Goal: Task Accomplishment & Management: Use online tool/utility

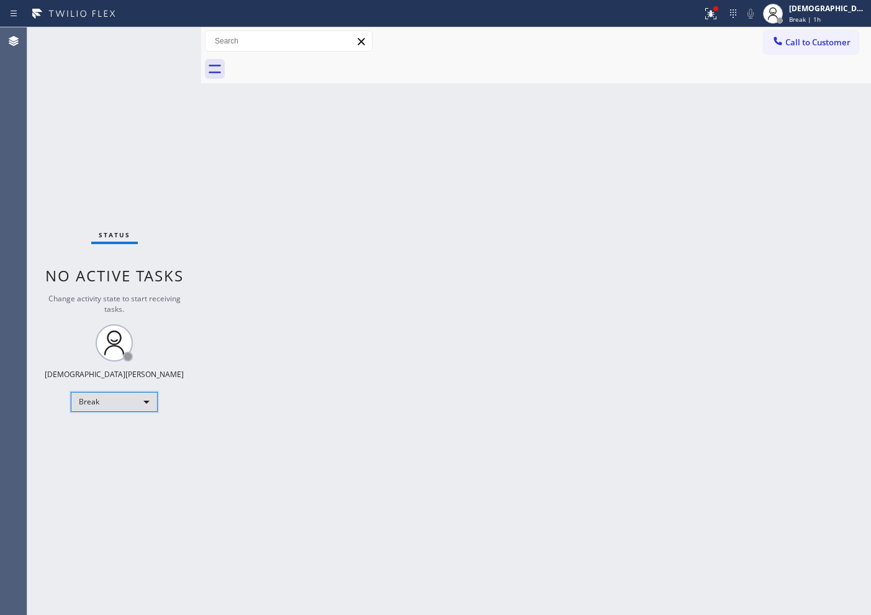
click at [123, 407] on div "Break" at bounding box center [114, 402] width 87 height 20
click at [122, 438] on li "Available" at bounding box center [113, 434] width 84 height 15
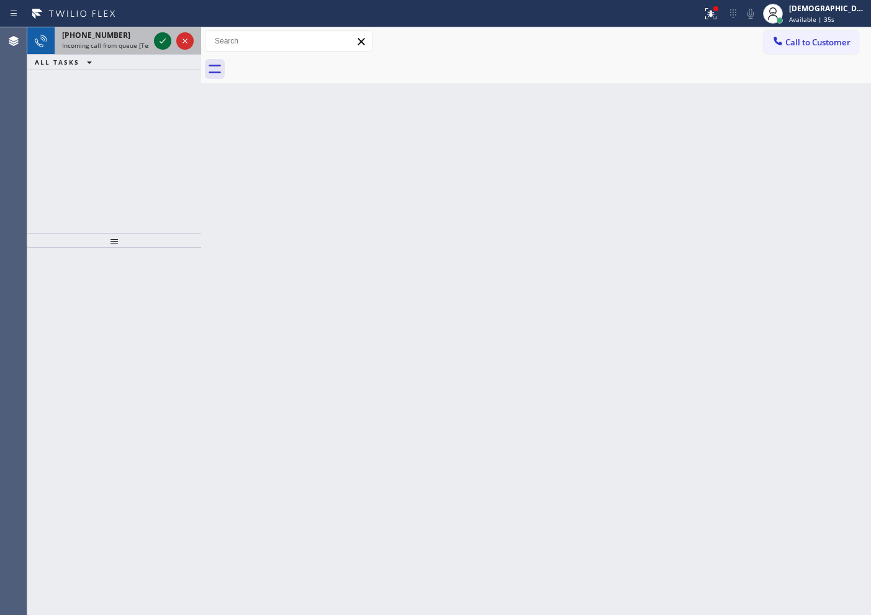
click at [163, 32] on button at bounding box center [162, 40] width 17 height 17
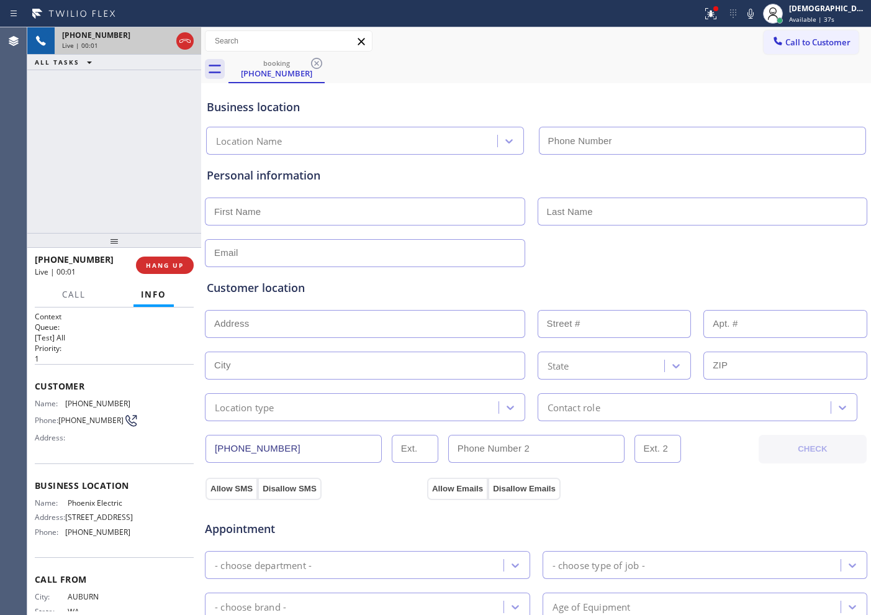
type input "[PHONE_NUMBER]"
click at [160, 40] on icon at bounding box center [163, 41] width 6 height 9
click at [160, 43] on icon at bounding box center [162, 41] width 15 height 15
click at [183, 47] on icon at bounding box center [185, 41] width 15 height 15
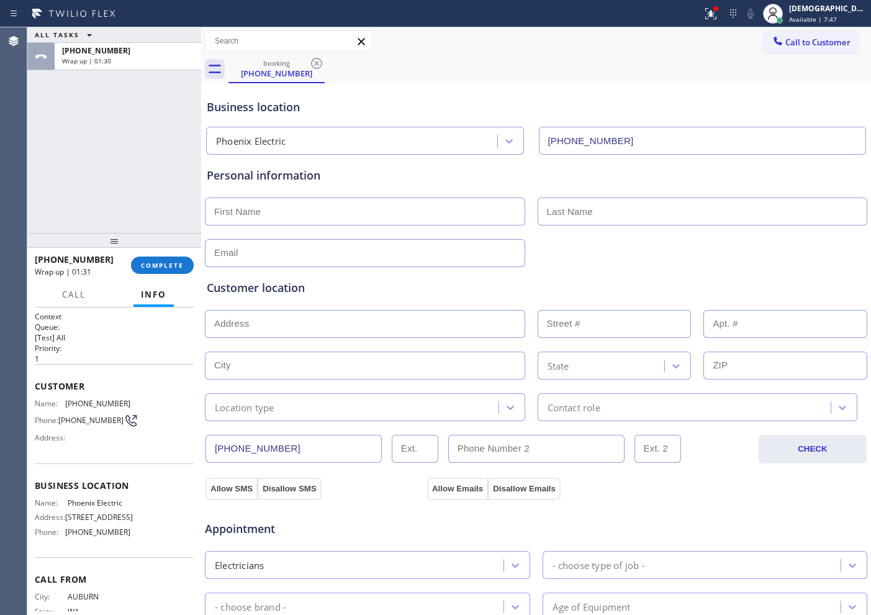
click at [371, 216] on input "text" at bounding box center [365, 211] width 320 height 28
type input "Ms"
click at [644, 210] on input "text" at bounding box center [703, 211] width 330 height 28
paste input "Aylea"
type input "Aylea"
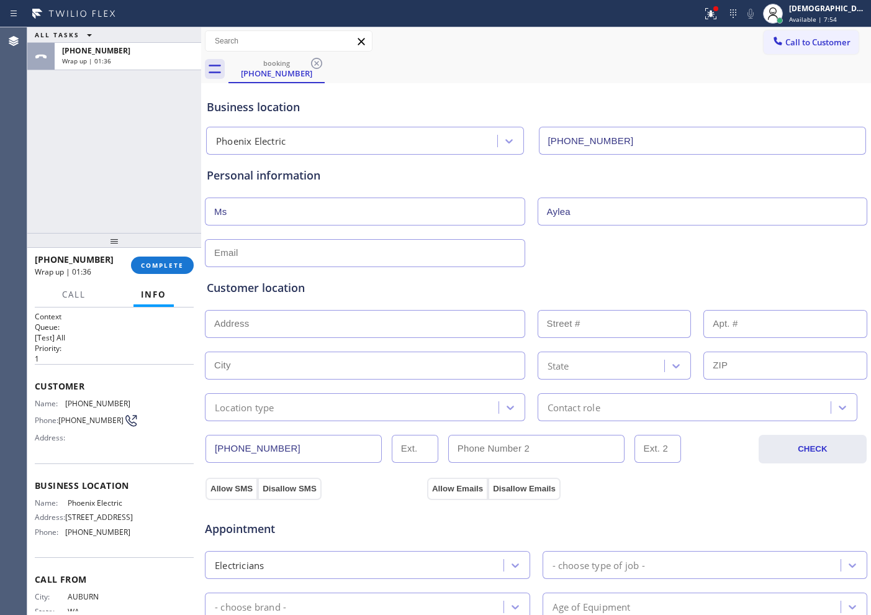
click at [378, 263] on div "Customer location >> ADD NEW ADDRESS << + NEW ADDRESS State Location type Conta…" at bounding box center [536, 341] width 664 height 159
click at [375, 250] on input "text" at bounding box center [365, 253] width 320 height 28
type input "N@[DOMAIN_NAME]"
click at [388, 317] on input "text" at bounding box center [365, 324] width 320 height 28
paste input "[STREET_ADDRESS]"
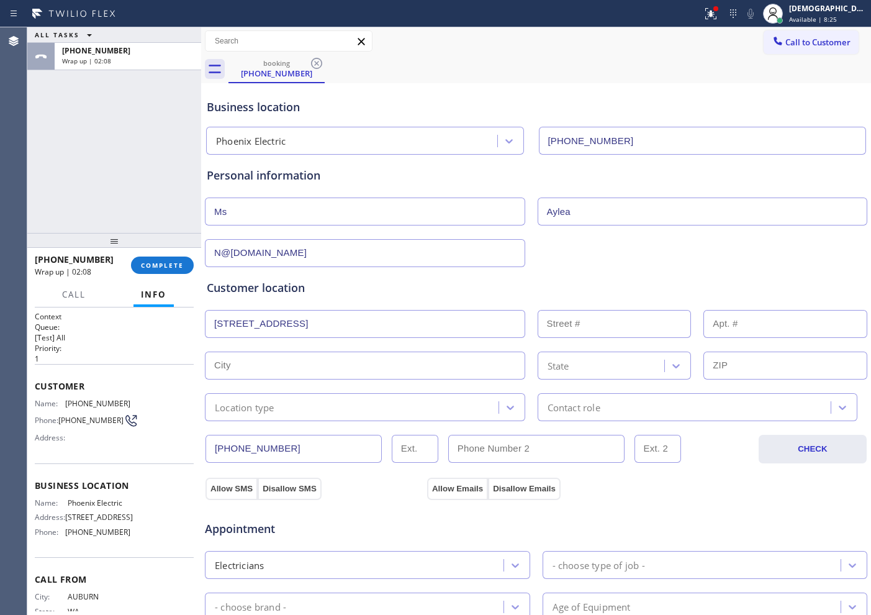
click at [394, 341] on div "Customer location >> ADD NEW ADDRESS << + NEW ADDRESS [STREET_ADDRESS] Location…" at bounding box center [536, 350] width 659 height 142
click at [411, 320] on input "[STREET_ADDRESS]" at bounding box center [365, 324] width 320 height 28
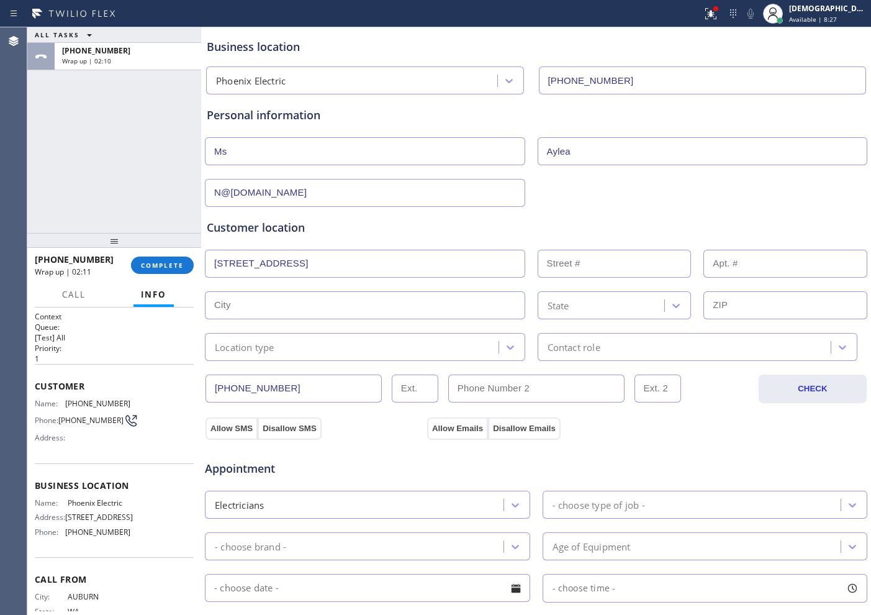
scroll to position [155, 0]
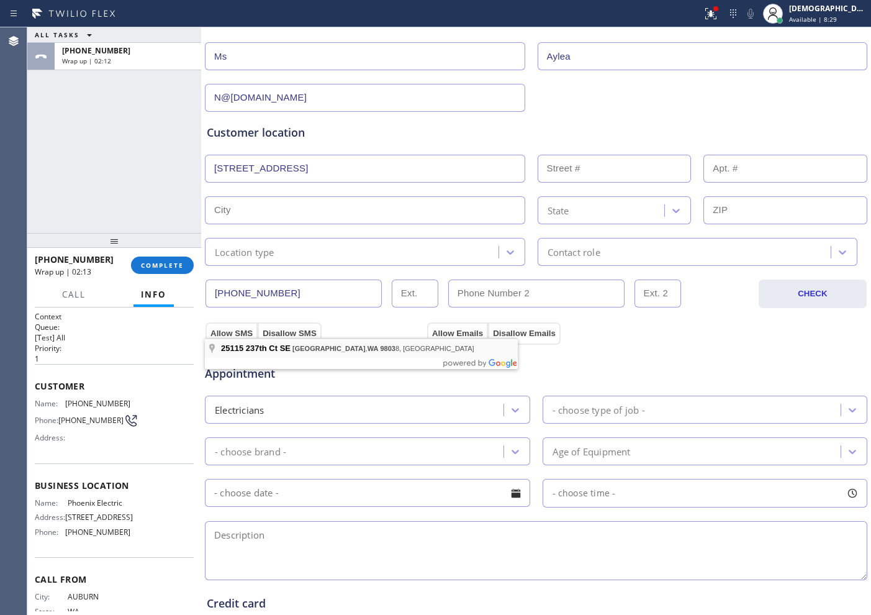
type input "[STREET_ADDRESS]"
type input "25115"
type input "[GEOGRAPHIC_DATA]"
type input "98038"
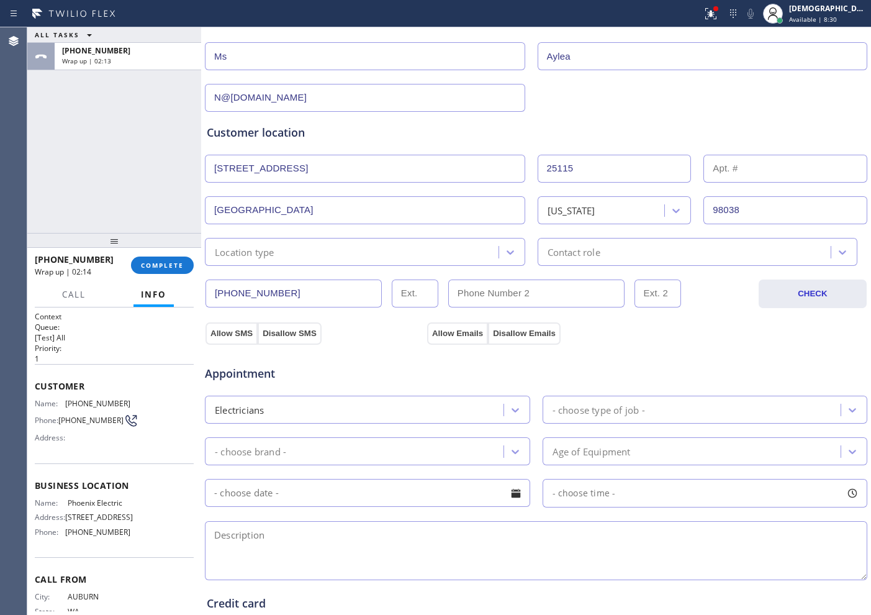
click at [288, 261] on div "Location type" at bounding box center [365, 252] width 320 height 28
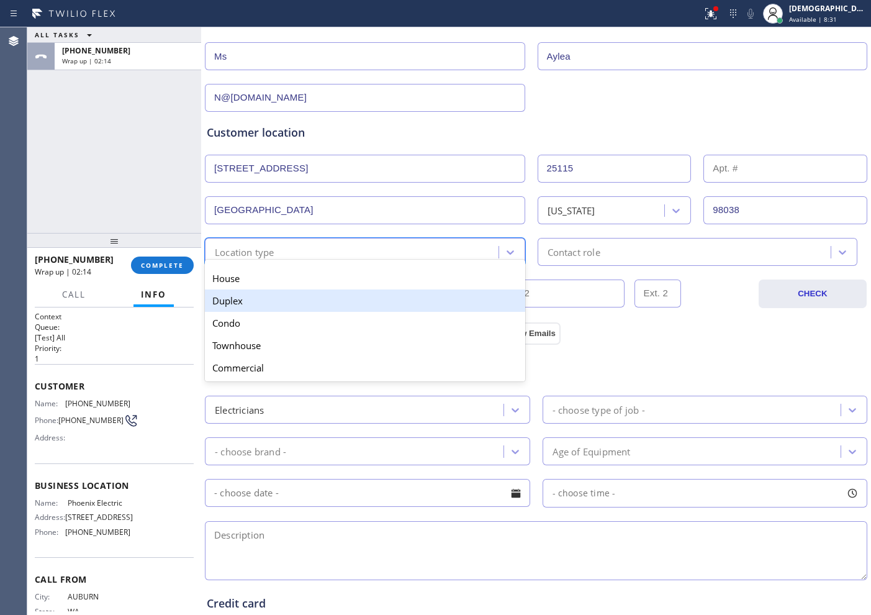
click at [304, 279] on div "House" at bounding box center [365, 278] width 320 height 22
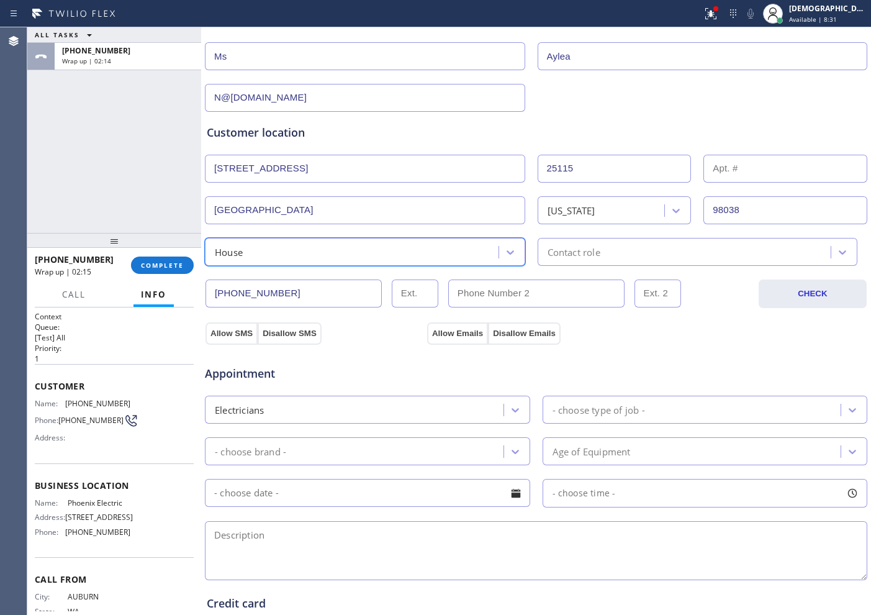
click at [604, 252] on div "Contact role" at bounding box center [686, 252] width 290 height 22
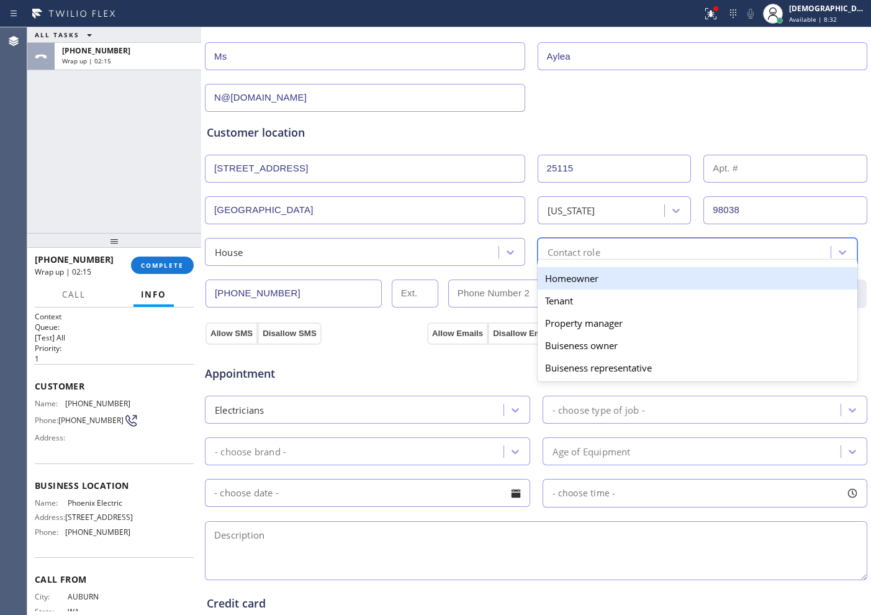
click at [580, 282] on div "Homeowner" at bounding box center [698, 278] width 320 height 22
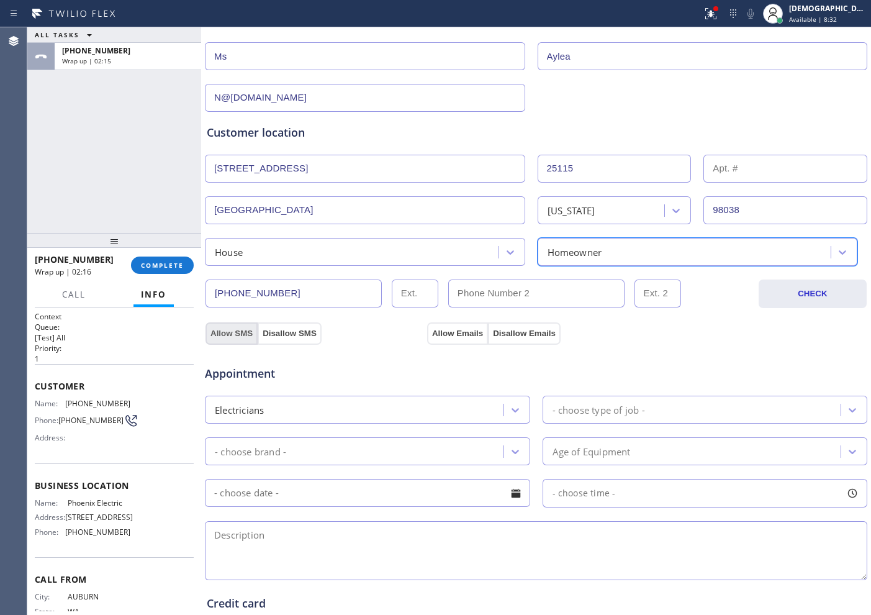
click at [243, 333] on button "Allow SMS" at bounding box center [232, 333] width 52 height 22
click at [446, 339] on div "Appointment Electricians - choose type of job - - choose brand - Age of Equipme…" at bounding box center [536, 460] width 664 height 243
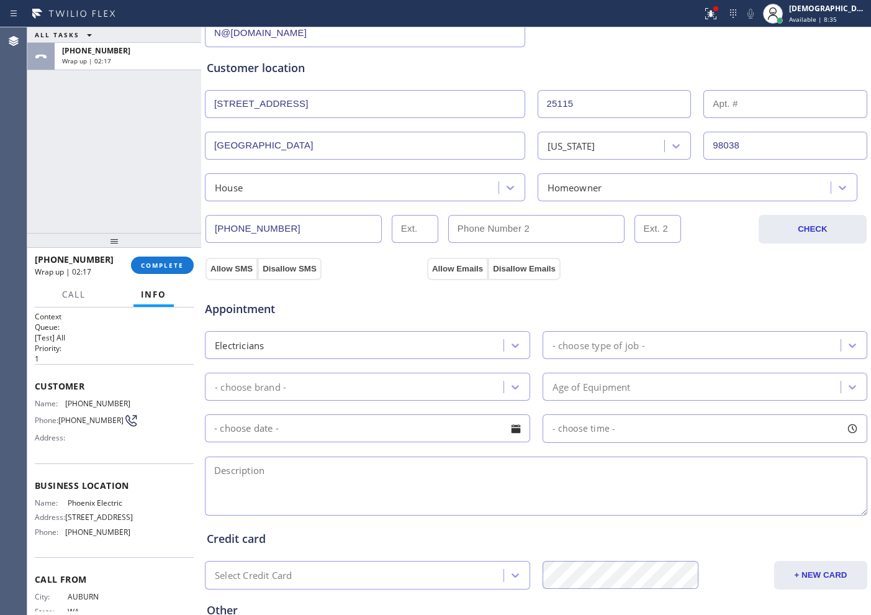
scroll to position [310, 0]
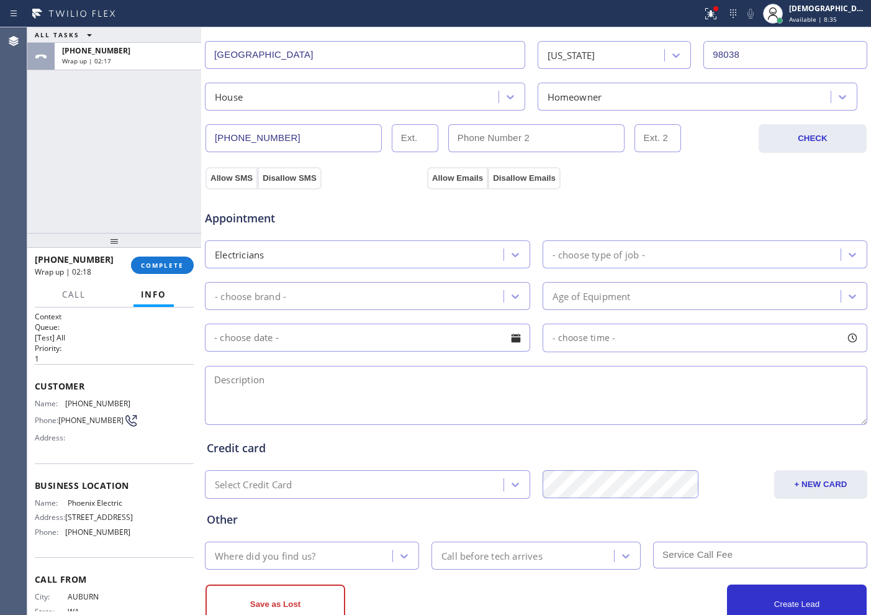
click at [384, 395] on textarea at bounding box center [536, 395] width 662 height 59
paste textarea "[STREET_ADDRESS]"
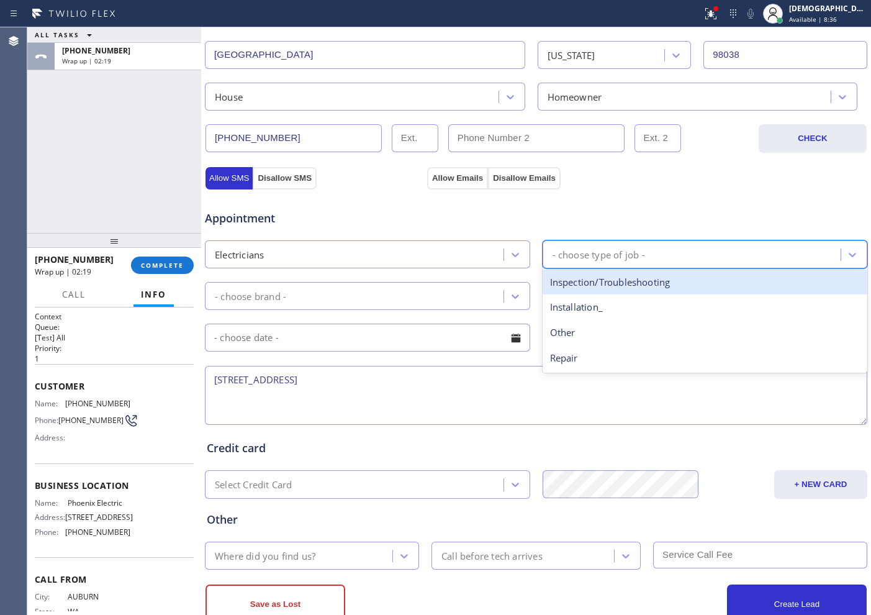
click at [626, 247] on div "- choose type of job -" at bounding box center [599, 254] width 93 height 14
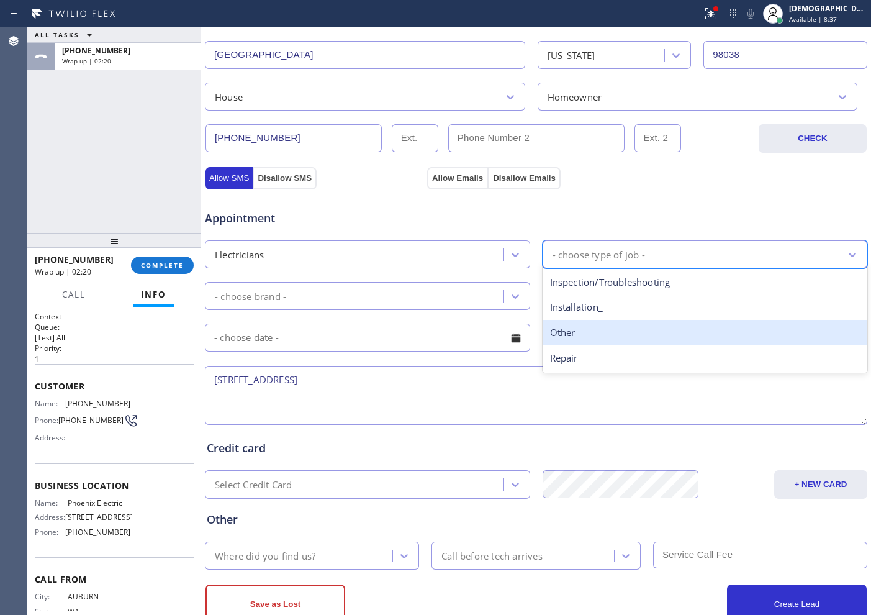
click at [575, 335] on div "Other" at bounding box center [705, 332] width 325 height 25
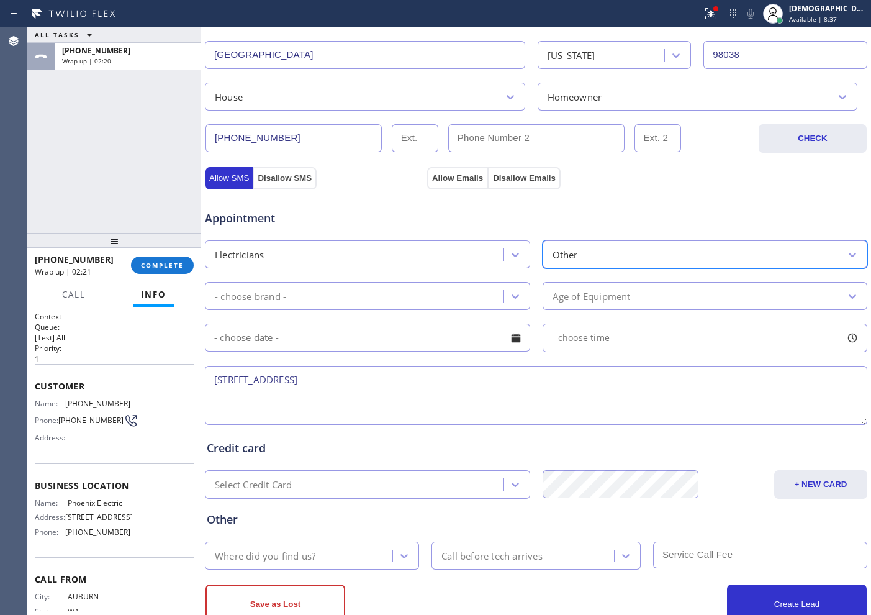
click at [427, 291] on div "- choose brand -" at bounding box center [356, 296] width 295 height 22
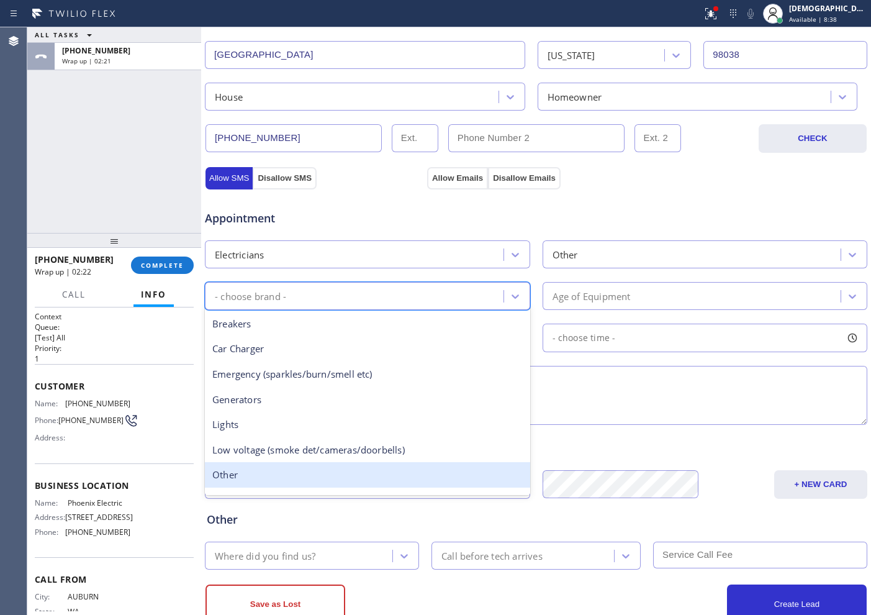
click at [326, 462] on div "Other" at bounding box center [367, 474] width 325 height 25
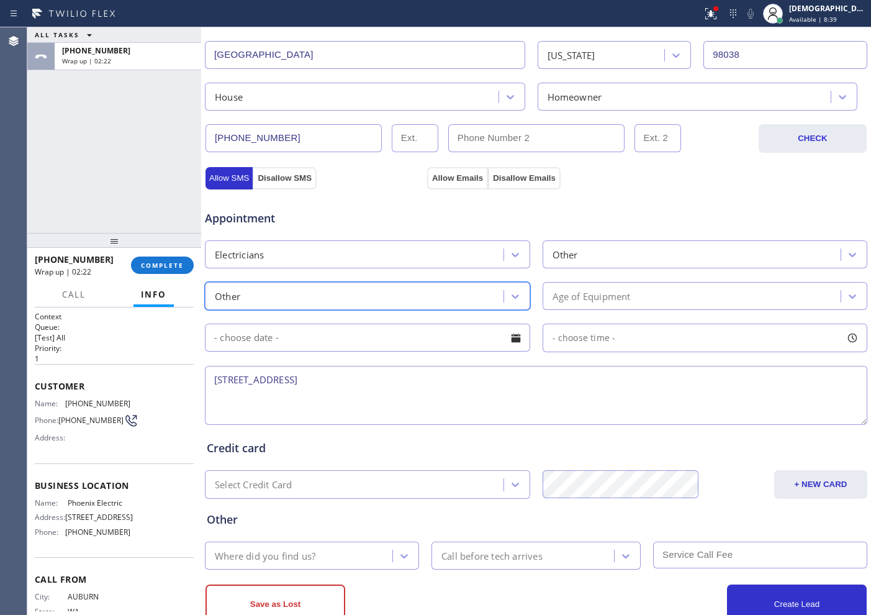
click at [597, 300] on div "Age of Equipment" at bounding box center [592, 296] width 78 height 14
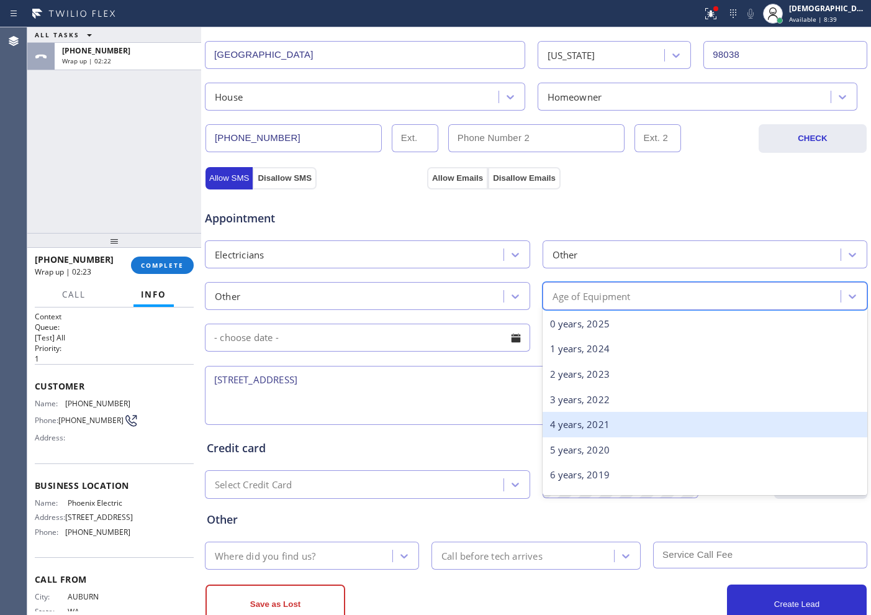
click at [560, 423] on div "4 years, 2021" at bounding box center [705, 424] width 325 height 25
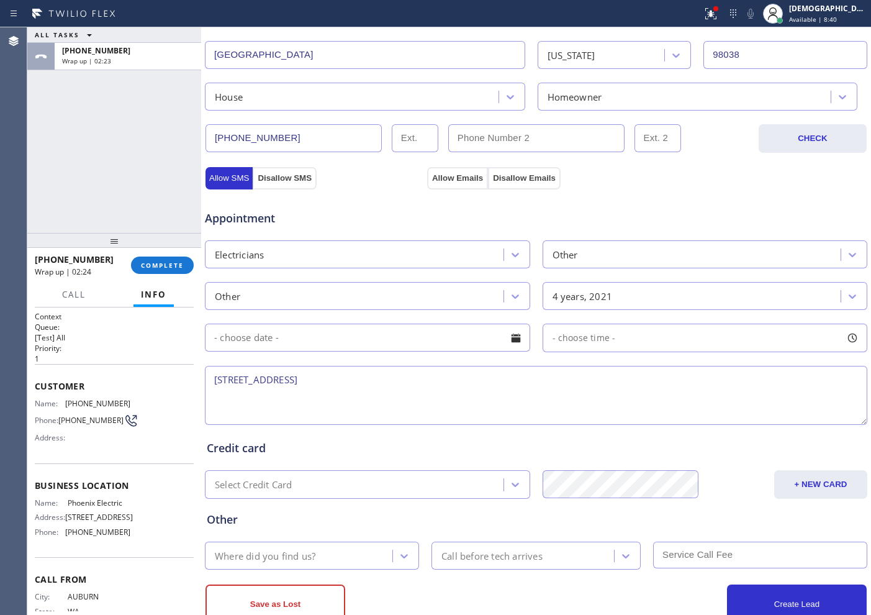
click at [487, 384] on textarea "[STREET_ADDRESS]" at bounding box center [536, 395] width 662 height 59
click at [522, 384] on textarea "[STREET_ADDRESS]" at bounding box center [536, 395] width 662 height 59
paste textarea "wire for wall heater / cause it was corroted /"
click at [631, 374] on textarea "[STREET_ADDRESS] / wire for wall heater / cause it was corroted /" at bounding box center [536, 395] width 662 height 59
click at [659, 375] on textarea "[STREET_ADDRESS] / wire for wall heater / cause it was corroded /" at bounding box center [536, 395] width 662 height 59
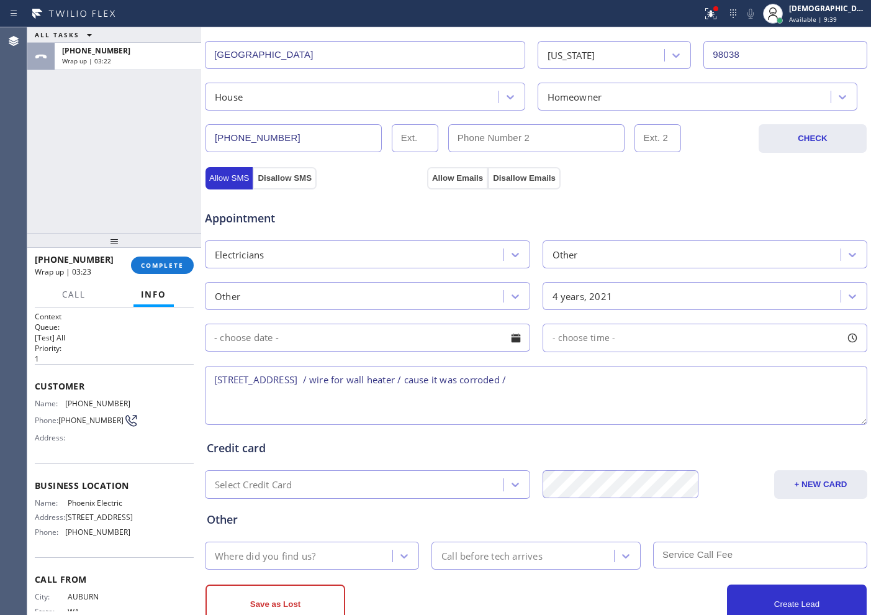
click at [145, 502] on div "Name: Phoenix Electric Address: [STREET_ADDRESS] Phone: [PHONE_NUMBER]" at bounding box center [114, 519] width 159 height 43
drag, startPoint x: 130, startPoint y: 504, endPoint x: 63, endPoint y: 508, distance: 67.8
click at [63, 508] on div "Name: Phoenix Electric Address: [STREET_ADDRESS] Phone: [PHONE_NUMBER]" at bounding box center [114, 519] width 159 height 43
copy div "Phoenix Electric"
click at [650, 369] on textarea "[STREET_ADDRESS] / wire for wall heater / cause it was corroded /" at bounding box center [536, 395] width 662 height 59
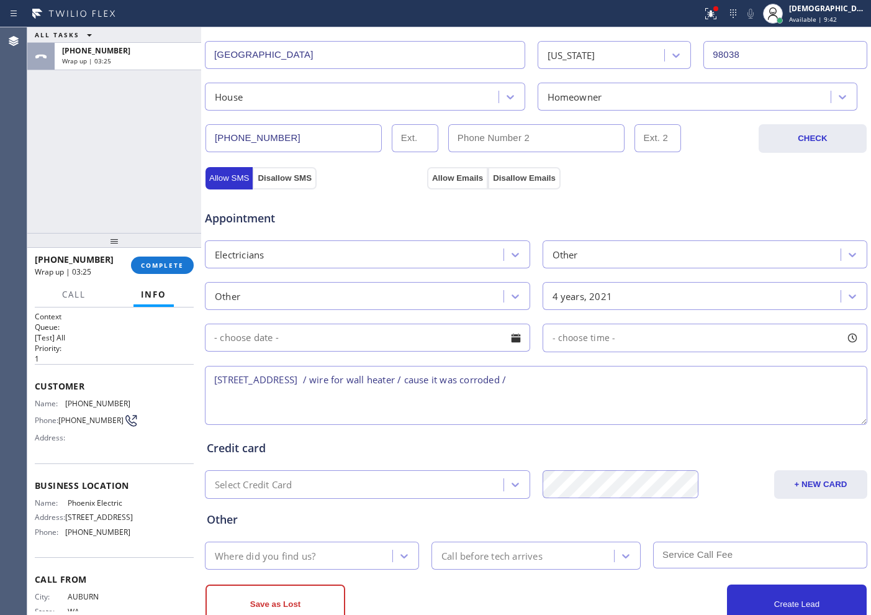
paste textarea "Phoenix Electric"
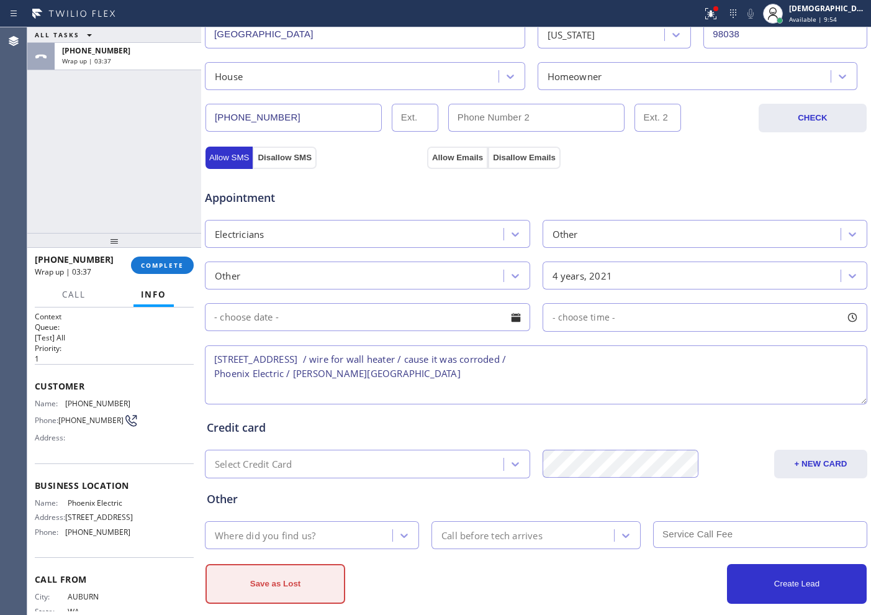
scroll to position [348, 0]
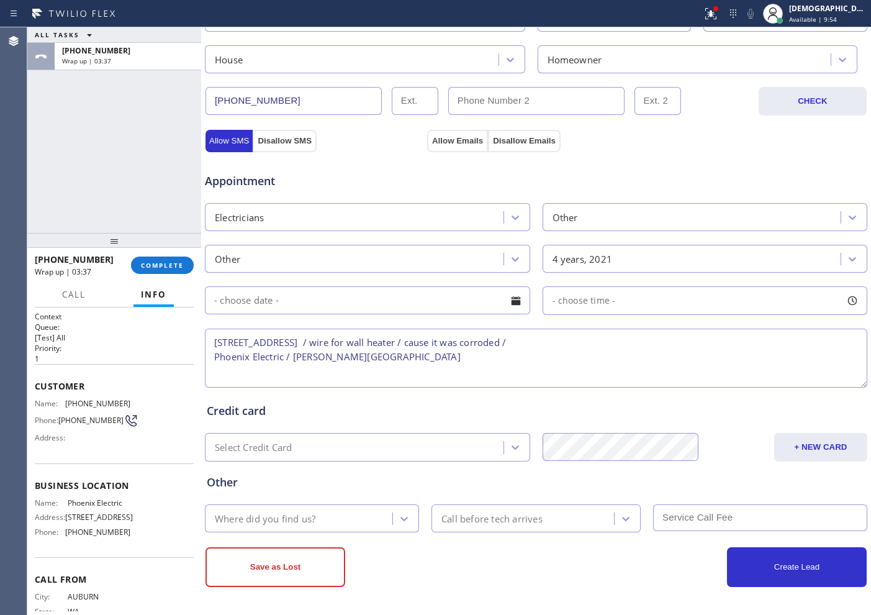
type textarea "[STREET_ADDRESS] / wire for wall heater / cause it was corroded / Phoenix Elect…"
click at [330, 528] on div "Where did you find us?" at bounding box center [301, 518] width 184 height 22
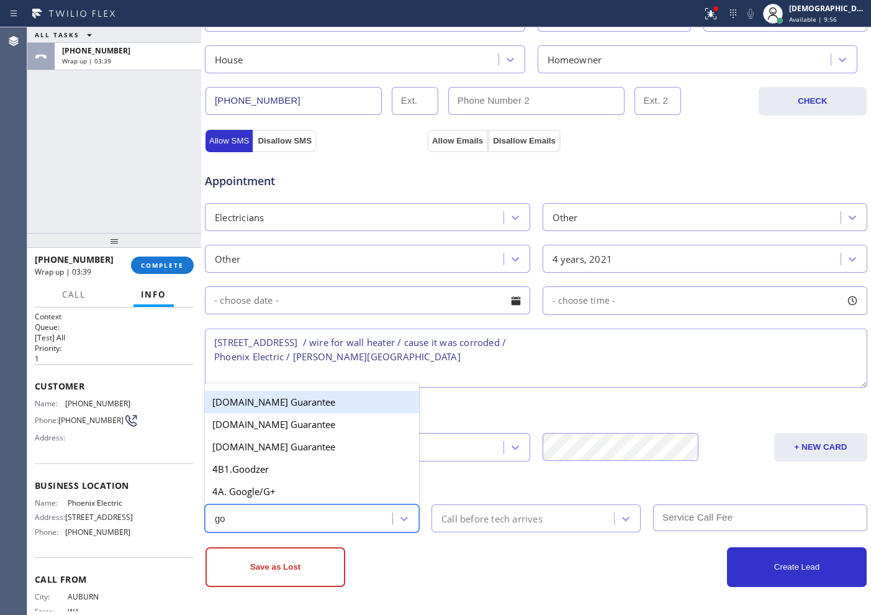
type input "goo"
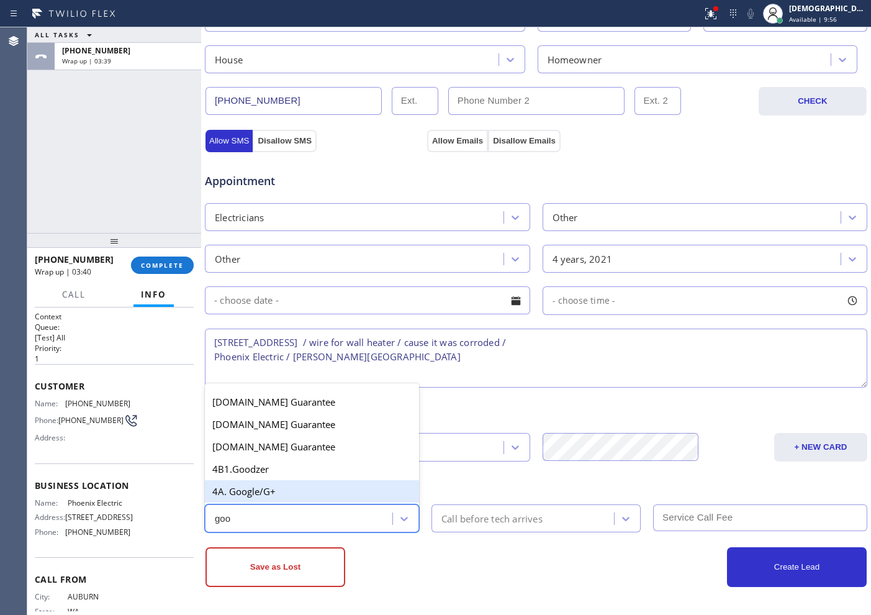
click at [306, 497] on div "4A. Google/G+" at bounding box center [312, 491] width 214 height 22
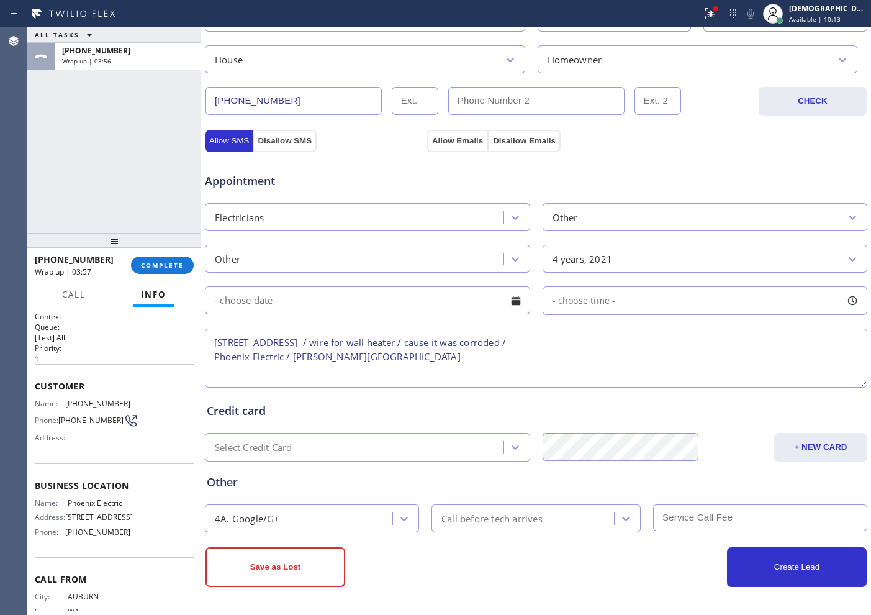
drag, startPoint x: 614, startPoint y: 342, endPoint x: 413, endPoint y: 348, distance: 200.6
click at [413, 348] on textarea "[STREET_ADDRESS] / wire for wall heater / cause it was corroded / Phoenix Elect…" at bounding box center [536, 357] width 662 height 59
click at [220, 347] on textarea "[STREET_ADDRESS] / wire for wall heater / cause it was corroded / Phoenix Elect…" at bounding box center [536, 357] width 662 height 59
paste textarea "wire for wall heater / cause it was corroded /"
click at [213, 342] on textarea "wire for wall heater / cause it was corroded / / [STREET_ADDRESS] / wire for wa…" at bounding box center [536, 357] width 662 height 59
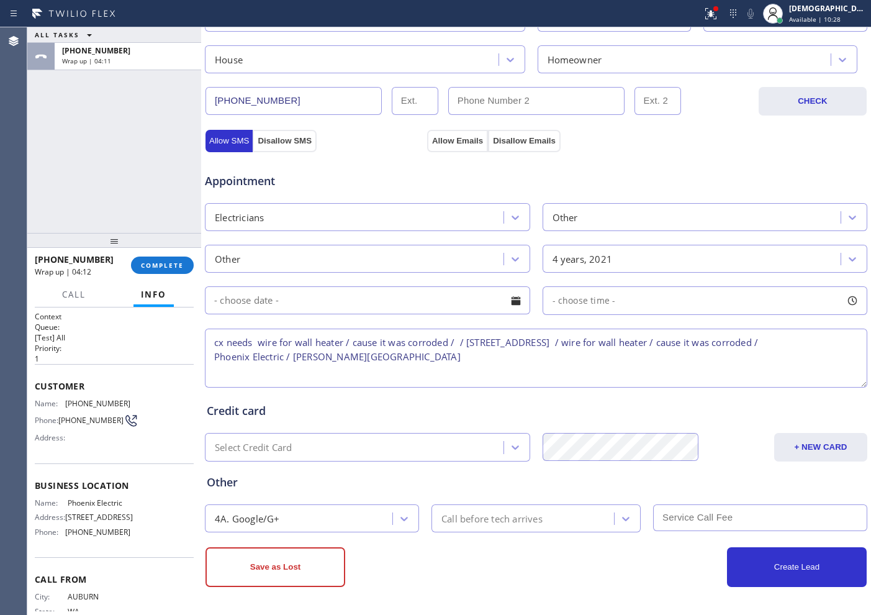
drag, startPoint x: 823, startPoint y: 341, endPoint x: 666, endPoint y: 346, distance: 156.5
click at [666, 346] on textarea "cx needs wire for wall heater / cause it was corroded / / [STREET_ADDRESS] / wi…" at bounding box center [536, 357] width 662 height 59
drag, startPoint x: 512, startPoint y: 358, endPoint x: 537, endPoint y: 357, distance: 24.9
click at [516, 358] on textarea "cx needs wire for wall heater / cause it was corroded / / [STREET_ADDRESS] / wi…" at bounding box center [536, 357] width 662 height 59
drag, startPoint x: 690, startPoint y: 357, endPoint x: 662, endPoint y: 345, distance: 30.6
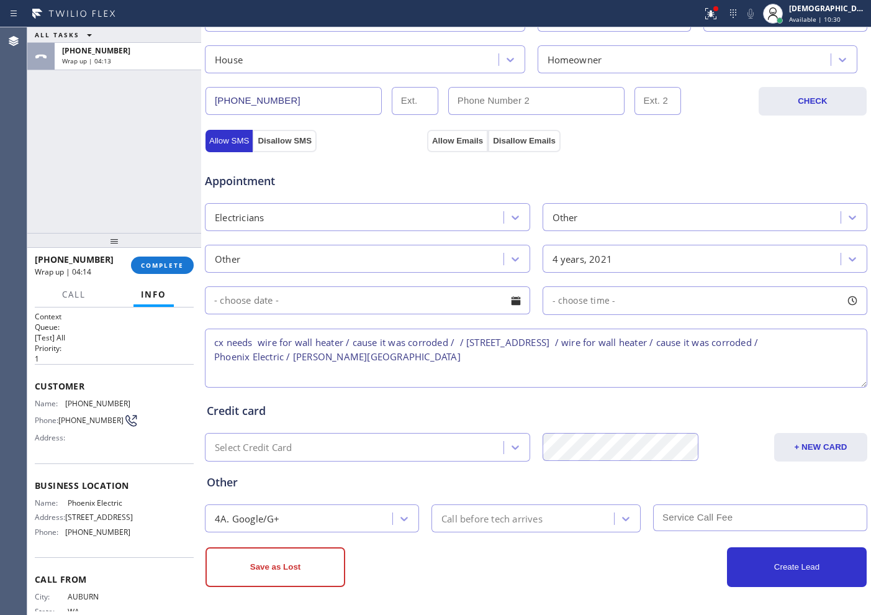
click at [662, 345] on textarea "cx needs wire for wall heater / cause it was corroded / / [STREET_ADDRESS] / wi…" at bounding box center [536, 357] width 662 height 59
click at [399, 356] on textarea "cx needs wire for wall heater / cause it was corroded / / [STREET_ADDRESS] / [G…" at bounding box center [536, 357] width 662 height 59
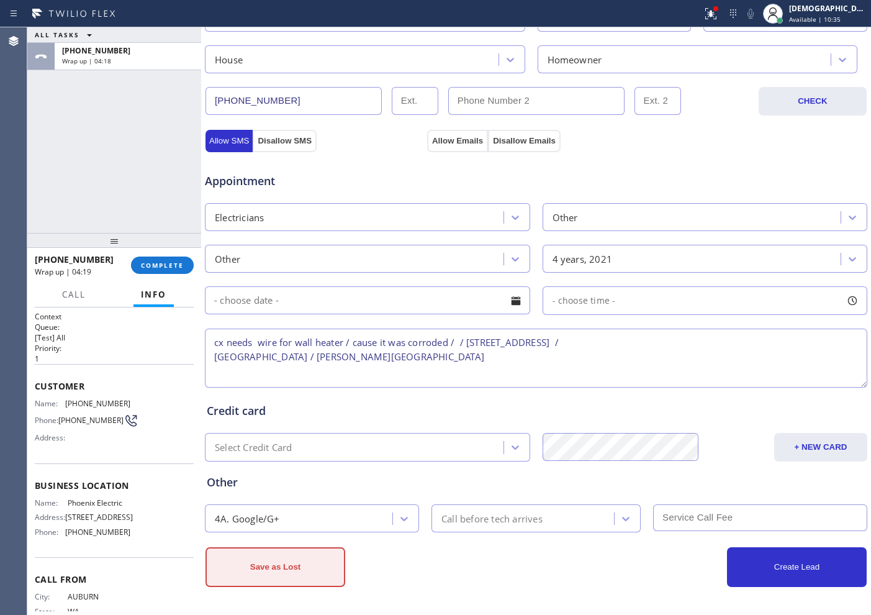
type textarea "cx needs wire for wall heater / cause it was corroded / / [STREET_ADDRESS] / [G…"
click at [310, 567] on button "Save as Lost" at bounding box center [276, 567] width 140 height 40
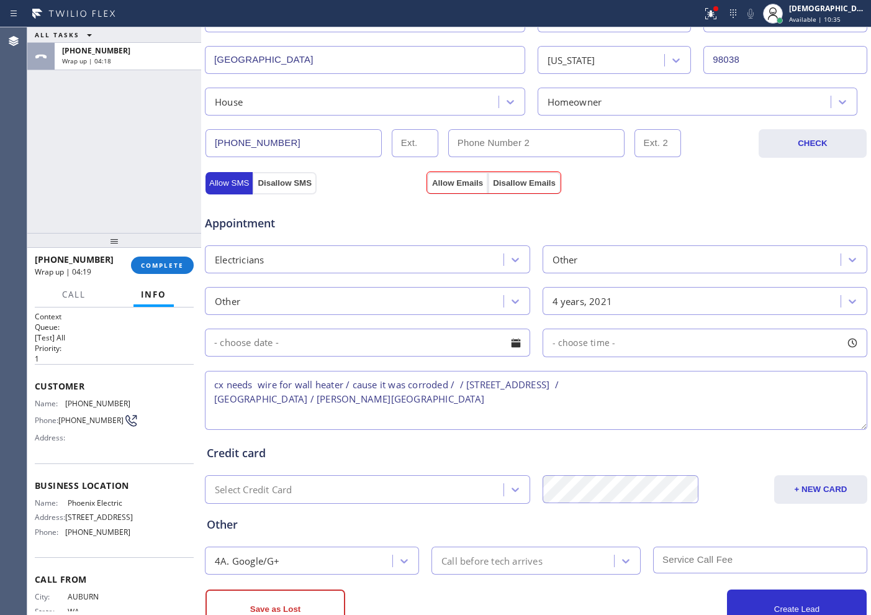
scroll to position [390, 0]
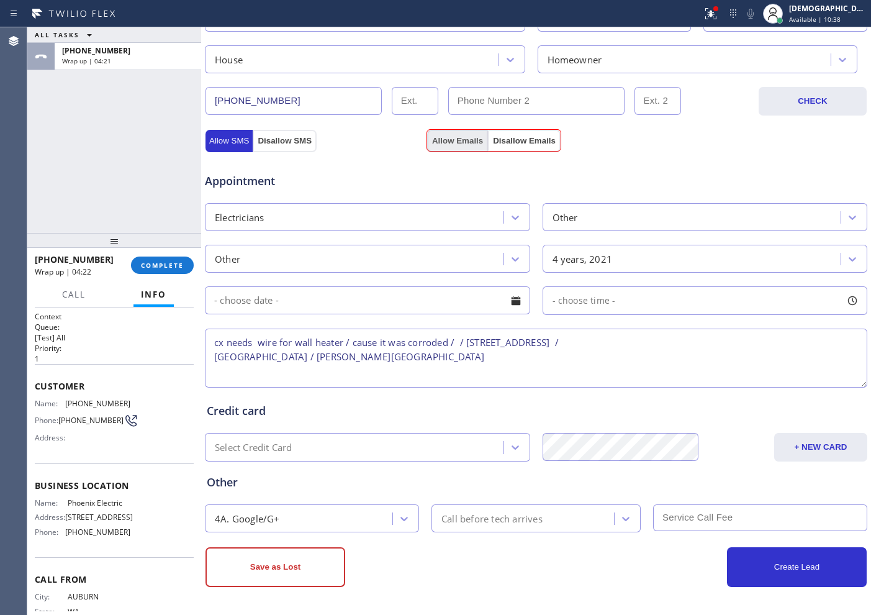
click at [453, 143] on button "Allow Emails" at bounding box center [457, 141] width 61 height 22
click at [316, 562] on button "Save as Lost" at bounding box center [276, 567] width 140 height 40
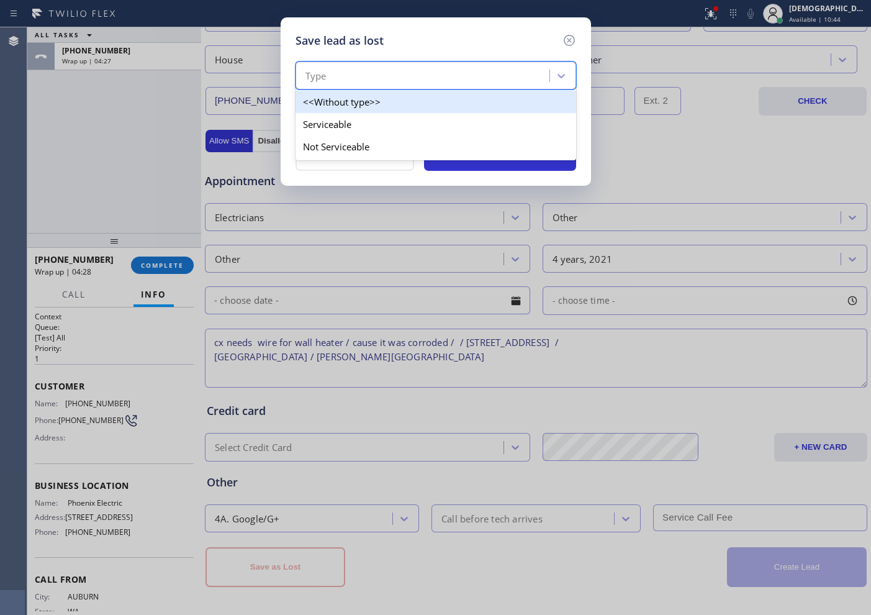
click at [390, 71] on div "Type" at bounding box center [424, 76] width 250 height 22
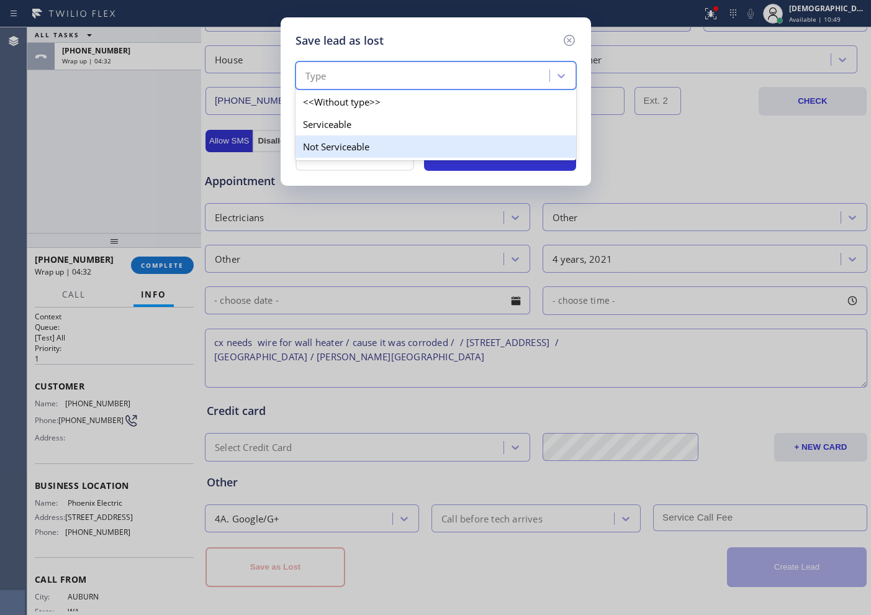
click at [366, 143] on div "Not Serviceable" at bounding box center [436, 146] width 281 height 22
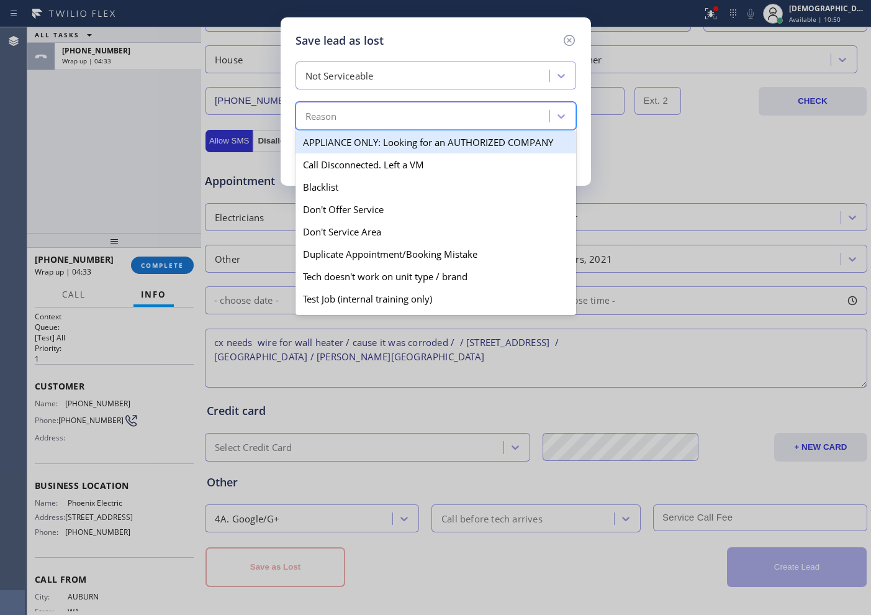
click at [358, 107] on div "Reason" at bounding box center [424, 117] width 250 height 22
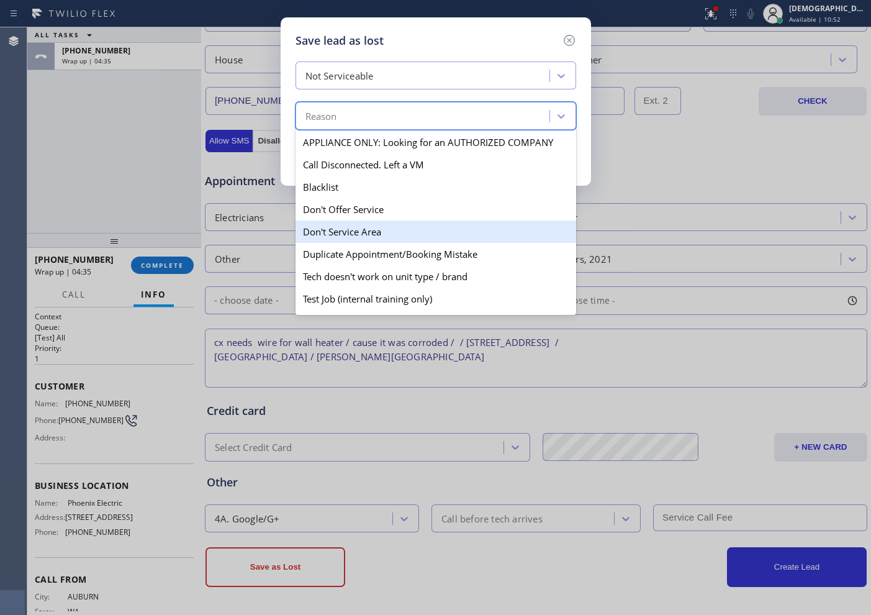
click at [396, 227] on div "Don't Service Area" at bounding box center [436, 231] width 281 height 22
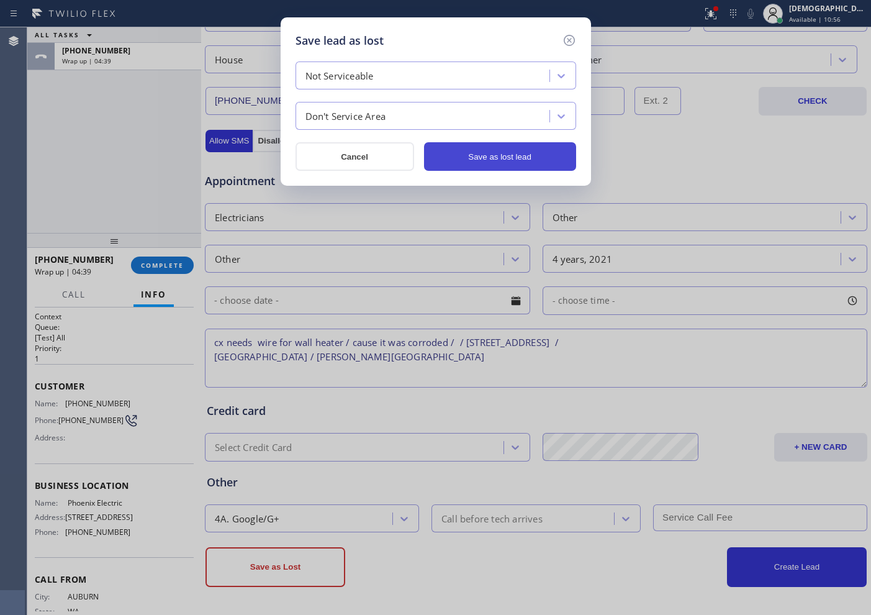
click at [464, 170] on button "Save as lost lead" at bounding box center [500, 156] width 152 height 29
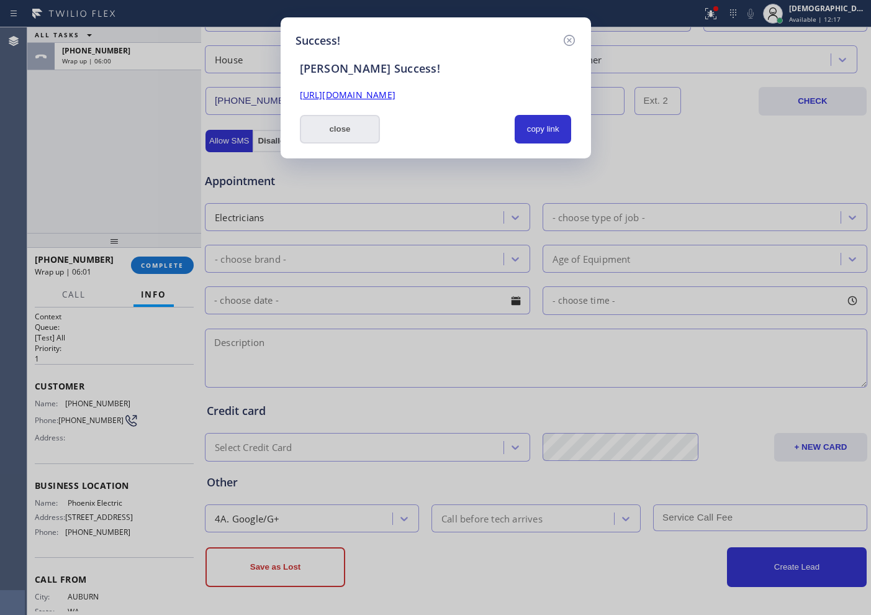
click at [330, 115] on button "close" at bounding box center [340, 129] width 81 height 29
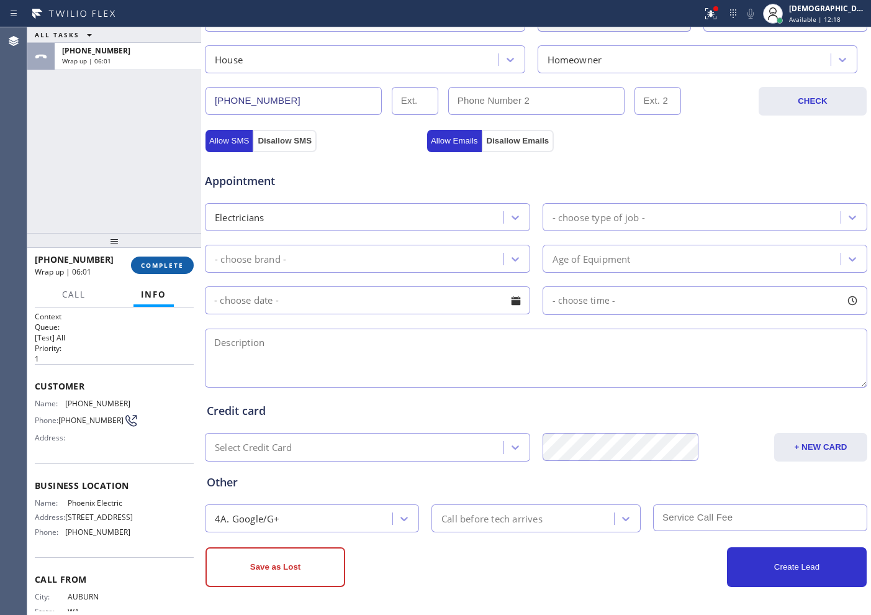
click at [165, 261] on span "COMPLETE" at bounding box center [162, 265] width 43 height 9
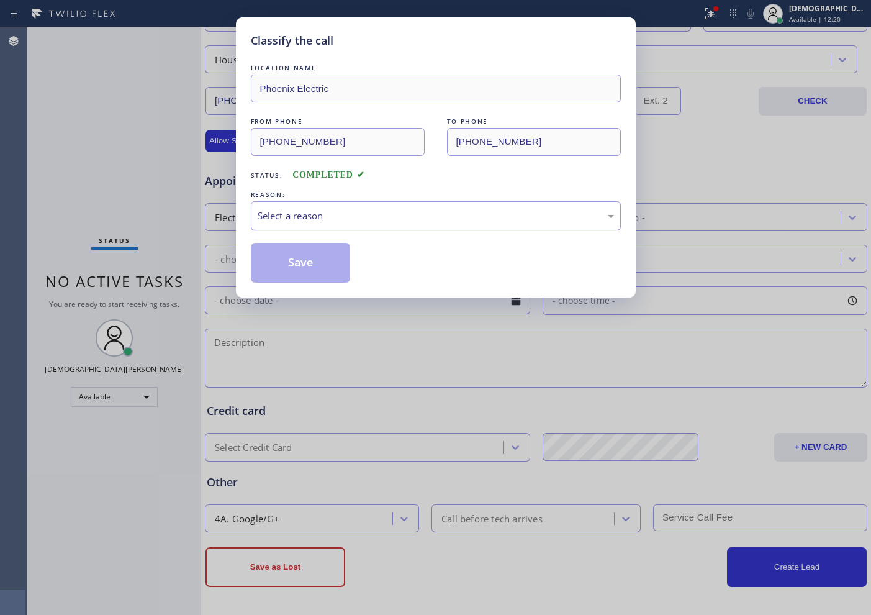
click at [322, 222] on div "Select a reason" at bounding box center [436, 216] width 356 height 14
click at [312, 254] on button "Save" at bounding box center [301, 263] width 100 height 40
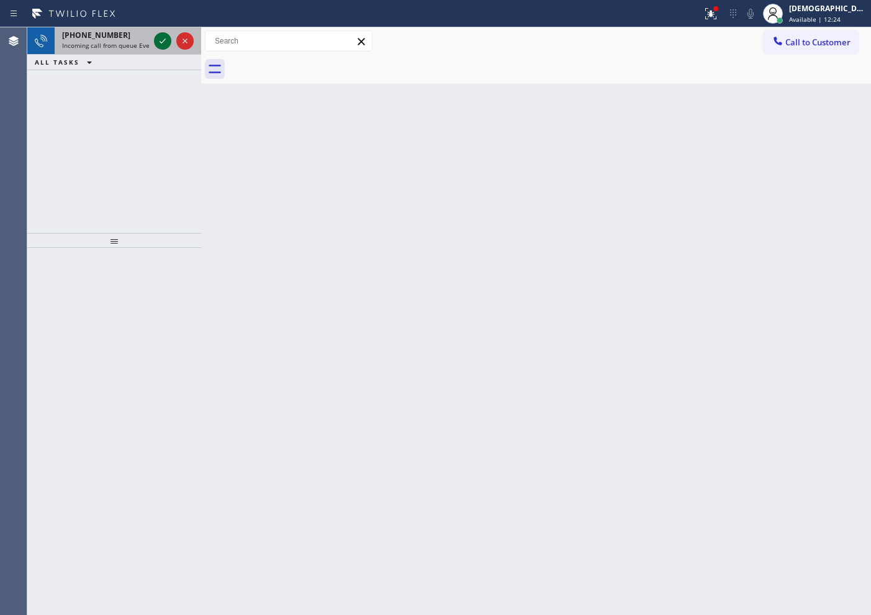
click at [168, 43] on icon at bounding box center [162, 41] width 15 height 15
click at [169, 32] on div at bounding box center [173, 40] width 45 height 27
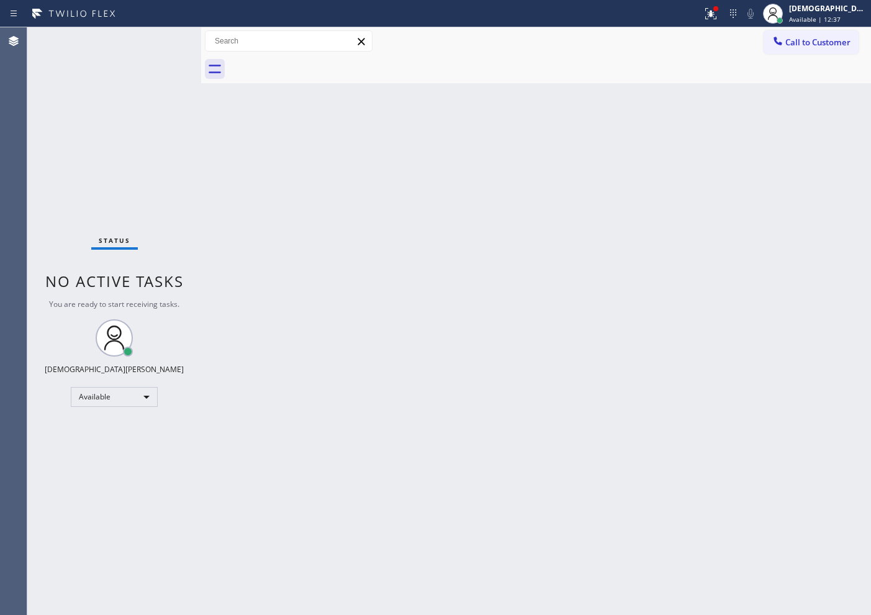
click at [166, 37] on div "Status No active tasks You are ready to start receiving tasks. Christian Cinco …" at bounding box center [114, 320] width 174 height 587
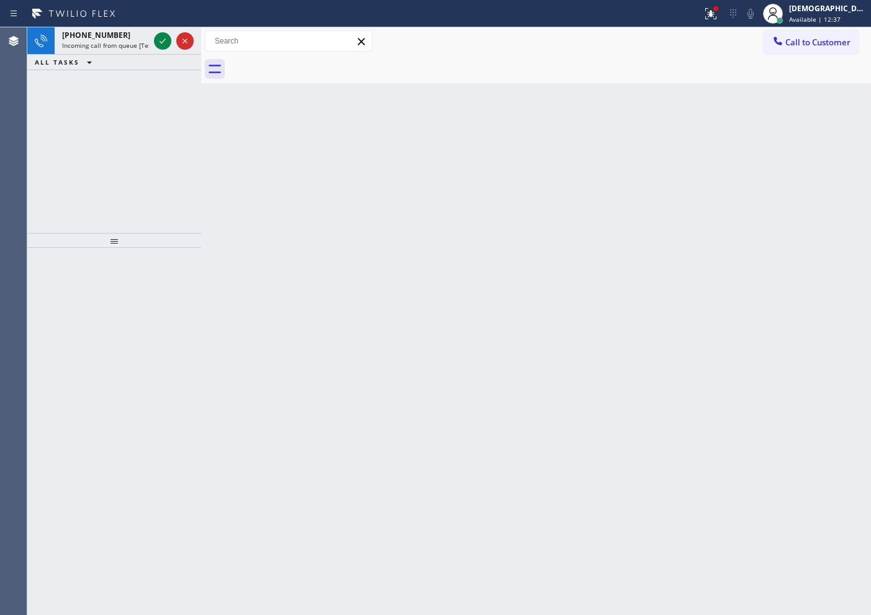
click at [166, 37] on icon at bounding box center [162, 41] width 15 height 15
click at [163, 39] on icon at bounding box center [162, 41] width 15 height 15
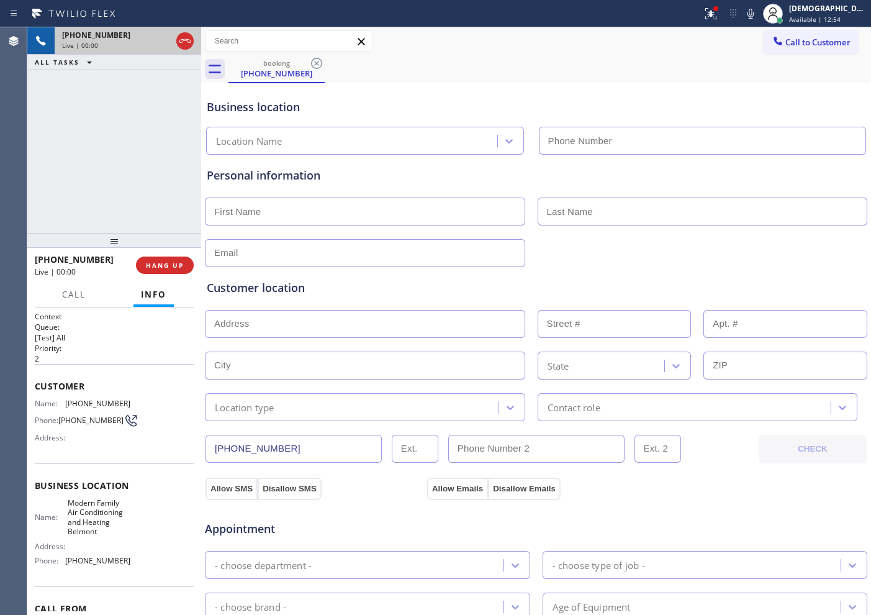
type input "[PHONE_NUMBER]"
click at [184, 47] on icon at bounding box center [185, 41] width 15 height 15
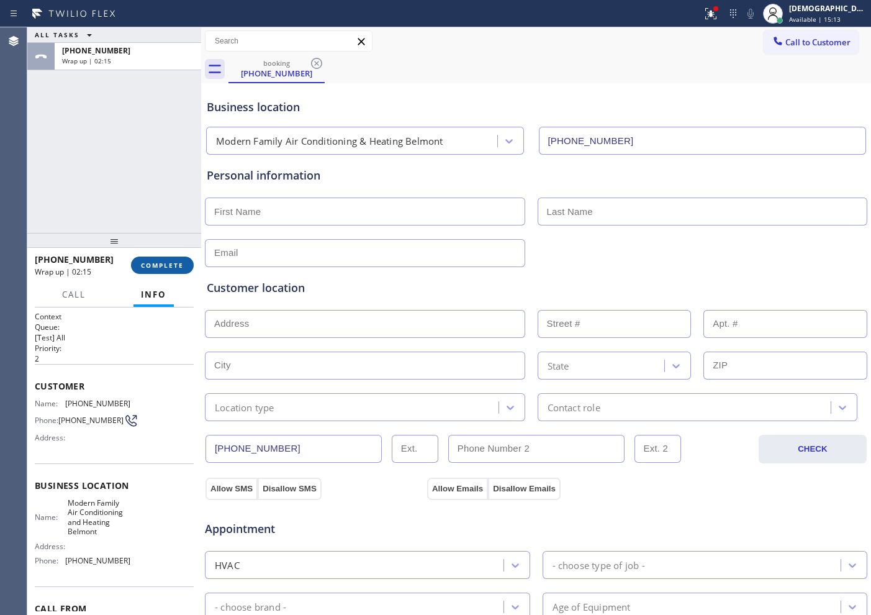
click at [148, 270] on button "COMPLETE" at bounding box center [162, 264] width 63 height 17
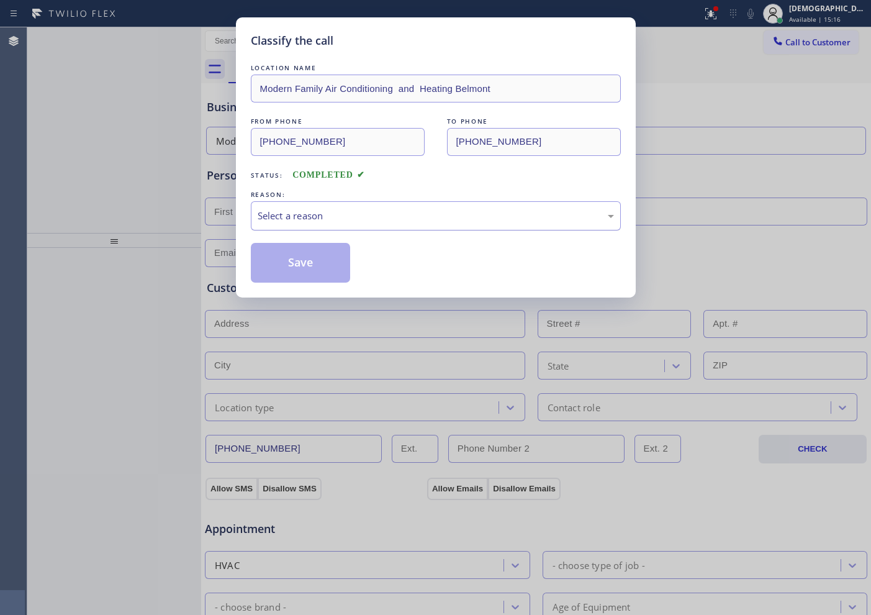
click at [320, 210] on div "Select a reason" at bounding box center [436, 216] width 356 height 14
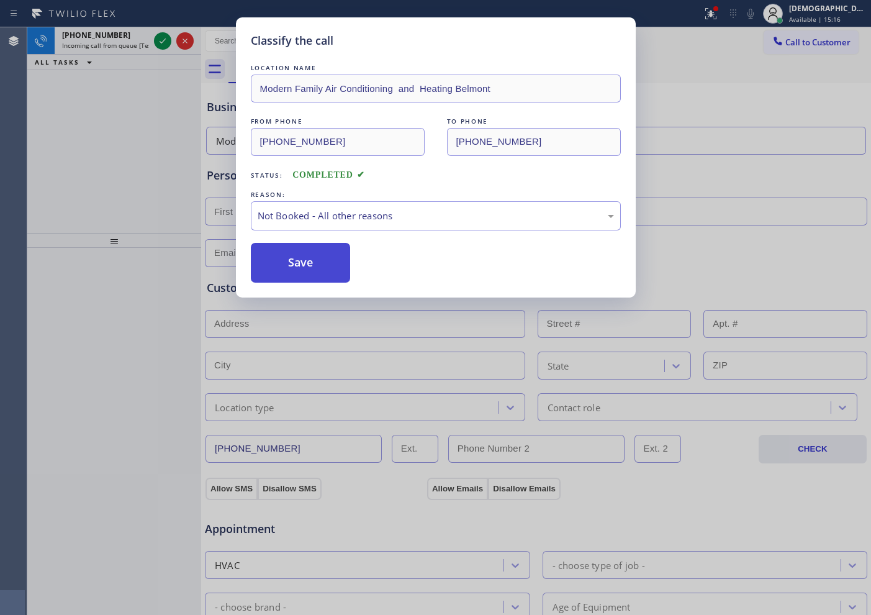
click at [305, 262] on button "Save" at bounding box center [301, 263] width 100 height 40
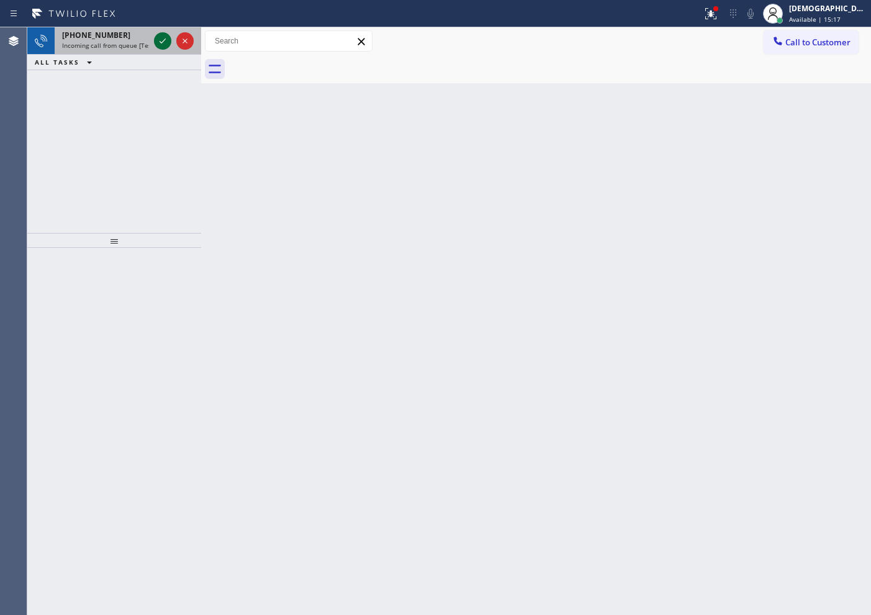
click at [160, 42] on icon at bounding box center [163, 40] width 6 height 5
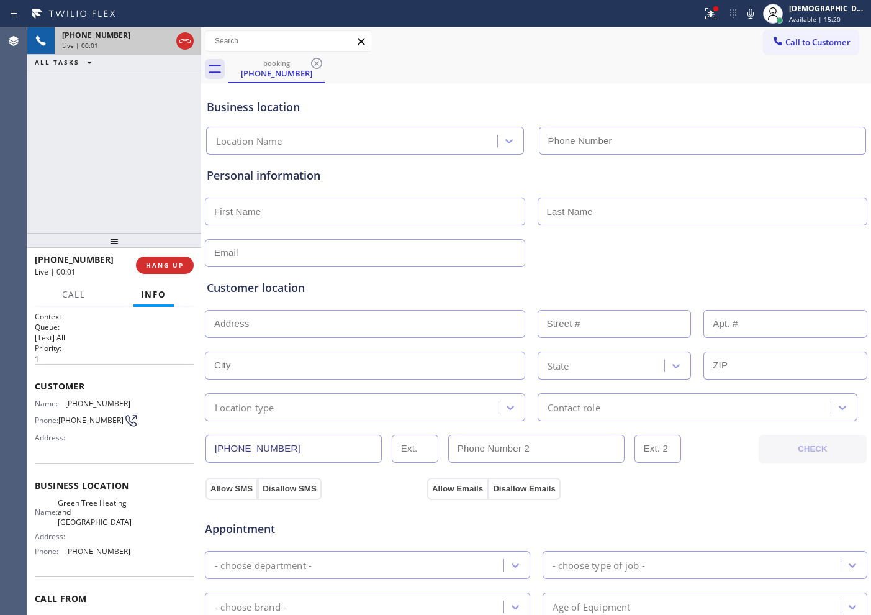
type input "[PHONE_NUMBER]"
click at [191, 44] on icon at bounding box center [185, 41] width 15 height 15
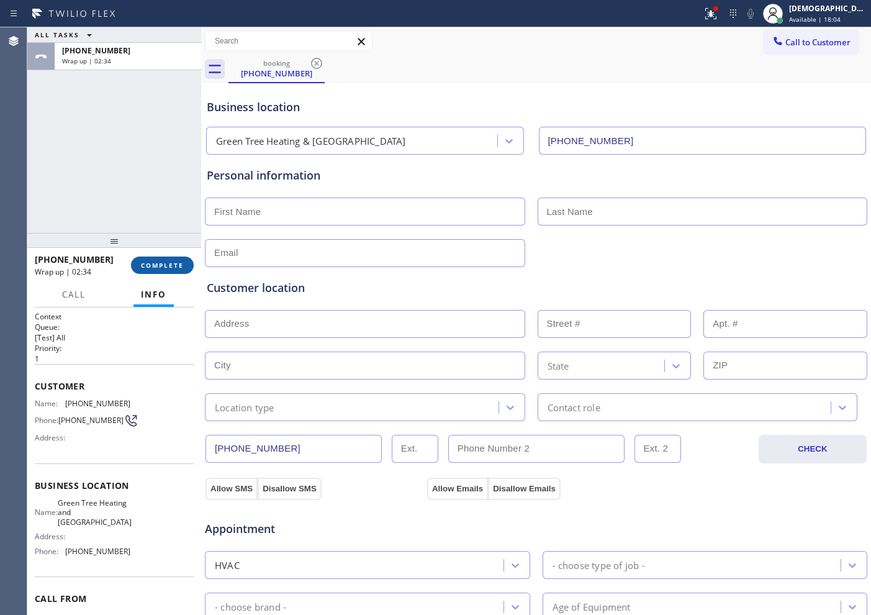
click at [178, 269] on span "COMPLETE" at bounding box center [162, 265] width 43 height 9
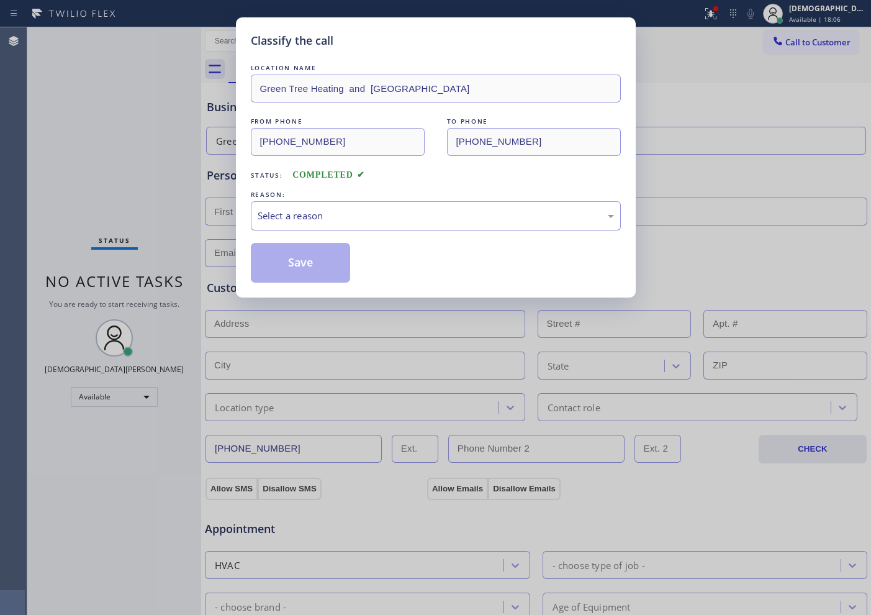
click at [342, 212] on div "Select a reason" at bounding box center [436, 216] width 356 height 14
click at [332, 257] on button "Save" at bounding box center [301, 263] width 100 height 40
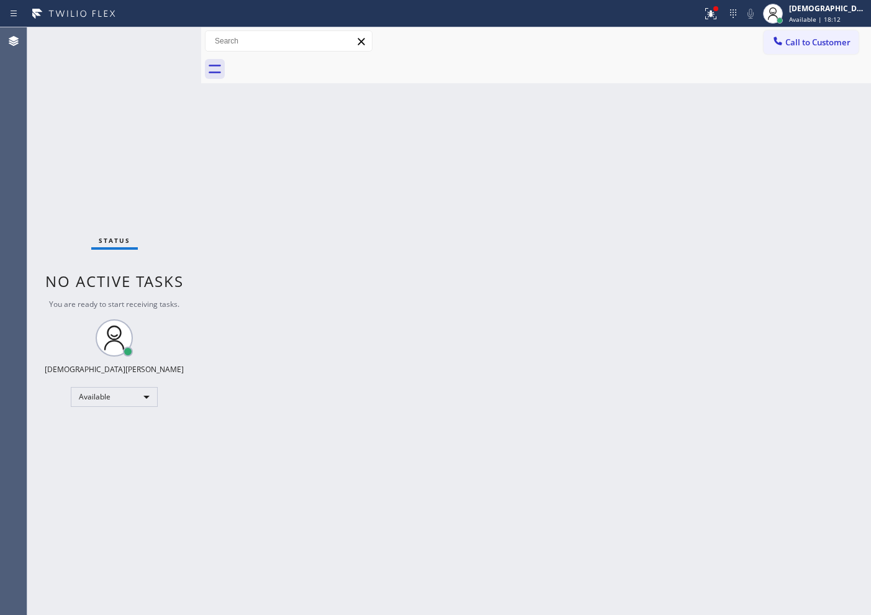
click at [43, 208] on div "Status No active tasks You are ready to start receiving tasks. Christian Cinco …" at bounding box center [114, 320] width 174 height 587
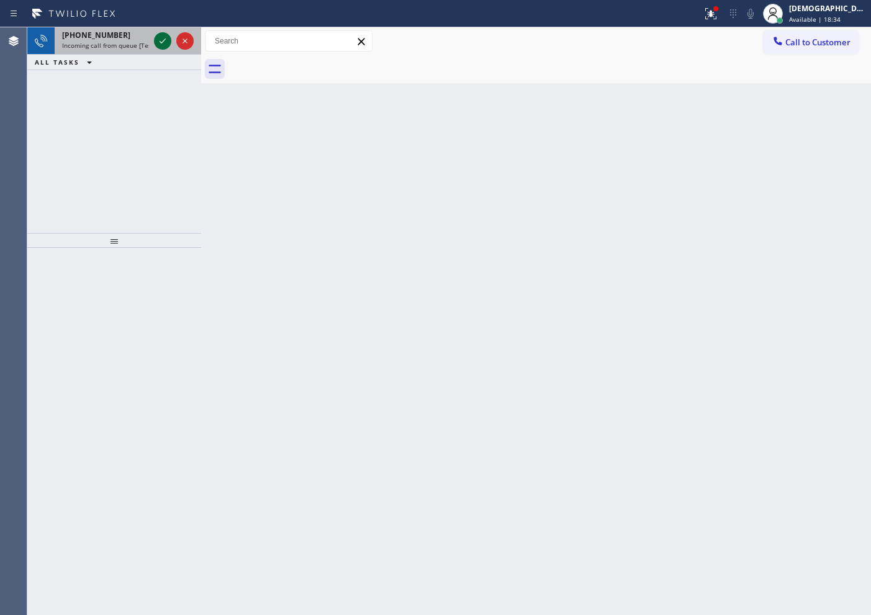
click at [157, 45] on icon at bounding box center [162, 41] width 15 height 15
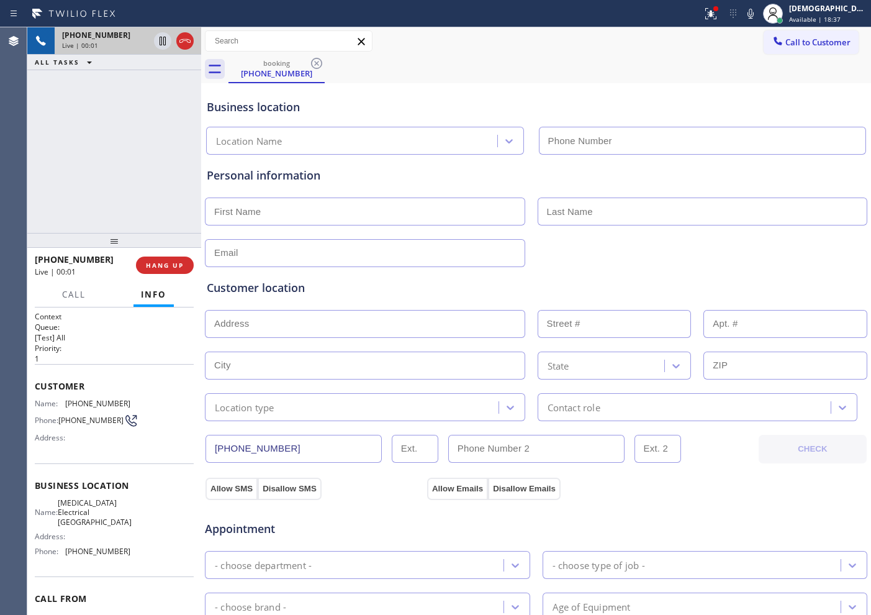
type input "[PHONE_NUMBER]"
click at [185, 44] on icon at bounding box center [185, 41] width 15 height 15
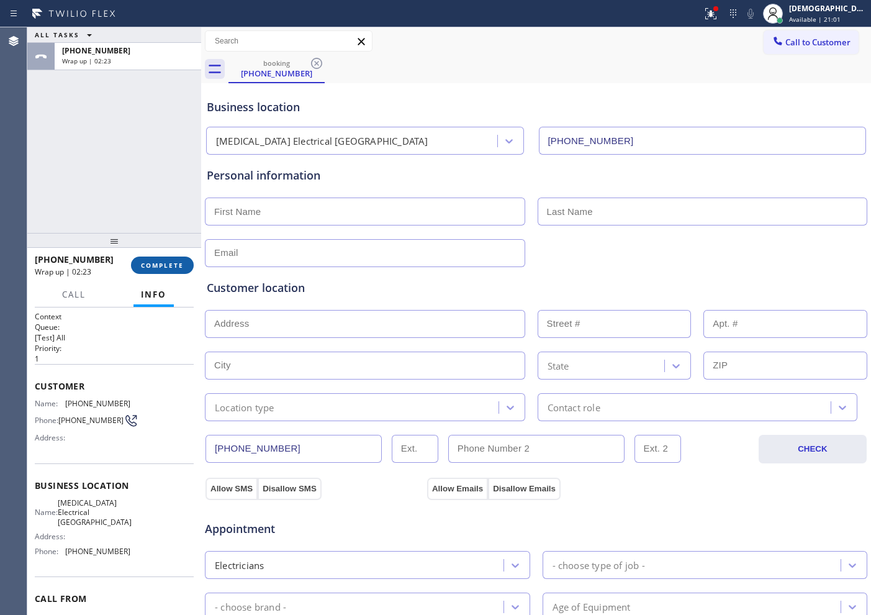
click at [158, 261] on span "COMPLETE" at bounding box center [162, 265] width 43 height 9
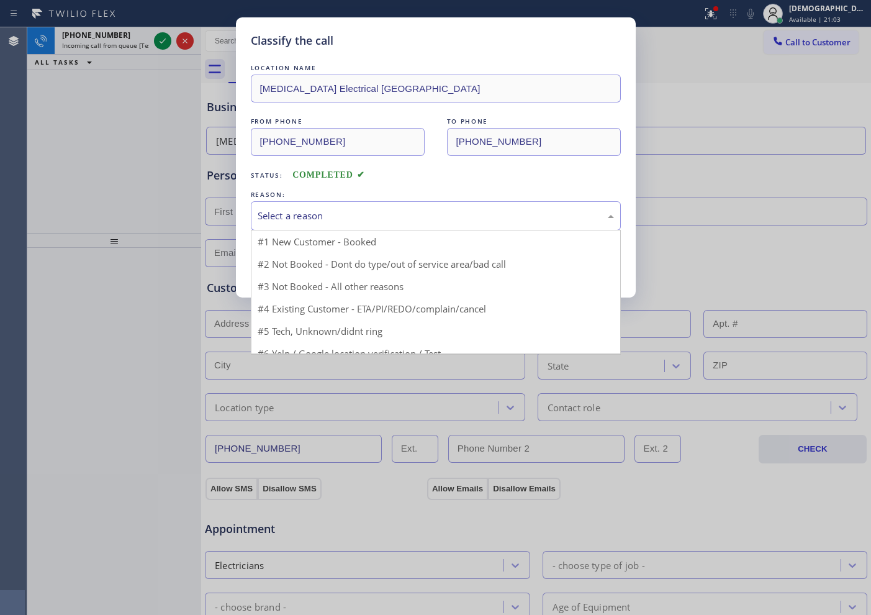
click at [325, 214] on div "Select a reason" at bounding box center [436, 216] width 356 height 14
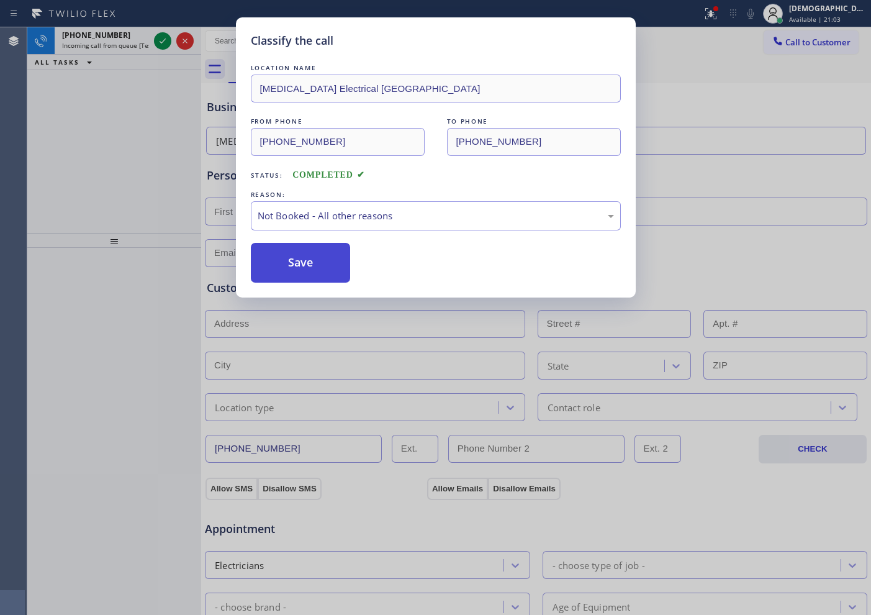
click at [315, 263] on button "Save" at bounding box center [301, 263] width 100 height 40
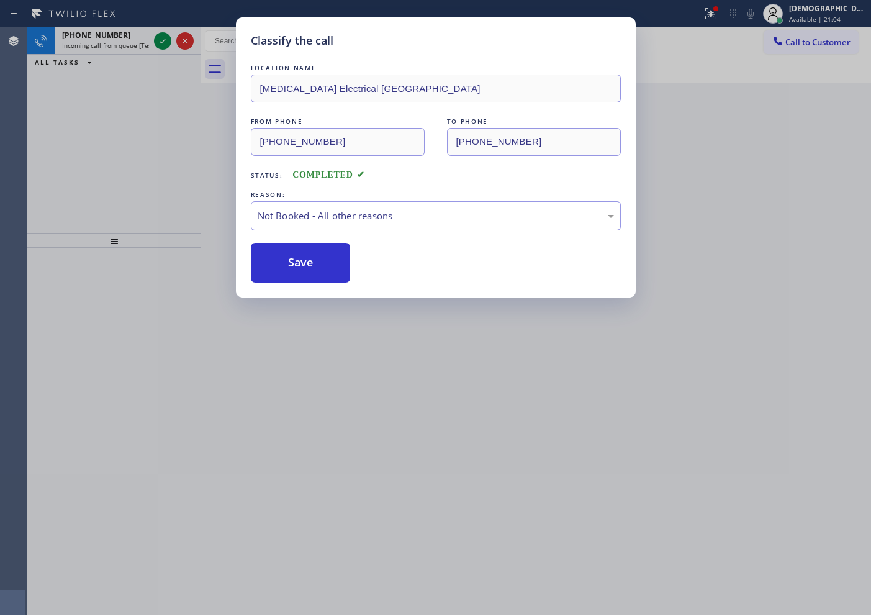
click at [160, 44] on div "Classify the call LOCATION NAME [MEDICAL_DATA] Electrical [GEOGRAPHIC_DATA] FRO…" at bounding box center [435, 307] width 871 height 615
click at [160, 44] on icon at bounding box center [162, 41] width 15 height 15
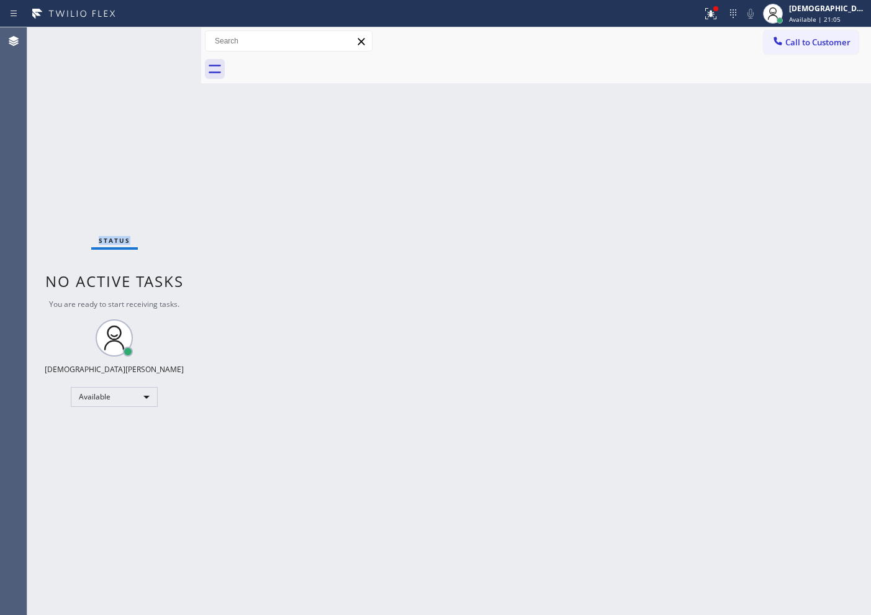
click at [160, 44] on div "Status No active tasks You are ready to start receiving tasks. Christian Cinco …" at bounding box center [114, 320] width 174 height 587
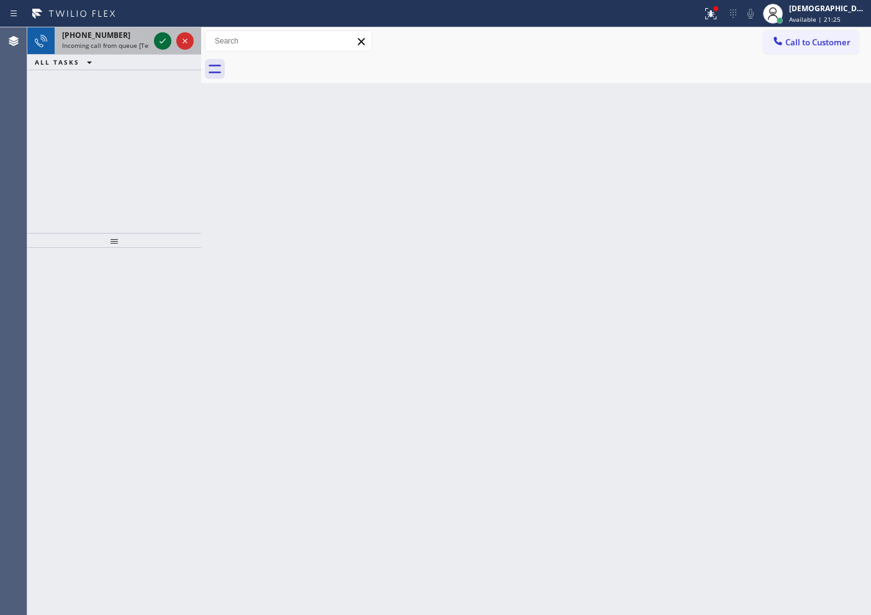
click at [165, 36] on icon at bounding box center [162, 41] width 15 height 15
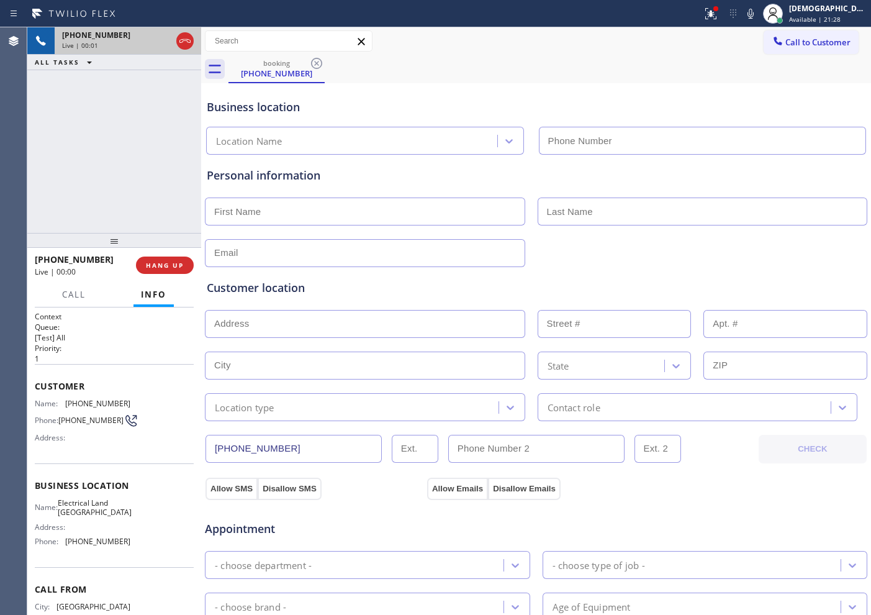
type input "[PHONE_NUMBER]"
click at [188, 41] on icon at bounding box center [185, 41] width 15 height 15
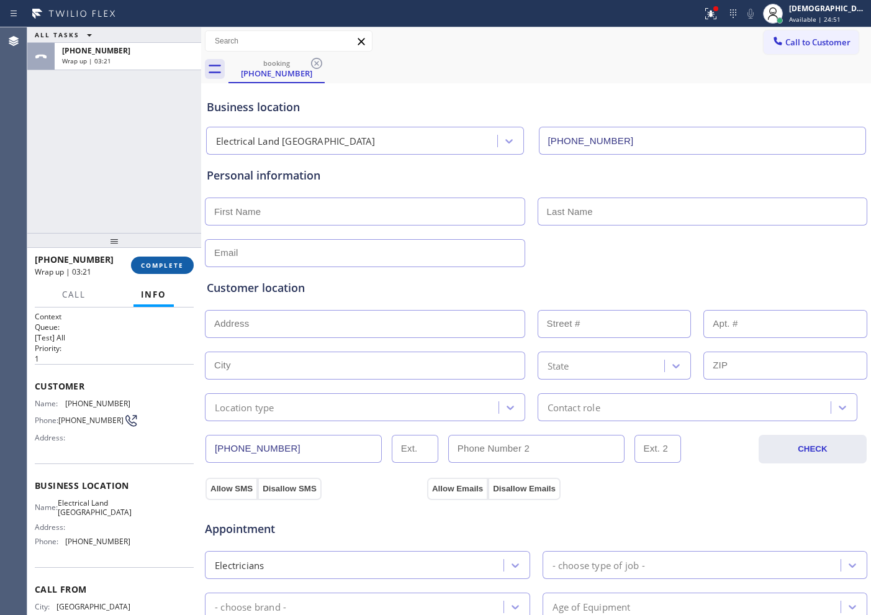
click at [155, 271] on button "COMPLETE" at bounding box center [162, 264] width 63 height 17
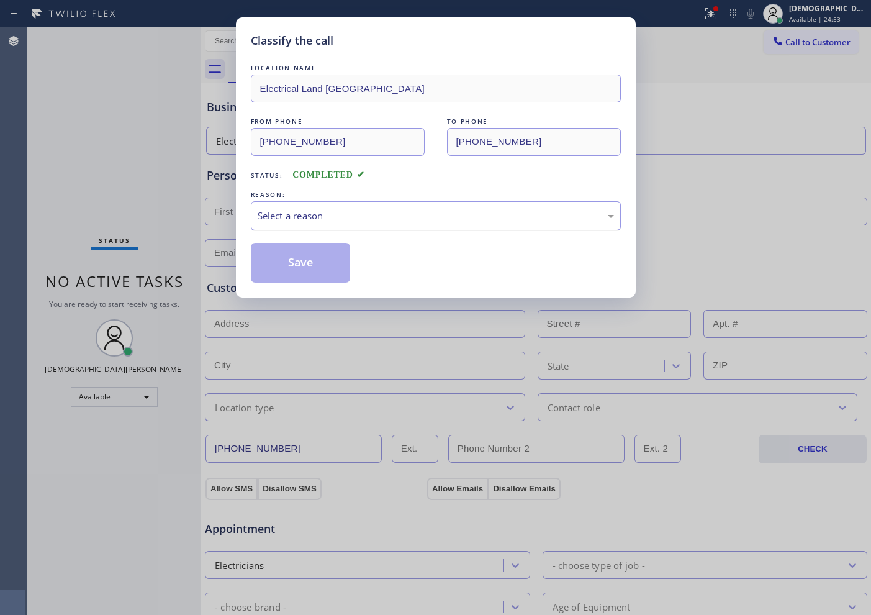
click at [300, 212] on div "Select a reason" at bounding box center [436, 216] width 356 height 14
click at [295, 258] on button "Save" at bounding box center [301, 263] width 100 height 40
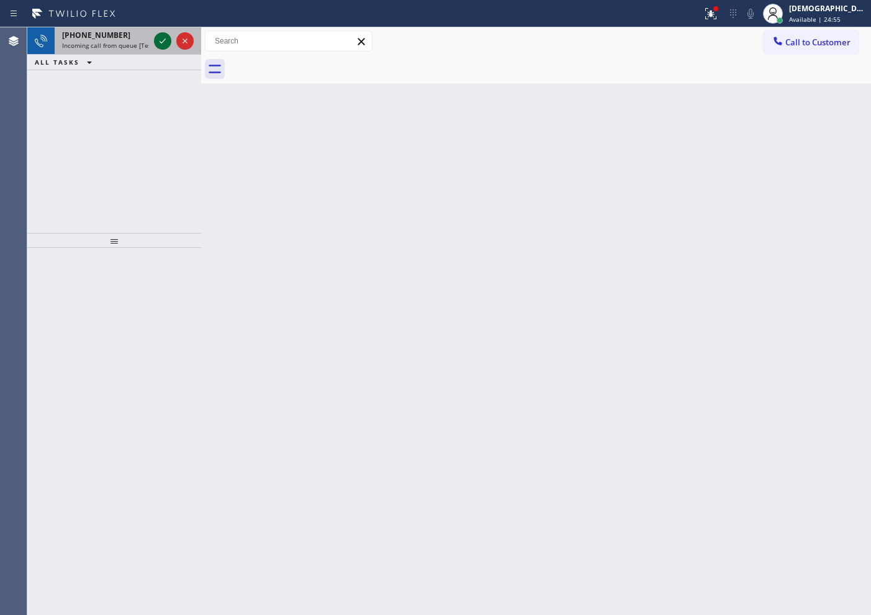
click at [162, 40] on icon at bounding box center [162, 41] width 15 height 15
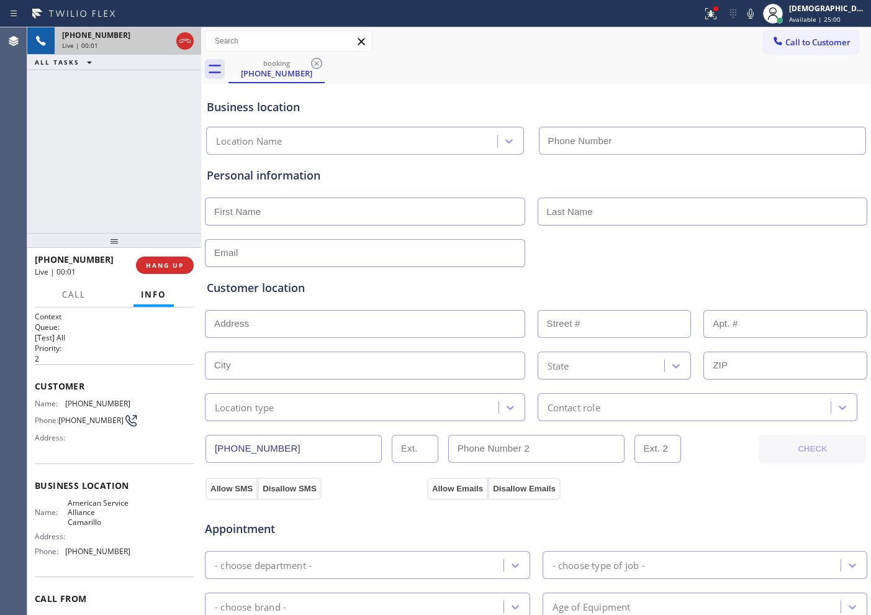
type input "[PHONE_NUMBER]"
click at [191, 37] on icon at bounding box center [185, 41] width 15 height 15
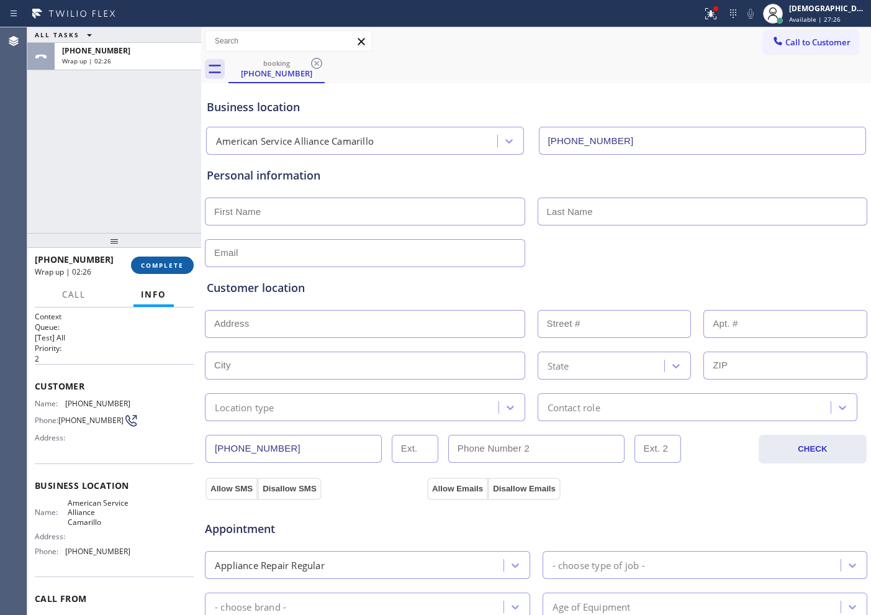
click at [175, 262] on span "COMPLETE" at bounding box center [162, 265] width 43 height 9
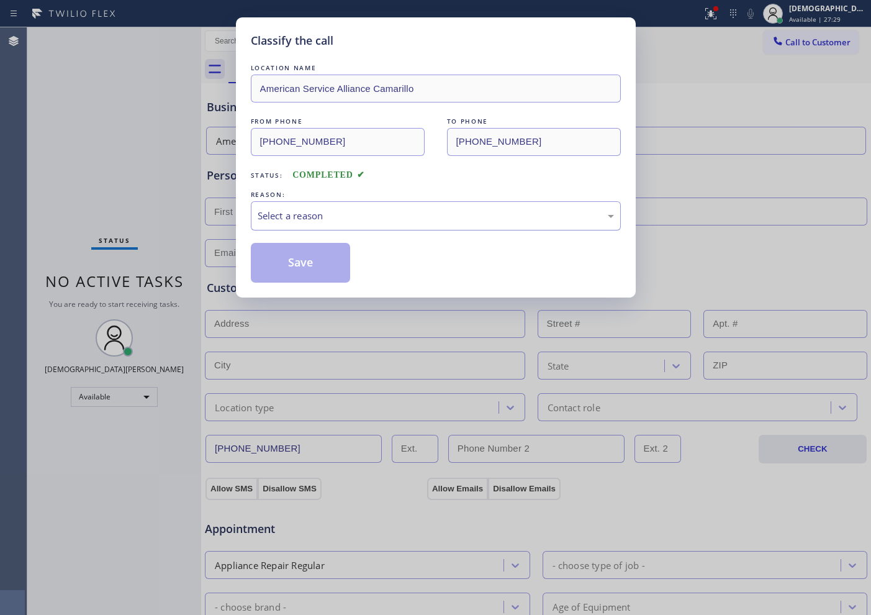
click at [307, 225] on div "Select a reason" at bounding box center [436, 215] width 370 height 29
click at [305, 261] on button "Save" at bounding box center [301, 263] width 100 height 40
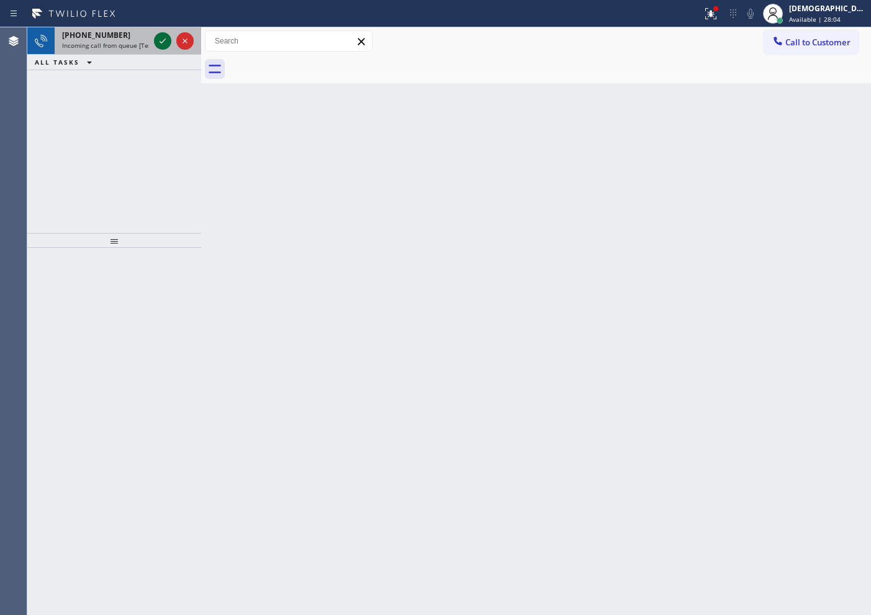
click at [169, 47] on icon at bounding box center [162, 41] width 15 height 15
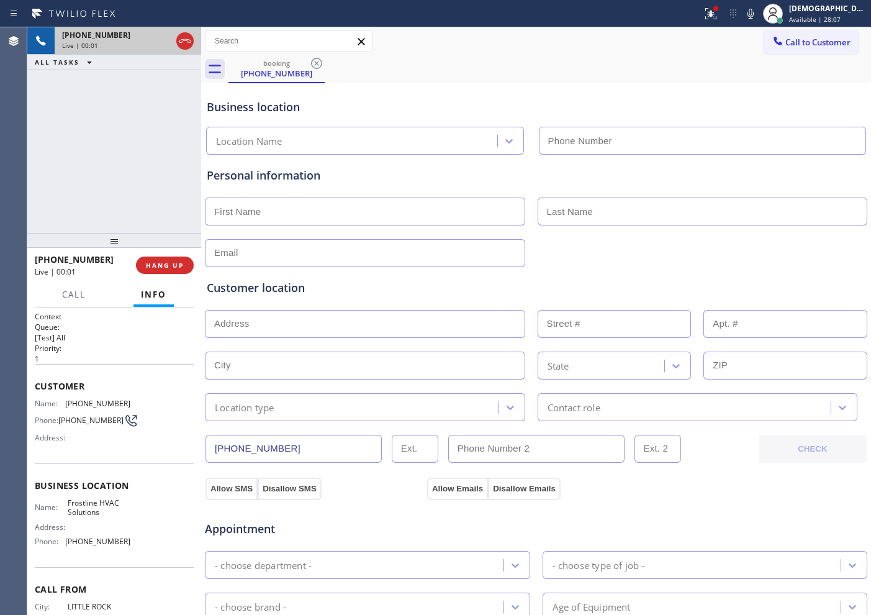
type input "[PHONE_NUMBER]"
click at [191, 41] on icon at bounding box center [185, 41] width 15 height 15
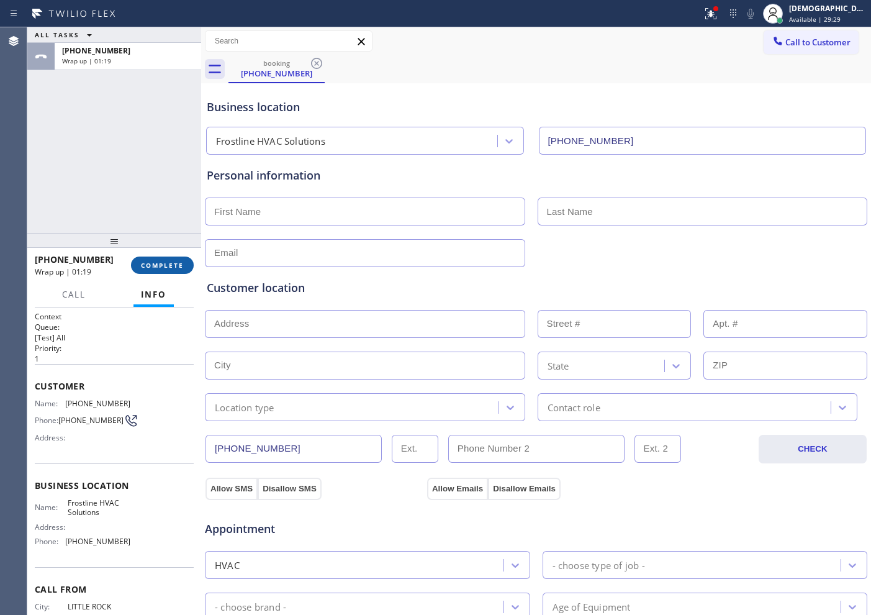
click at [152, 266] on span "COMPLETE" at bounding box center [162, 265] width 43 height 9
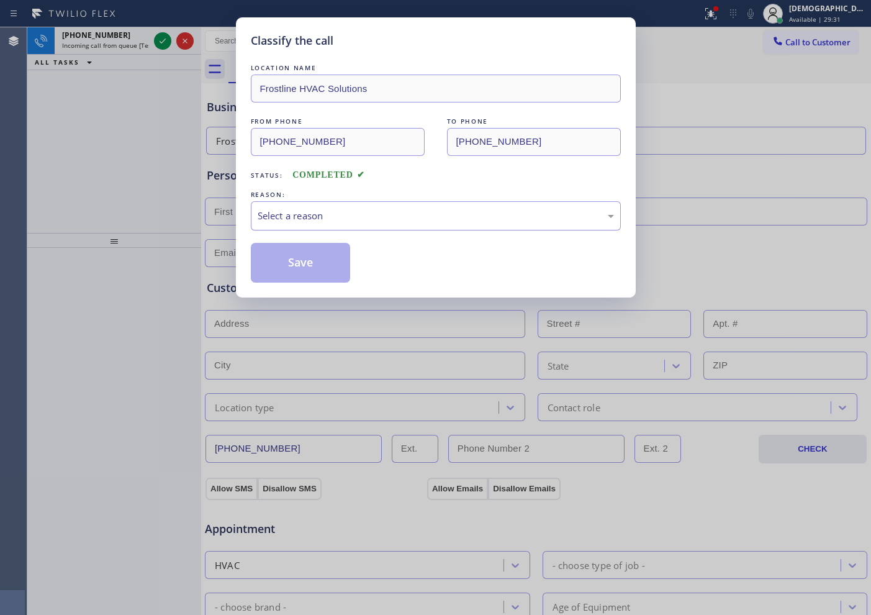
click at [306, 214] on div "Select a reason" at bounding box center [436, 216] width 356 height 14
click at [309, 263] on button "Save" at bounding box center [301, 263] width 100 height 40
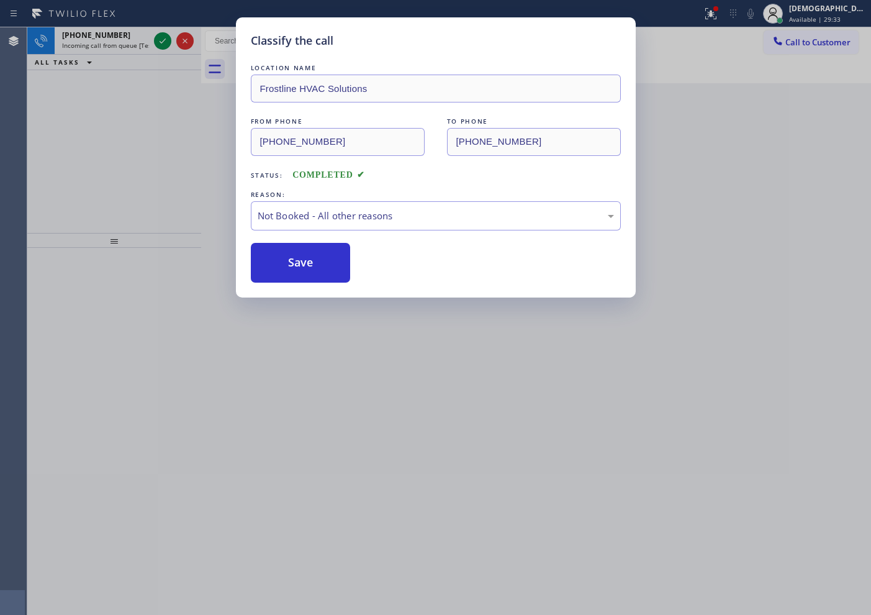
click at [159, 40] on div "Classify the call LOCATION NAME Home Alliance [GEOGRAPHIC_DATA] FROM PHONE [PHO…" at bounding box center [449, 320] width 844 height 587
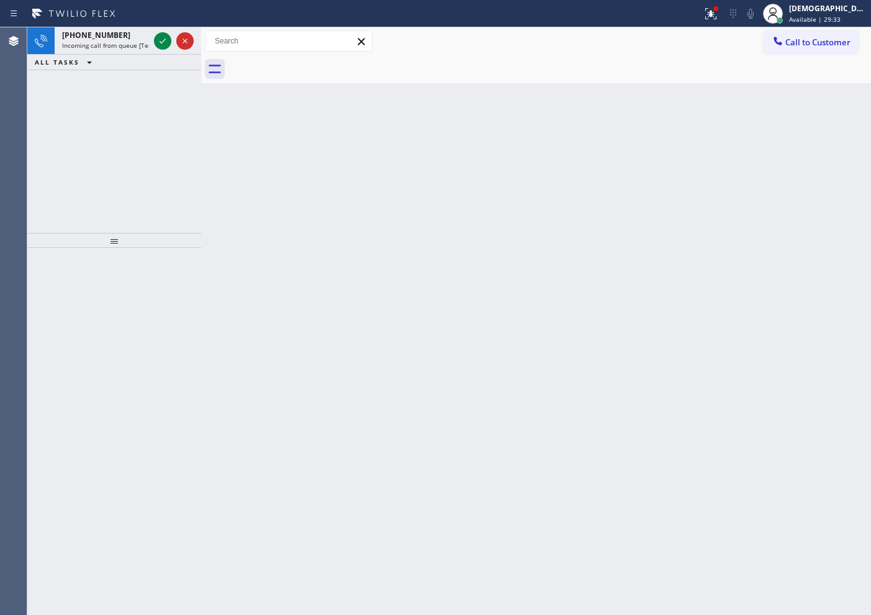
click at [159, 40] on icon at bounding box center [162, 41] width 15 height 15
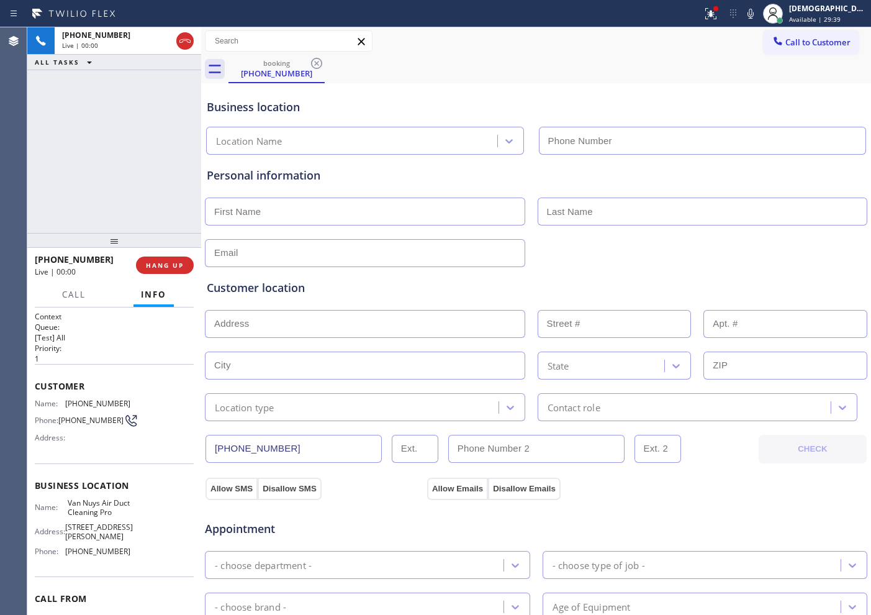
type input "[PHONE_NUMBER]"
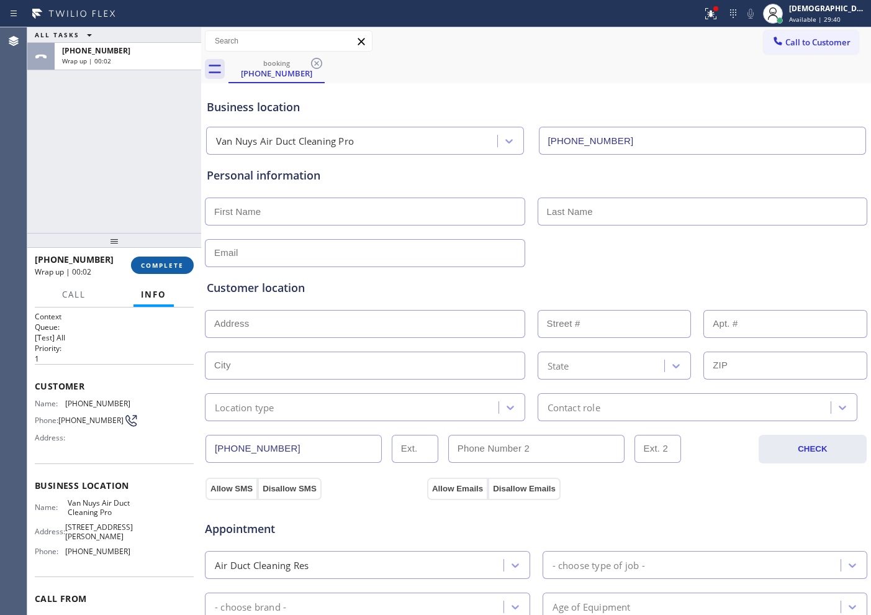
click at [163, 260] on button "COMPLETE" at bounding box center [162, 264] width 63 height 17
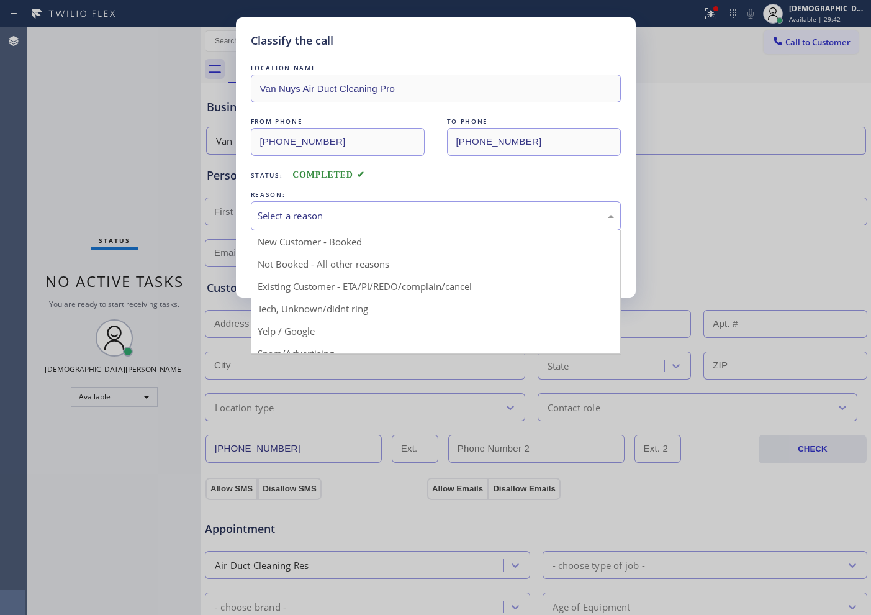
click at [299, 214] on div "Select a reason" at bounding box center [436, 216] width 356 height 14
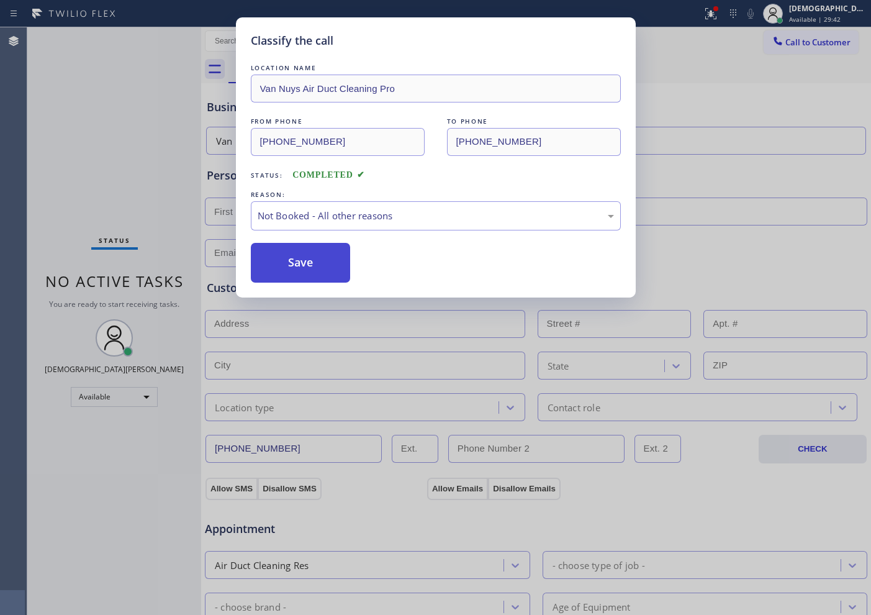
click at [287, 256] on button "Save" at bounding box center [301, 263] width 100 height 40
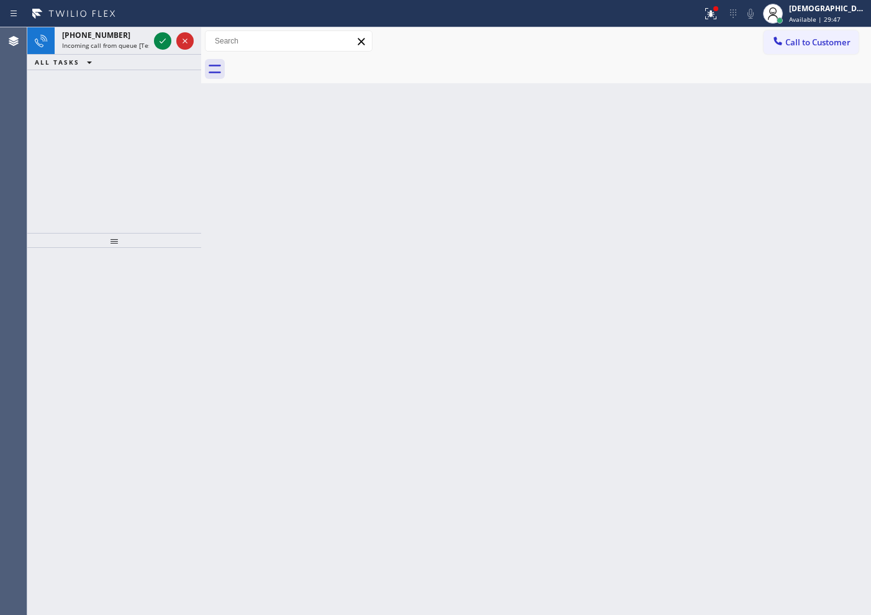
click at [43, 115] on div "[PHONE_NUMBER] Incoming call from queue [Test] All ALL TASKS ALL TASKS ACTIVE T…" at bounding box center [114, 130] width 174 height 206
click at [158, 45] on icon at bounding box center [162, 41] width 15 height 15
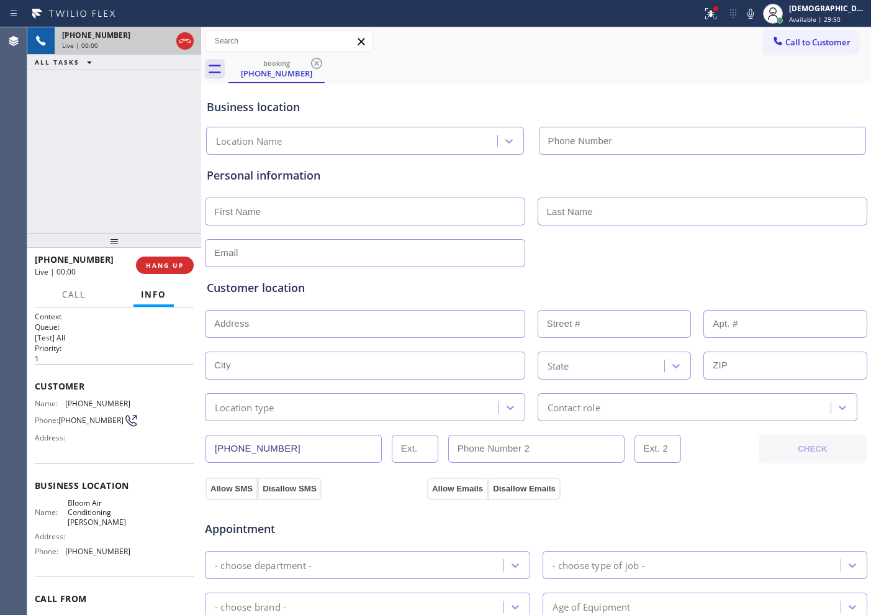
type input "[PHONE_NUMBER]"
click at [183, 42] on icon at bounding box center [185, 41] width 15 height 15
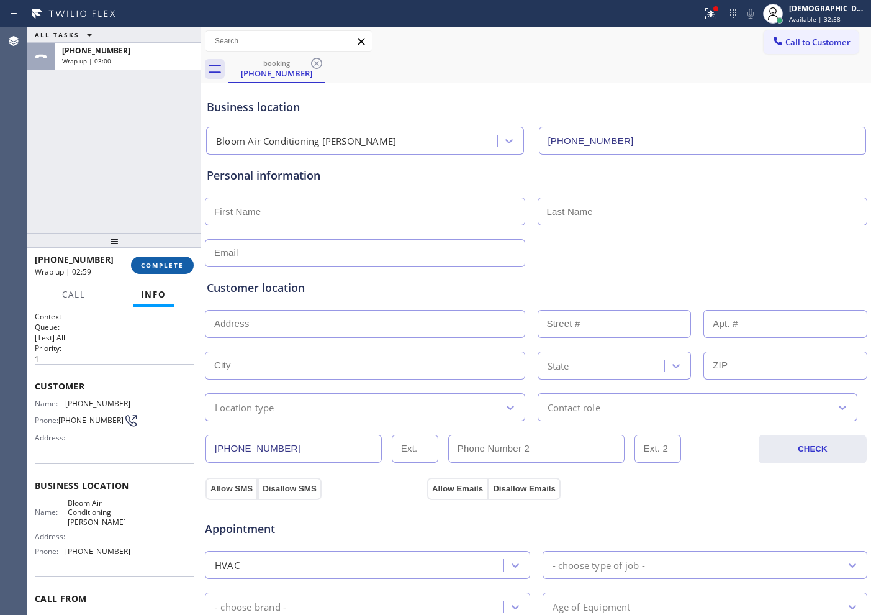
click at [166, 265] on span "COMPLETE" at bounding box center [162, 265] width 43 height 9
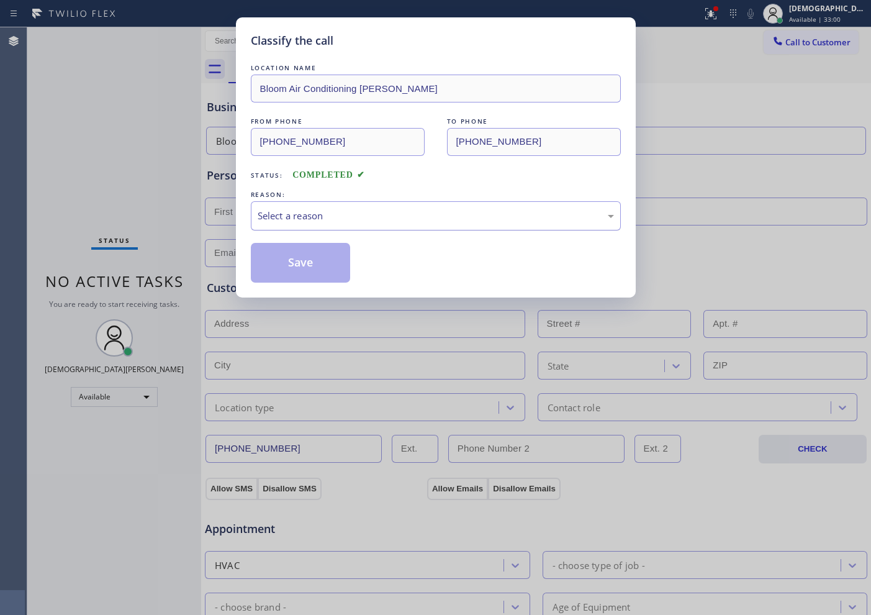
click at [312, 210] on div "Select a reason" at bounding box center [436, 216] width 356 height 14
click at [311, 266] on button "Save" at bounding box center [301, 263] width 100 height 40
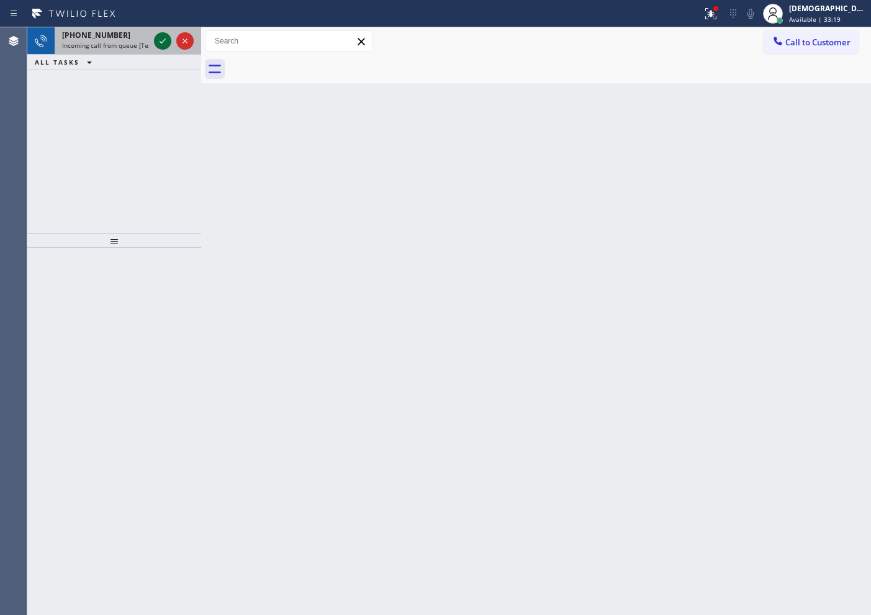
click at [158, 43] on icon at bounding box center [162, 41] width 15 height 15
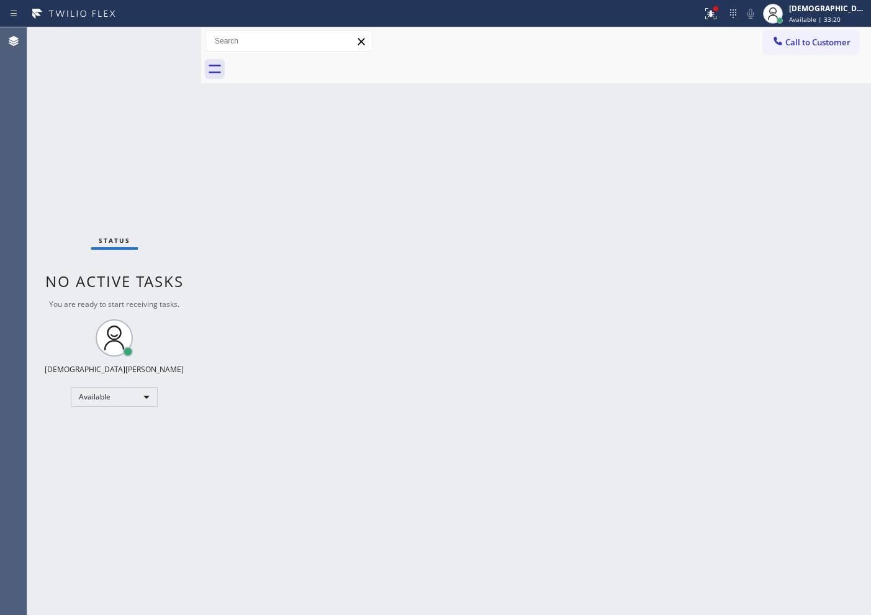
click at [158, 43] on div "Status No active tasks You are ready to start receiving tasks. Christian Cinco …" at bounding box center [114, 320] width 174 height 587
click at [158, 39] on div "Status No active tasks You are ready to start receiving tasks. Christian Cinco …" at bounding box center [114, 320] width 174 height 587
click at [158, 38] on div "Status No active tasks You are ready to start receiving tasks. Christian Cinco …" at bounding box center [114, 320] width 174 height 587
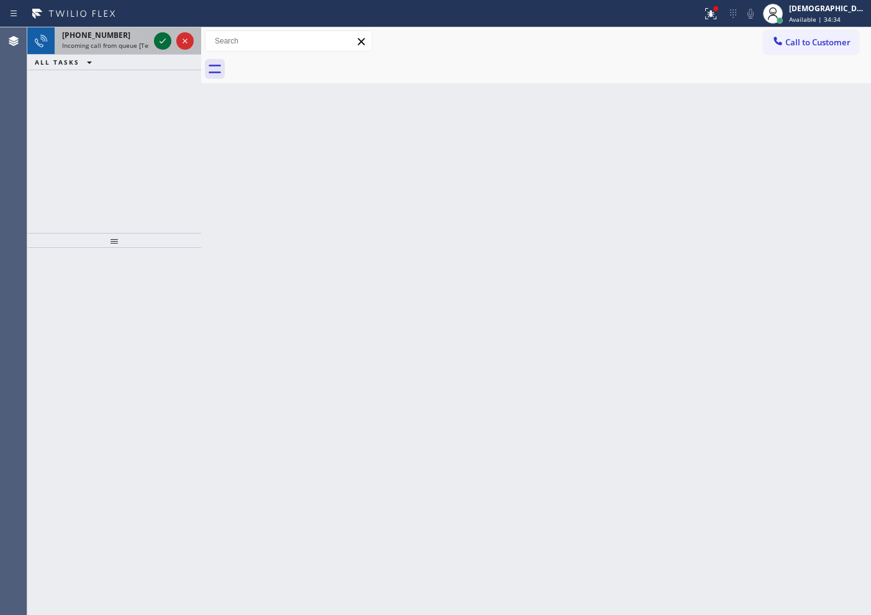
click at [158, 38] on icon at bounding box center [162, 41] width 15 height 15
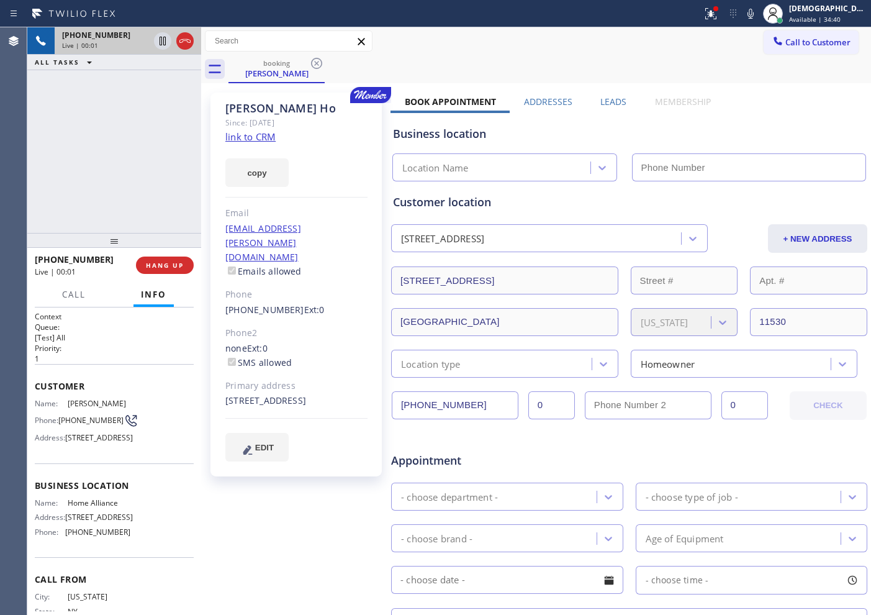
type input "[PHONE_NUMBER]"
click at [250, 135] on link "link to CRM" at bounding box center [250, 136] width 50 height 12
click at [162, 37] on icon at bounding box center [162, 41] width 15 height 15
click at [50, 159] on div "[PHONE_NUMBER] Live | 02:16 ALL TASKS ALL TASKS ACTIVE TASKS TASKS IN WRAP UP" at bounding box center [114, 130] width 174 height 206
drag, startPoint x: 164, startPoint y: 43, endPoint x: 172, endPoint y: 45, distance: 8.3
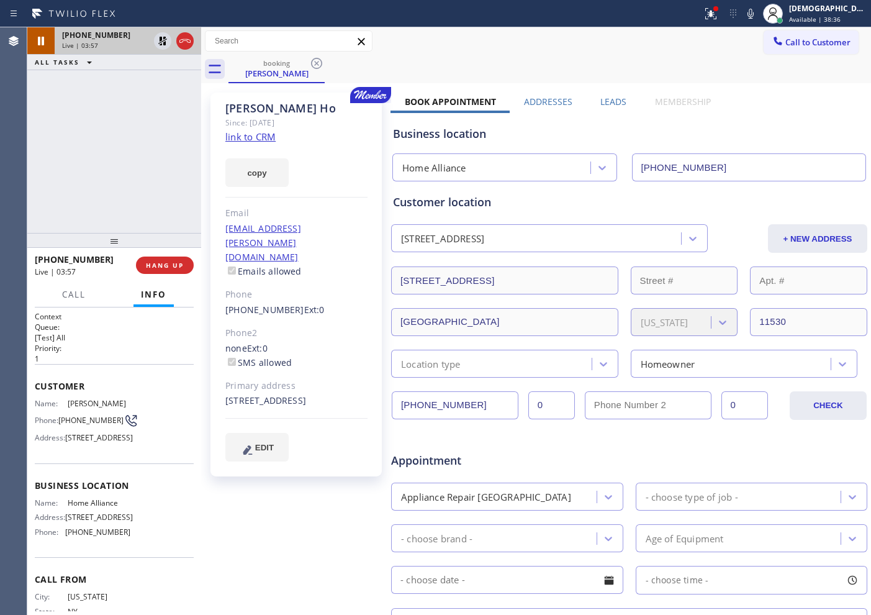
click at [164, 43] on icon at bounding box center [162, 41] width 9 height 9
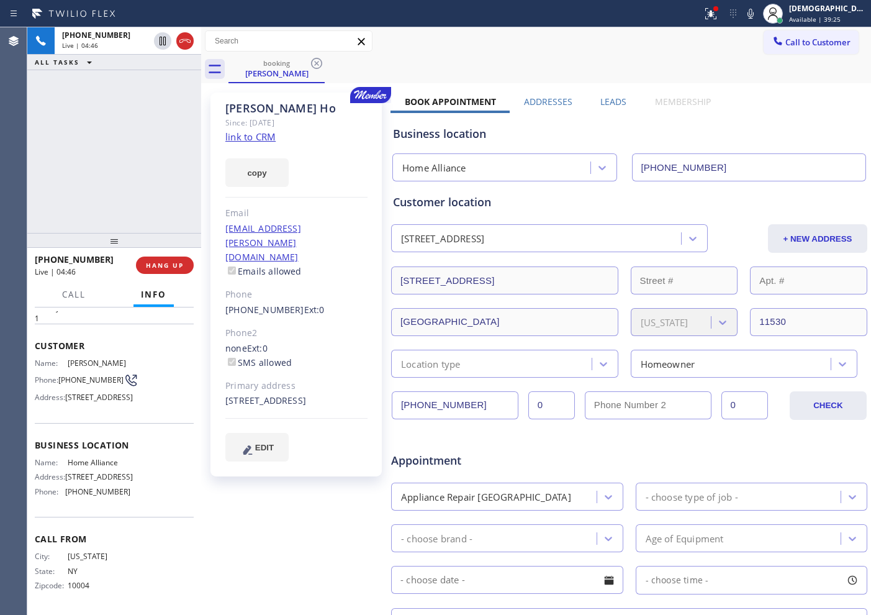
scroll to position [73, 0]
click at [161, 40] on icon at bounding box center [163, 41] width 6 height 9
click at [164, 44] on icon at bounding box center [162, 41] width 9 height 9
click at [71, 155] on div "[PHONE_NUMBER] Live | 06:43 ALL TASKS ALL TASKS ACTIVE TASKS TASKS IN WRAP UP" at bounding box center [114, 130] width 174 height 206
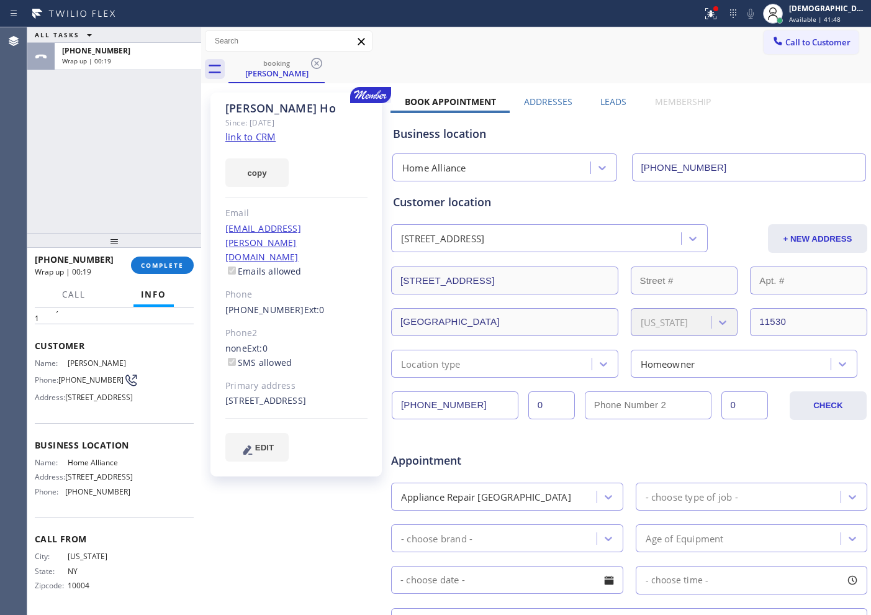
scroll to position [155, 0]
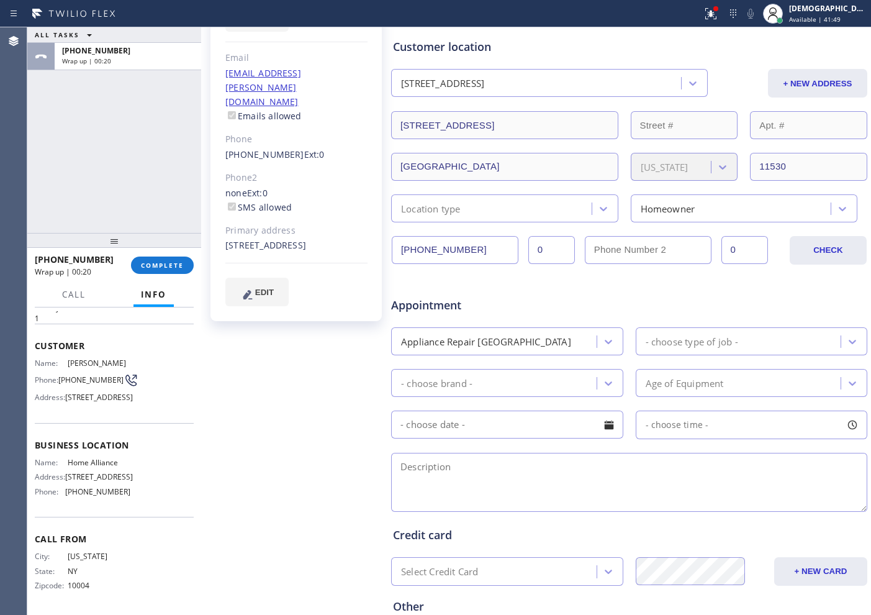
click at [548, 343] on div "Appliance Repair [GEOGRAPHIC_DATA]" at bounding box center [496, 341] width 202 height 22
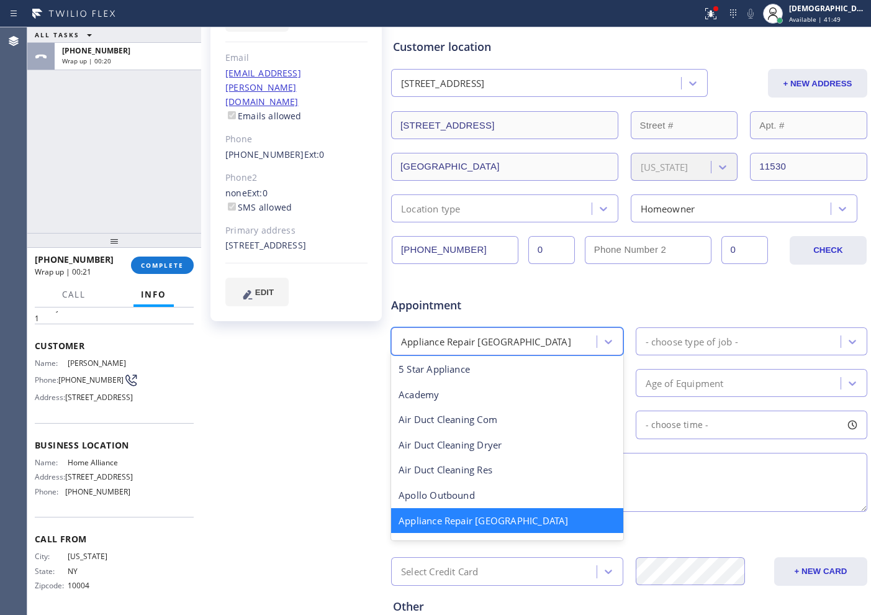
scroll to position [2, 0]
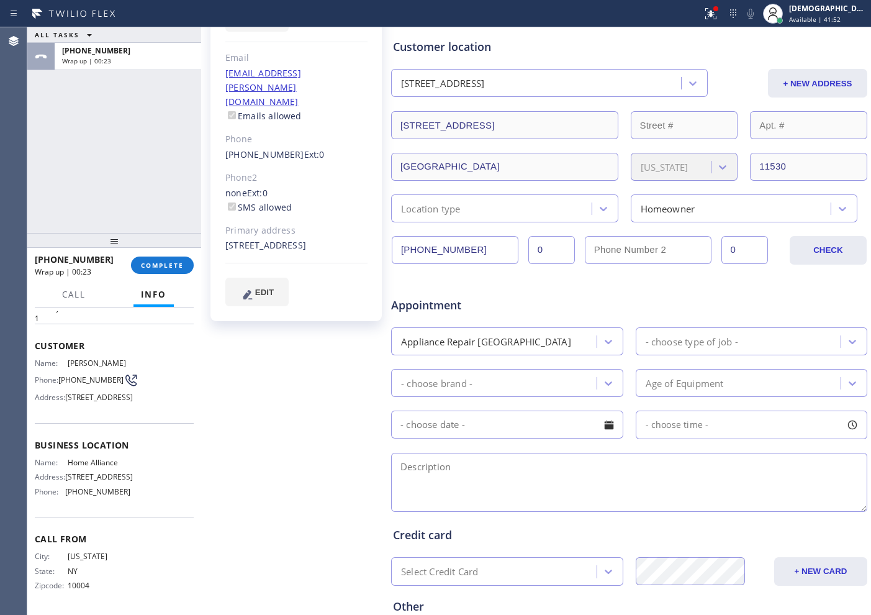
click at [566, 344] on div "Appliance Repair [GEOGRAPHIC_DATA]" at bounding box center [496, 341] width 202 height 22
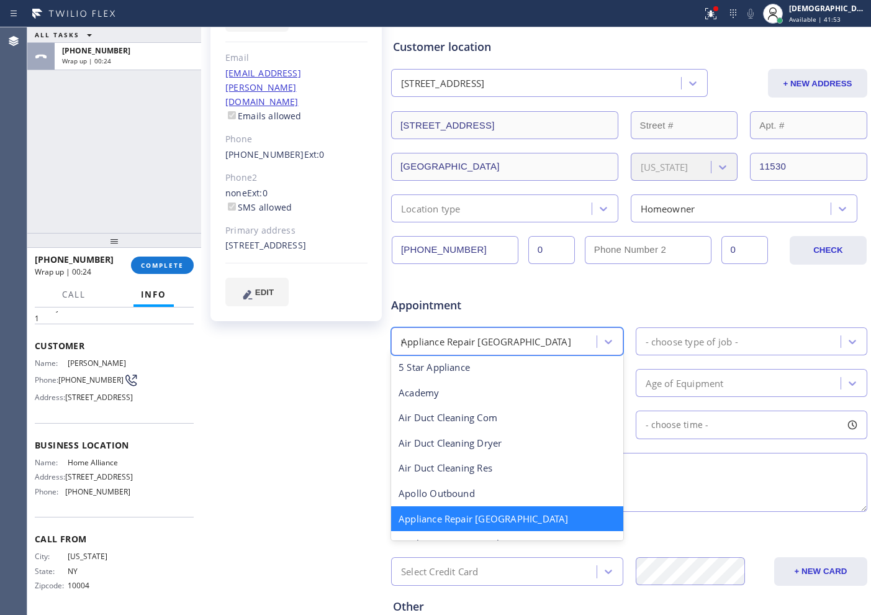
scroll to position [0, 0]
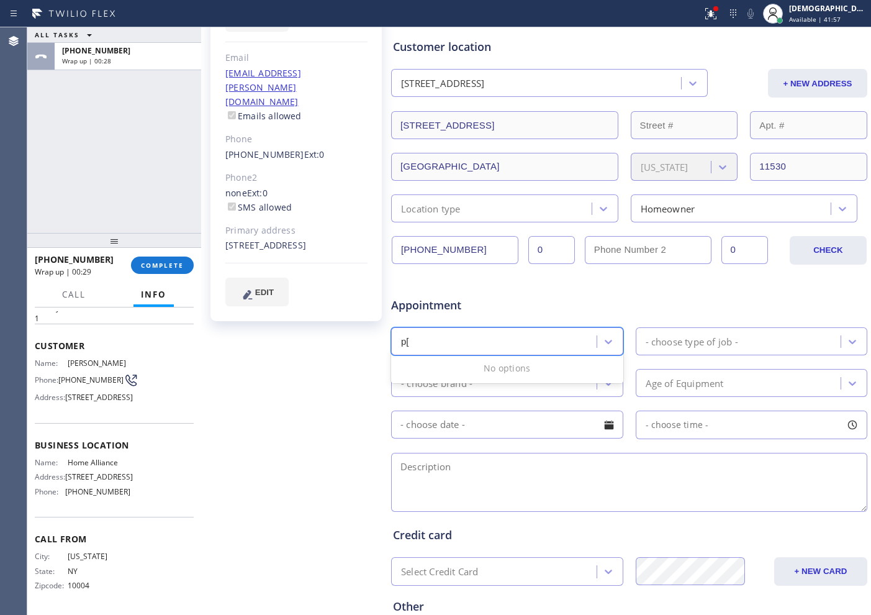
type input "p"
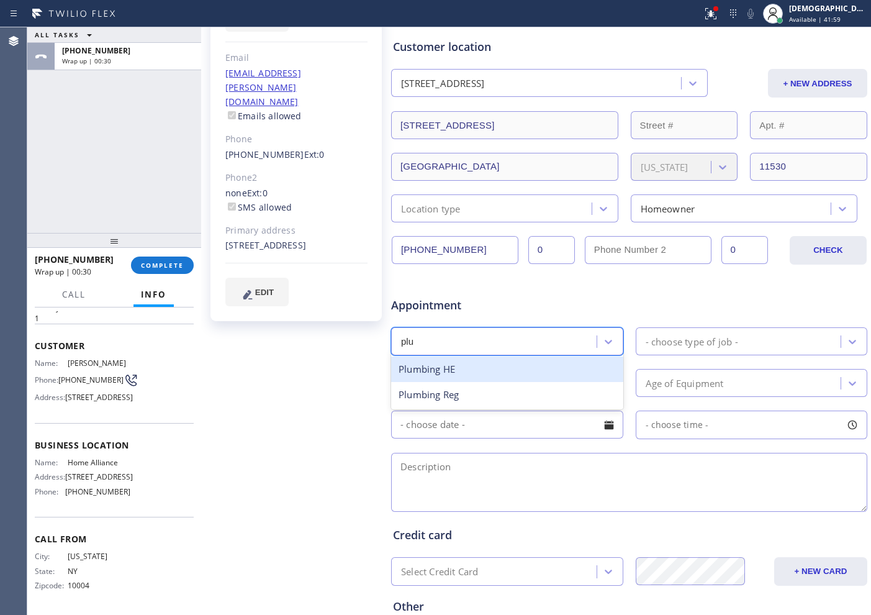
type input "plum"
click at [548, 371] on div "Plumbing HE" at bounding box center [507, 368] width 232 height 25
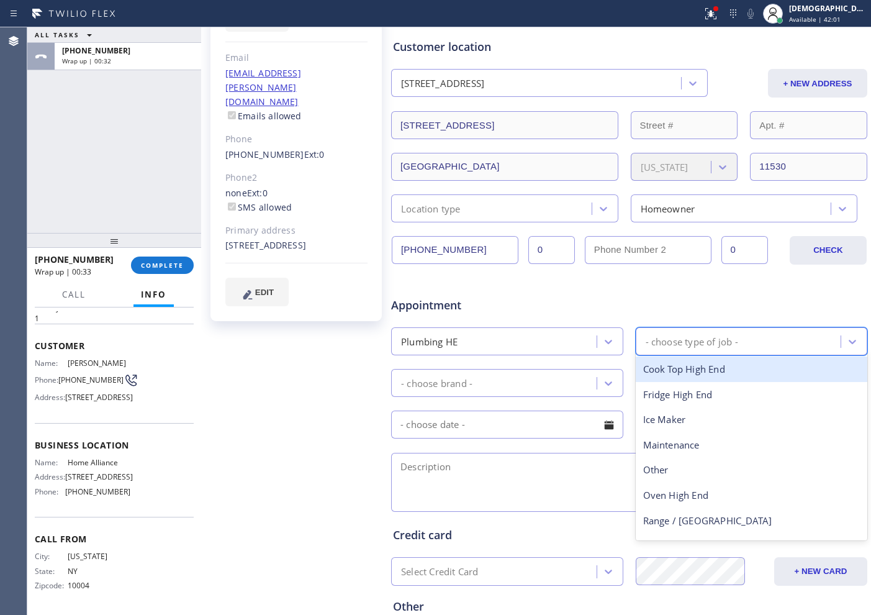
click at [677, 336] on div "- choose type of job -" at bounding box center [692, 341] width 93 height 14
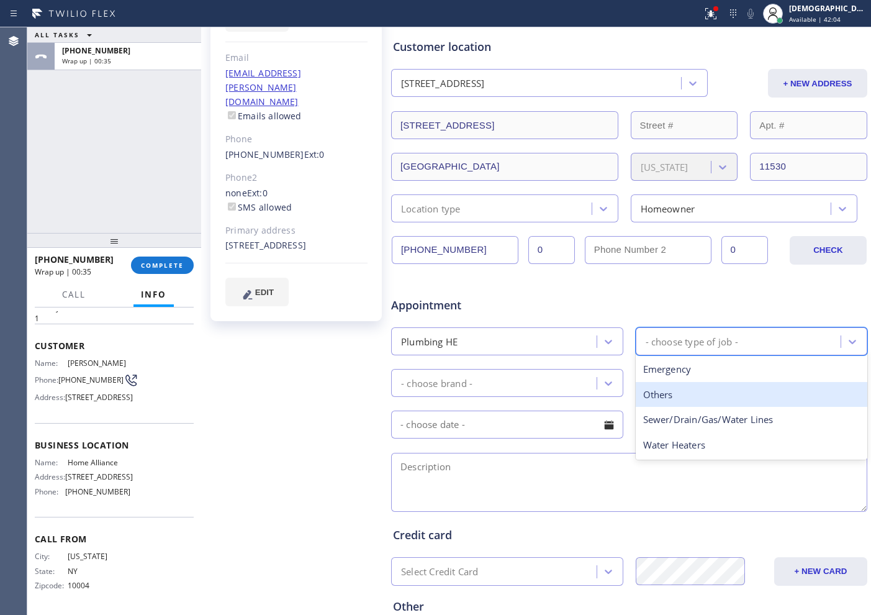
drag, startPoint x: 665, startPoint y: 412, endPoint x: 666, endPoint y: 396, distance: 15.6
click at [666, 396] on div "Emergency Others Sewer/Drain/Gas/Water Lines Water Heaters" at bounding box center [752, 407] width 232 height 106
click at [666, 396] on div "Others" at bounding box center [752, 394] width 232 height 25
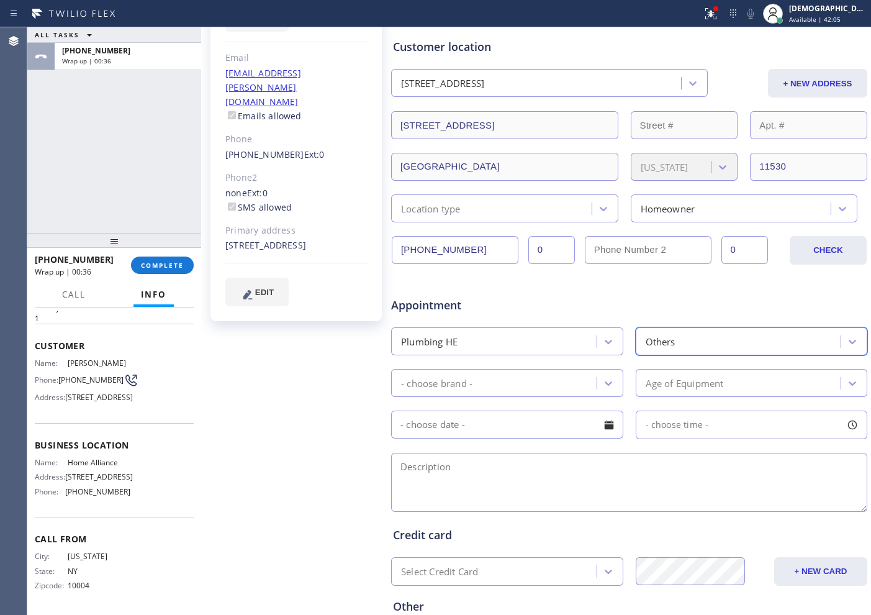
click at [510, 378] on div "- choose brand -" at bounding box center [496, 383] width 202 height 22
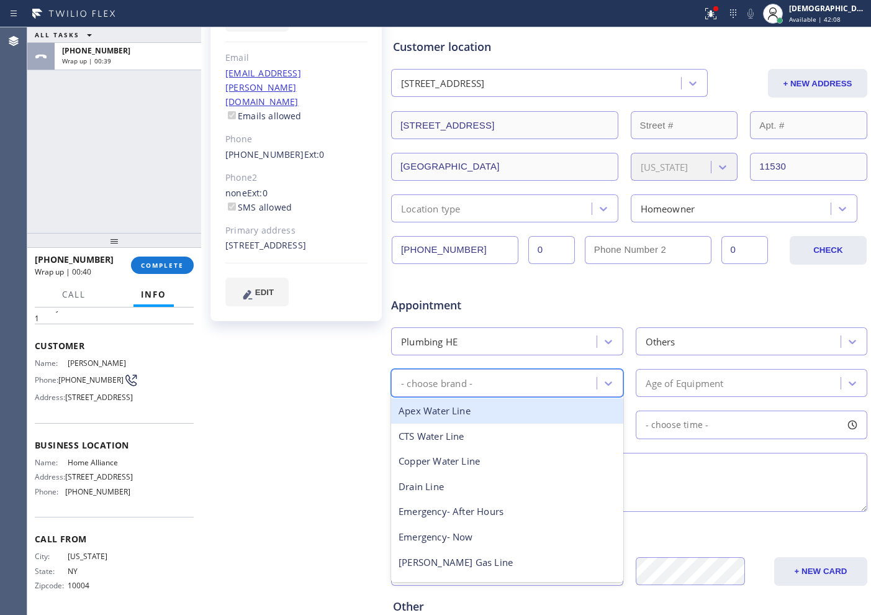
type input "f"
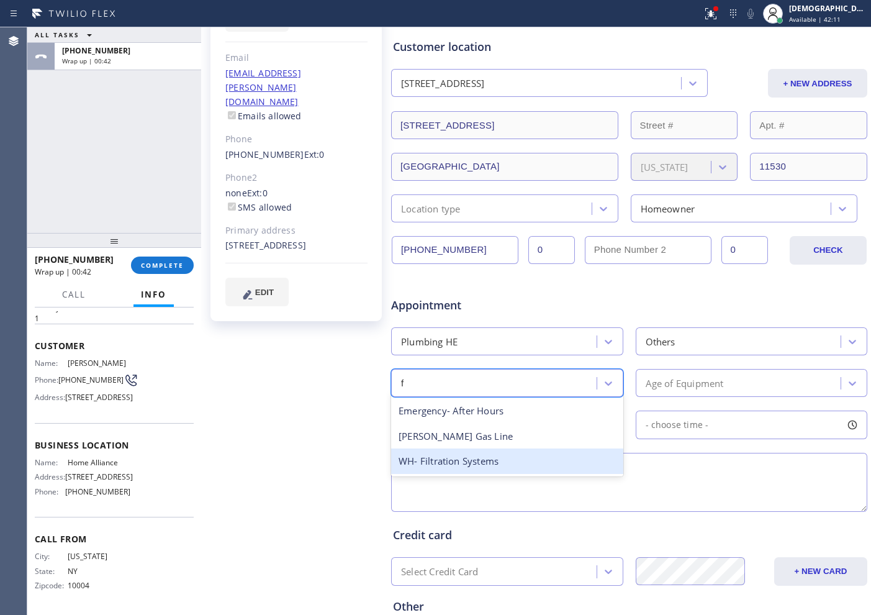
click at [516, 462] on div "WH- Filtration Systems" at bounding box center [507, 460] width 232 height 25
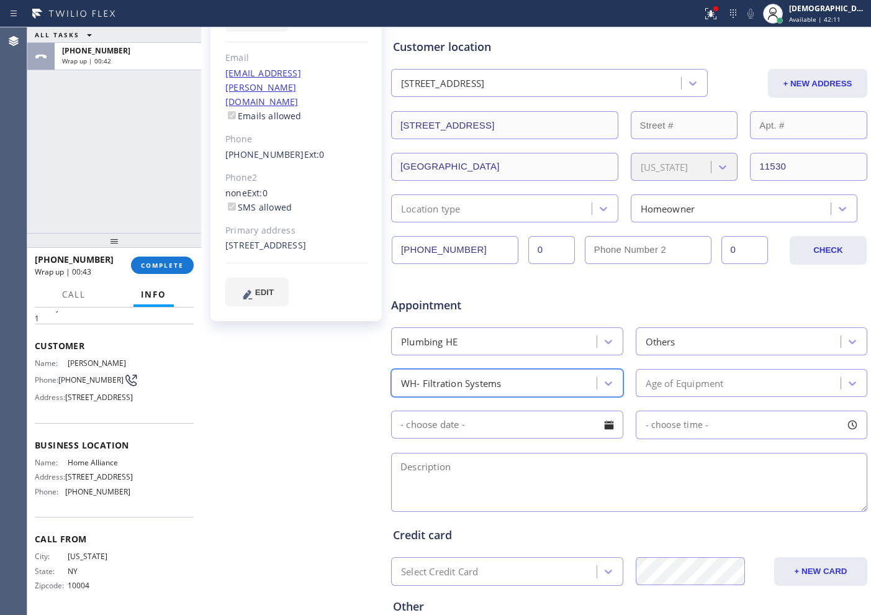
click at [662, 376] on div "Age of Equipment" at bounding box center [685, 383] width 78 height 14
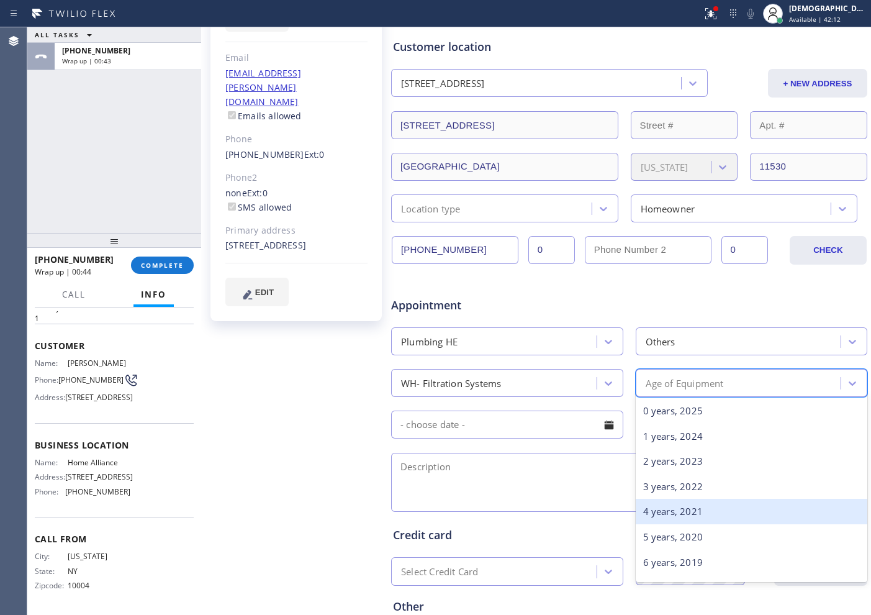
click at [682, 509] on div "4 years, 2021" at bounding box center [752, 511] width 232 height 25
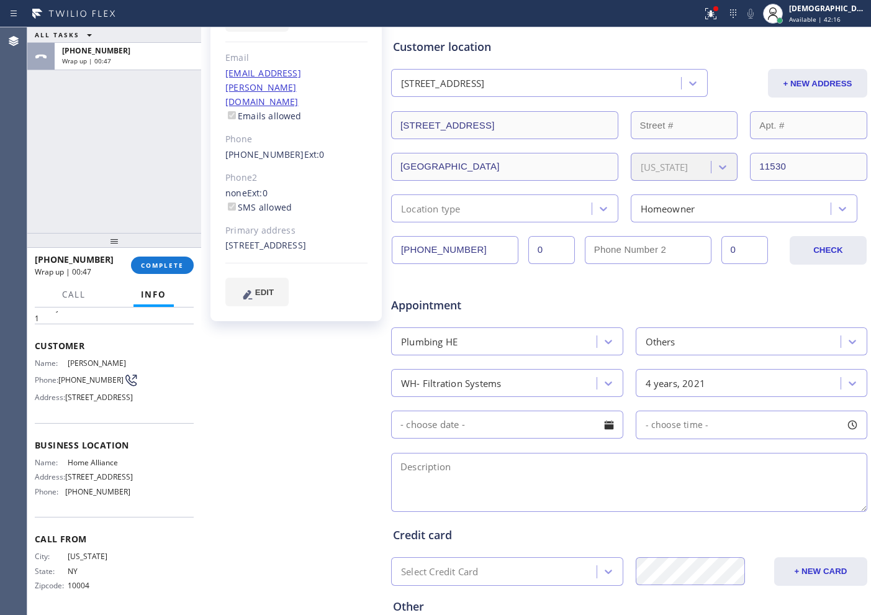
click at [489, 469] on textarea at bounding box center [629, 482] width 476 height 59
paste textarea "instaling an undersink water filtration system"
click at [656, 469] on textarea "installing an under sink water filtration system" at bounding box center [629, 482] width 476 height 59
click at [634, 464] on textarea "installing an under sink water filtration system /" at bounding box center [629, 482] width 476 height 59
paste textarea "[STREET_ADDRESS]"
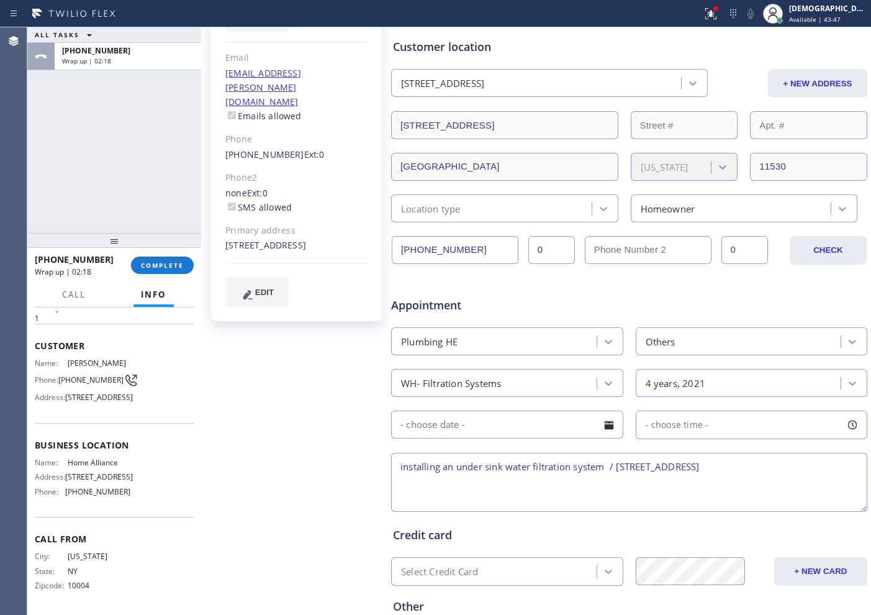
drag, startPoint x: 760, startPoint y: 490, endPoint x: 776, endPoint y: 490, distance: 16.1
click at [761, 490] on textarea "installing an under sink water filtration system / [STREET_ADDRESS]" at bounding box center [629, 482] width 476 height 59
click at [101, 504] on div "Business location Name: Home Alliance Address: [STREET_ADDRESS] Phone: [PHONE_N…" at bounding box center [114, 470] width 159 height 94
drag, startPoint x: 123, startPoint y: 450, endPoint x: 63, endPoint y: 453, distance: 59.7
click at [63, 458] on div "Name: Home Alliance" at bounding box center [83, 462] width 96 height 9
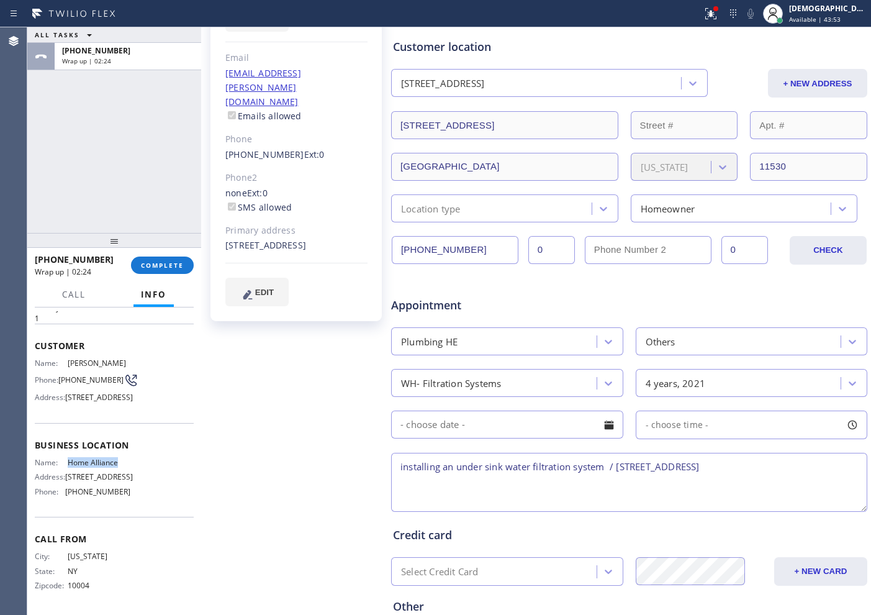
copy div "Home Alliance"
click at [822, 466] on textarea "installing an under sink water filtration system / [STREET_ADDRESS]" at bounding box center [629, 482] width 476 height 59
paste textarea "Home Alliance"
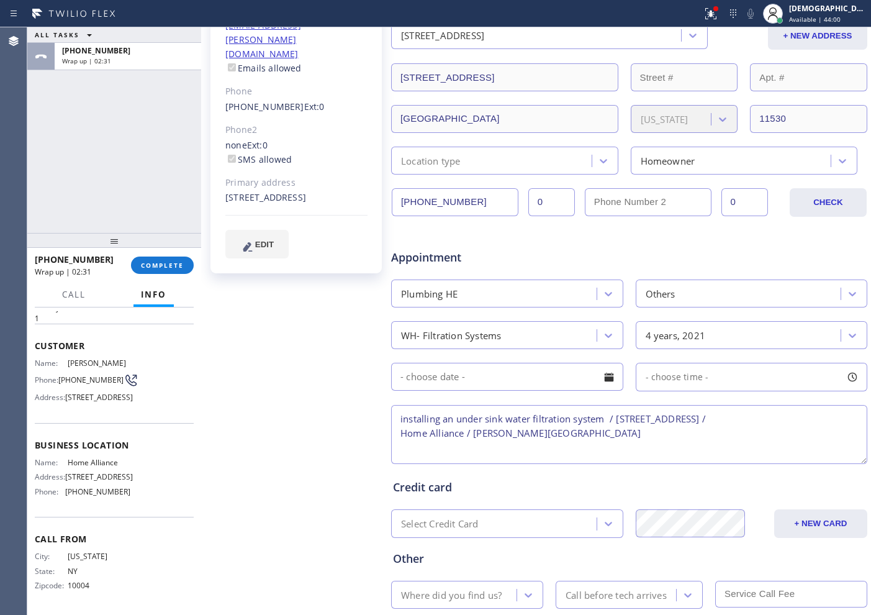
scroll to position [279, 0]
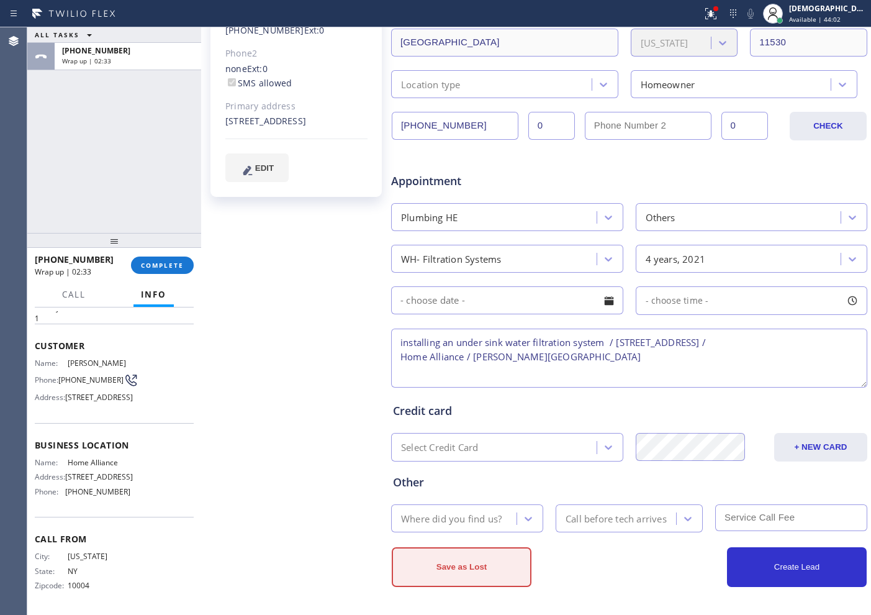
type textarea "installing an under sink water filtration system / [STREET_ADDRESS] / Home Alli…"
click at [476, 574] on button "Save as Lost" at bounding box center [462, 567] width 140 height 40
click at [434, 517] on div "Where did you find us?" at bounding box center [451, 518] width 101 height 14
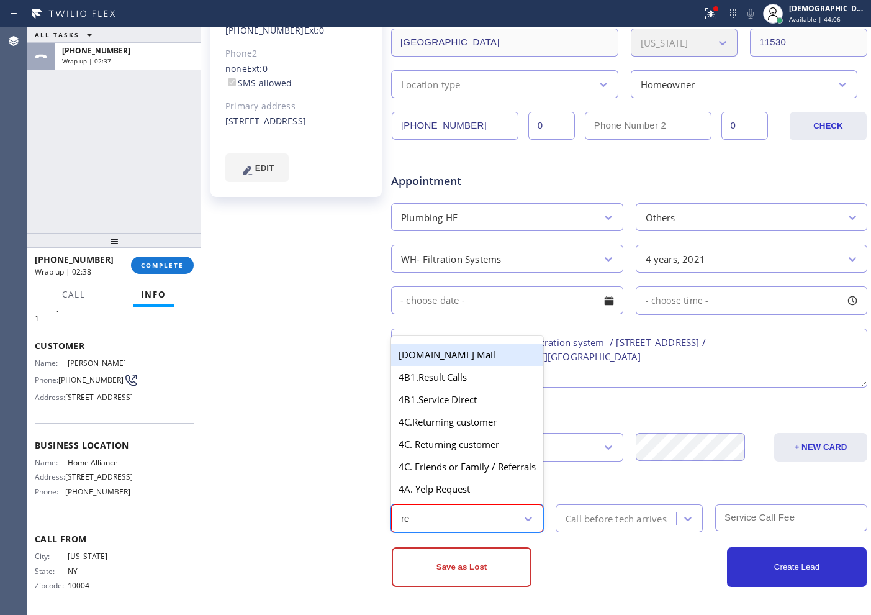
type input "ret"
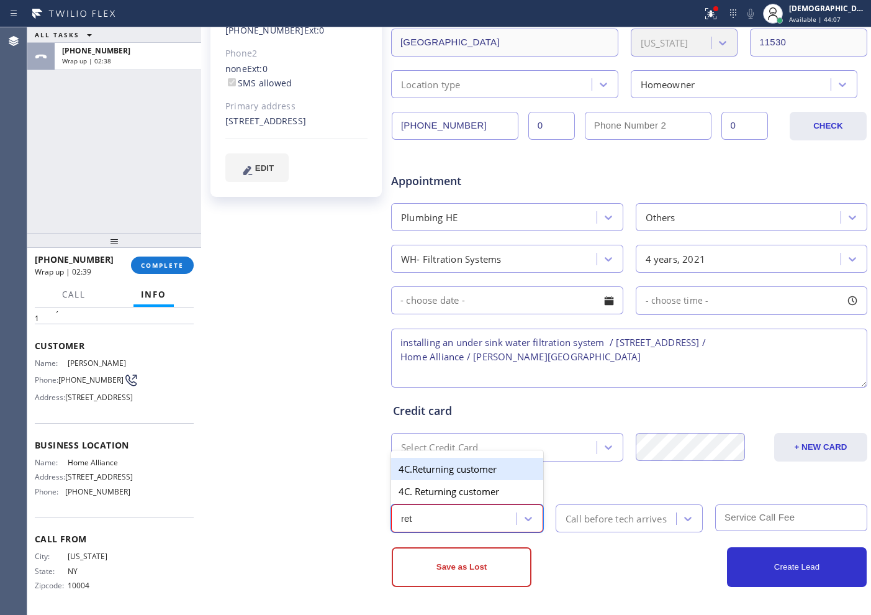
click at [446, 466] on div "4C.Returning customer" at bounding box center [467, 469] width 152 height 22
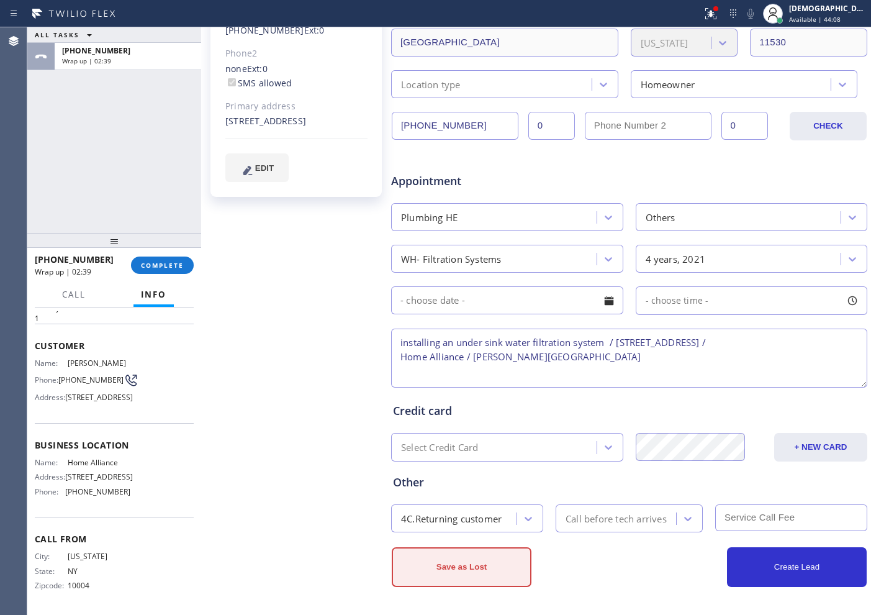
click at [469, 562] on button "Save as Lost" at bounding box center [462, 567] width 140 height 40
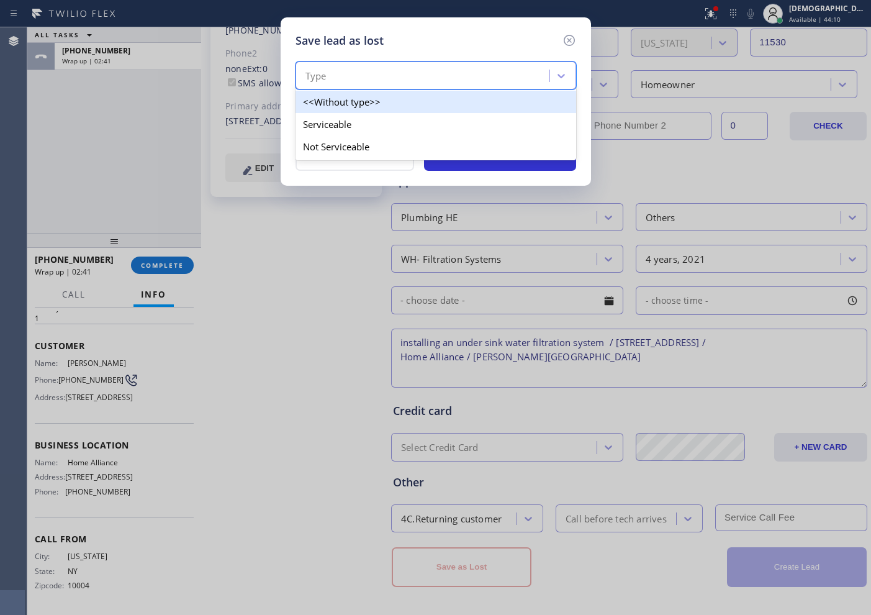
click at [384, 71] on div "Type" at bounding box center [424, 76] width 250 height 22
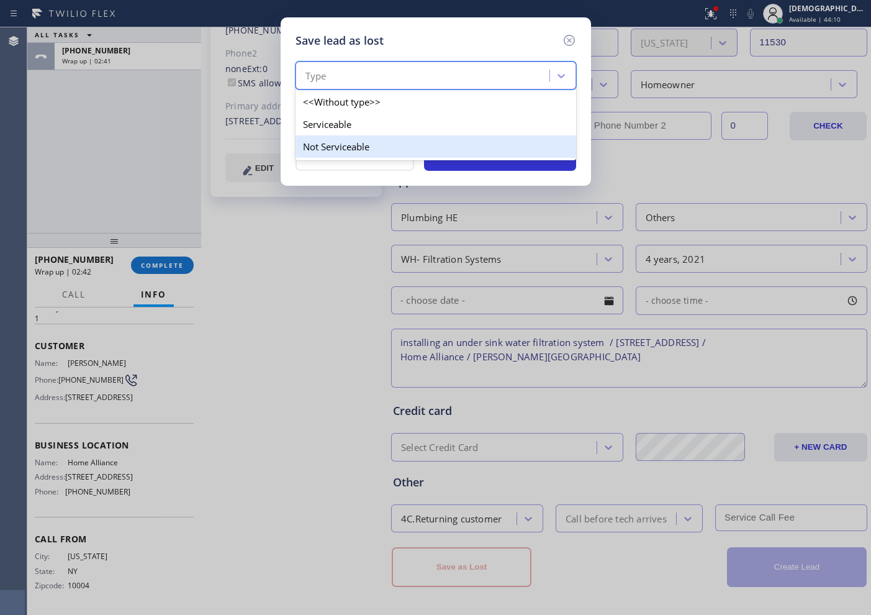
click at [374, 137] on div "Not Serviceable" at bounding box center [436, 146] width 281 height 22
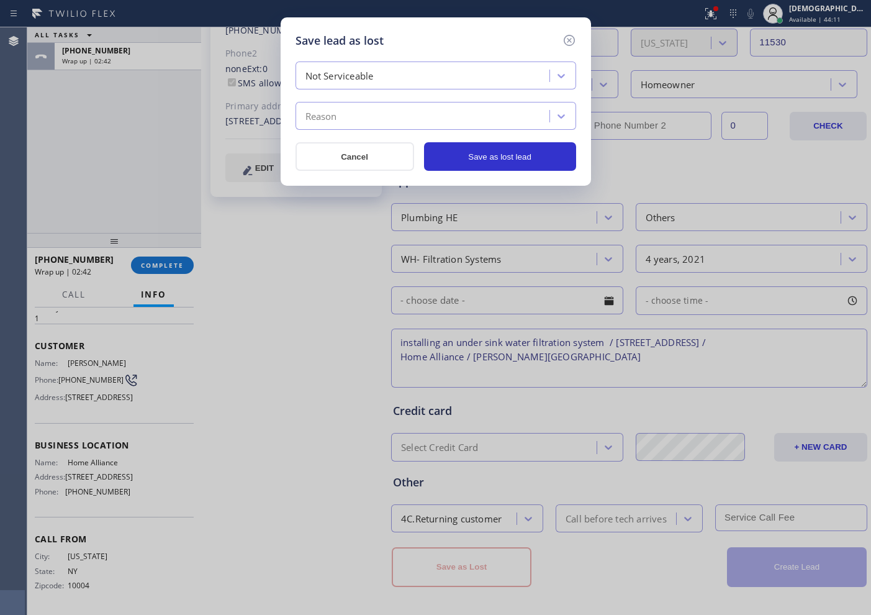
click at [371, 117] on div "Reason" at bounding box center [424, 117] width 250 height 22
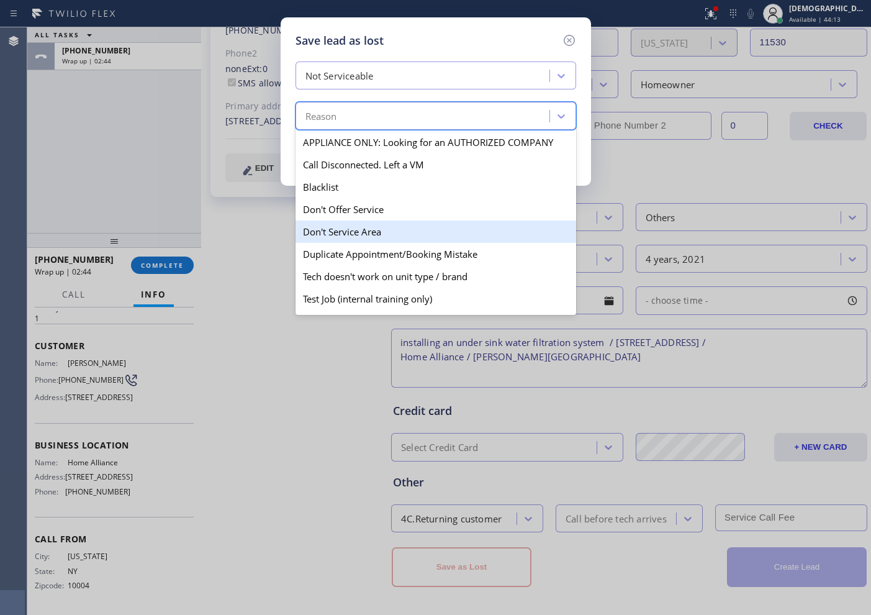
click at [394, 228] on div "Don't Service Area" at bounding box center [436, 231] width 281 height 22
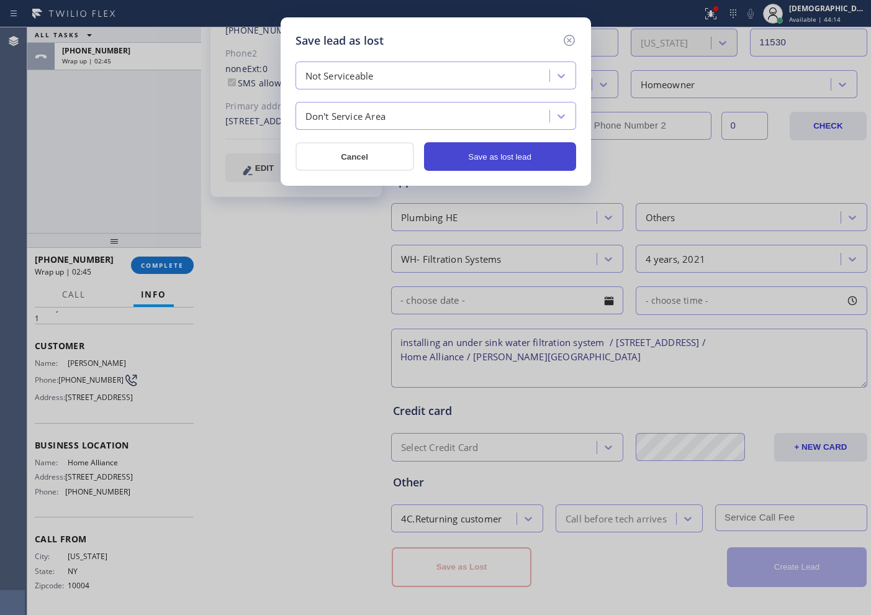
click at [485, 165] on button "Save as lost lead" at bounding box center [500, 156] width 152 height 29
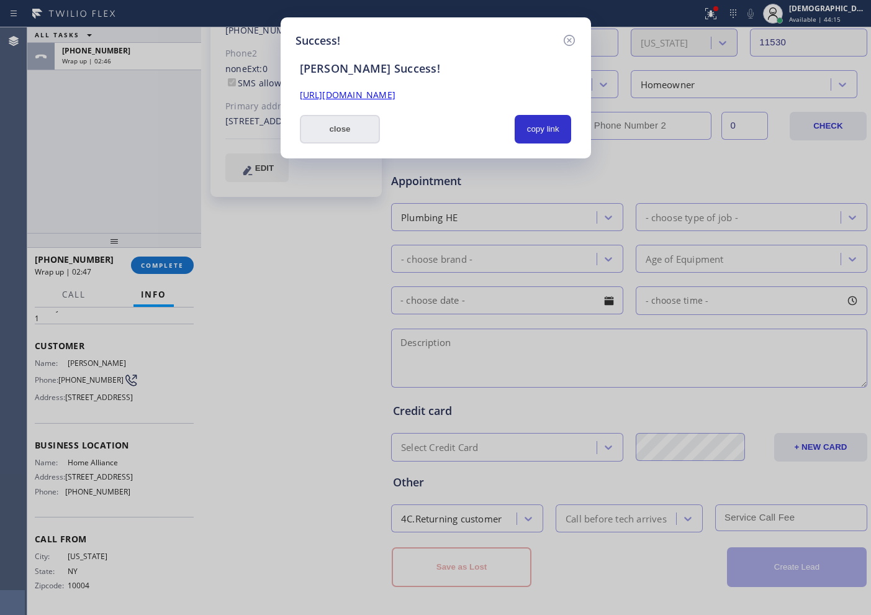
click at [356, 125] on button "close" at bounding box center [340, 129] width 81 height 29
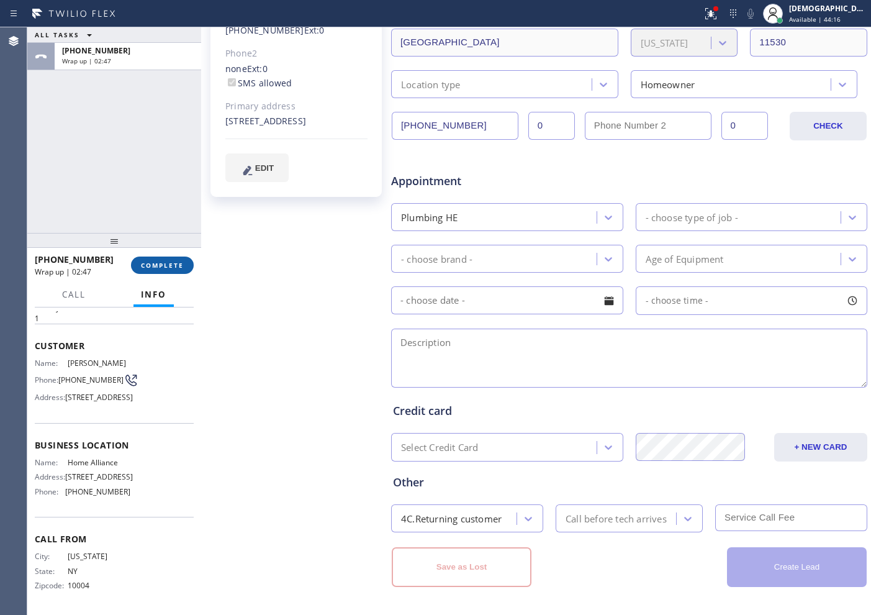
click at [189, 263] on button "COMPLETE" at bounding box center [162, 264] width 63 height 17
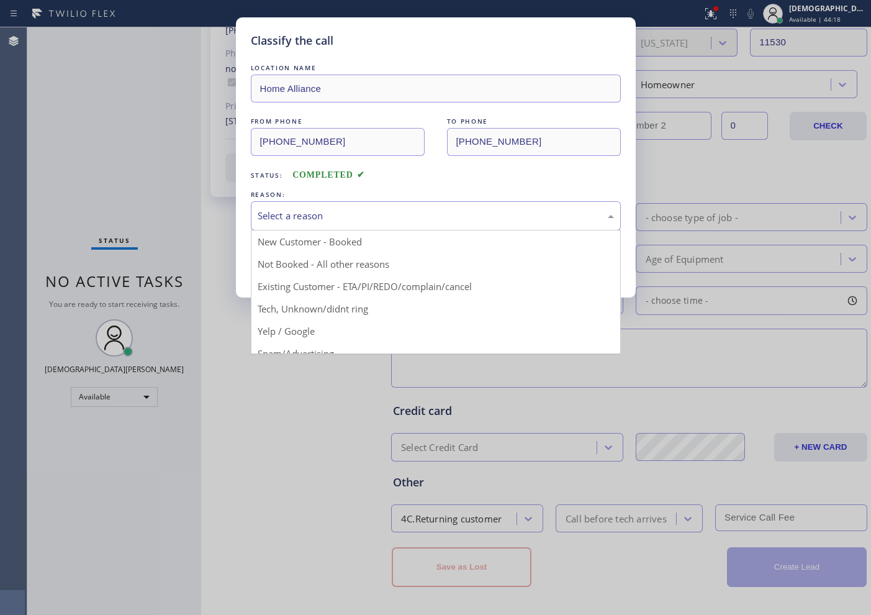
click at [302, 217] on div "Select a reason" at bounding box center [436, 216] width 356 height 14
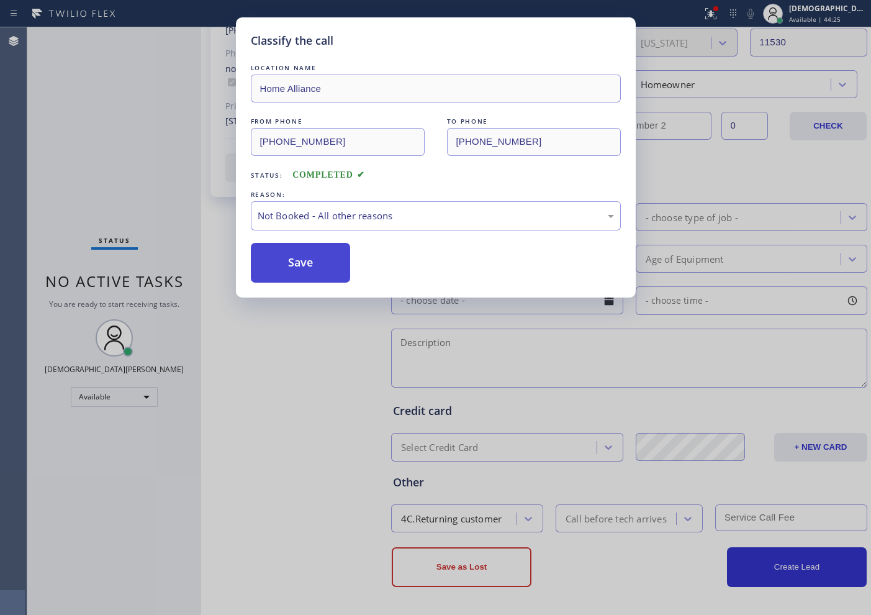
click at [293, 263] on button "Save" at bounding box center [301, 263] width 100 height 40
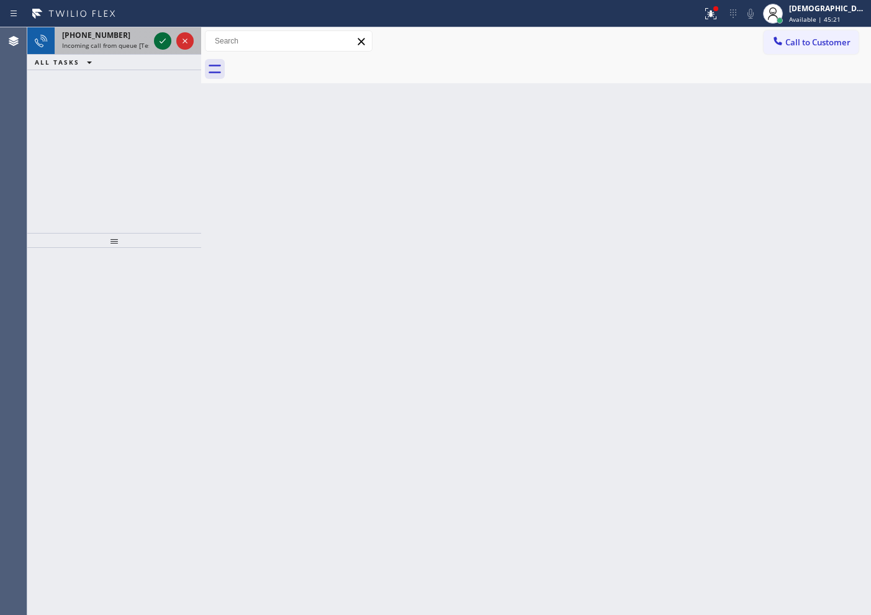
click at [156, 43] on icon at bounding box center [162, 41] width 15 height 15
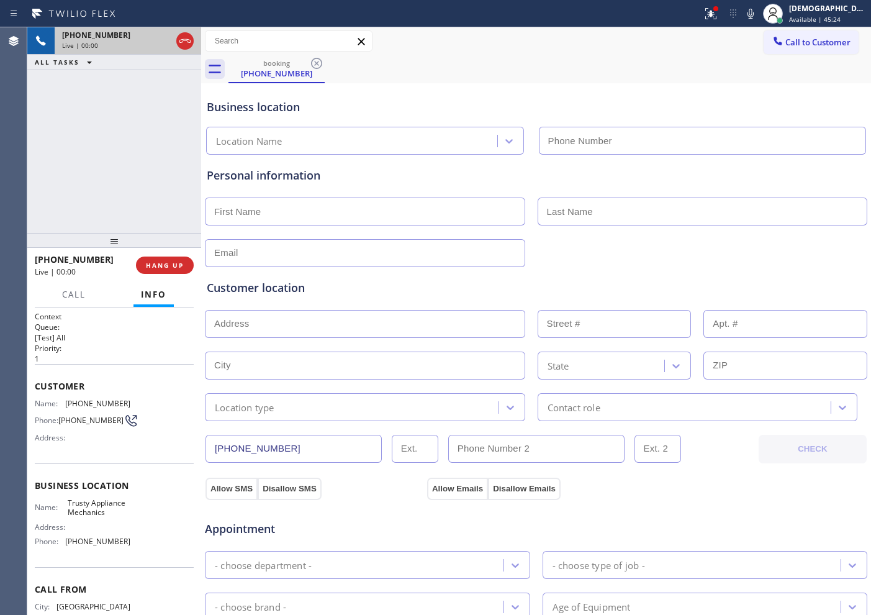
type input "[PHONE_NUMBER]"
click at [610, 282] on div "Customer location" at bounding box center [536, 287] width 659 height 17
drag, startPoint x: 283, startPoint y: 446, endPoint x: 198, endPoint y: 446, distance: 85.1
click at [198, 446] on div "[PHONE_NUMBER] Live | 07:32 ALL TASKS ALL TASKS ACTIVE TASKS TASKS IN WRAP UP […" at bounding box center [449, 320] width 844 height 587
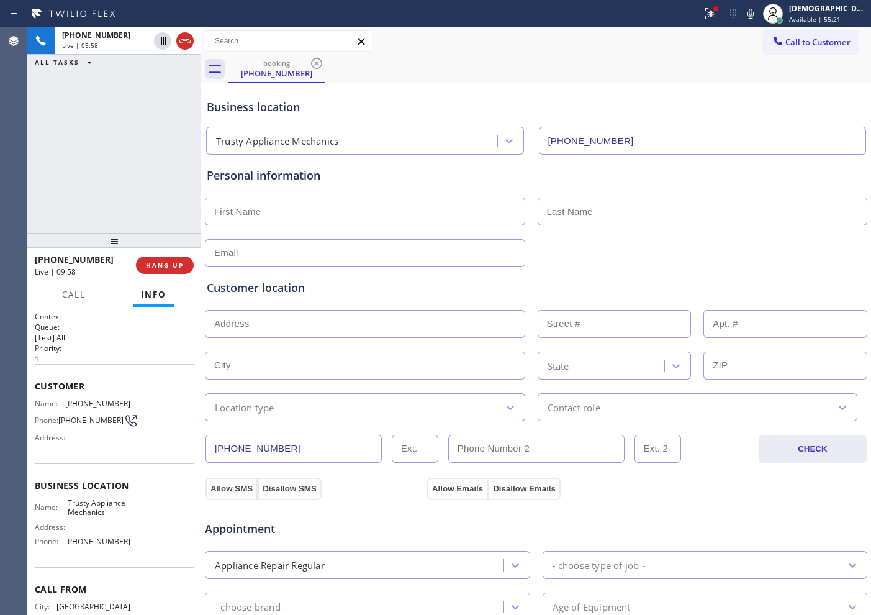
drag, startPoint x: 184, startPoint y: 38, endPoint x: 421, endPoint y: 127, distance: 253.5
click at [183, 38] on icon at bounding box center [185, 41] width 15 height 15
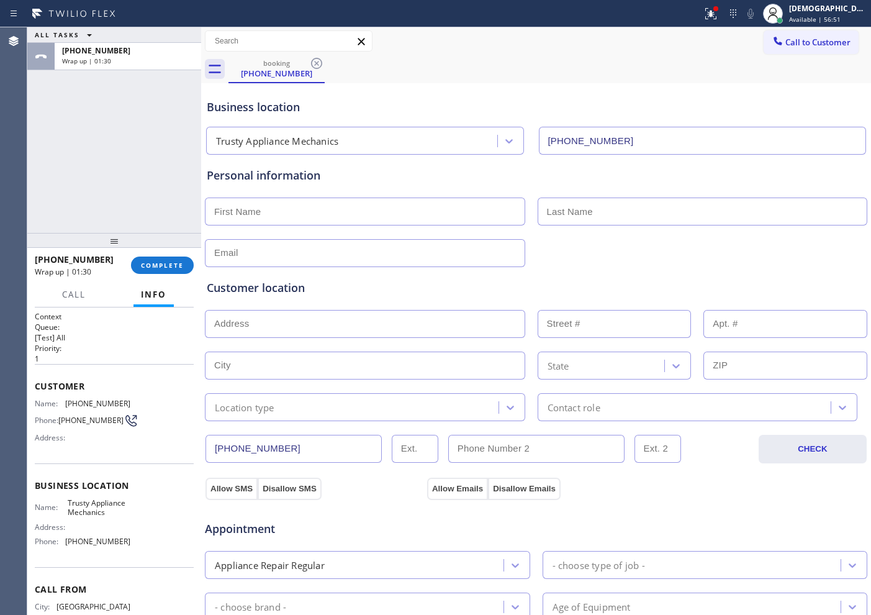
click at [346, 251] on input "text" at bounding box center [365, 253] width 320 height 28
paste input "[EMAIL_ADDRESS][DOMAIN_NAME]"
type input "[EMAIL_ADDRESS][DOMAIN_NAME]"
click at [296, 212] on input "text" at bounding box center [365, 211] width 320 height 28
paste input "[PERSON_NAME]"
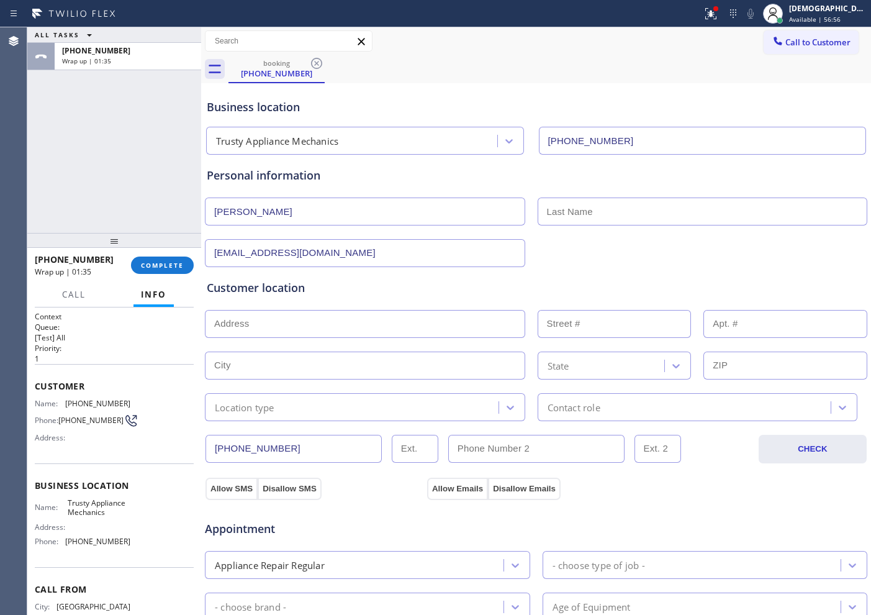
type input "[PERSON_NAME]"
click at [572, 212] on input "text" at bounding box center [703, 211] width 330 height 28
paste input "[PERSON_NAME]"
type input "[PERSON_NAME]"
click at [346, 320] on input "text" at bounding box center [365, 324] width 320 height 28
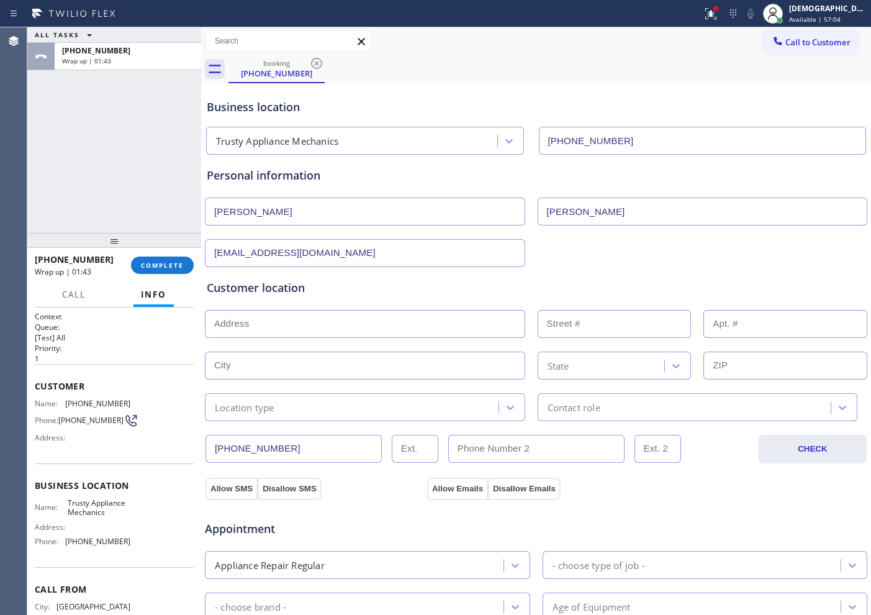
paste input "[STREET_ADDRESS]"
type input "4 Inwood Pl"
type input "4"
type input "[PERSON_NAME]"
type input "11747"
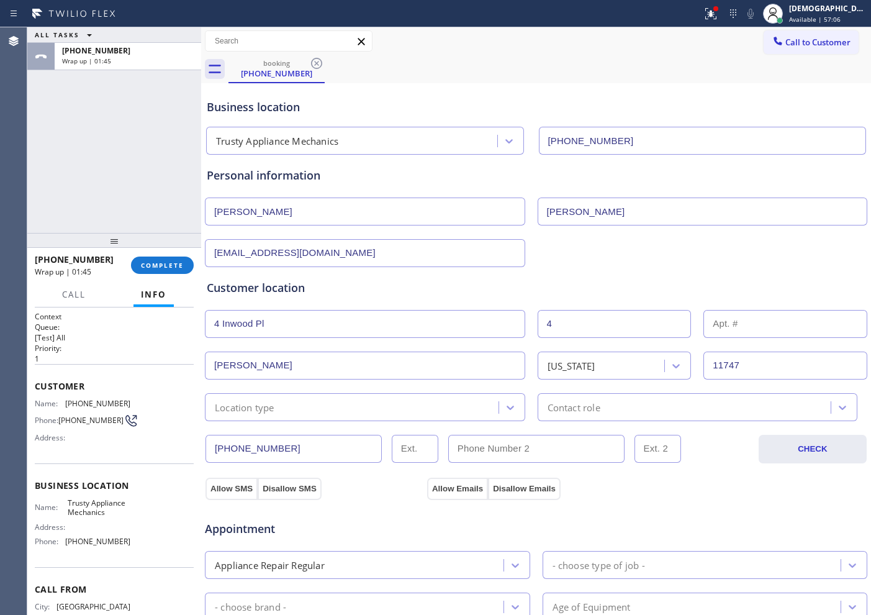
click at [302, 404] on div "Location type" at bounding box center [354, 407] width 290 height 22
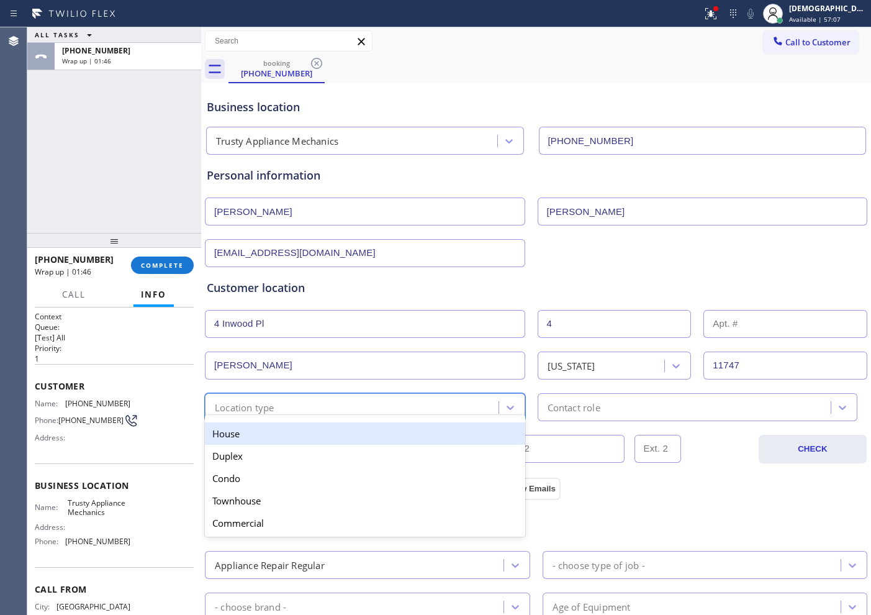
drag, startPoint x: 287, startPoint y: 435, endPoint x: 511, endPoint y: 430, distance: 224.2
click at [288, 435] on div "House" at bounding box center [365, 433] width 320 height 22
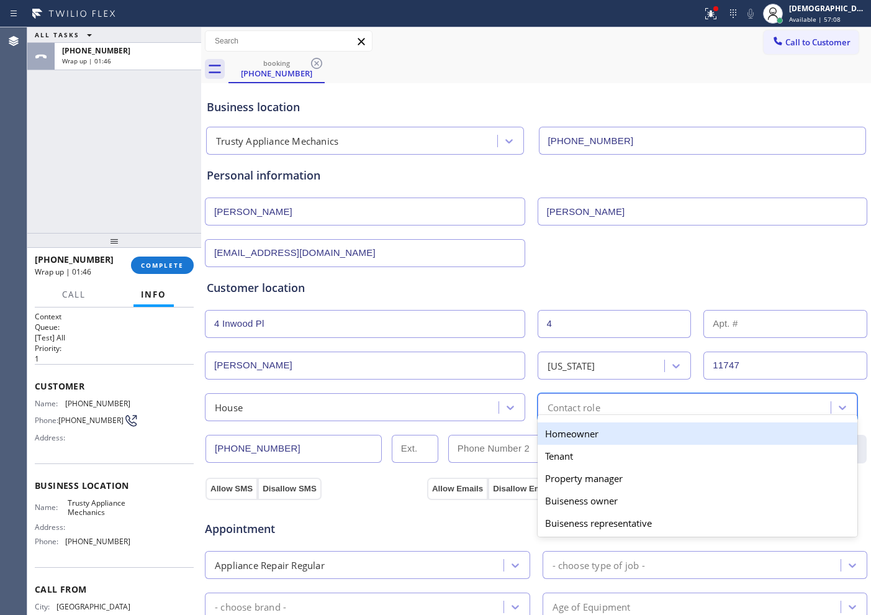
click at [567, 406] on div "Contact role" at bounding box center [574, 407] width 53 height 14
click at [553, 433] on div "Homeowner" at bounding box center [698, 433] width 320 height 22
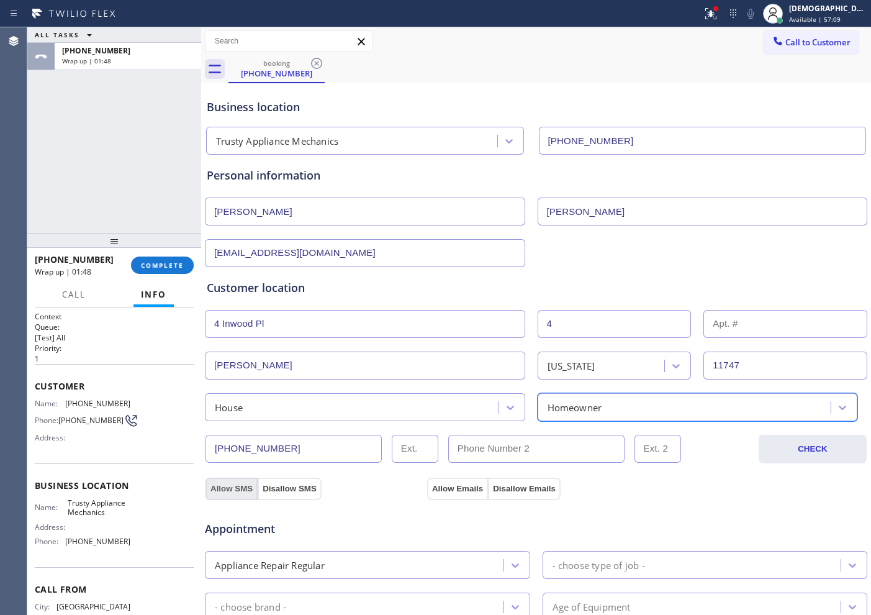
click at [233, 492] on button "Allow SMS" at bounding box center [232, 488] width 52 height 22
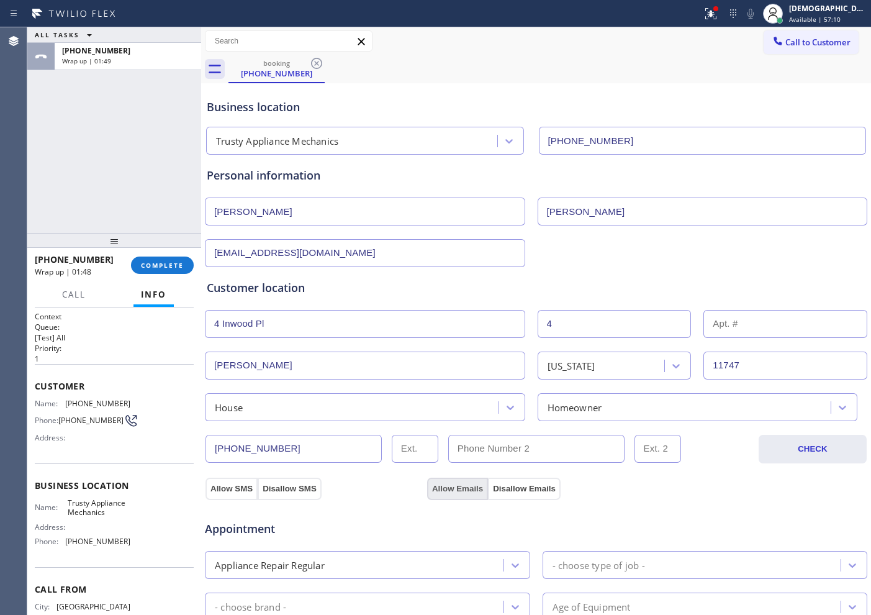
click at [450, 487] on button "Allow Emails" at bounding box center [457, 488] width 61 height 22
click at [236, 482] on button "Allow SMS" at bounding box center [232, 488] width 52 height 22
click at [443, 495] on div "Appointment Appliance Repair Regular - choose type of job - - choose brand - Ag…" at bounding box center [536, 615] width 664 height 243
click at [441, 488] on button "Allow Emails" at bounding box center [457, 488] width 61 height 22
click at [235, 486] on button "Allow SMS" at bounding box center [232, 488] width 52 height 22
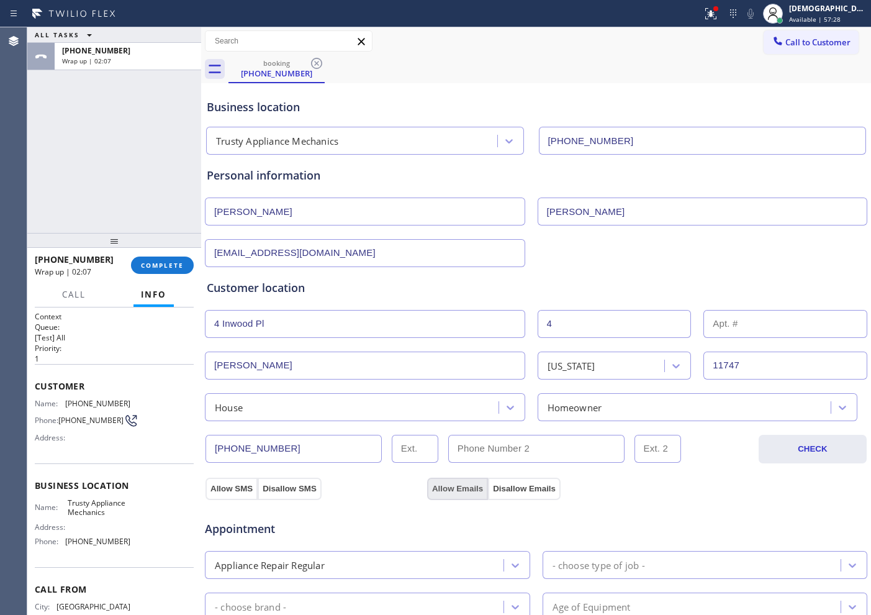
click at [436, 479] on button "Allow Emails" at bounding box center [457, 488] width 61 height 22
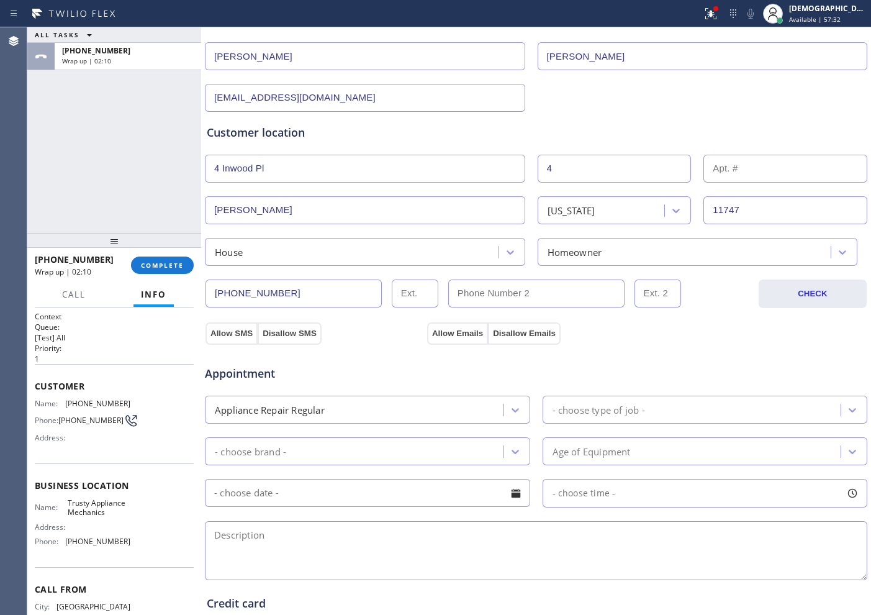
click at [619, 413] on div "- choose type of job -" at bounding box center [599, 409] width 93 height 14
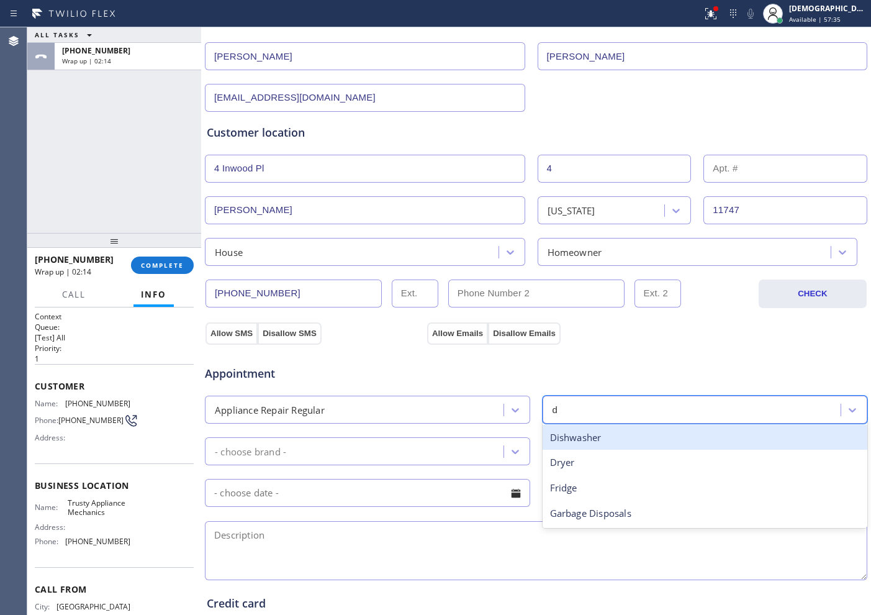
type input "dr"
click at [617, 431] on div "Dryer" at bounding box center [705, 437] width 325 height 25
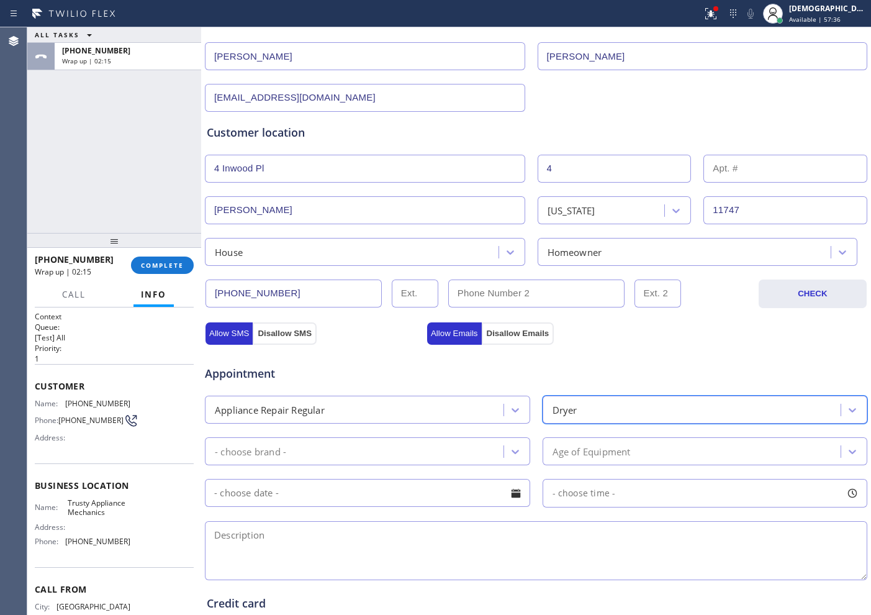
click at [407, 454] on div "- choose brand -" at bounding box center [356, 451] width 295 height 22
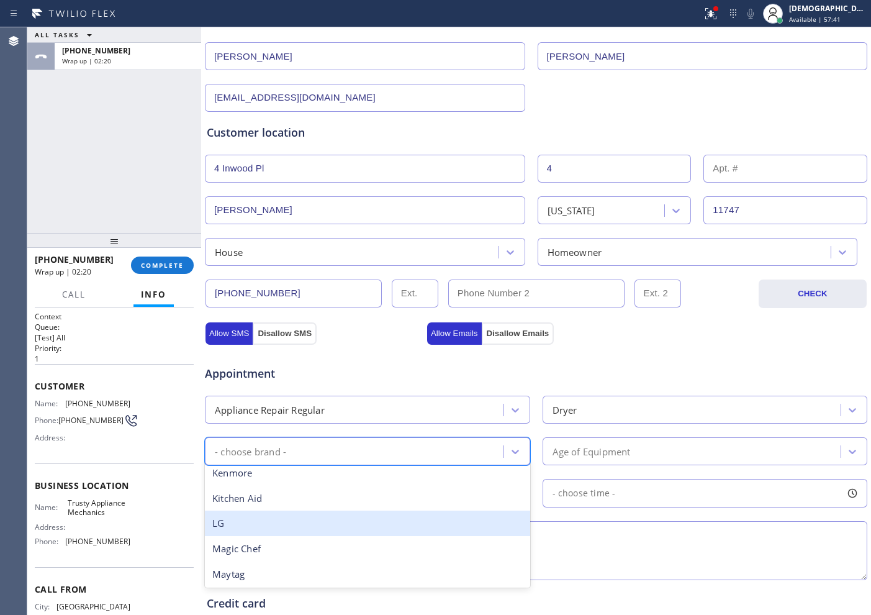
scroll to position [310, 0]
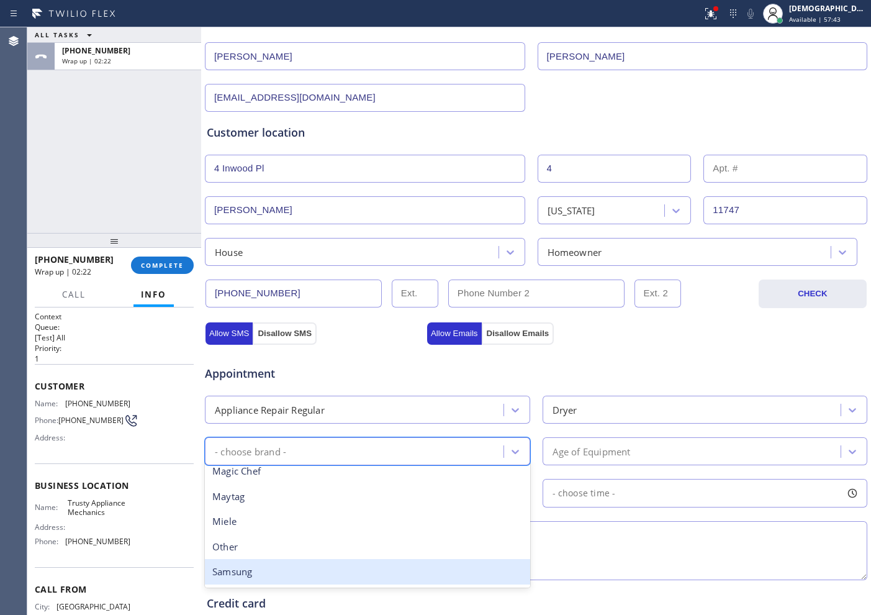
click at [359, 564] on div "Samsung" at bounding box center [367, 571] width 325 height 25
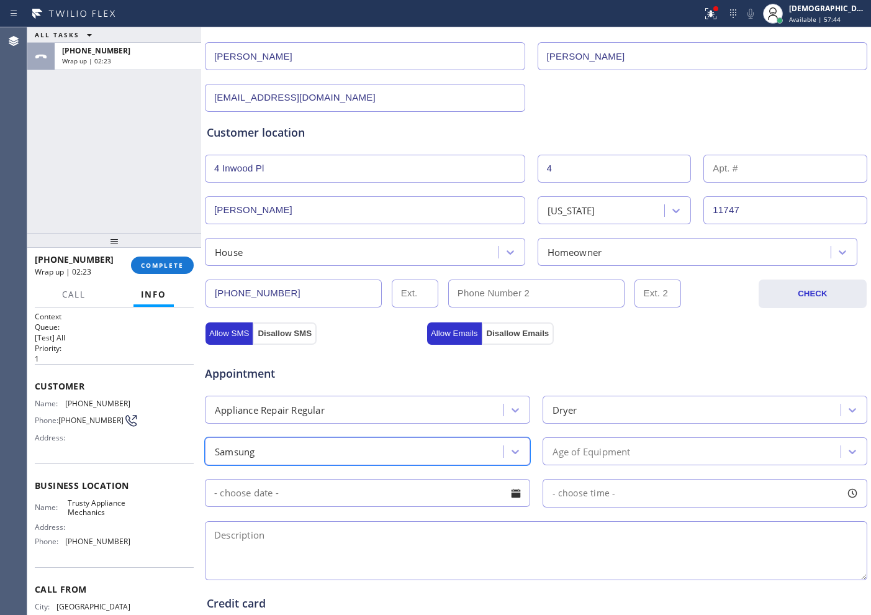
click at [553, 443] on div at bounding box center [553, 451] width 1 height 17
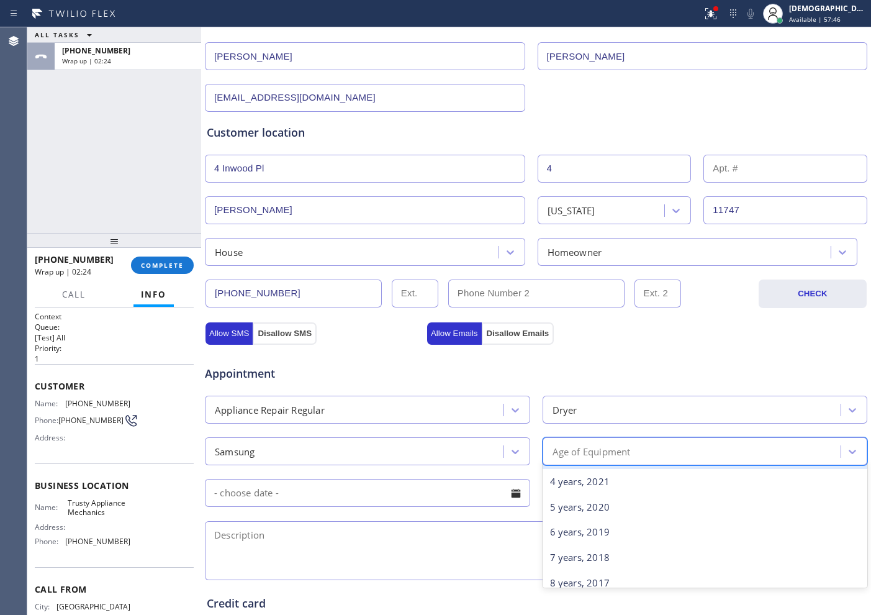
scroll to position [233, 0]
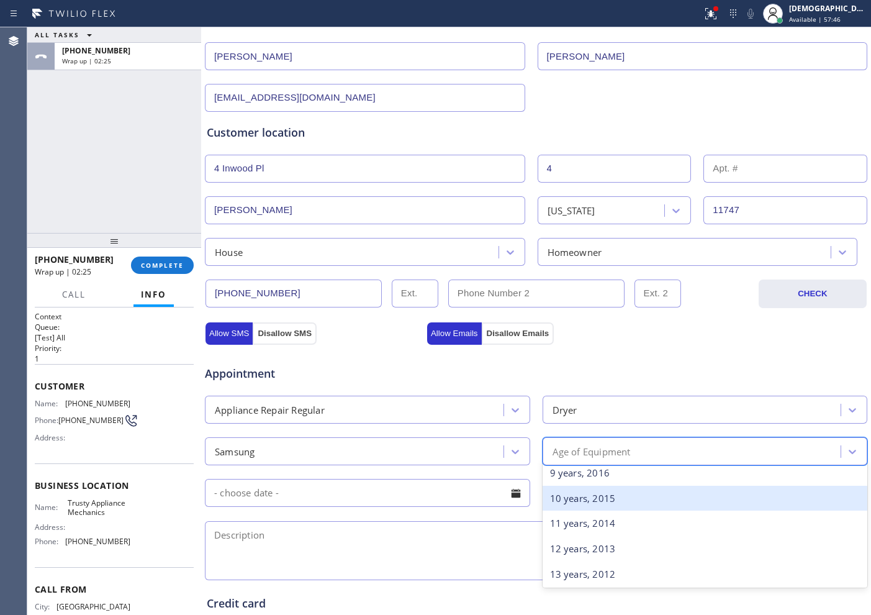
click at [590, 507] on div "10 years, 2015" at bounding box center [705, 498] width 325 height 25
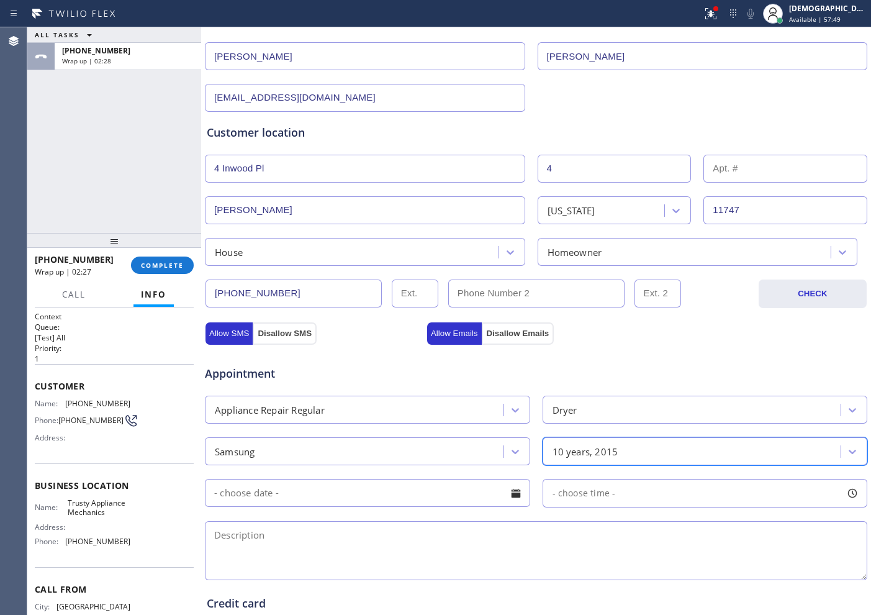
click at [417, 496] on input "text" at bounding box center [367, 493] width 325 height 28
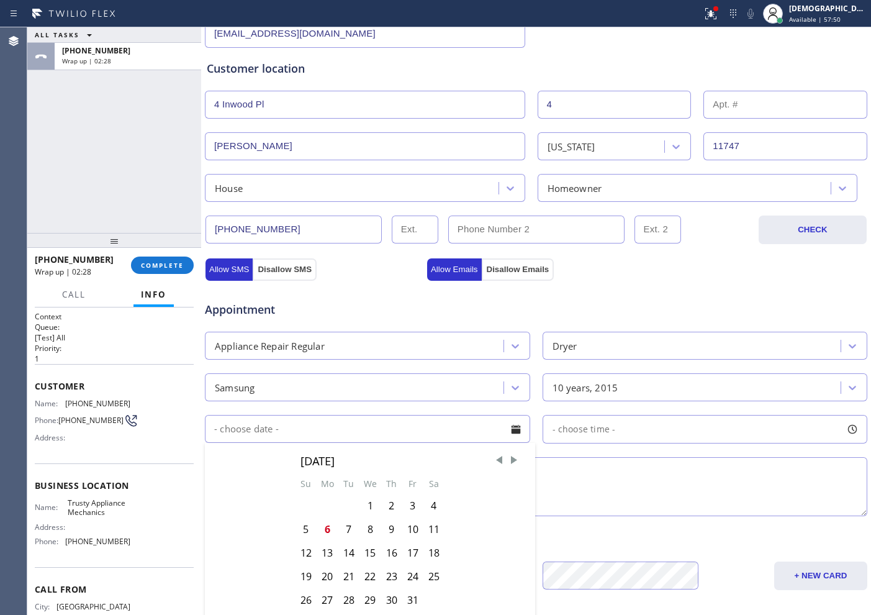
scroll to position [310, 0]
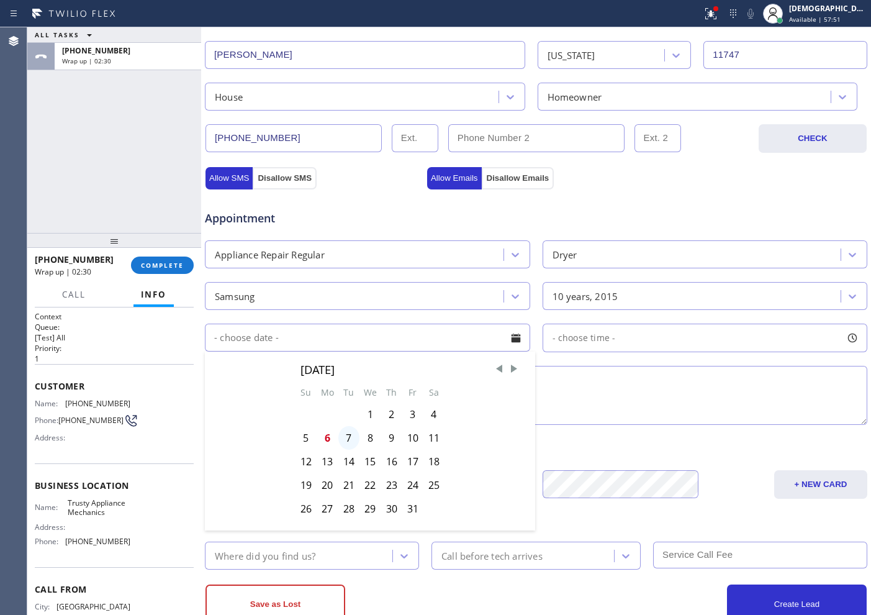
click at [349, 439] on div "7" at bounding box center [348, 438] width 21 height 24
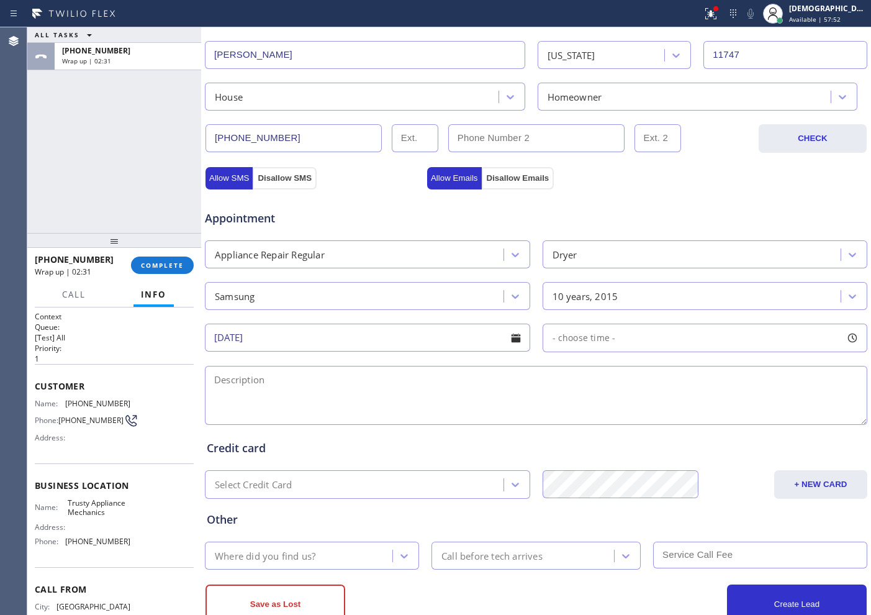
click at [365, 344] on input "[DATE]" at bounding box center [367, 337] width 325 height 28
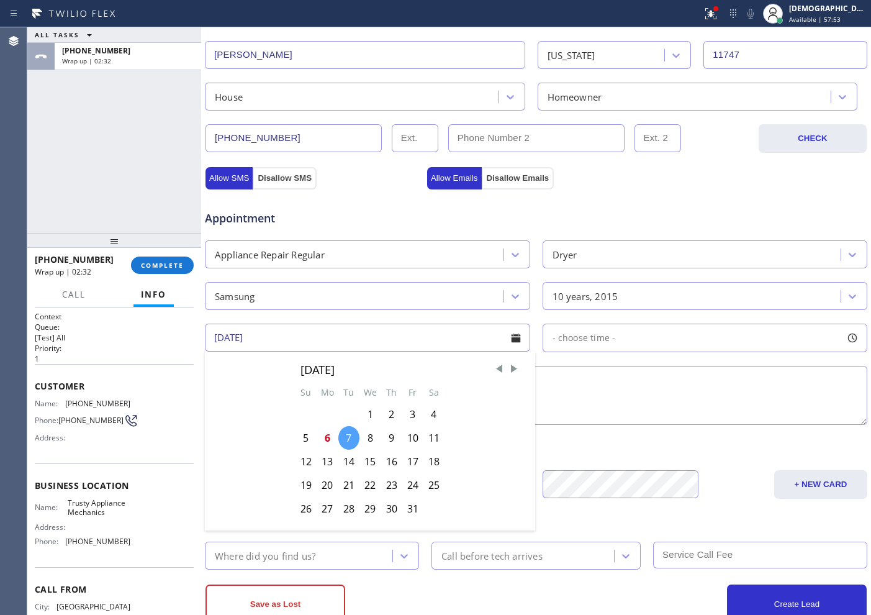
click at [343, 433] on div "7" at bounding box center [348, 438] width 21 height 24
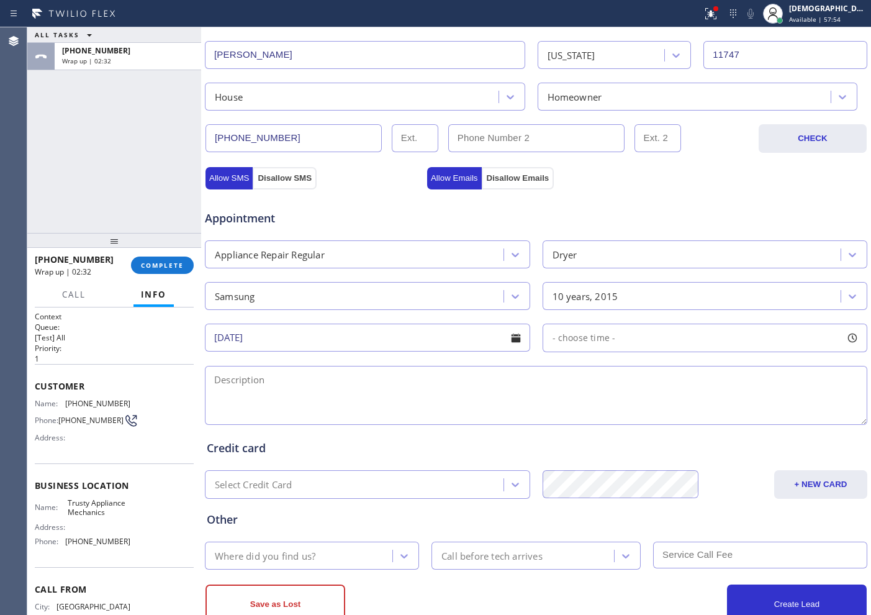
click at [354, 340] on input "[DATE]" at bounding box center [367, 337] width 325 height 28
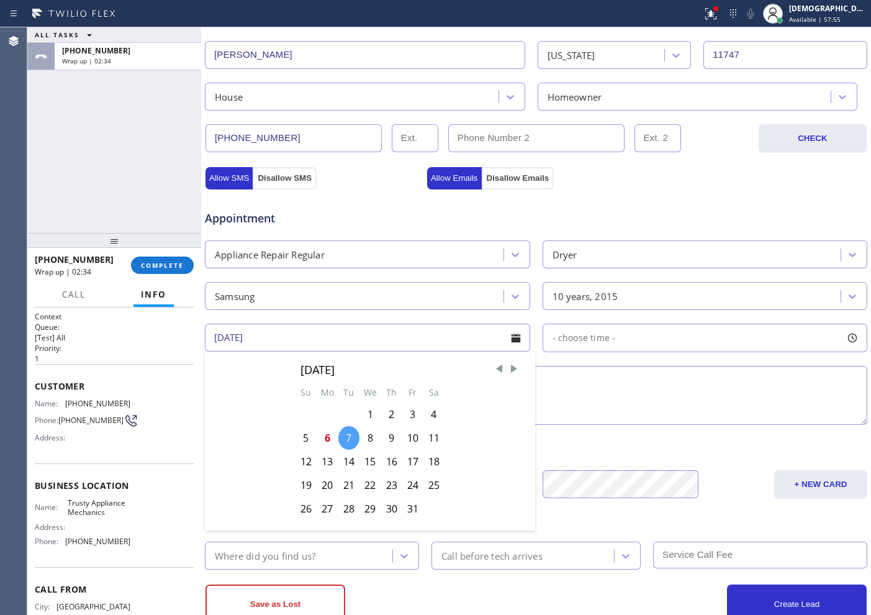
click at [345, 428] on div "7" at bounding box center [348, 438] width 21 height 24
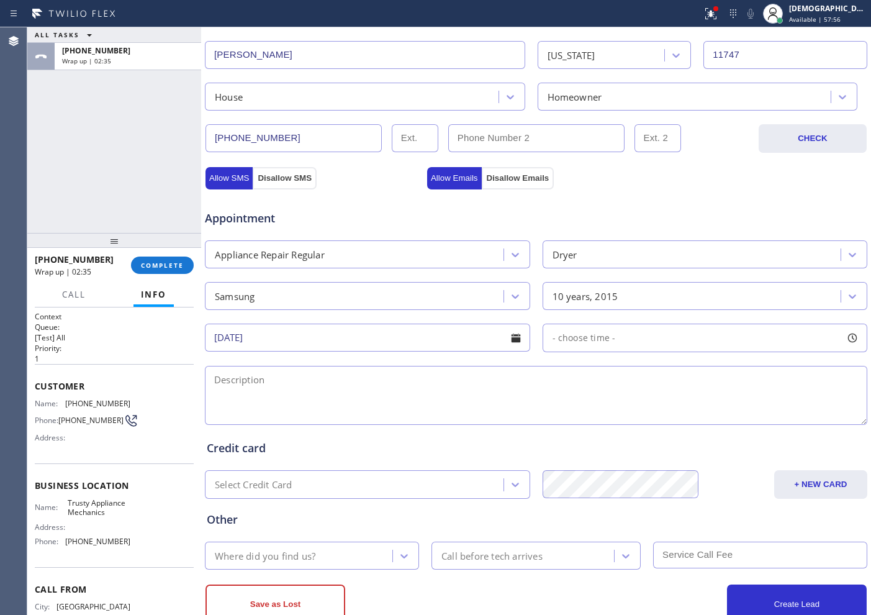
click at [370, 333] on input "[DATE]" at bounding box center [367, 337] width 325 height 28
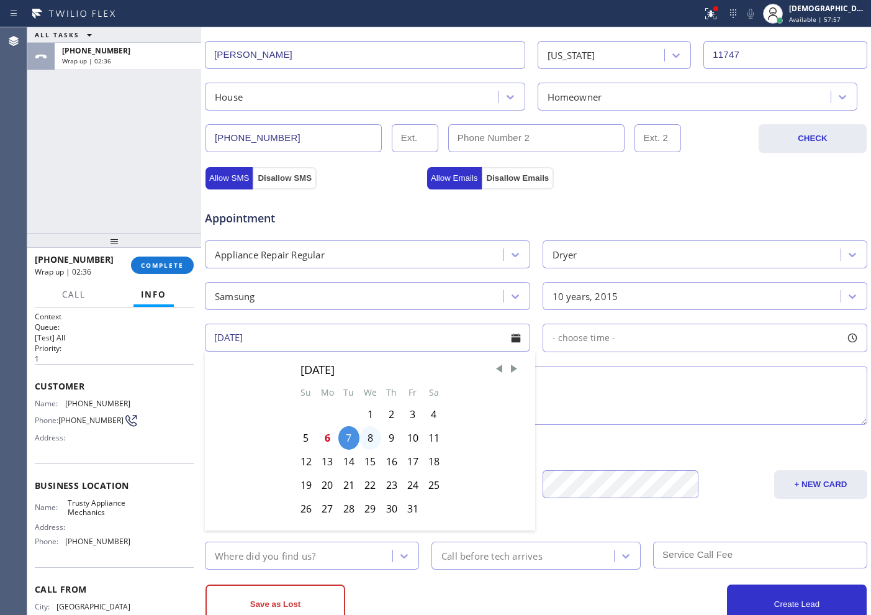
click at [369, 438] on div "8" at bounding box center [370, 438] width 22 height 24
type input "[DATE]"
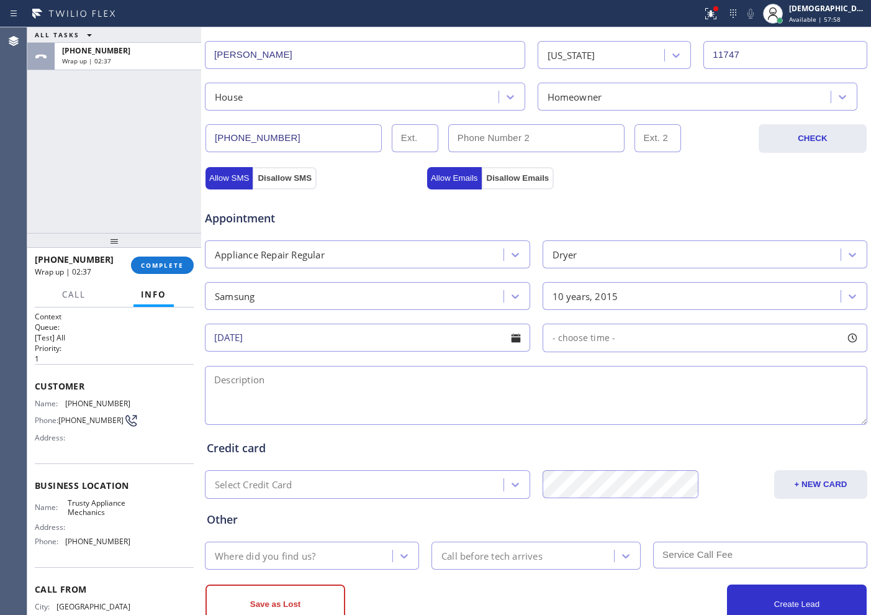
click at [643, 332] on div "- choose time -" at bounding box center [705, 337] width 325 height 29
drag, startPoint x: 554, startPoint y: 408, endPoint x: 666, endPoint y: 409, distance: 112.4
click at [669, 408] on div at bounding box center [670, 413] width 15 height 26
drag, startPoint x: 555, startPoint y: 416, endPoint x: 599, endPoint y: 418, distance: 44.2
click at [599, 418] on div at bounding box center [601, 413] width 15 height 26
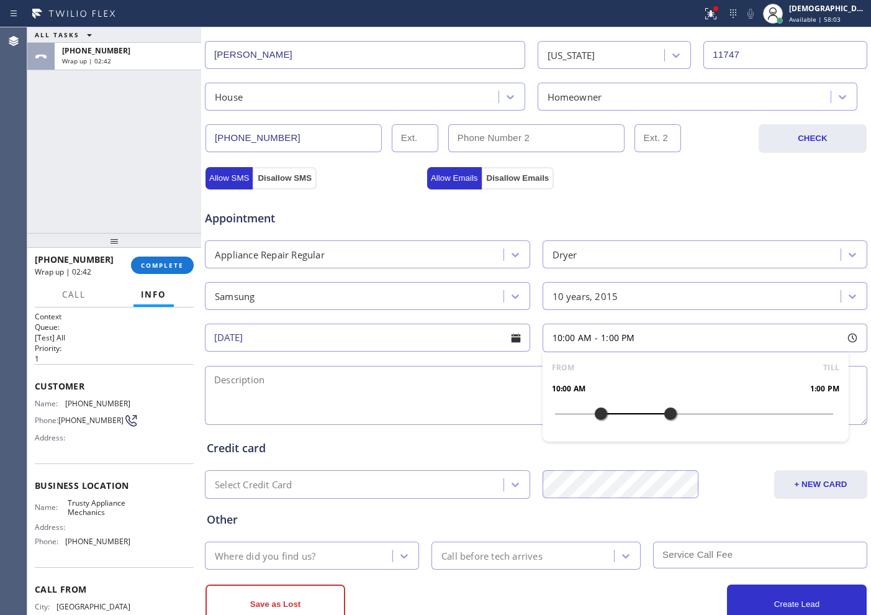
drag, startPoint x: 667, startPoint y: 411, endPoint x: 659, endPoint y: 411, distance: 8.1
click at [663, 411] on div at bounding box center [670, 413] width 15 height 26
click at [562, 208] on div "Appointment" at bounding box center [536, 211] width 665 height 32
click at [394, 399] on textarea at bounding box center [536, 395] width 662 height 59
click at [373, 377] on textarea "10-1 / No SCF /" at bounding box center [536, 395] width 662 height 59
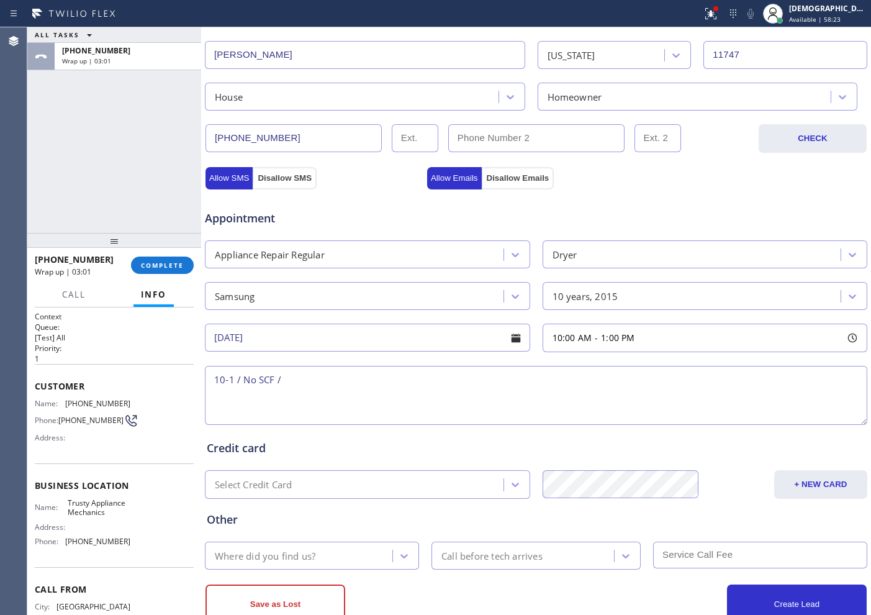
paste textarea "Samsung /Dryer / its not doing anything / 10 years / SBS"
click at [587, 392] on textarea "10-1 / No SCF / Samsung /Dryer / its not doing anything / 10 years / SBS" at bounding box center [536, 395] width 662 height 59
click at [572, 384] on textarea "10-1 / No SCF / Samsung /Dryer / its not doing anything / 10 years / SBS" at bounding box center [536, 395] width 662 height 59
click at [627, 375] on textarea "10-1 / No SCF / Samsung /Dryer / its not doing anything / 10 years / SBS / Hous…" at bounding box center [536, 395] width 662 height 59
paste textarea "[STREET_ADDRESS]"
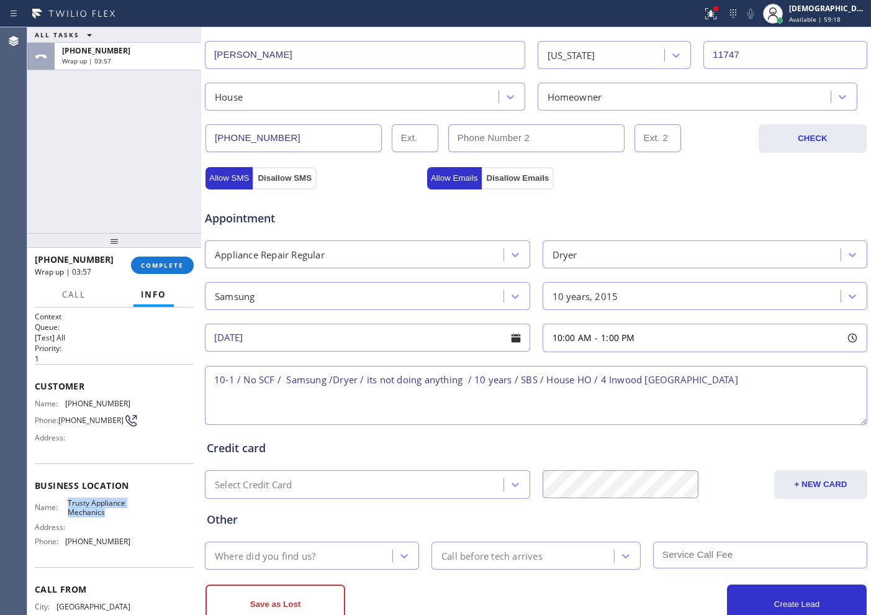
drag, startPoint x: 99, startPoint y: 519, endPoint x: 64, endPoint y: 512, distance: 35.6
click at [64, 512] on div "Name: Trusty Appliance Mechanics" at bounding box center [83, 507] width 96 height 19
copy div "Trusty Appliance Mechanics"
click at [744, 373] on textarea "10-1 / No SCF / Samsung /Dryer / its not doing anything / 10 years / SBS / Hous…" at bounding box center [536, 395] width 662 height 59
paste textarea "Trusty Appliance Mechanics"
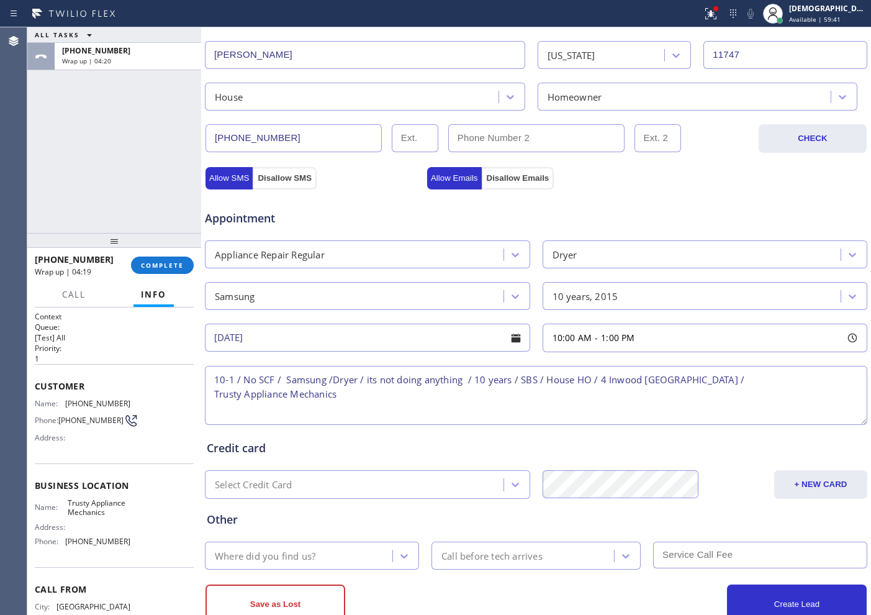
click at [385, 402] on textarea "10-1 / No SCF / Samsung /Dryer / its not doing anything / 10 years / SBS / Hous…" at bounding box center [536, 395] width 662 height 59
click at [387, 393] on textarea "10-1 / No SCF / Samsung /Dryer / its not doing anything / 10 years / SBS / Hous…" at bounding box center [536, 395] width 662 height 59
paste textarea "Please call customer 30 minutes prior to arrival"
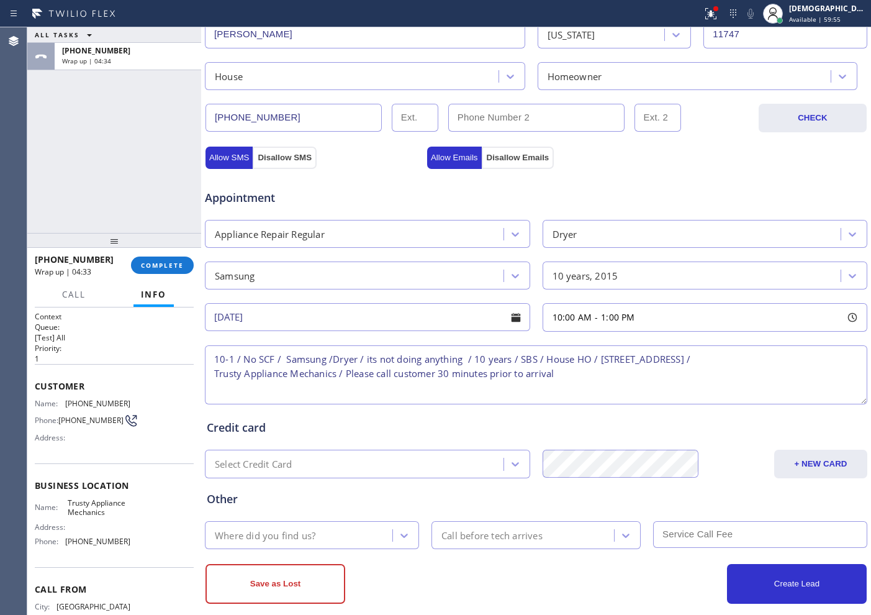
scroll to position [348, 0]
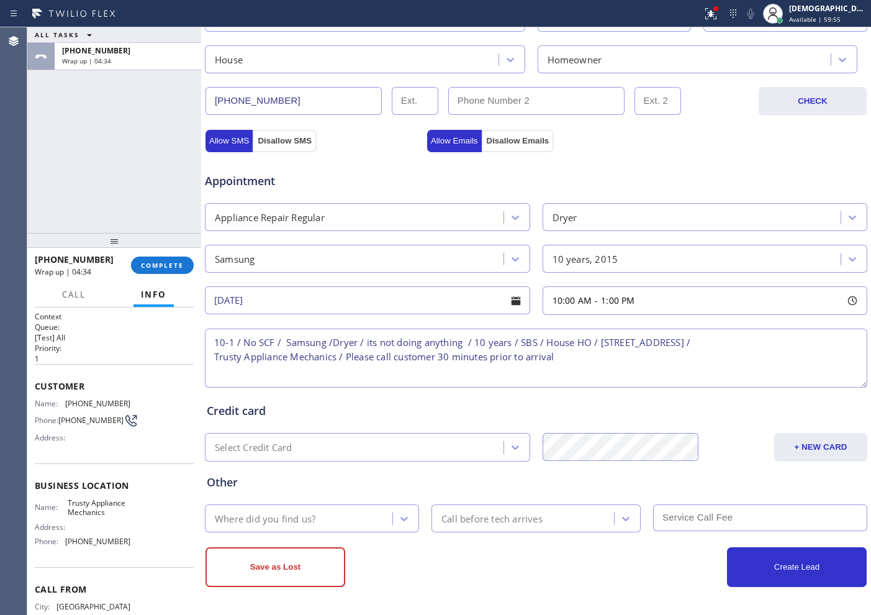
type textarea "10-1 / No SCF / Samsung /Dryer / its not doing anything / 10 years / SBS / Hous…"
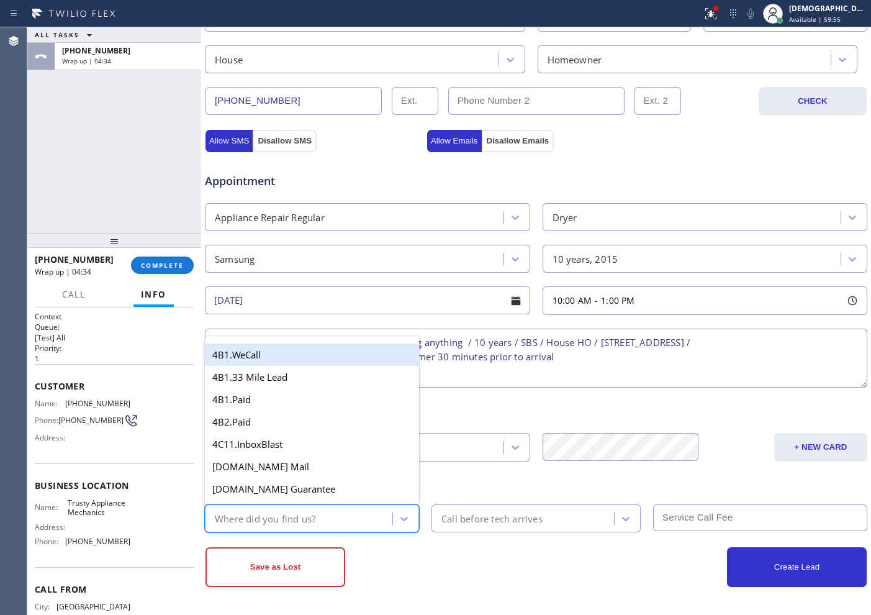
click at [317, 517] on div "Where did you find us?" at bounding box center [301, 518] width 184 height 22
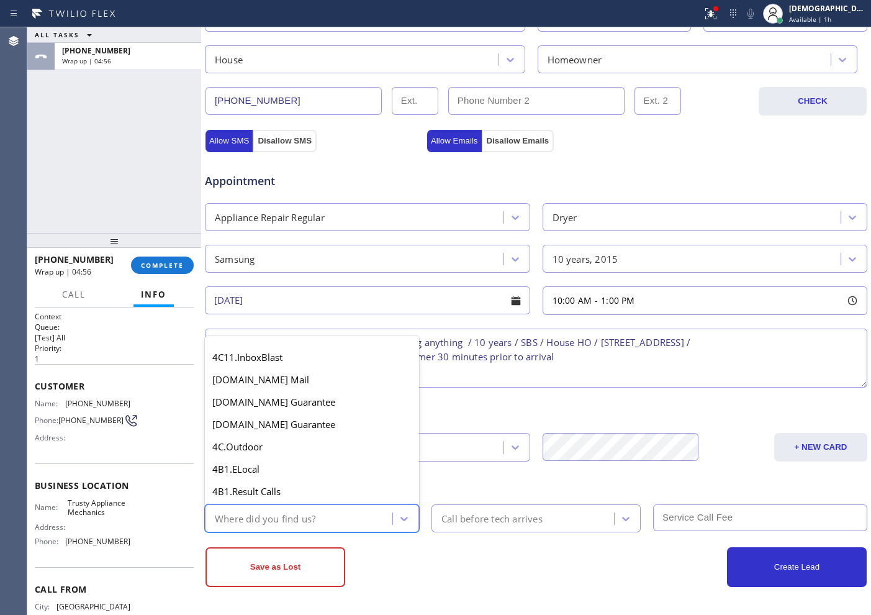
scroll to position [0, 0]
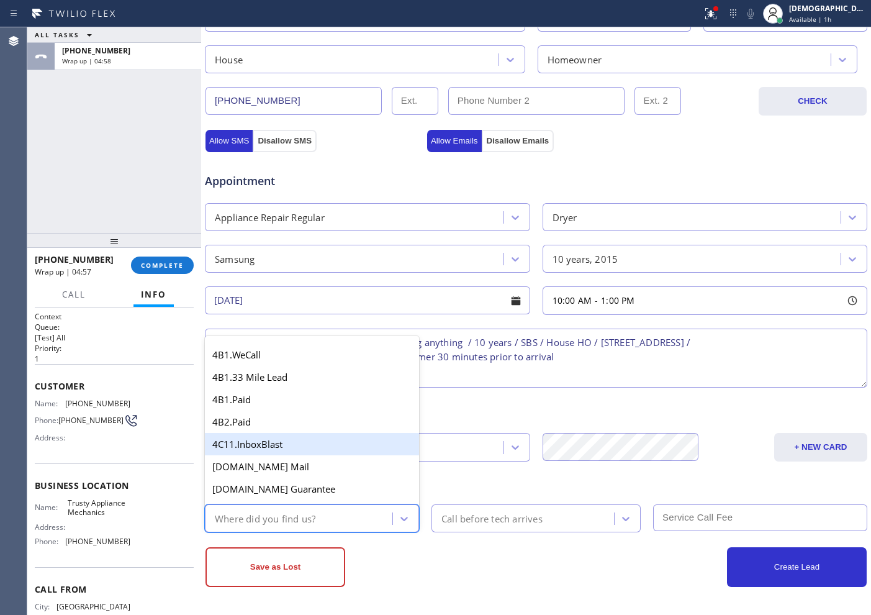
click at [489, 404] on div "Credit card" at bounding box center [536, 410] width 659 height 17
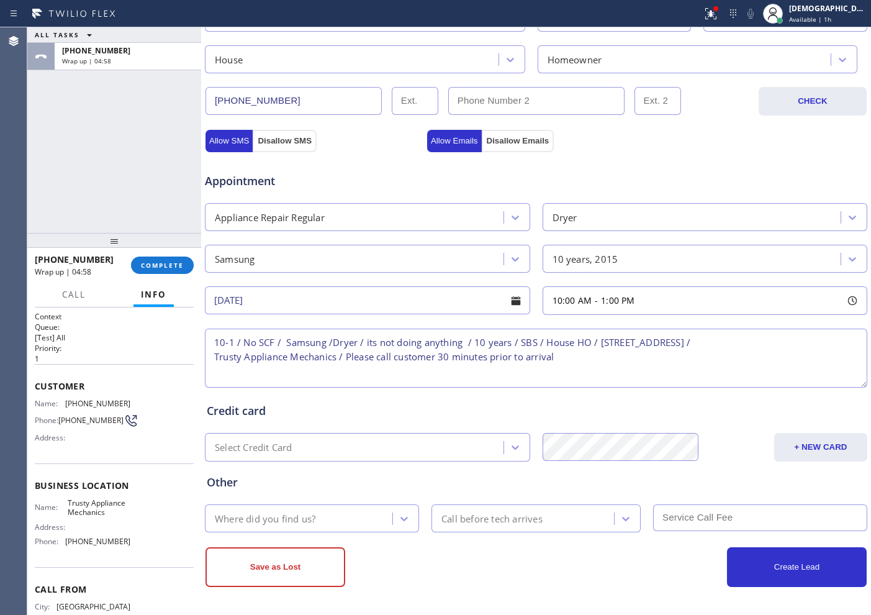
click at [261, 520] on div "Where did you find us?" at bounding box center [265, 518] width 101 height 14
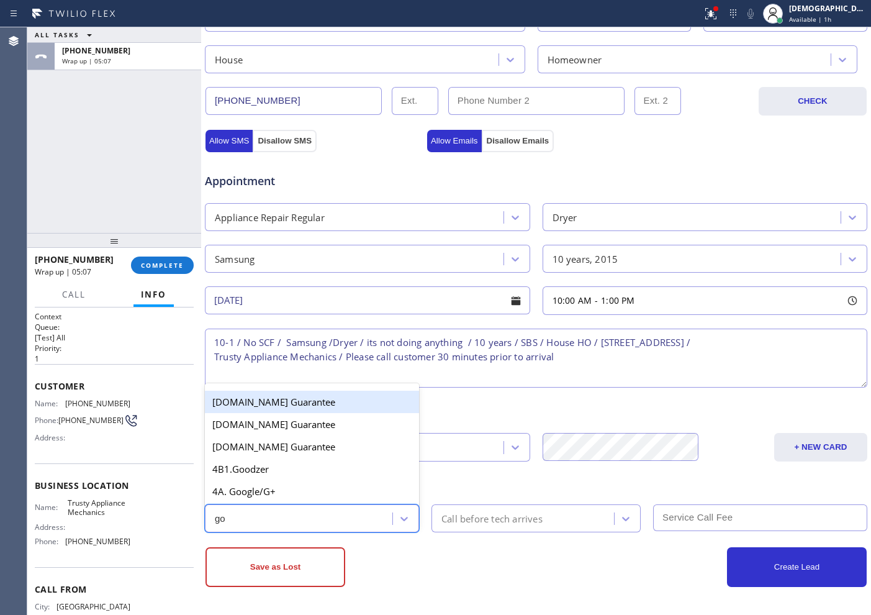
type input "goo"
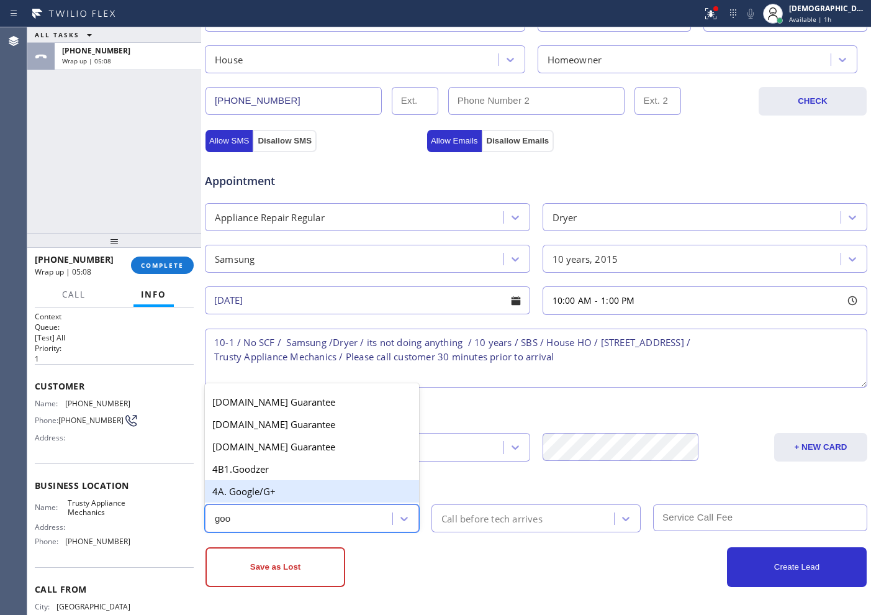
click at [260, 497] on div "4A. Google/G+" at bounding box center [312, 491] width 214 height 22
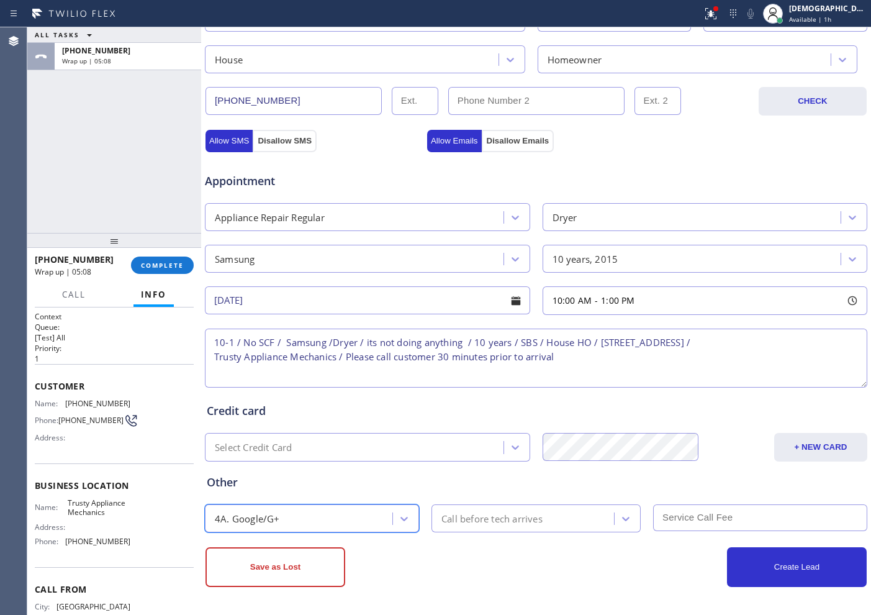
click at [531, 512] on div "Call before tech arrives" at bounding box center [491, 518] width 101 height 14
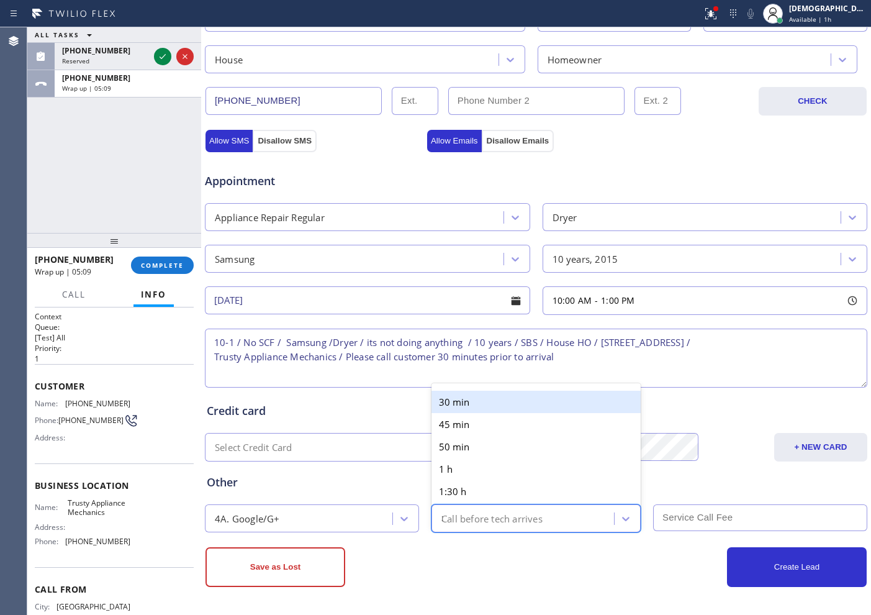
type input "30"
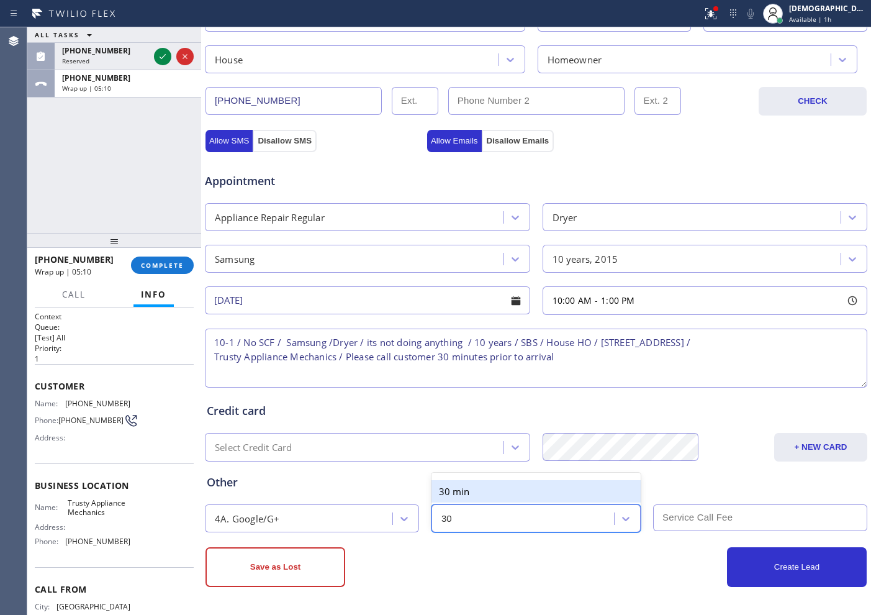
click at [513, 490] on div "30 min" at bounding box center [535, 491] width 209 height 22
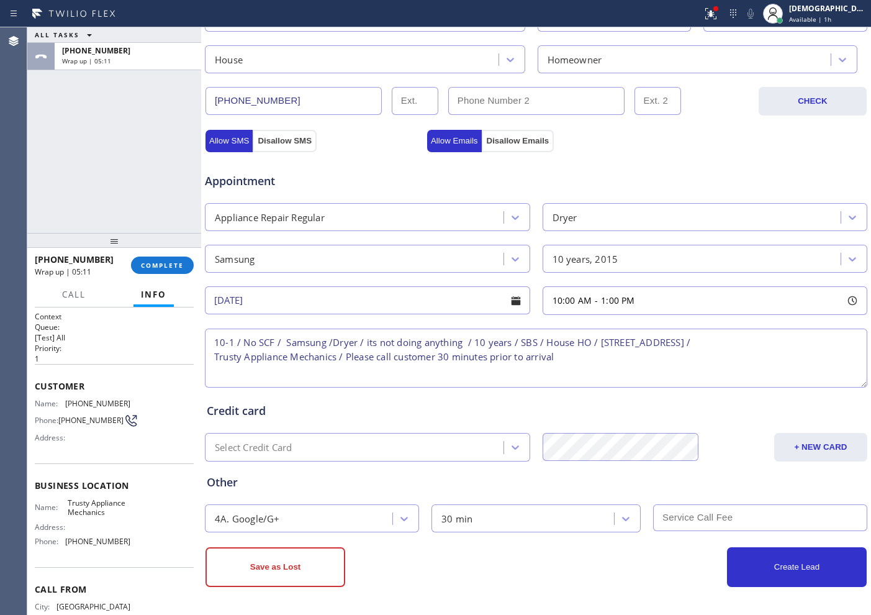
click at [691, 523] on input "text" at bounding box center [760, 517] width 214 height 27
type input "0"
click at [730, 572] on button "Create Lead" at bounding box center [797, 567] width 140 height 40
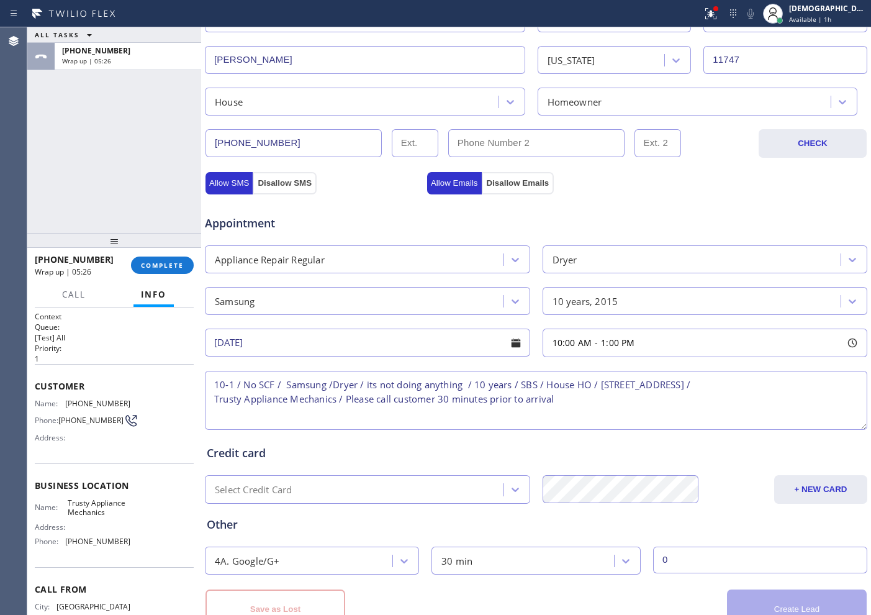
scroll to position [390, 0]
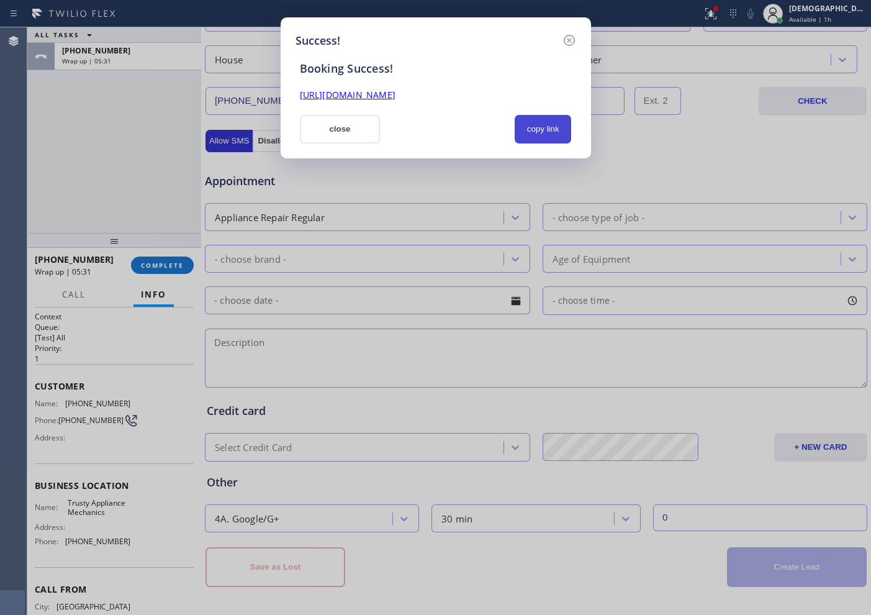
click at [537, 119] on button "copy link" at bounding box center [543, 129] width 57 height 29
click at [395, 95] on link "[URL][DOMAIN_NAME]" at bounding box center [348, 95] width 96 height 12
click at [358, 137] on button "close" at bounding box center [340, 129] width 81 height 29
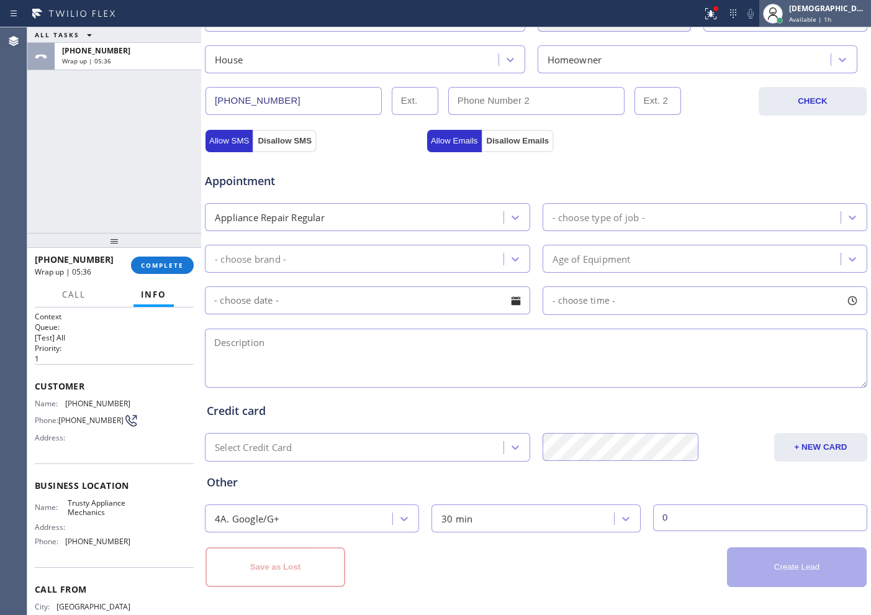
click at [831, 20] on span "Available | 1h" at bounding box center [810, 19] width 42 height 9
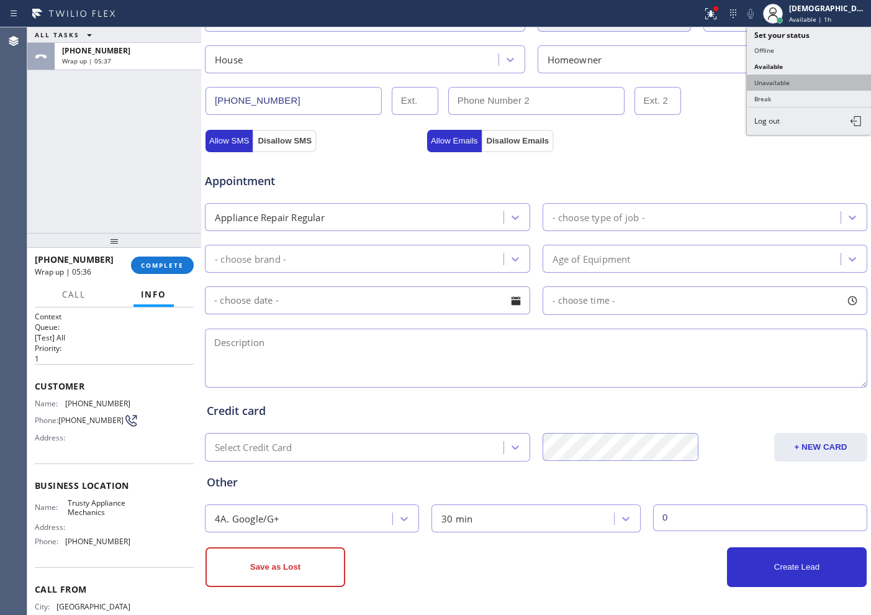
click at [793, 76] on button "Unavailable" at bounding box center [809, 83] width 124 height 16
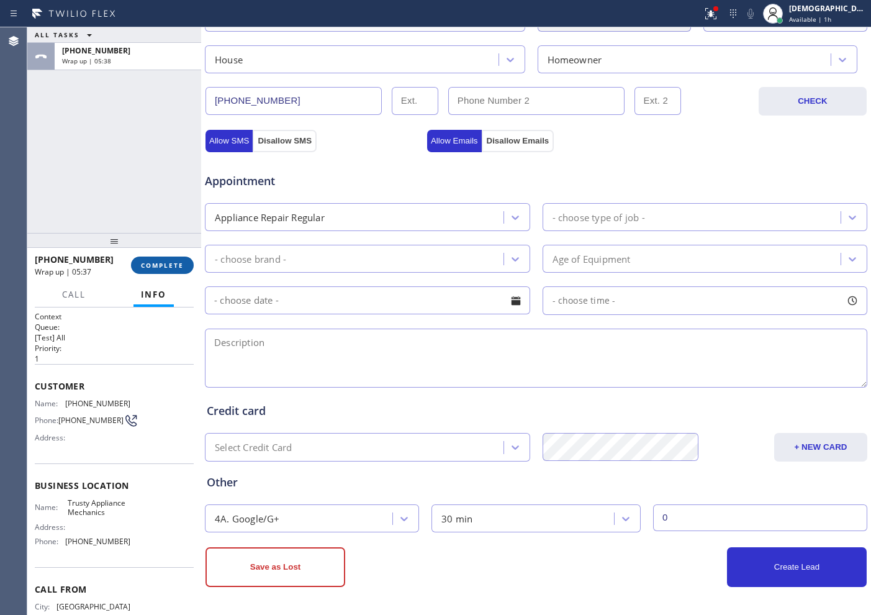
click at [156, 266] on span "COMPLETE" at bounding box center [162, 265] width 43 height 9
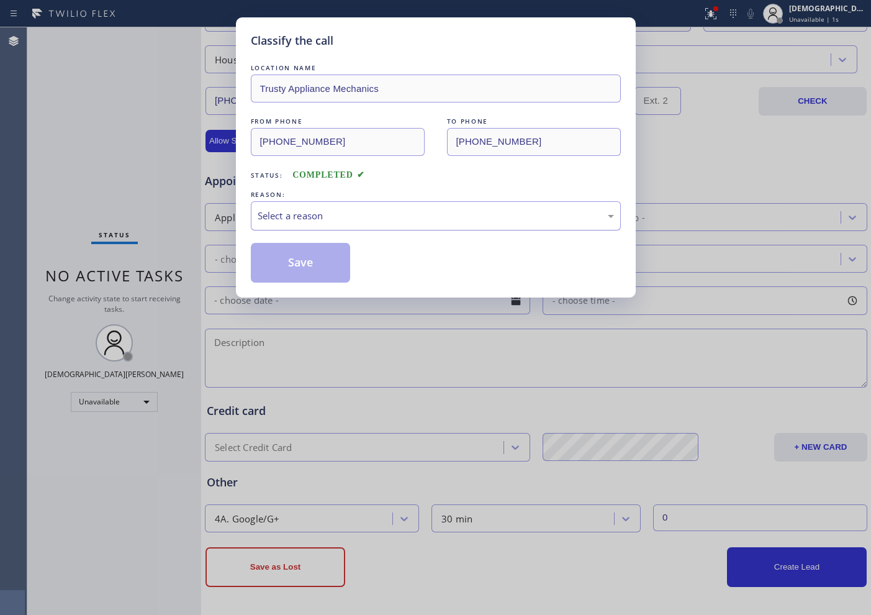
click at [309, 222] on div "Select a reason" at bounding box center [436, 216] width 356 height 14
click at [279, 270] on button "Save" at bounding box center [301, 263] width 100 height 40
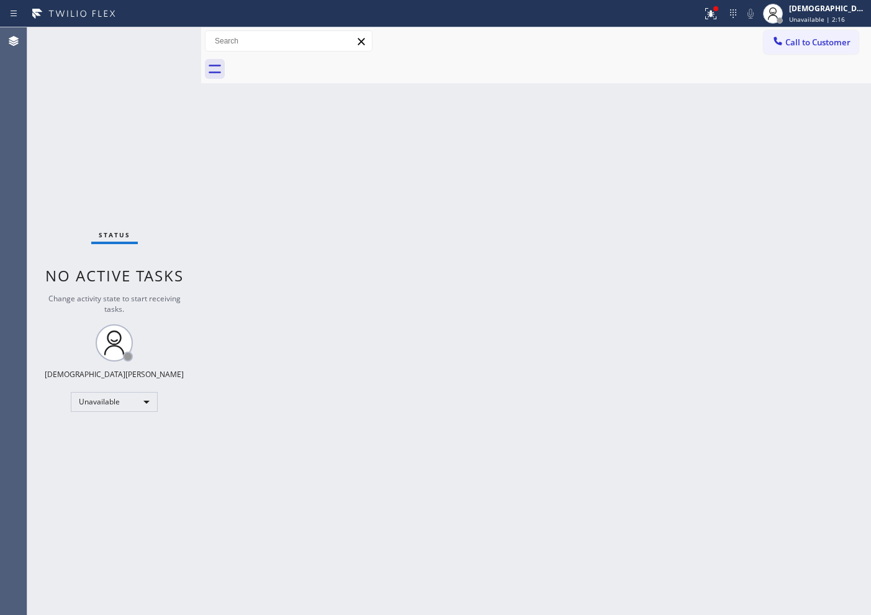
click at [53, 122] on div "Status No active tasks Change activity state to start receiving tasks. [PERSON_…" at bounding box center [114, 320] width 174 height 587
click at [122, 401] on div "Unavailable" at bounding box center [114, 402] width 87 height 20
click at [118, 431] on li "Available" at bounding box center [113, 434] width 84 height 15
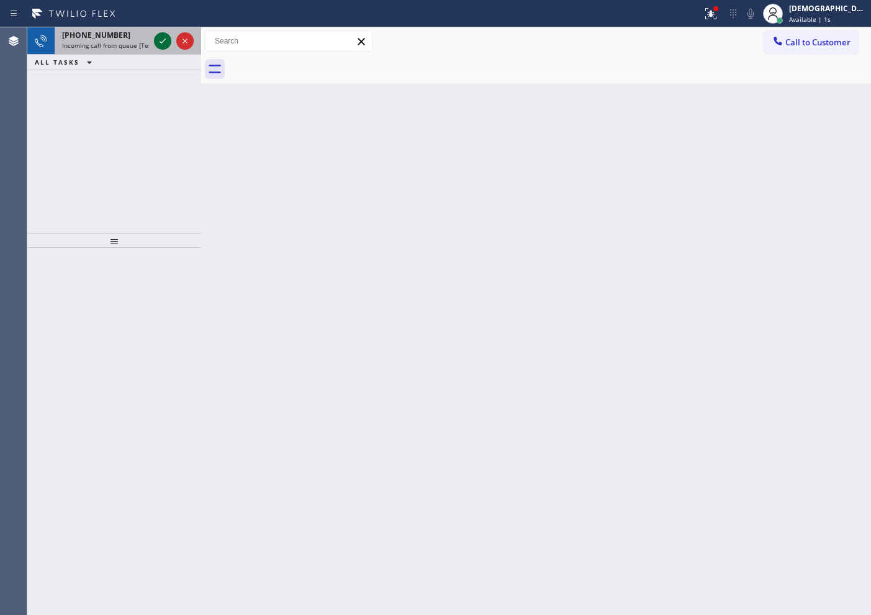
click at [165, 44] on icon at bounding box center [162, 41] width 15 height 15
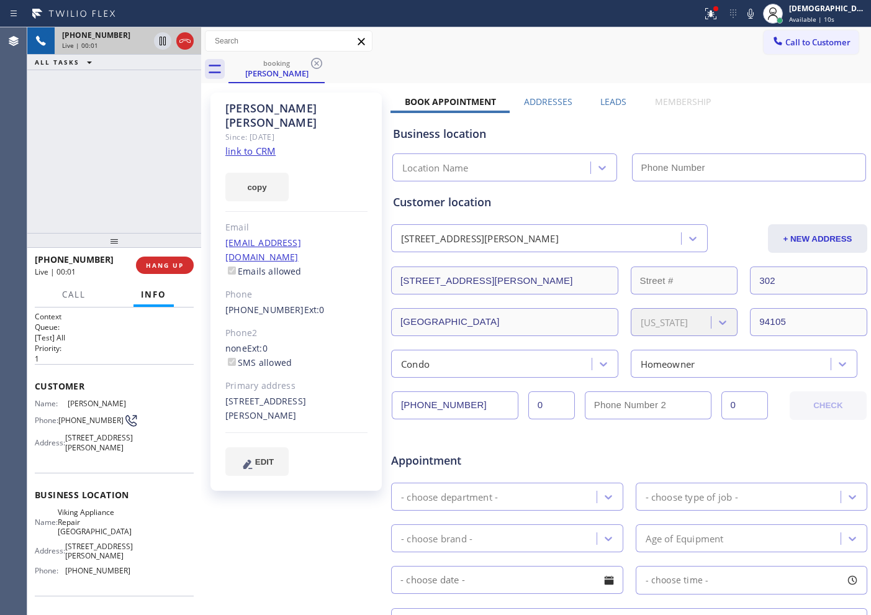
type input "[PHONE_NUMBER]"
click at [260, 145] on link "link to CRM" at bounding box center [250, 151] width 50 height 12
click at [162, 43] on icon at bounding box center [163, 41] width 6 height 9
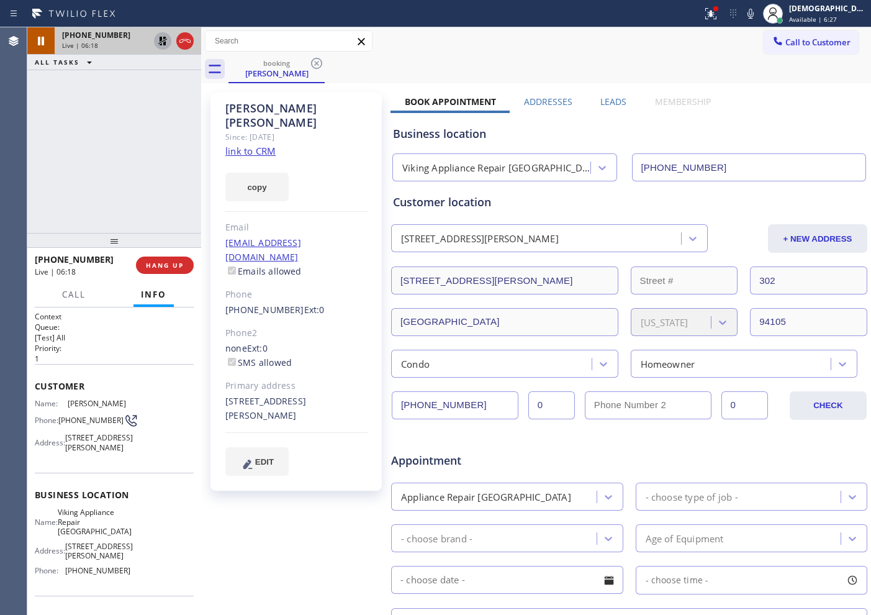
click at [164, 40] on icon at bounding box center [162, 41] width 9 height 9
click at [187, 40] on icon at bounding box center [185, 41] width 15 height 15
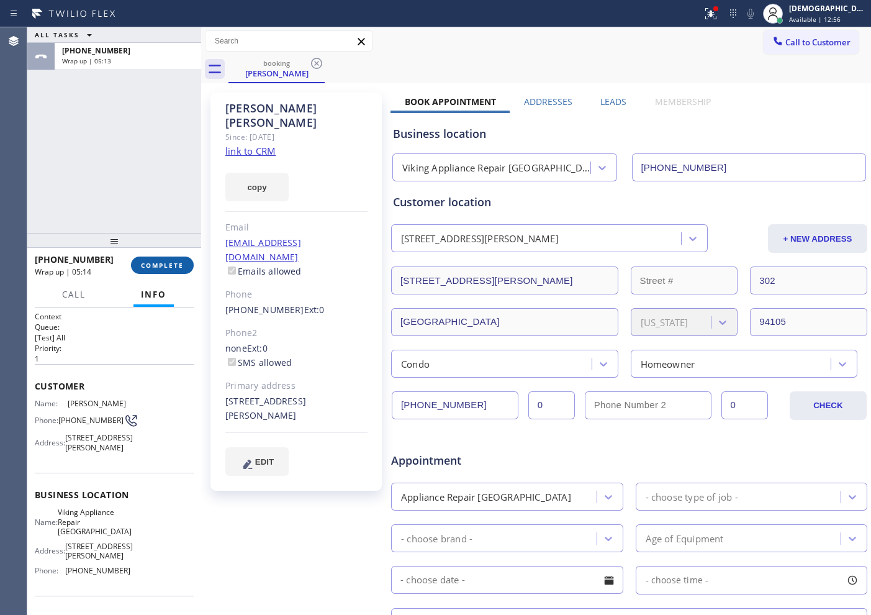
click at [166, 261] on span "COMPLETE" at bounding box center [162, 265] width 43 height 9
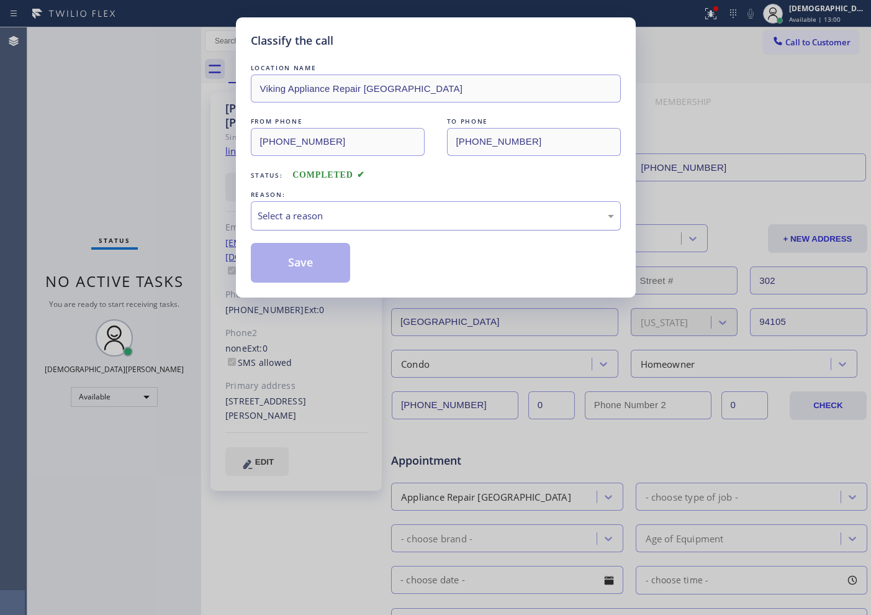
click at [305, 220] on div "Select a reason" at bounding box center [436, 216] width 356 height 14
click at [314, 217] on div "Not Booked - All other reasons" at bounding box center [436, 216] width 356 height 14
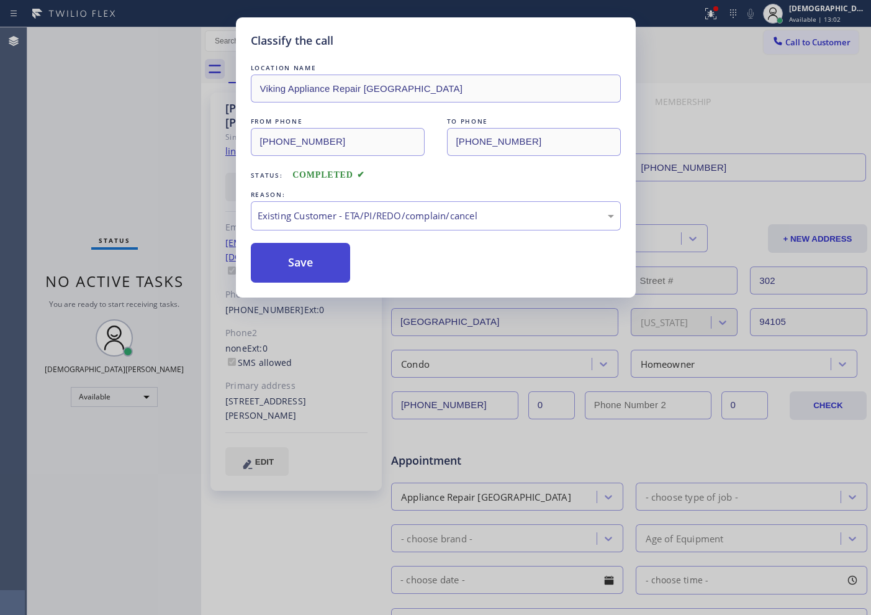
click at [304, 264] on button "Save" at bounding box center [301, 263] width 100 height 40
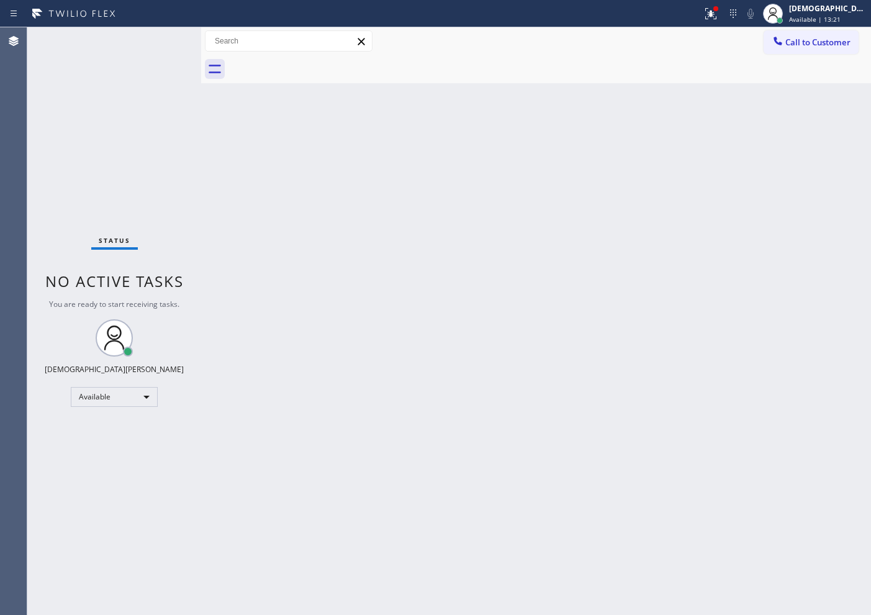
click at [161, 44] on div "Status No active tasks You are ready to start receiving tasks. Christian Cinco …" at bounding box center [114, 320] width 174 height 587
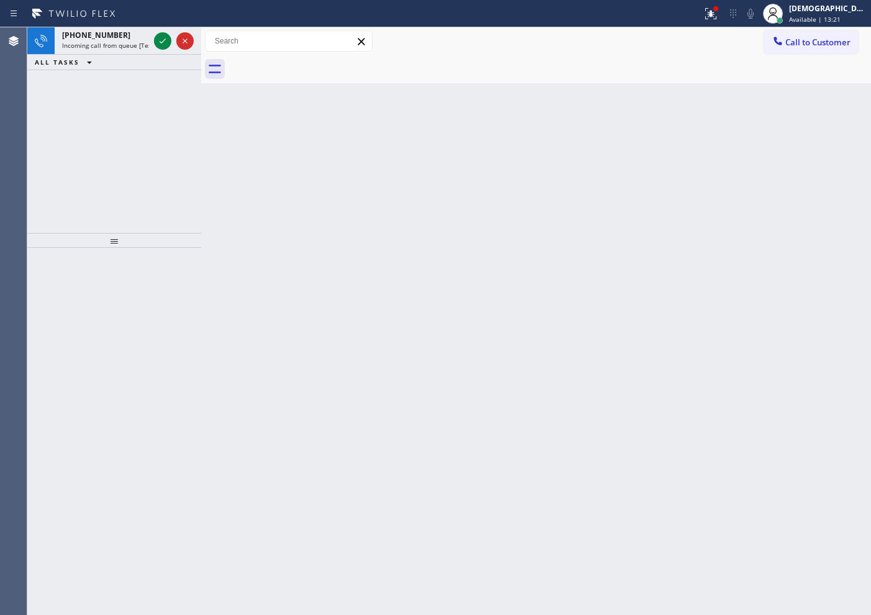
click at [161, 44] on icon at bounding box center [162, 41] width 15 height 15
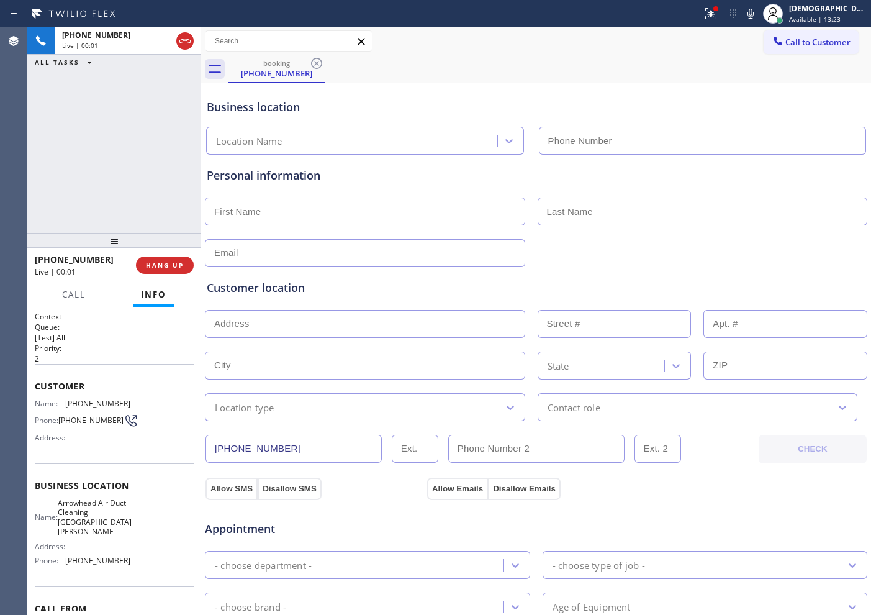
type input "[PHONE_NUMBER]"
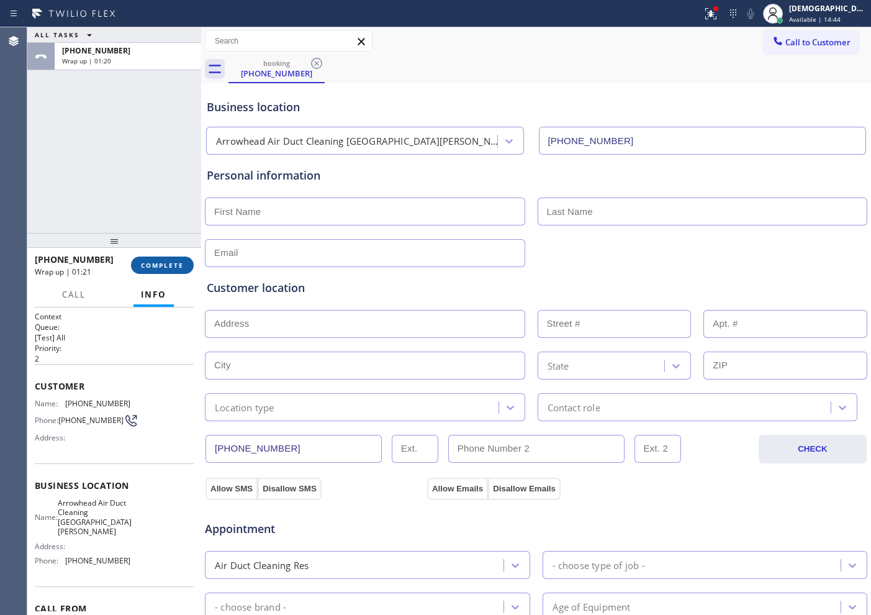
click at [145, 261] on span "COMPLETE" at bounding box center [162, 265] width 43 height 9
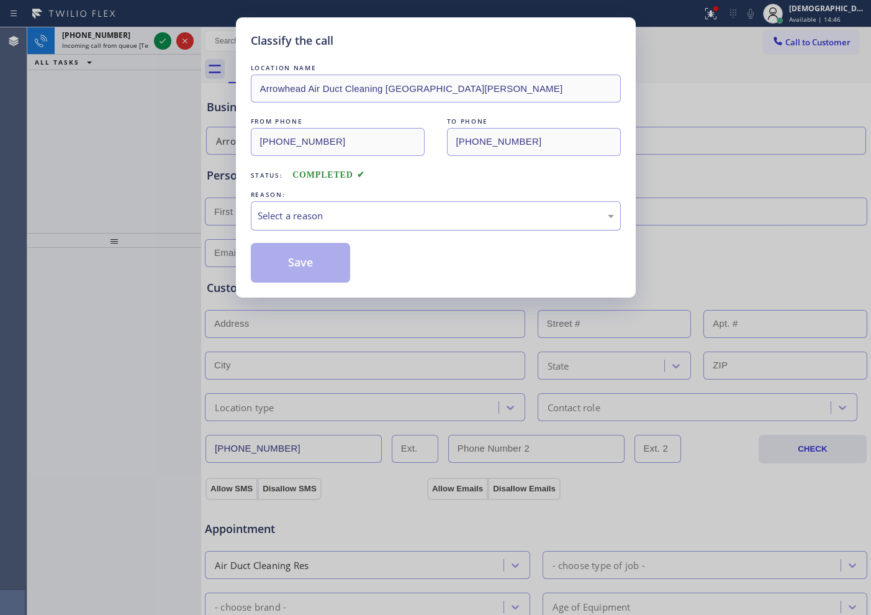
click at [350, 230] on div "Select a reason" at bounding box center [436, 215] width 370 height 29
drag, startPoint x: 339, startPoint y: 256, endPoint x: 330, endPoint y: 255, distance: 8.8
click at [338, 256] on button "Save" at bounding box center [301, 263] width 100 height 40
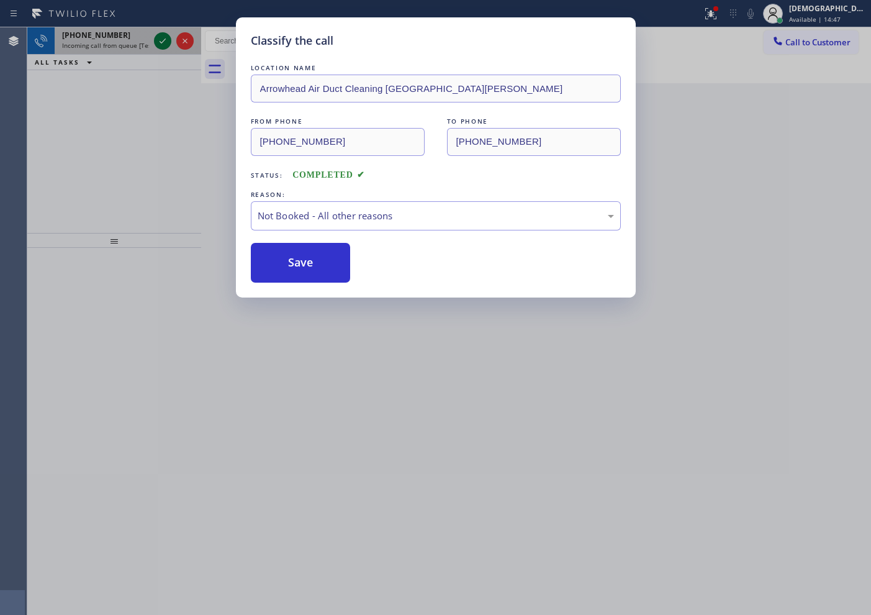
click at [160, 44] on icon at bounding box center [162, 41] width 15 height 15
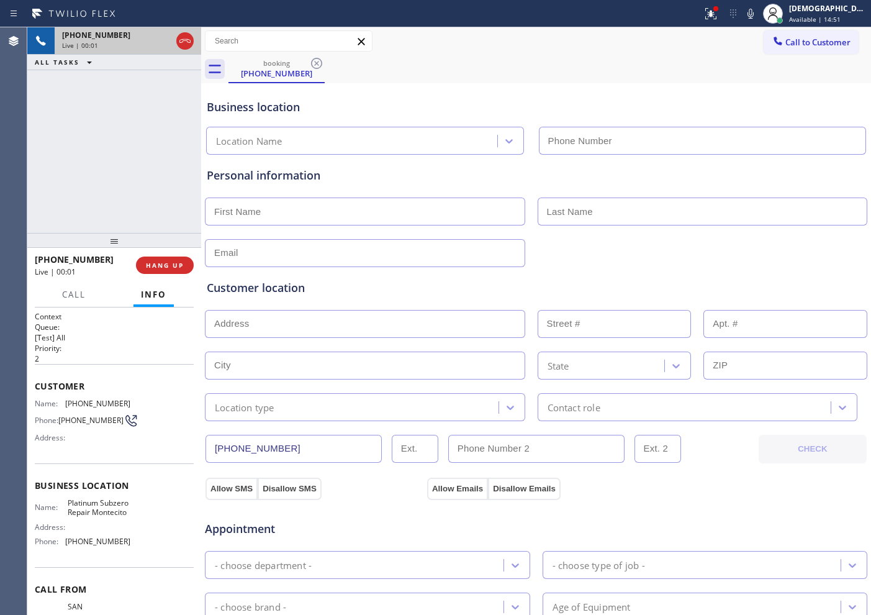
type input "[PHONE_NUMBER]"
click at [182, 46] on icon at bounding box center [185, 41] width 15 height 15
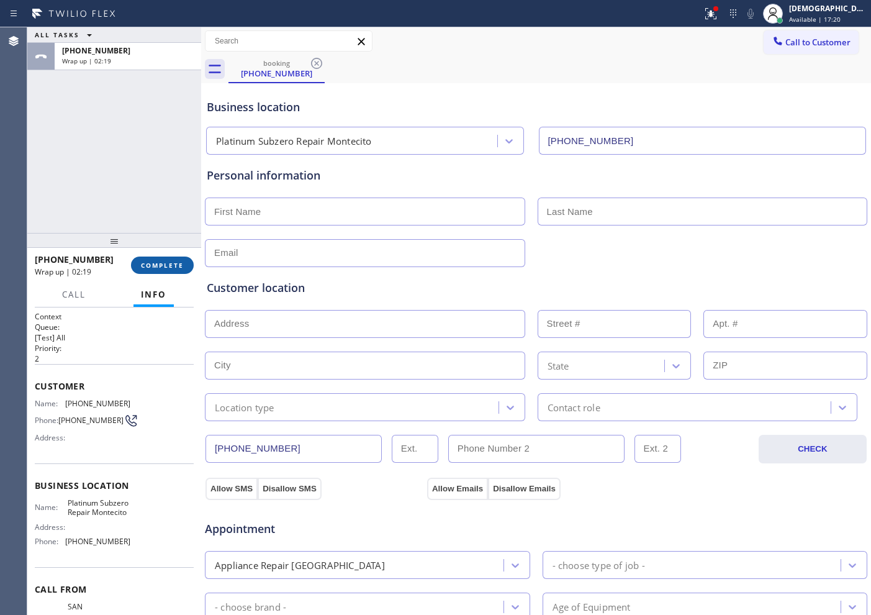
click at [159, 264] on span "COMPLETE" at bounding box center [162, 265] width 43 height 9
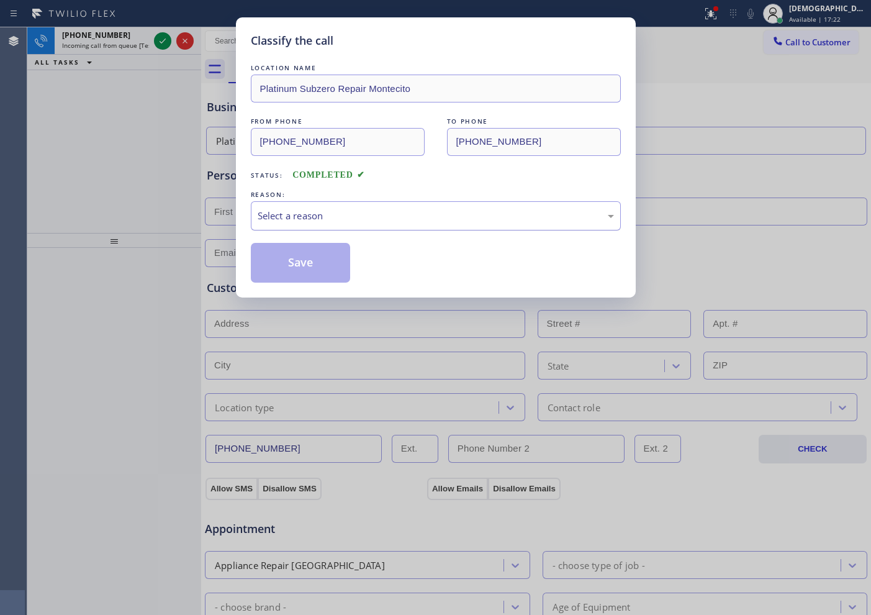
click at [330, 214] on div "Select a reason" at bounding box center [436, 216] width 356 height 14
click at [297, 268] on button "Save" at bounding box center [301, 263] width 100 height 40
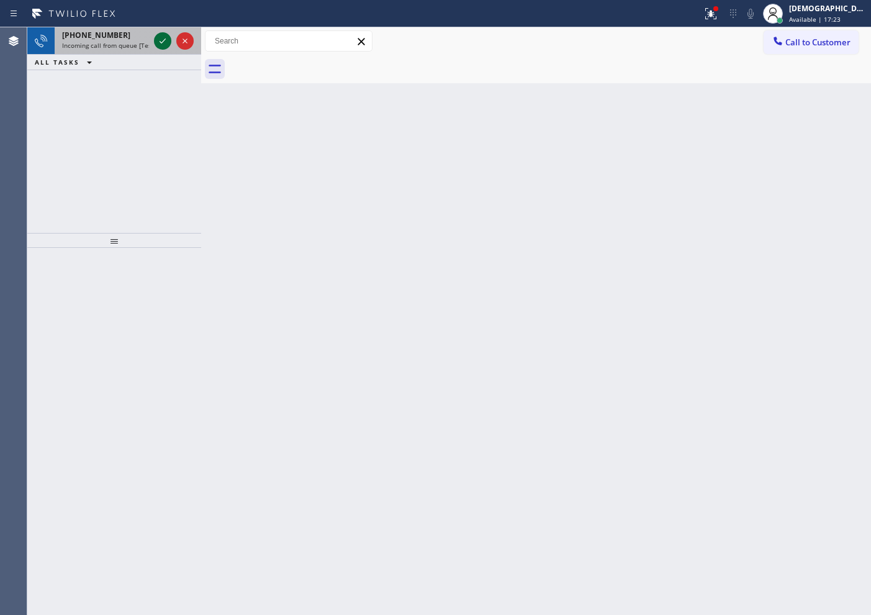
click at [163, 42] on icon at bounding box center [162, 41] width 15 height 15
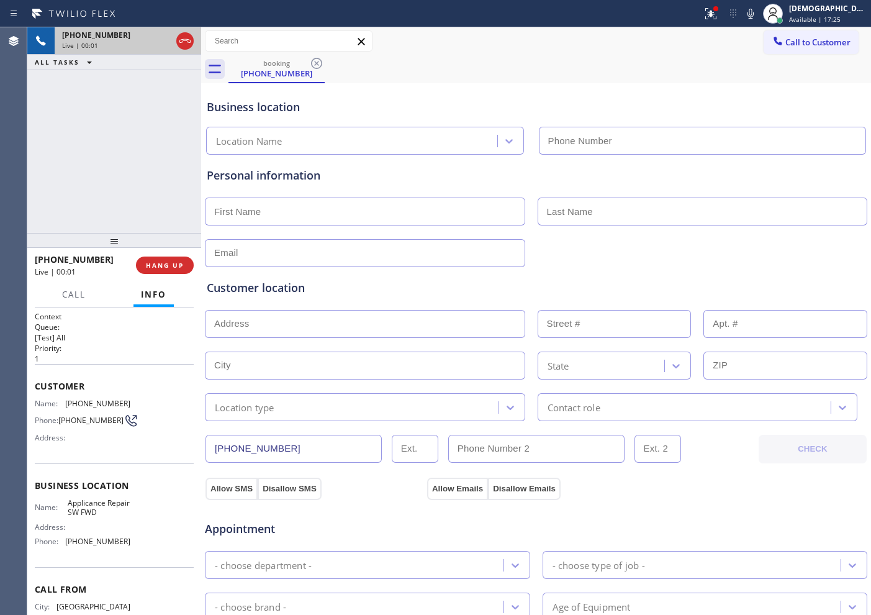
type input "[PHONE_NUMBER]"
click at [187, 39] on icon at bounding box center [185, 41] width 15 height 15
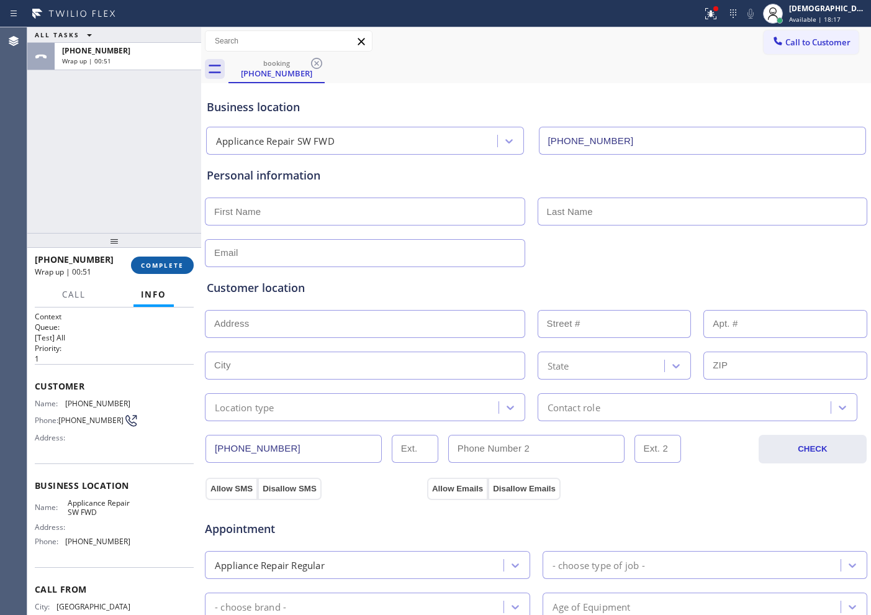
click at [158, 258] on button "COMPLETE" at bounding box center [162, 264] width 63 height 17
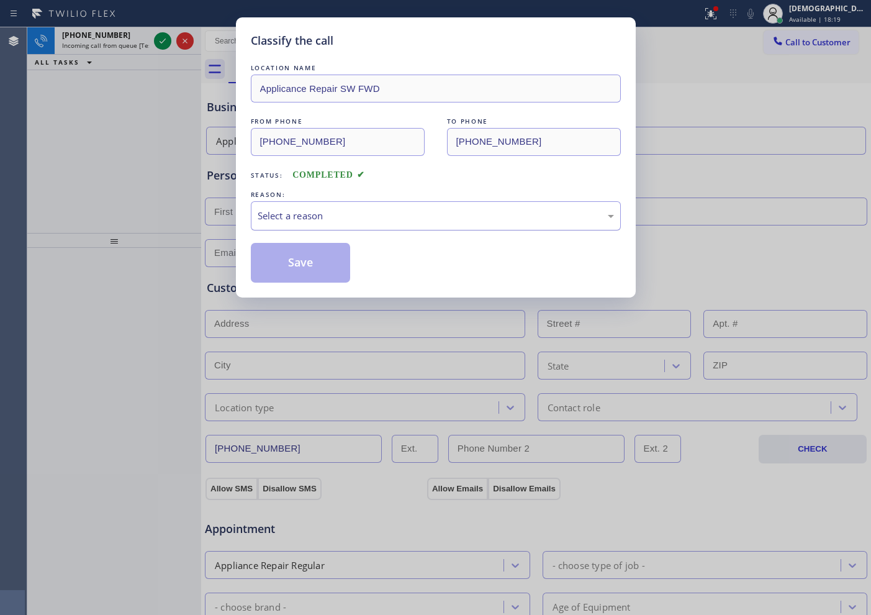
click at [347, 222] on div "Select a reason" at bounding box center [436, 216] width 356 height 14
click at [312, 266] on button "Save" at bounding box center [301, 263] width 100 height 40
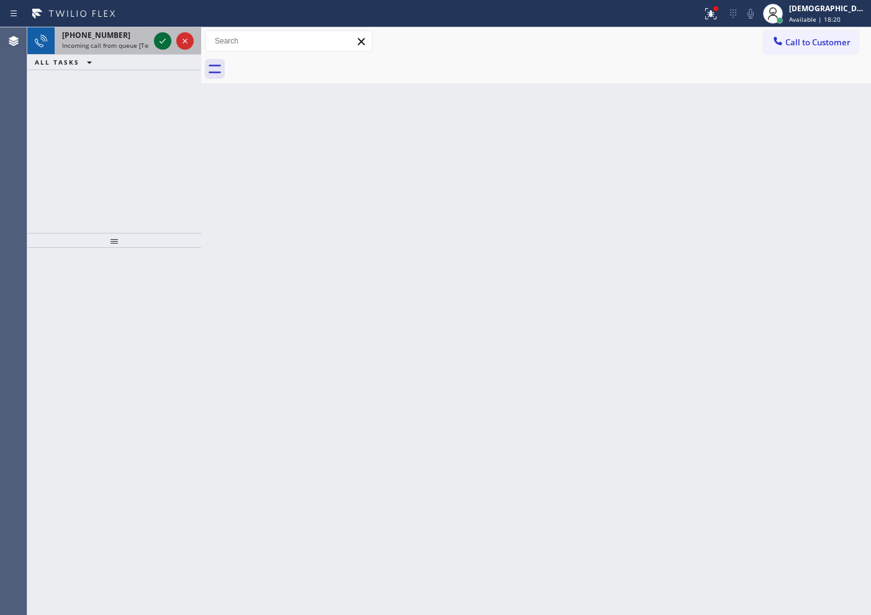
click at [155, 42] on icon at bounding box center [162, 41] width 15 height 15
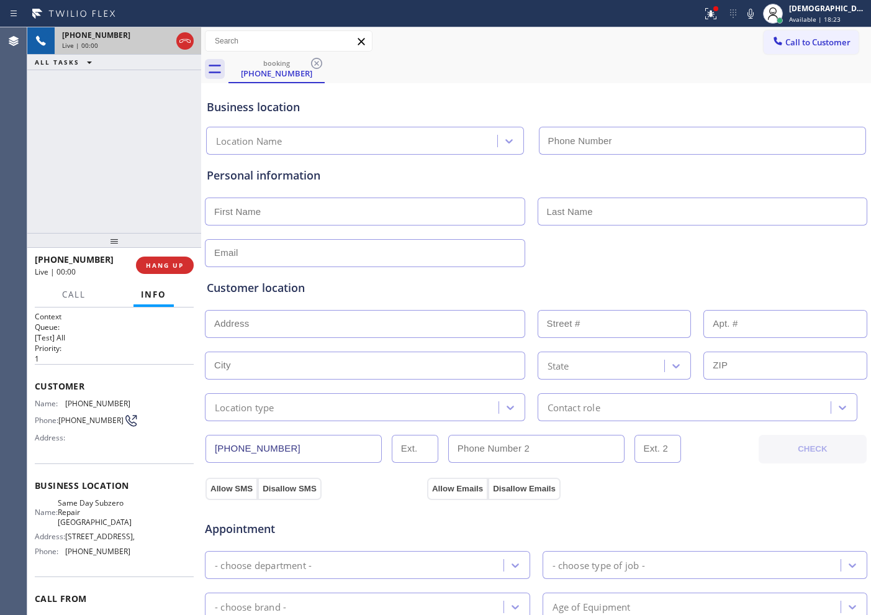
type input "[PHONE_NUMBER]"
click at [186, 45] on icon at bounding box center [185, 41] width 15 height 15
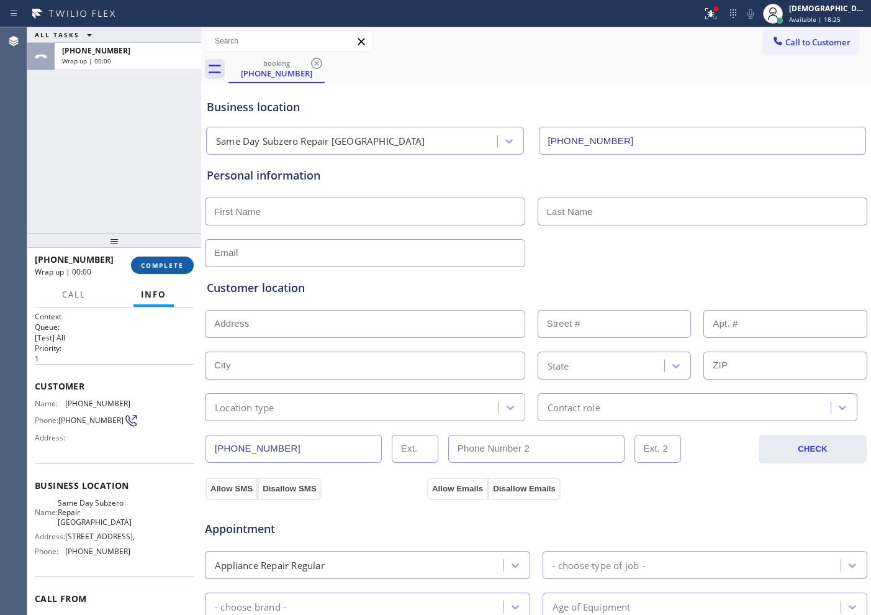
click at [148, 264] on span "COMPLETE" at bounding box center [162, 265] width 43 height 9
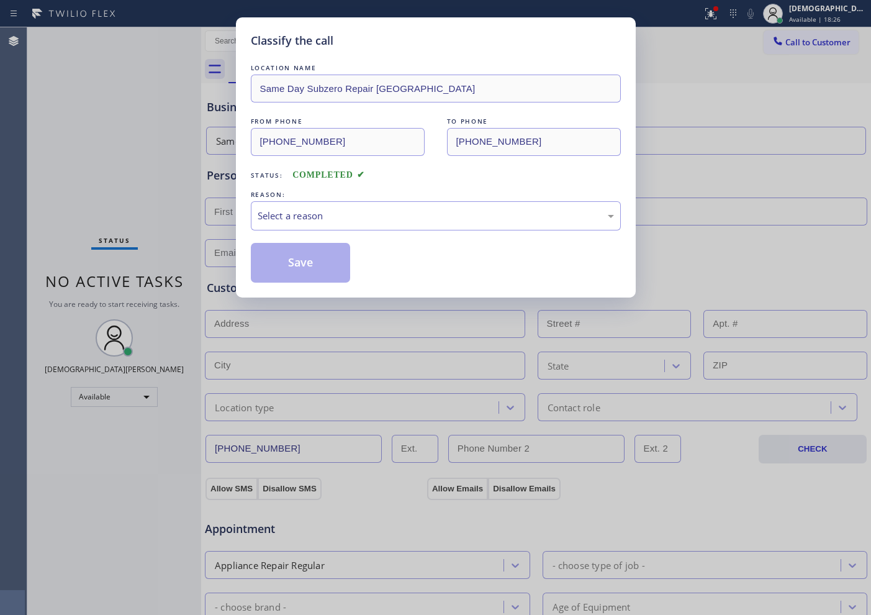
click at [371, 196] on div "REASON:" at bounding box center [436, 194] width 370 height 13
click at [366, 214] on div "Select a reason" at bounding box center [436, 216] width 356 height 14
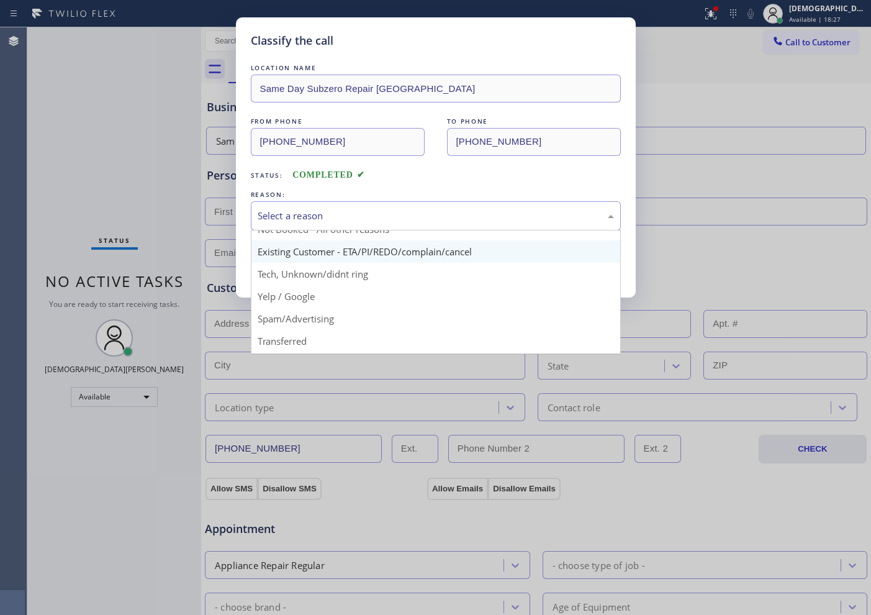
scroll to position [78, 0]
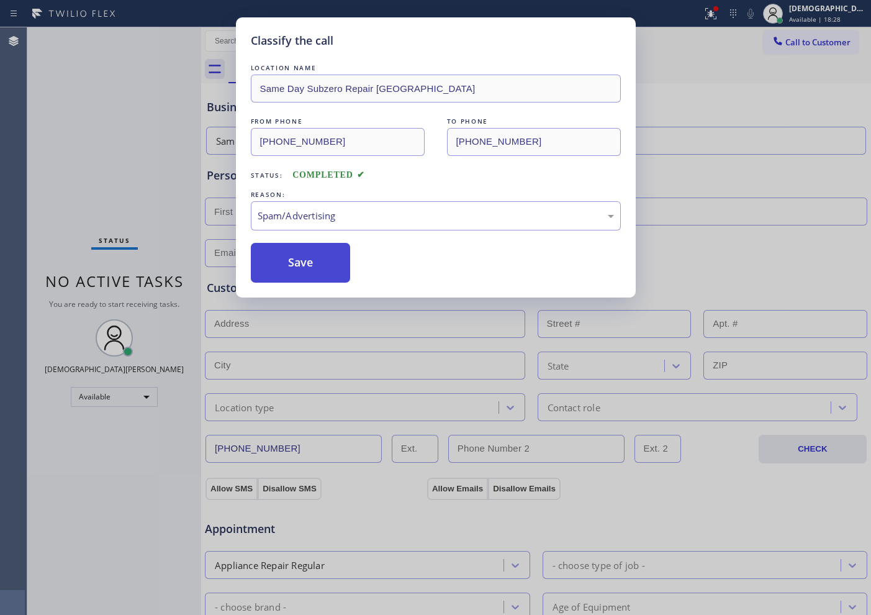
click at [288, 268] on button "Save" at bounding box center [301, 263] width 100 height 40
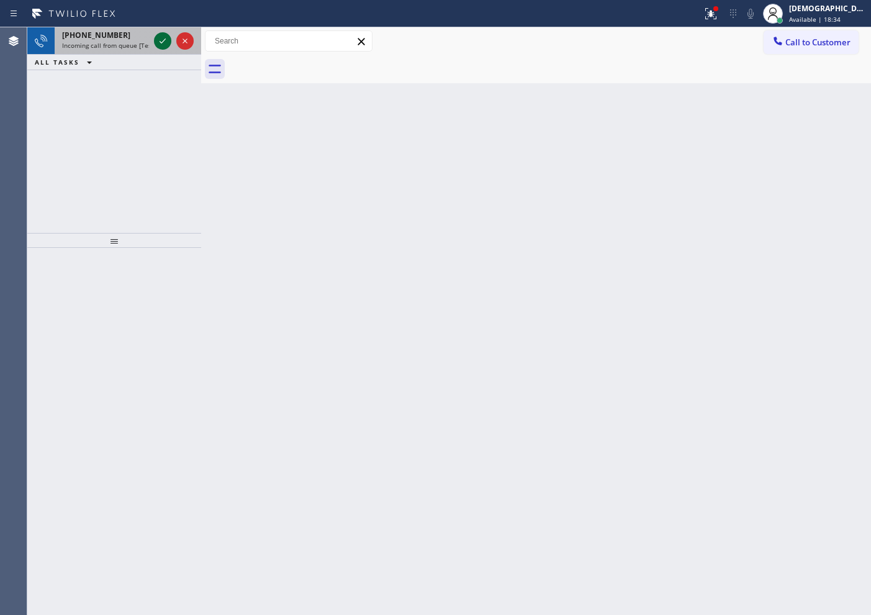
click at [156, 40] on icon at bounding box center [162, 41] width 15 height 15
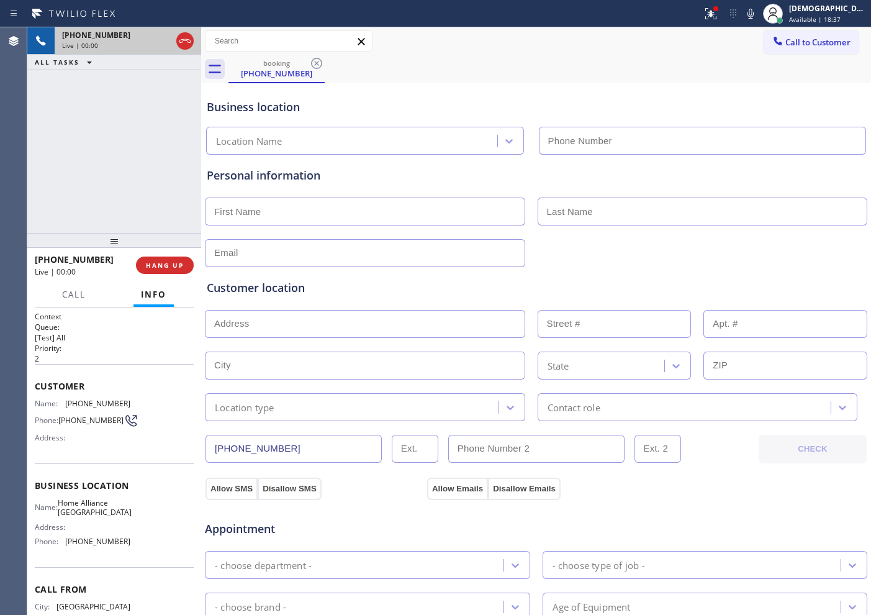
type input "[PHONE_NUMBER]"
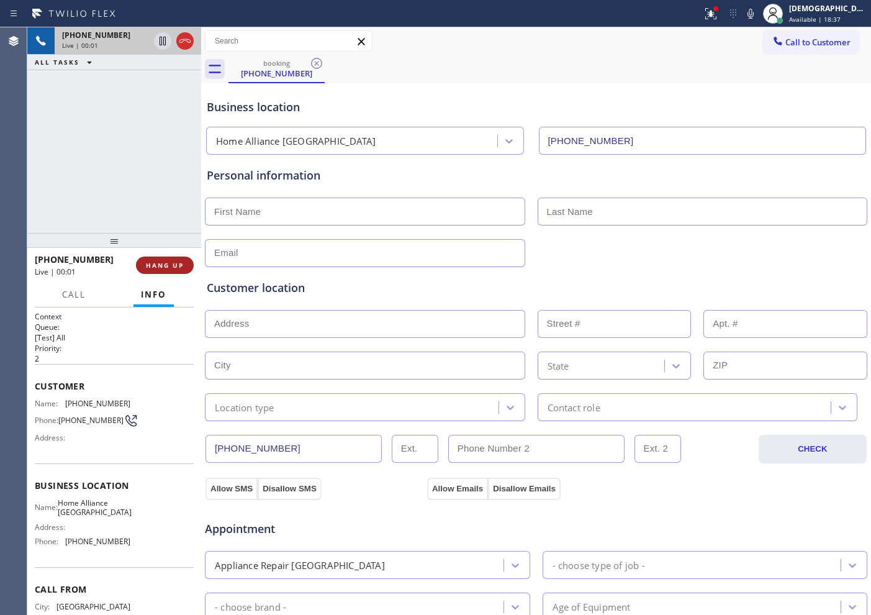
drag, startPoint x: 160, startPoint y: 267, endPoint x: 171, endPoint y: 266, distance: 11.2
click at [160, 267] on span "HANG UP" at bounding box center [165, 265] width 38 height 9
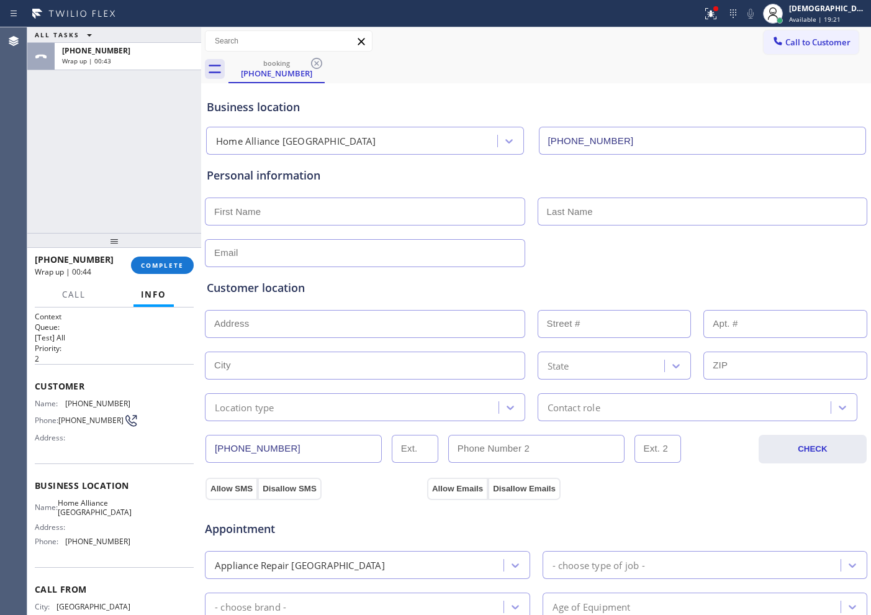
click at [474, 56] on div "booking [PHONE_NUMBER]" at bounding box center [549, 69] width 643 height 28
click at [170, 266] on span "COMPLETE" at bounding box center [162, 265] width 43 height 9
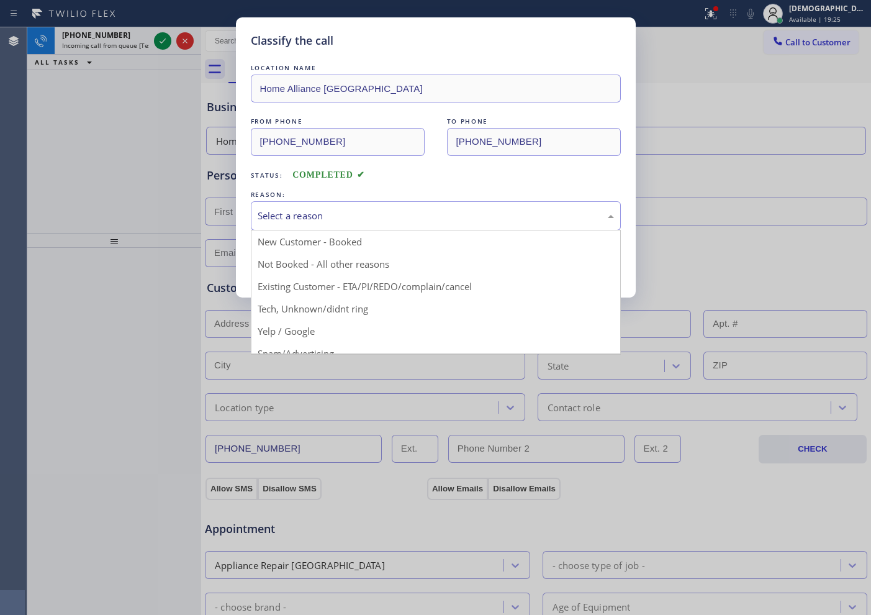
click at [279, 224] on div "Select a reason" at bounding box center [436, 215] width 370 height 29
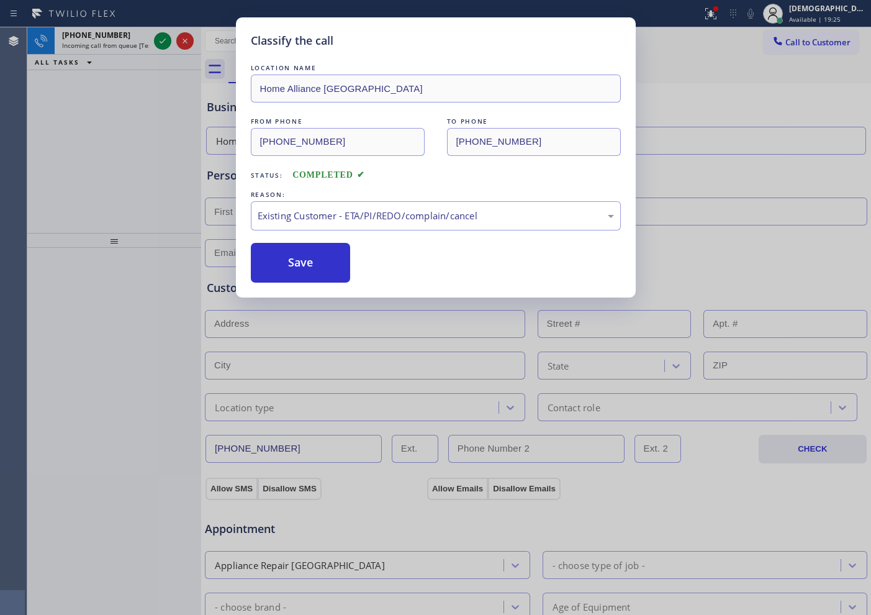
click at [278, 275] on button "Save" at bounding box center [301, 263] width 100 height 40
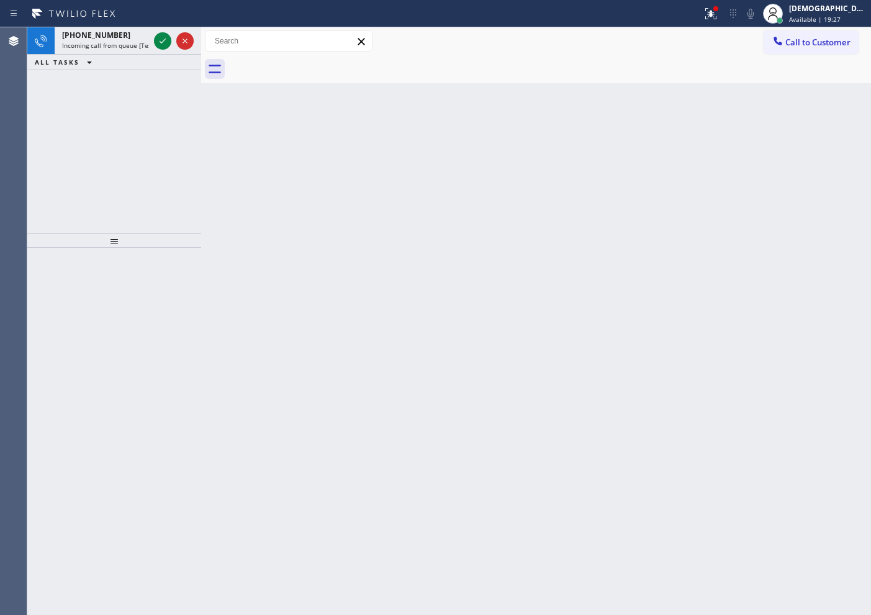
drag, startPoint x: 278, startPoint y: 274, endPoint x: 266, endPoint y: 247, distance: 30.0
click at [273, 256] on div "Back to Dashboard Change Sender ID Customers Technicians Select a contact Outbo…" at bounding box center [536, 320] width 670 height 587
click at [162, 42] on icon at bounding box center [163, 40] width 6 height 5
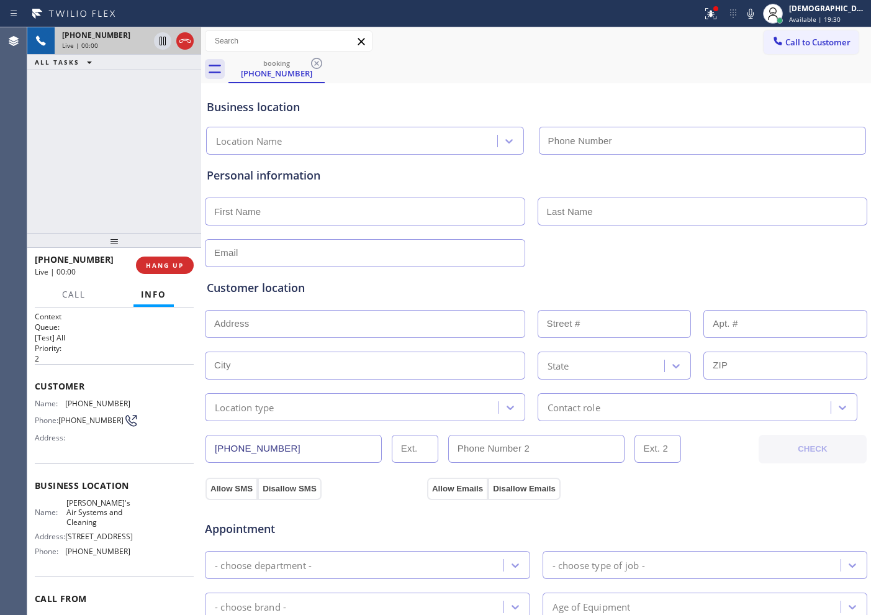
type input "[PHONE_NUMBER]"
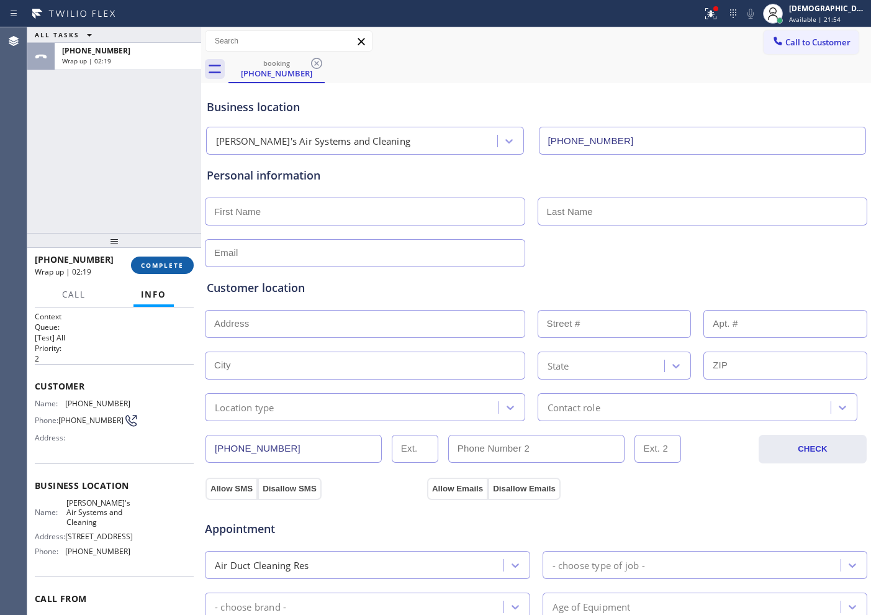
click at [165, 267] on span "COMPLETE" at bounding box center [162, 265] width 43 height 9
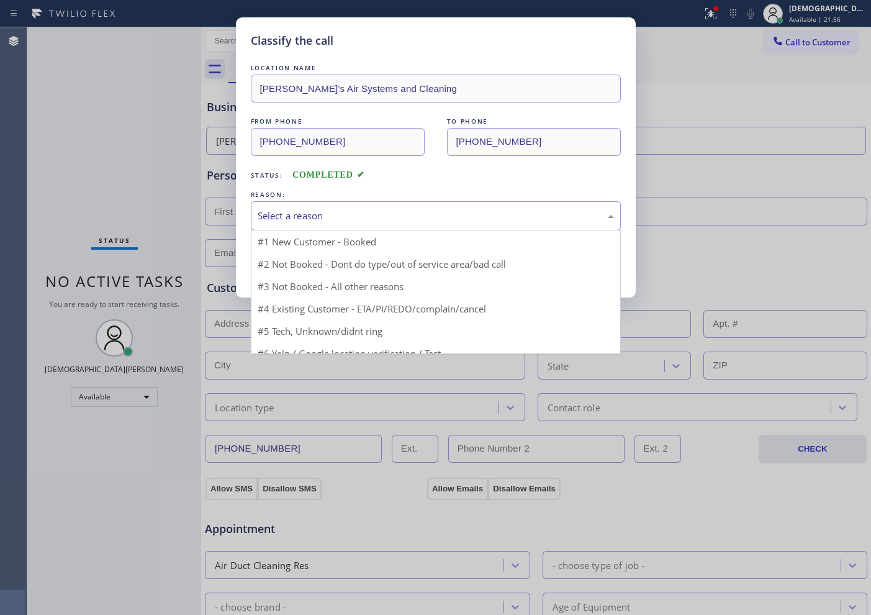
click at [291, 212] on div "Select a reason" at bounding box center [436, 216] width 356 height 14
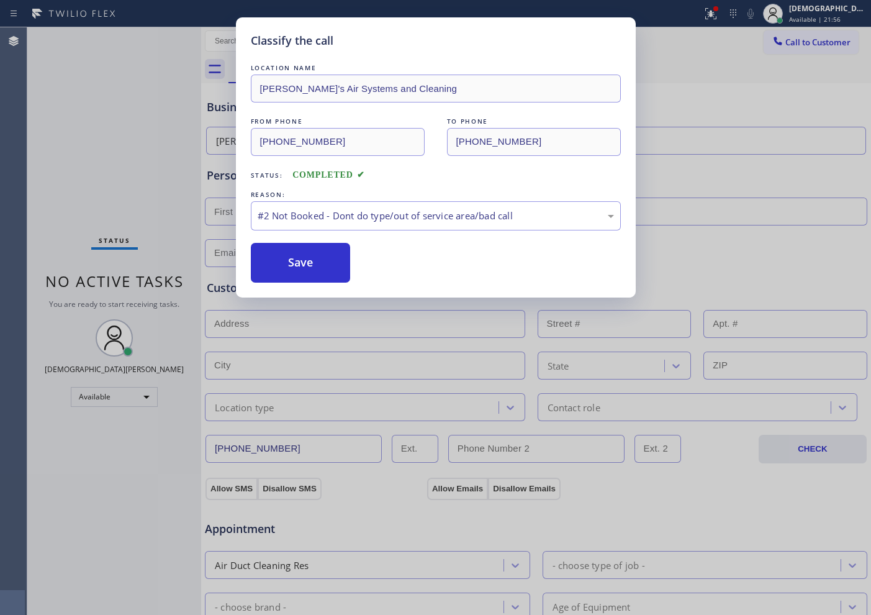
click at [287, 266] on button "Save" at bounding box center [301, 263] width 100 height 40
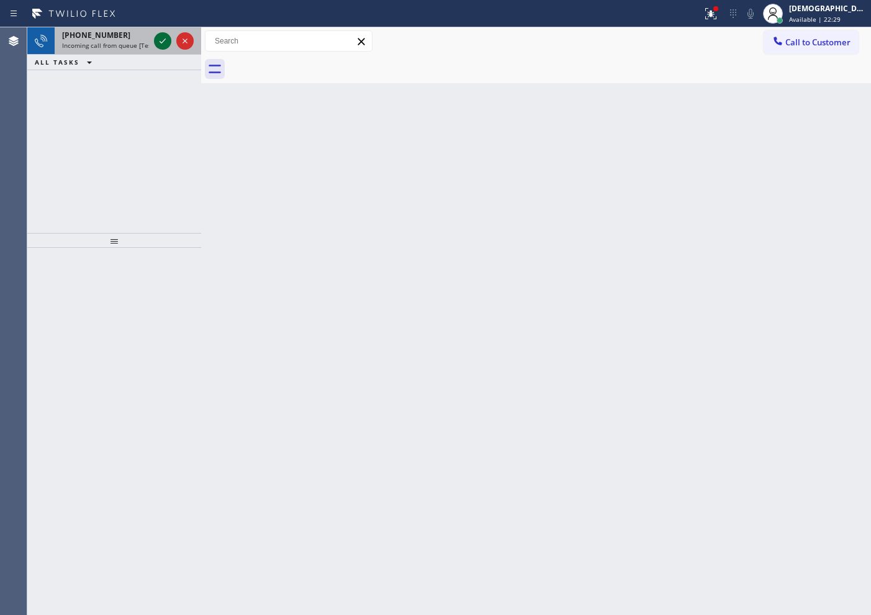
click at [156, 41] on icon at bounding box center [162, 41] width 15 height 15
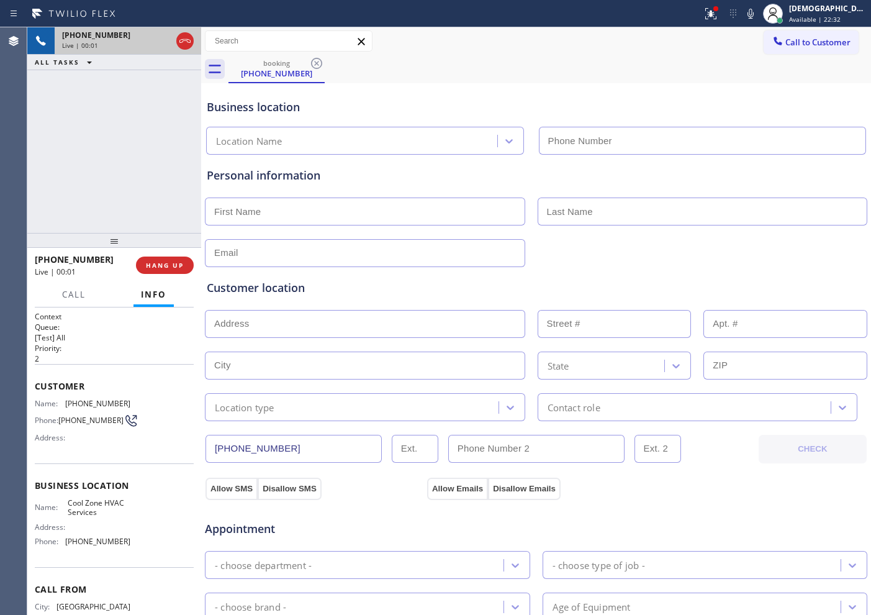
type input "[PHONE_NUMBER]"
click at [186, 45] on icon at bounding box center [185, 41] width 15 height 15
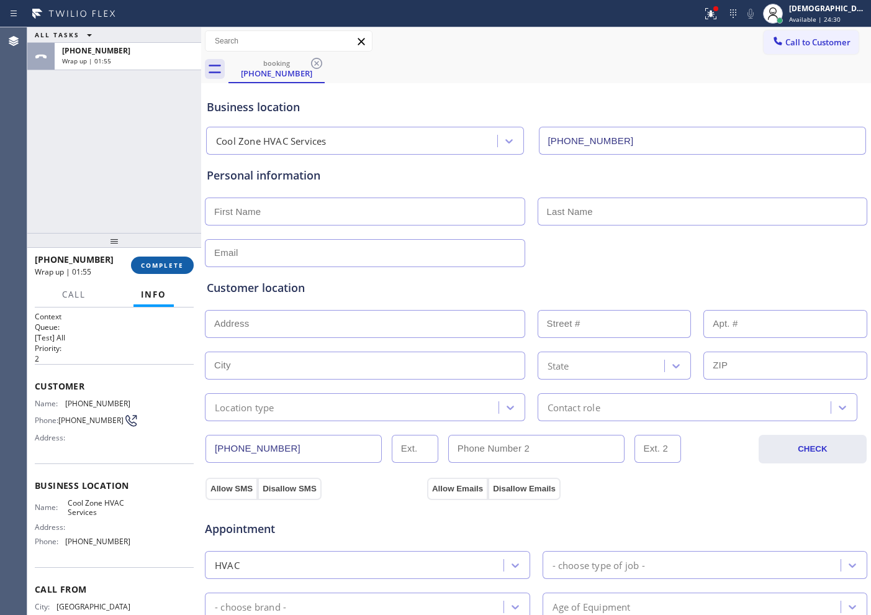
click at [166, 261] on span "COMPLETE" at bounding box center [162, 265] width 43 height 9
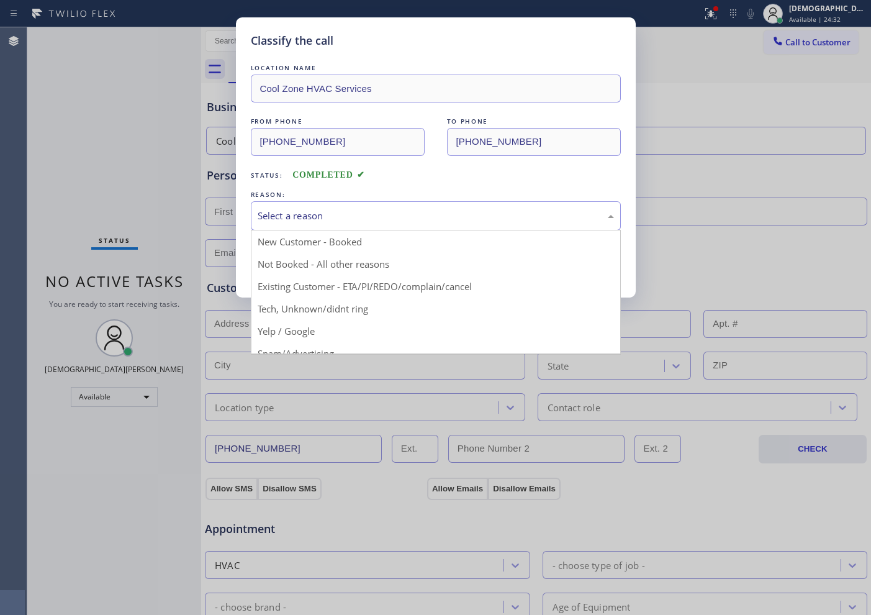
click at [313, 217] on div "Select a reason" at bounding box center [436, 216] width 356 height 14
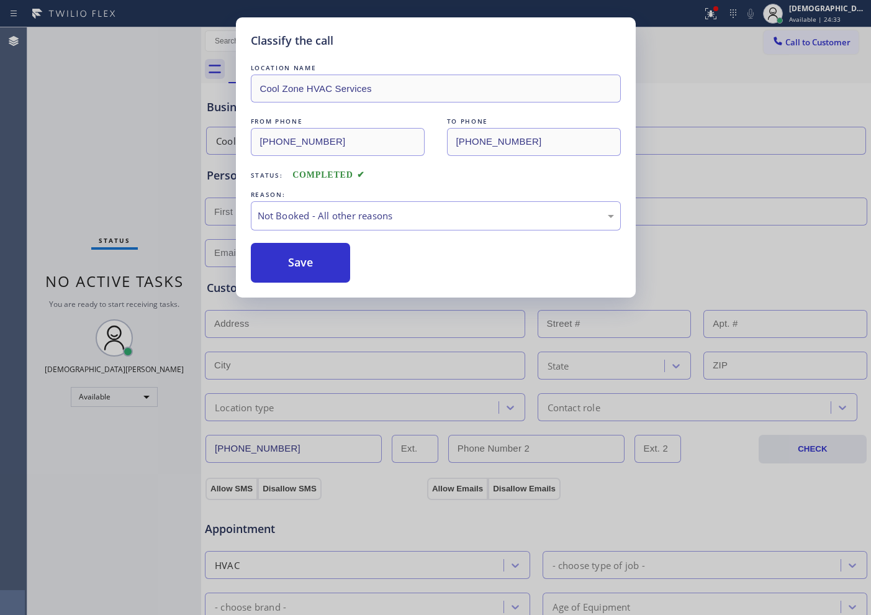
click at [308, 261] on button "Save" at bounding box center [301, 263] width 100 height 40
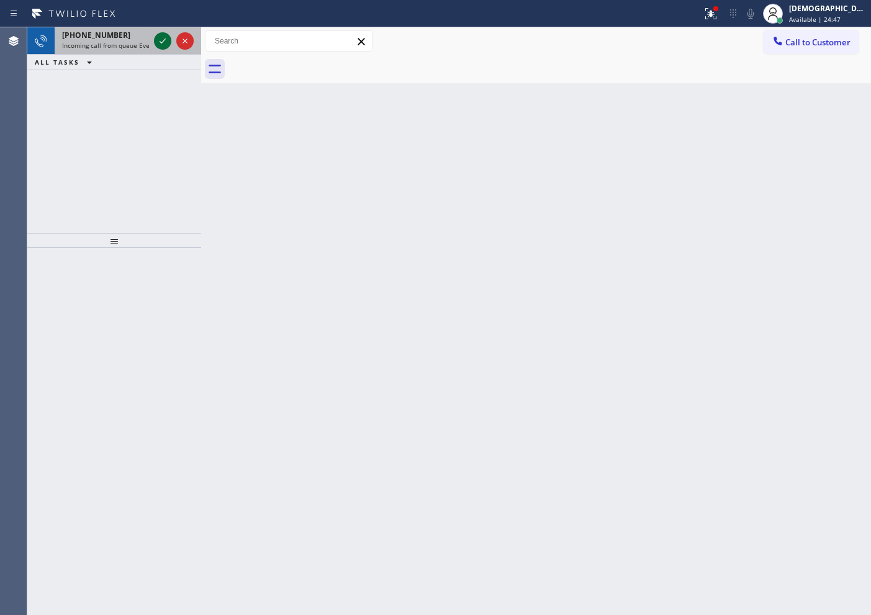
click at [162, 43] on icon at bounding box center [162, 41] width 15 height 15
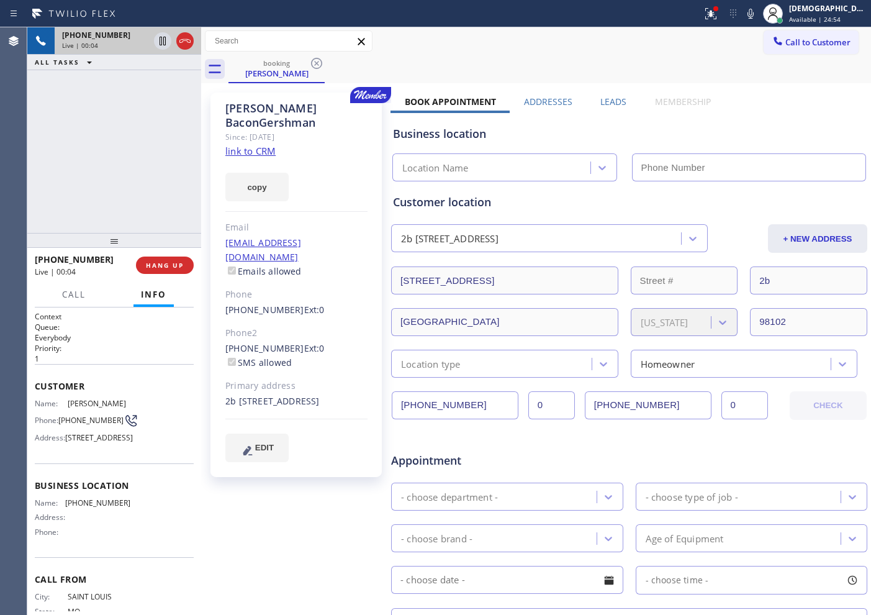
click at [250, 145] on link "link to CRM" at bounding box center [250, 151] width 50 height 12
click at [163, 42] on icon at bounding box center [163, 41] width 6 height 9
click at [161, 42] on icon at bounding box center [162, 41] width 9 height 9
click at [183, 43] on icon at bounding box center [185, 41] width 15 height 15
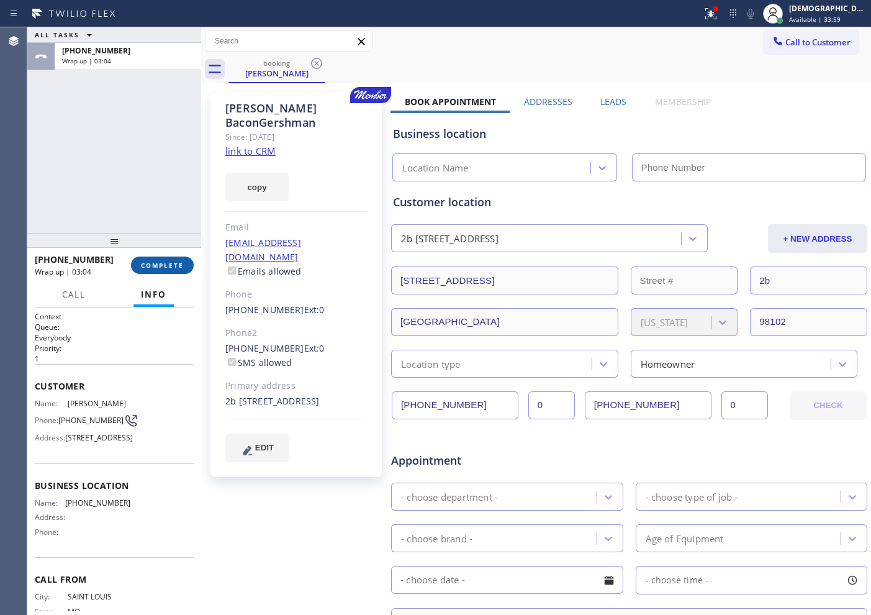
click at [160, 266] on span "COMPLETE" at bounding box center [162, 265] width 43 height 9
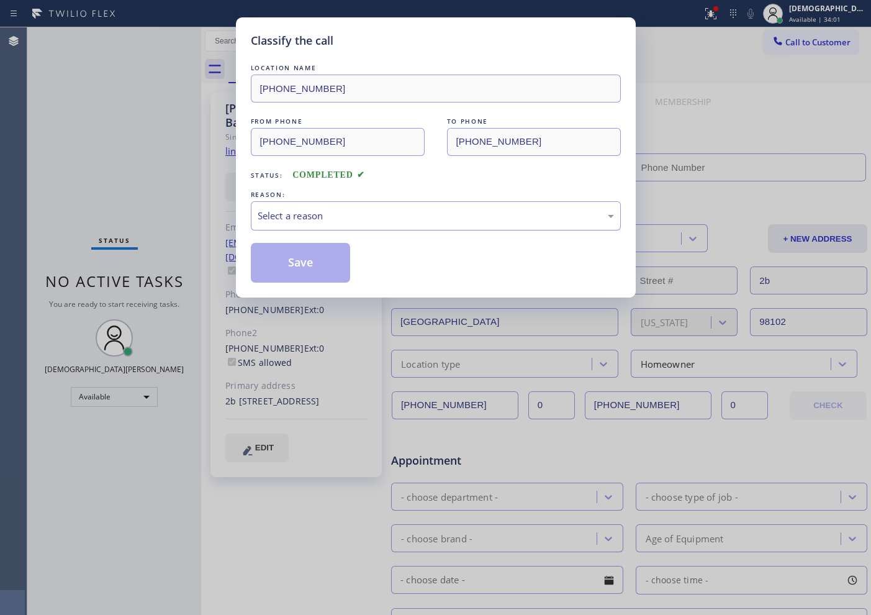
click at [286, 225] on div "Select a reason" at bounding box center [436, 215] width 370 height 29
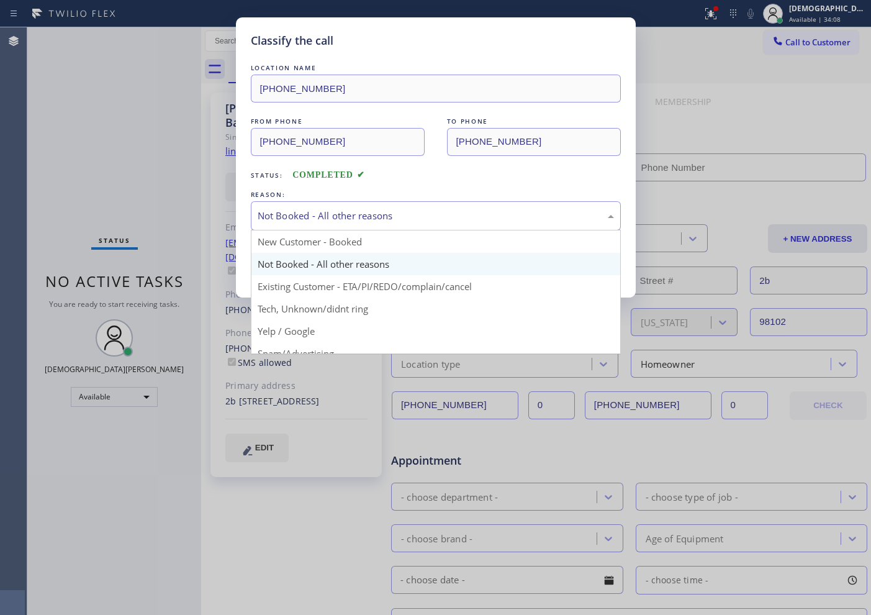
click at [297, 217] on div "Not Booked - All other reasons" at bounding box center [436, 216] width 356 height 14
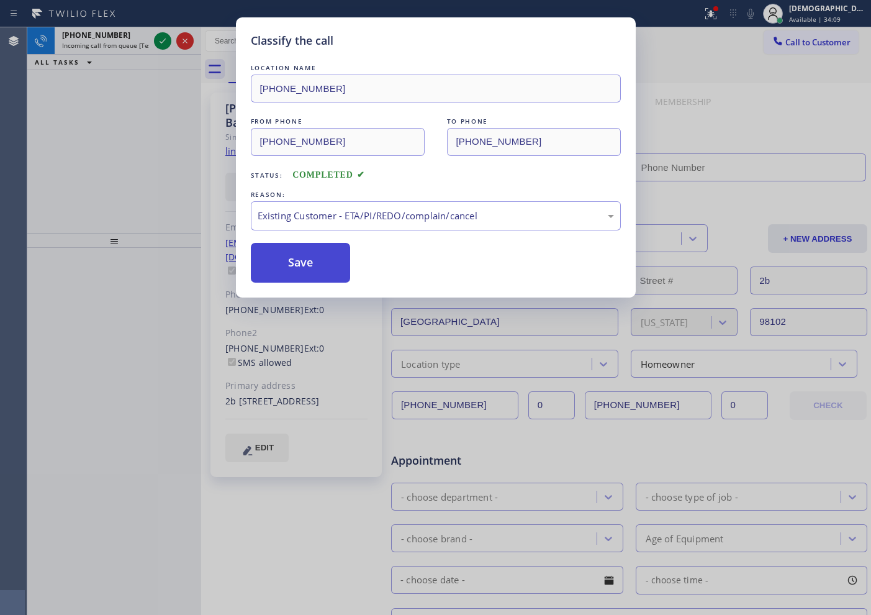
click at [289, 261] on button "Save" at bounding box center [301, 263] width 100 height 40
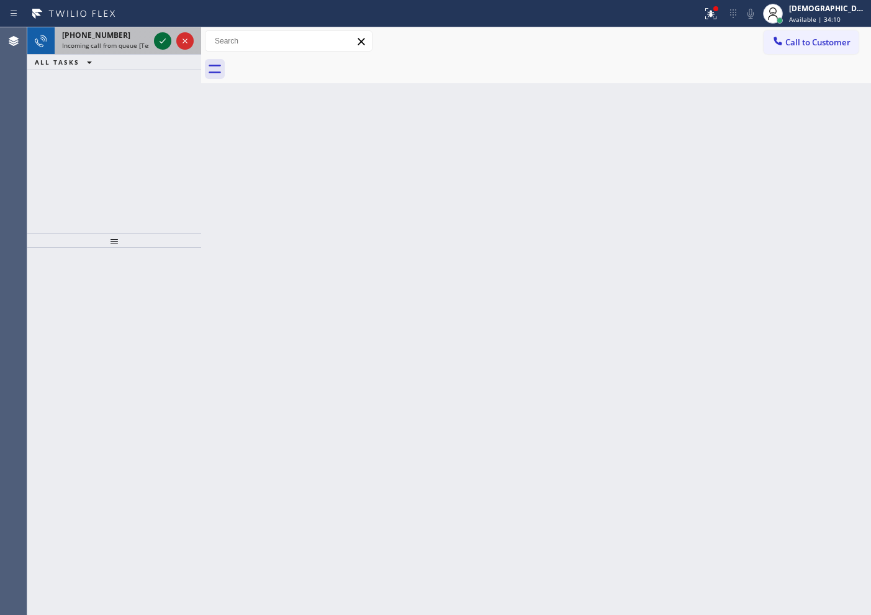
click at [156, 43] on icon at bounding box center [162, 41] width 15 height 15
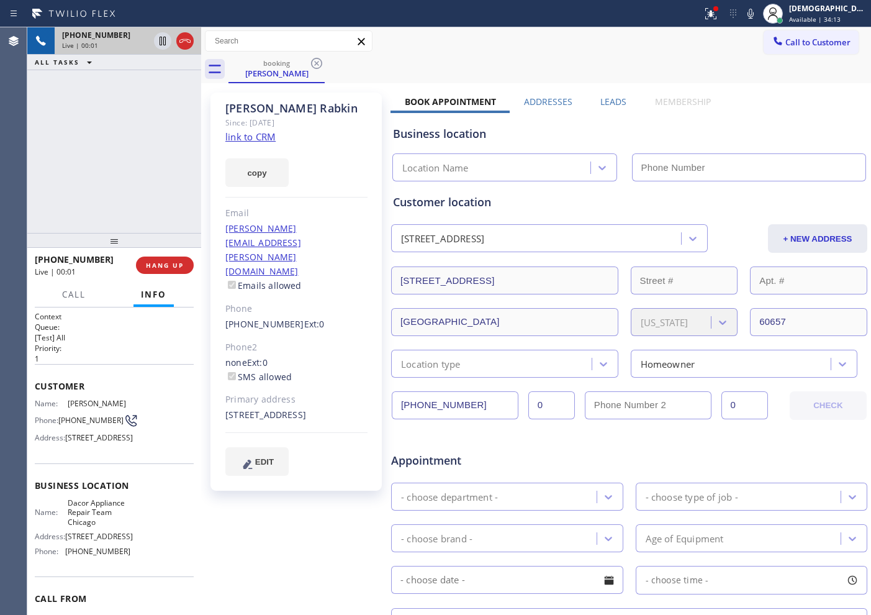
type input "[PHONE_NUMBER]"
click at [268, 135] on link "link to CRM" at bounding box center [250, 136] width 50 height 12
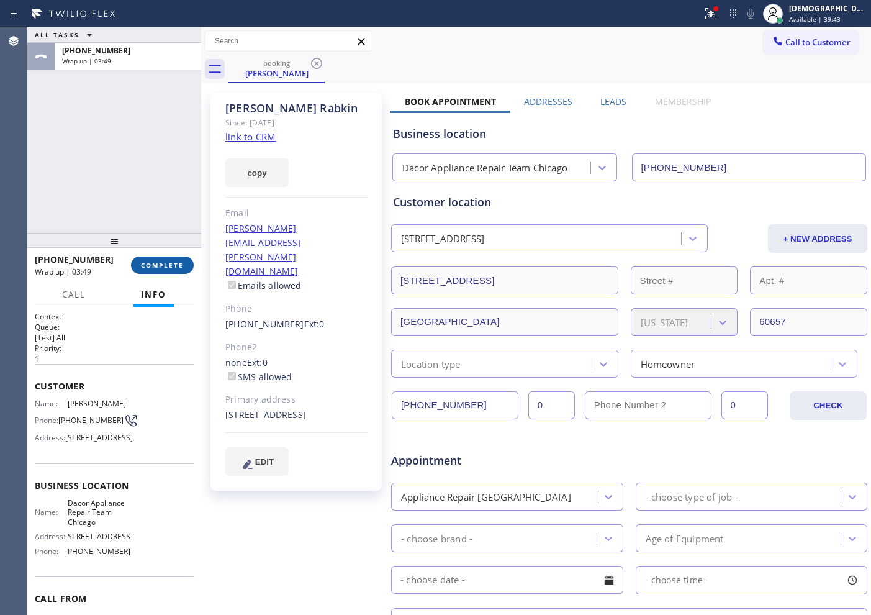
click at [163, 269] on button "COMPLETE" at bounding box center [162, 264] width 63 height 17
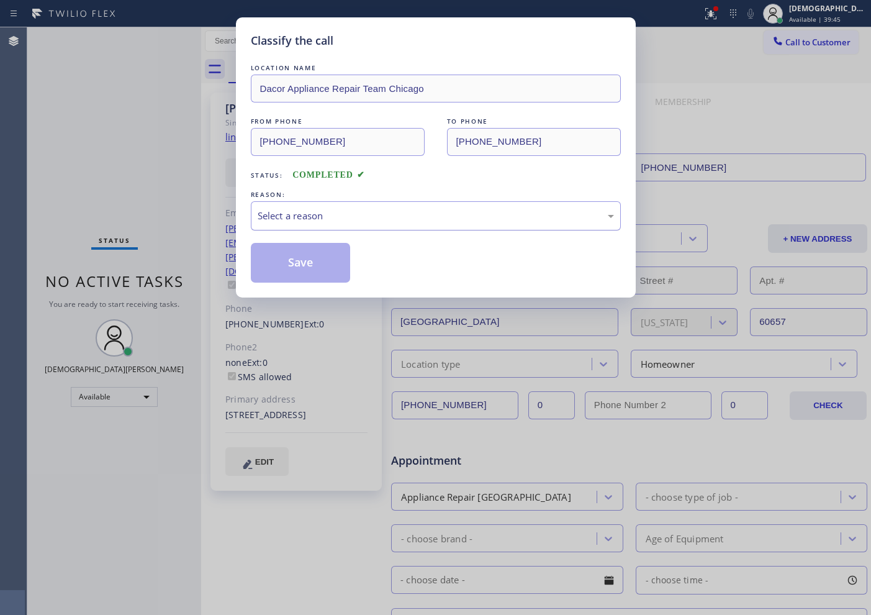
click at [267, 219] on div "Select a reason" at bounding box center [436, 216] width 356 height 14
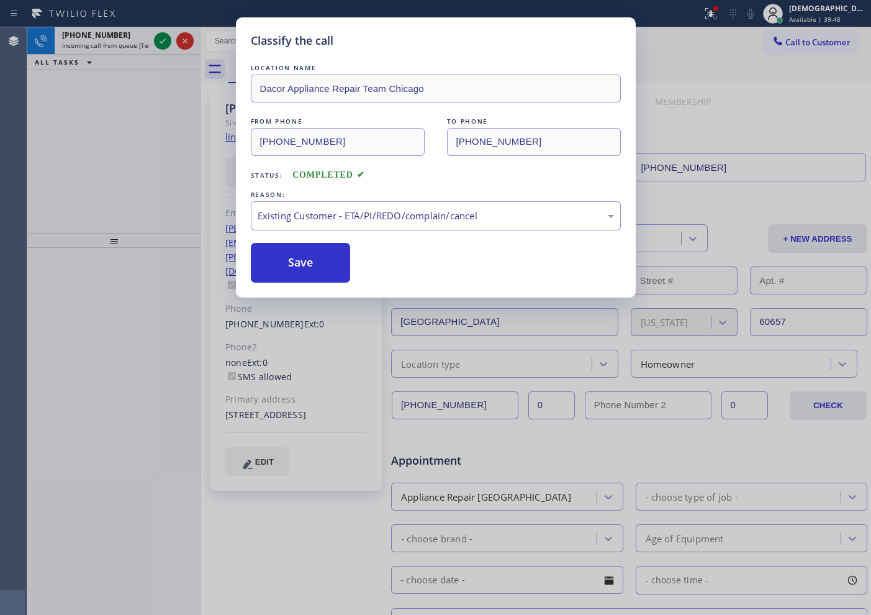
click at [295, 279] on button "Save" at bounding box center [301, 263] width 100 height 40
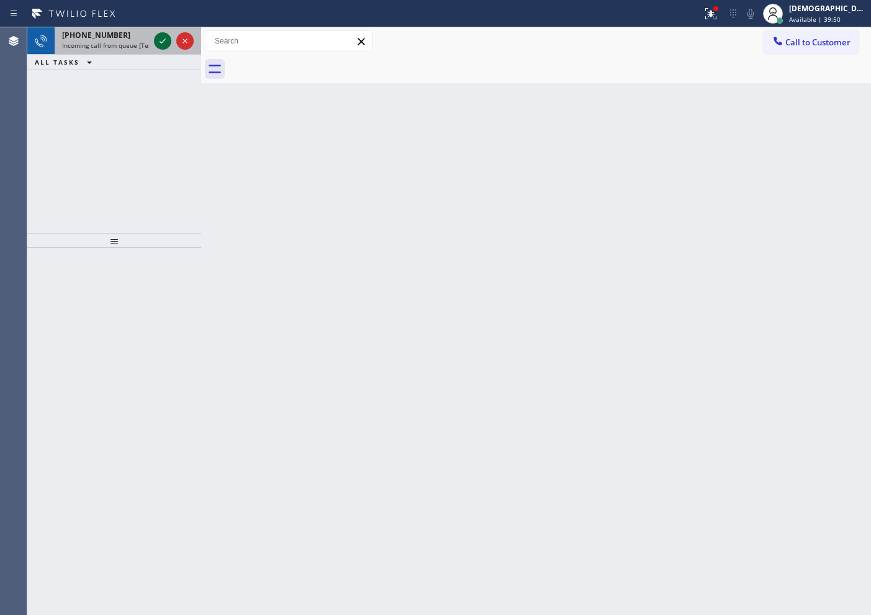
click at [158, 37] on icon at bounding box center [162, 41] width 15 height 15
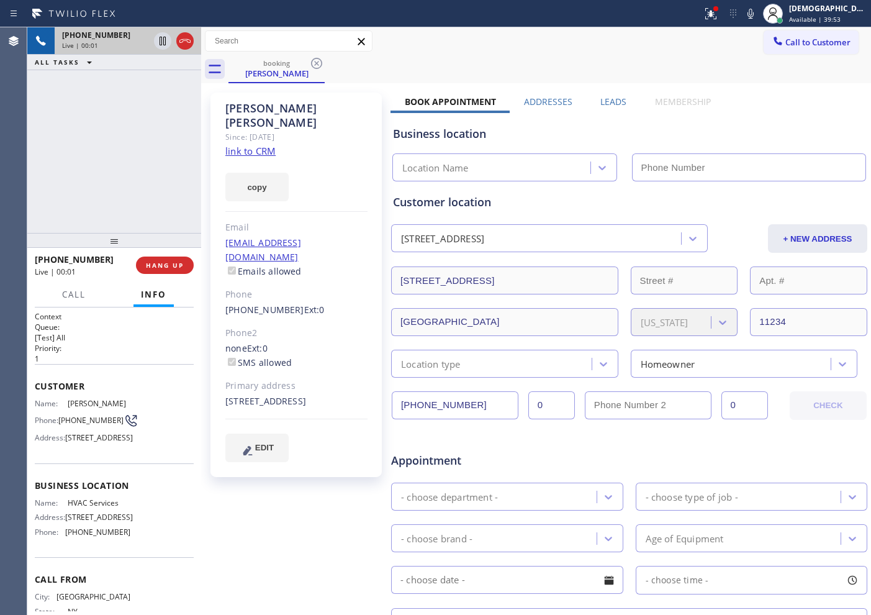
type input "[PHONE_NUMBER]"
click at [260, 145] on link "link to CRM" at bounding box center [250, 151] width 50 height 12
click at [165, 46] on icon at bounding box center [162, 41] width 15 height 15
click at [232, 145] on link "link to CRM" at bounding box center [250, 151] width 50 height 12
click at [156, 37] on icon at bounding box center [162, 41] width 15 height 15
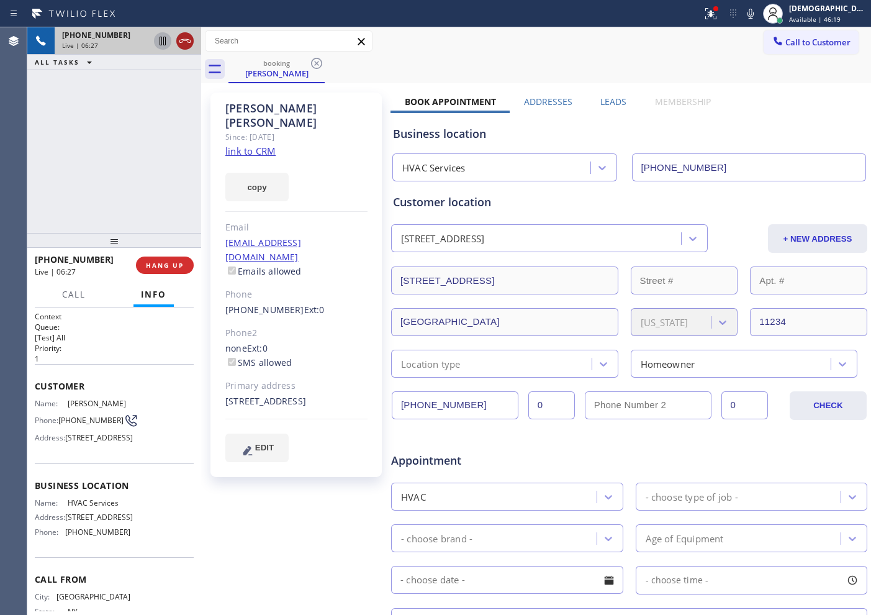
click at [181, 43] on icon at bounding box center [185, 41] width 15 height 15
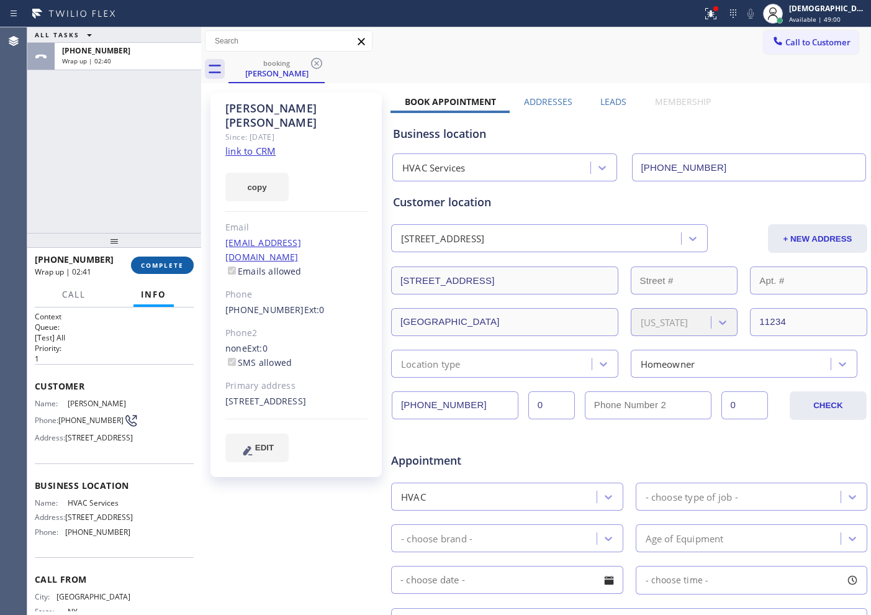
click at [162, 269] on span "COMPLETE" at bounding box center [162, 265] width 43 height 9
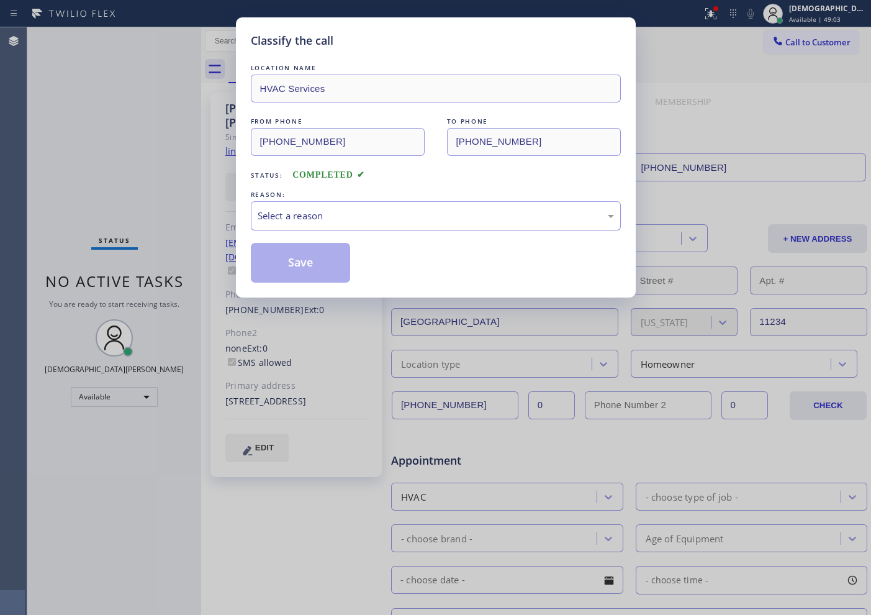
click at [328, 207] on div "Select a reason" at bounding box center [436, 215] width 370 height 29
click at [310, 260] on button "Save" at bounding box center [301, 263] width 100 height 40
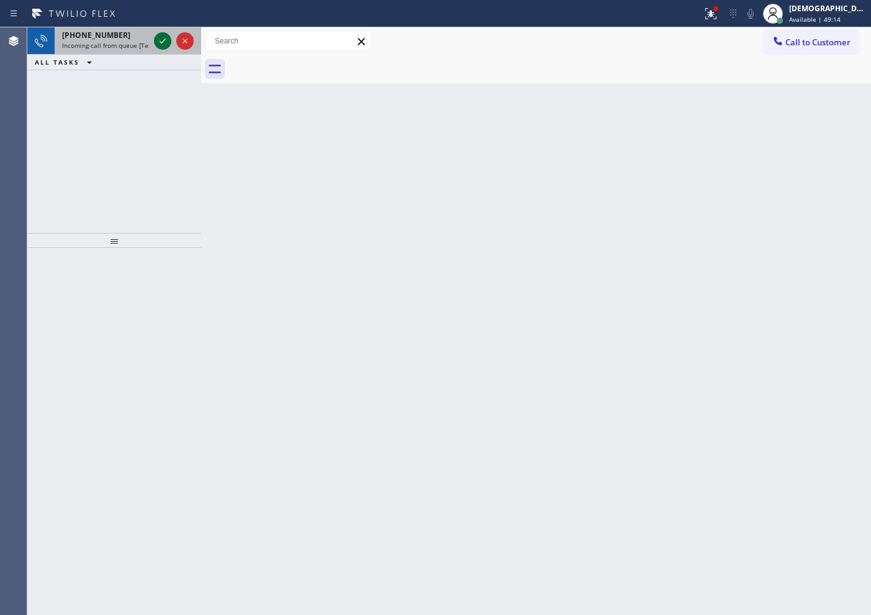
click at [163, 37] on icon at bounding box center [162, 41] width 15 height 15
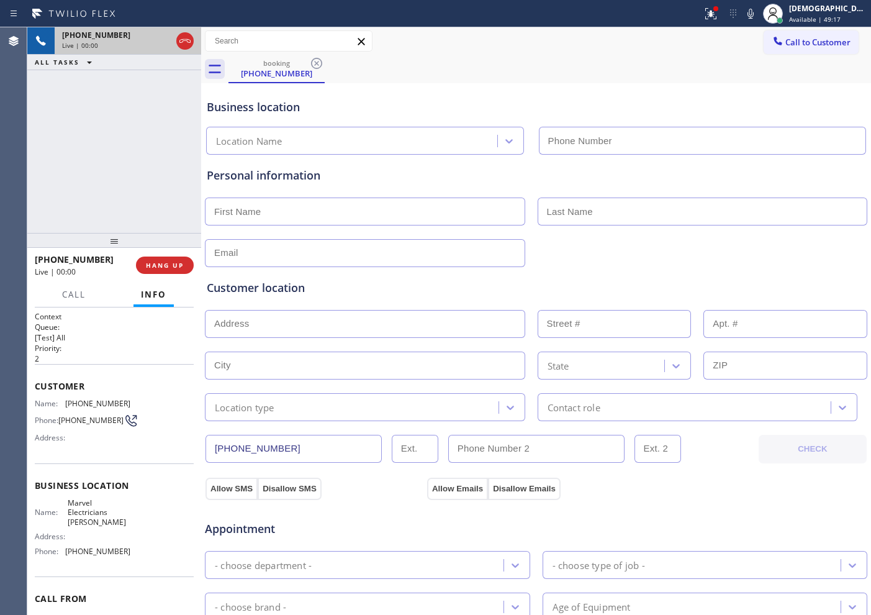
type input "[PHONE_NUMBER]"
click at [185, 41] on icon at bounding box center [185, 41] width 15 height 15
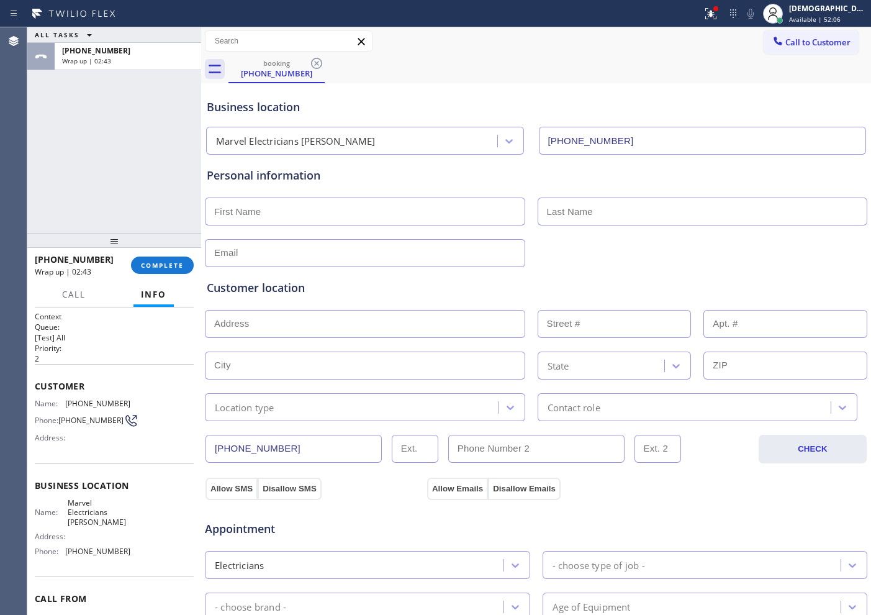
drag, startPoint x: 1, startPoint y: 477, endPoint x: 146, endPoint y: 85, distance: 417.8
click at [145, 85] on div "ALL TASKS ALL TASKS ACTIVE TASKS TASKS IN WRAP UP [PHONE_NUMBER] Wrap up | 02:43" at bounding box center [114, 130] width 174 height 206
click at [826, 14] on div "[DEMOGRAPHIC_DATA] Cinco Available | 52:11" at bounding box center [829, 13] width 84 height 22
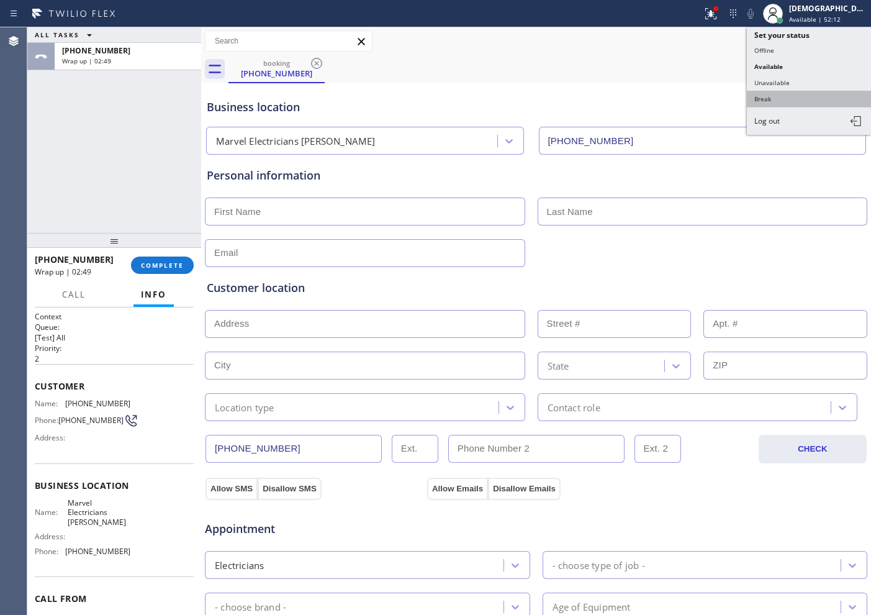
click at [794, 106] on button "Break" at bounding box center [809, 99] width 124 height 16
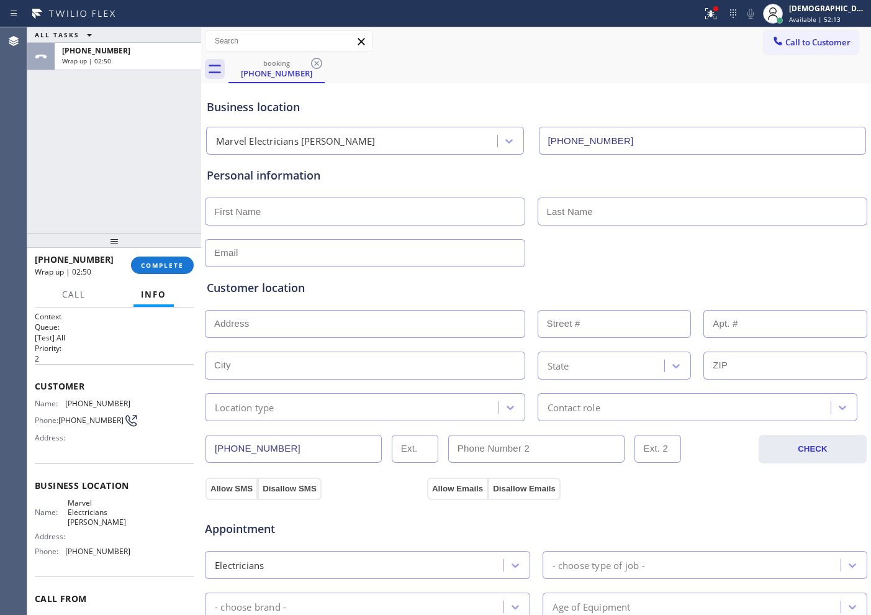
click at [179, 274] on div "[PHONE_NUMBER] Wrap up | 02:50 COMPLETE" at bounding box center [114, 265] width 159 height 32
click at [178, 270] on button "COMPLETE" at bounding box center [162, 264] width 63 height 17
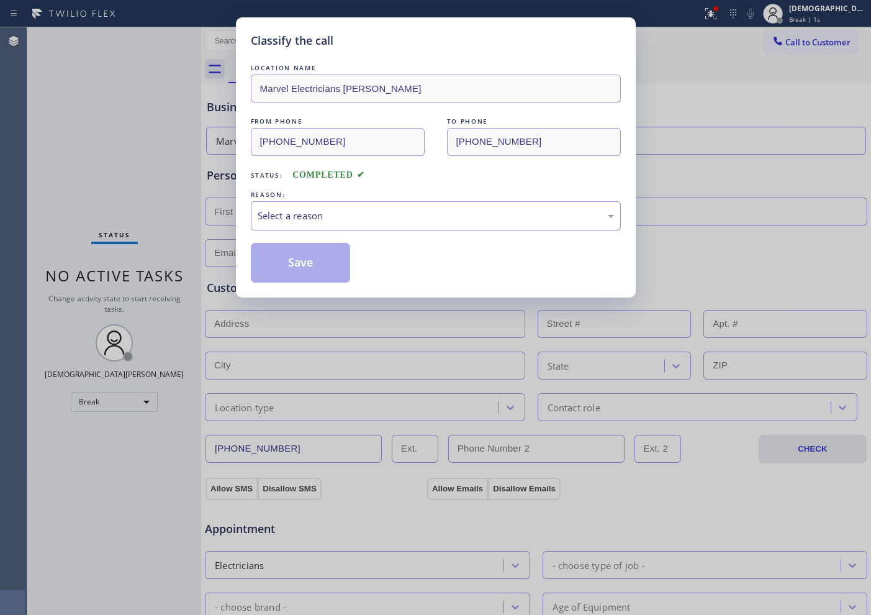
click at [426, 209] on div "Select a reason" at bounding box center [436, 216] width 356 height 14
click at [338, 258] on button "Save" at bounding box center [301, 263] width 100 height 40
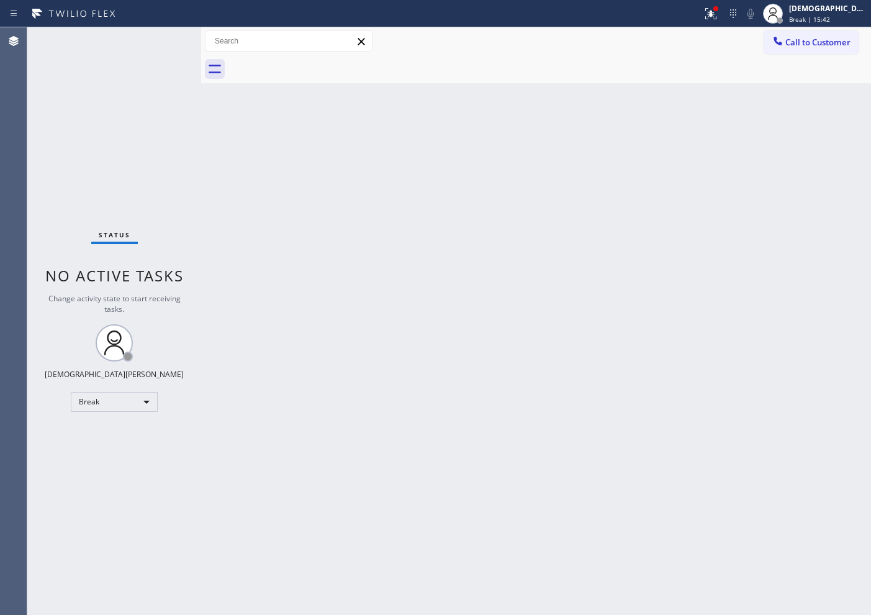
click at [440, 257] on div "Back to Dashboard Change Sender ID Customers Technicians Select a contact Outbo…" at bounding box center [536, 320] width 670 height 587
click at [87, 395] on div "Break" at bounding box center [114, 402] width 87 height 20
click at [127, 433] on li "Available" at bounding box center [113, 434] width 84 height 15
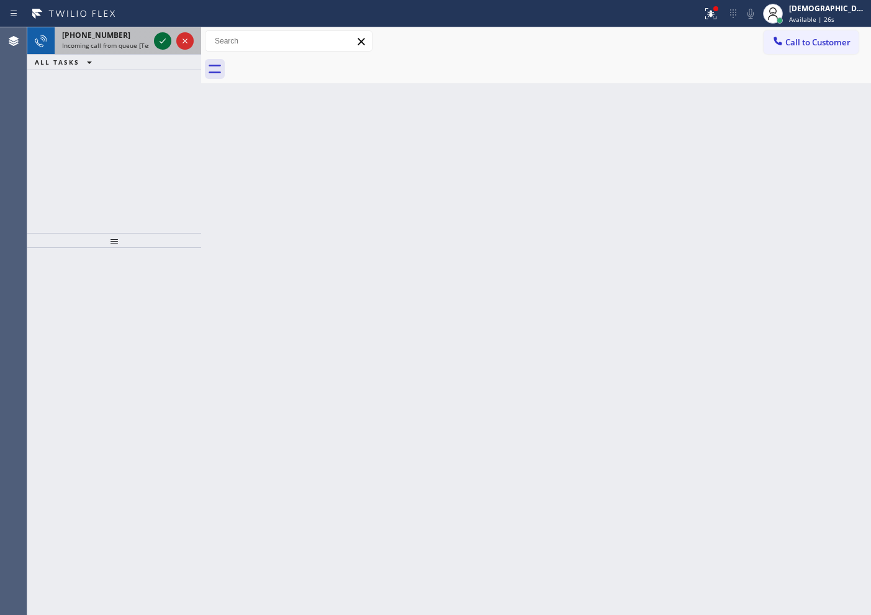
click at [156, 42] on icon at bounding box center [162, 41] width 15 height 15
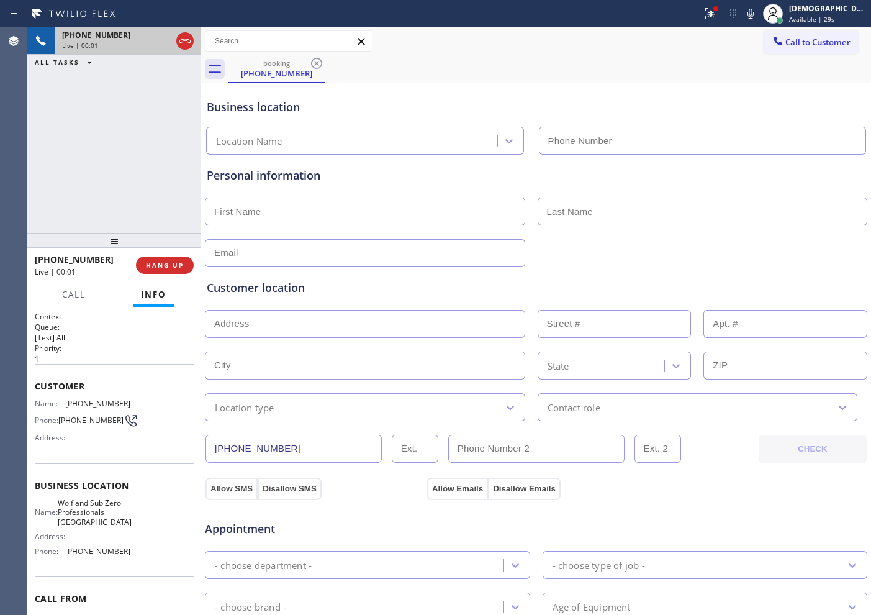
type input "[PHONE_NUMBER]"
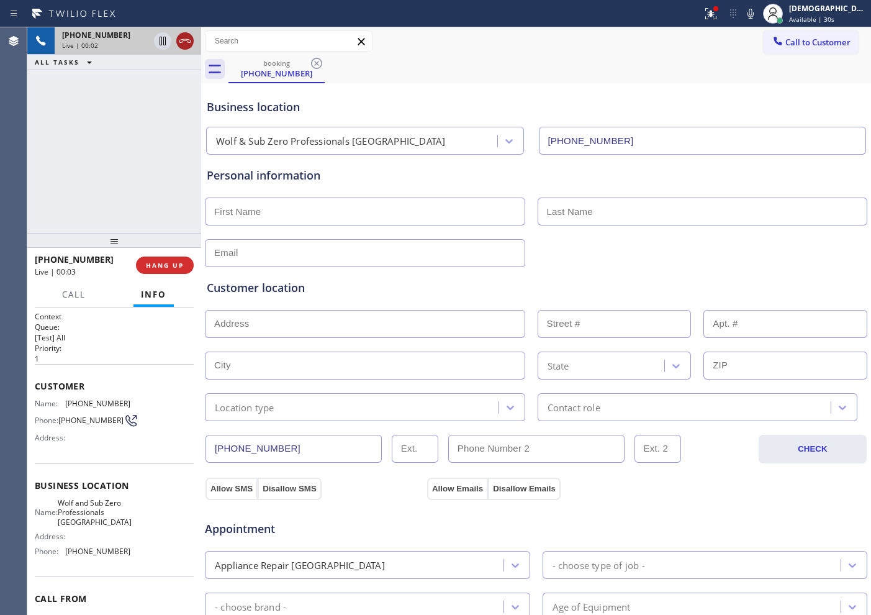
click at [180, 44] on icon at bounding box center [185, 41] width 15 height 15
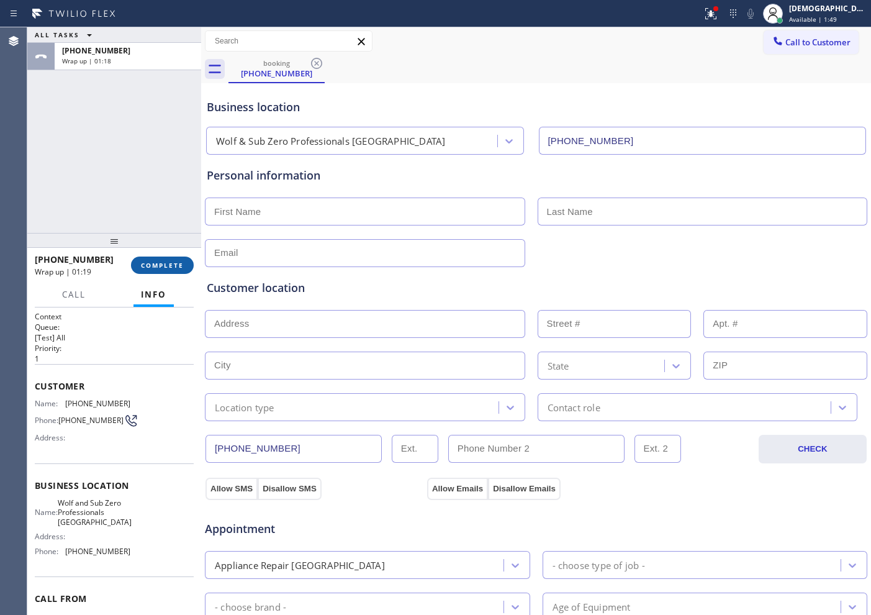
click at [151, 262] on span "COMPLETE" at bounding box center [162, 265] width 43 height 9
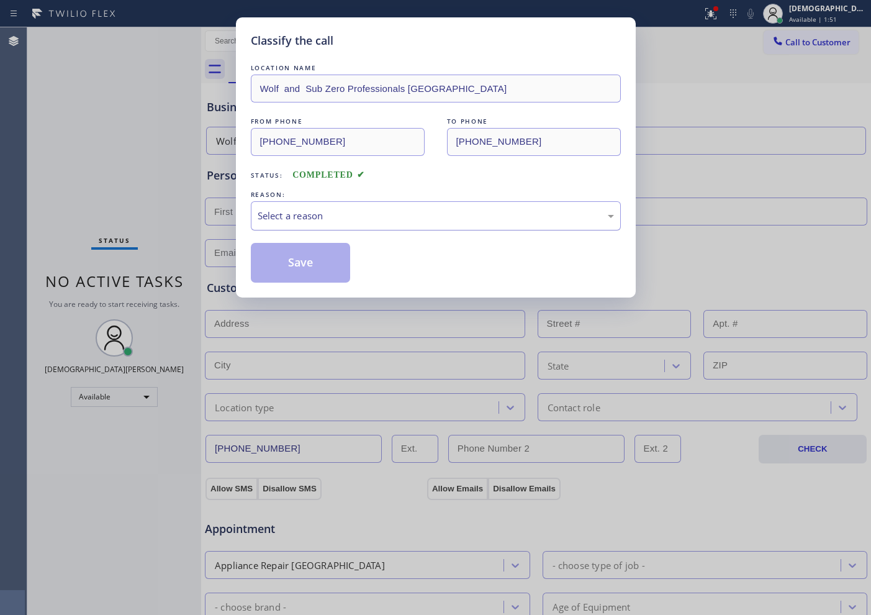
click at [282, 210] on div "Select a reason" at bounding box center [436, 216] width 356 height 14
click at [287, 258] on button "Save" at bounding box center [301, 263] width 100 height 40
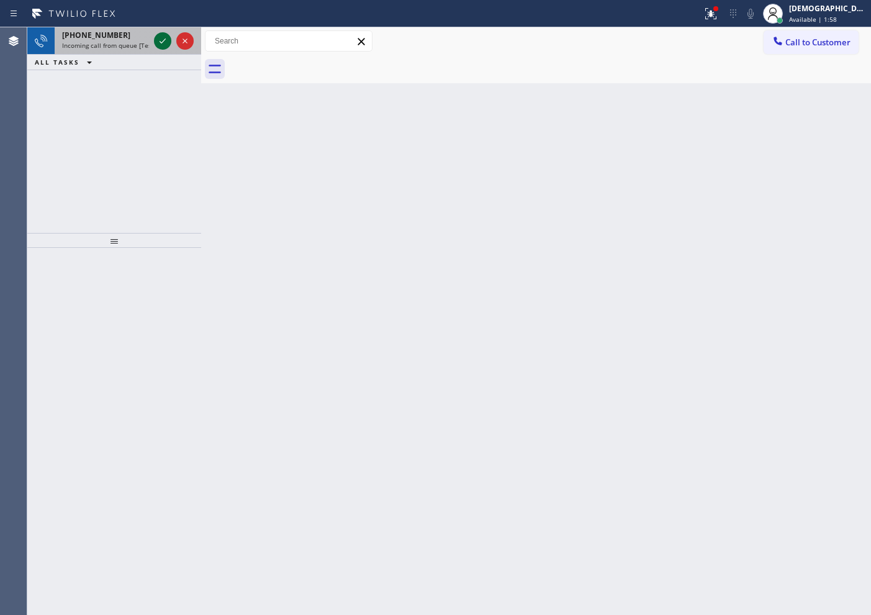
click at [162, 40] on icon at bounding box center [162, 41] width 15 height 15
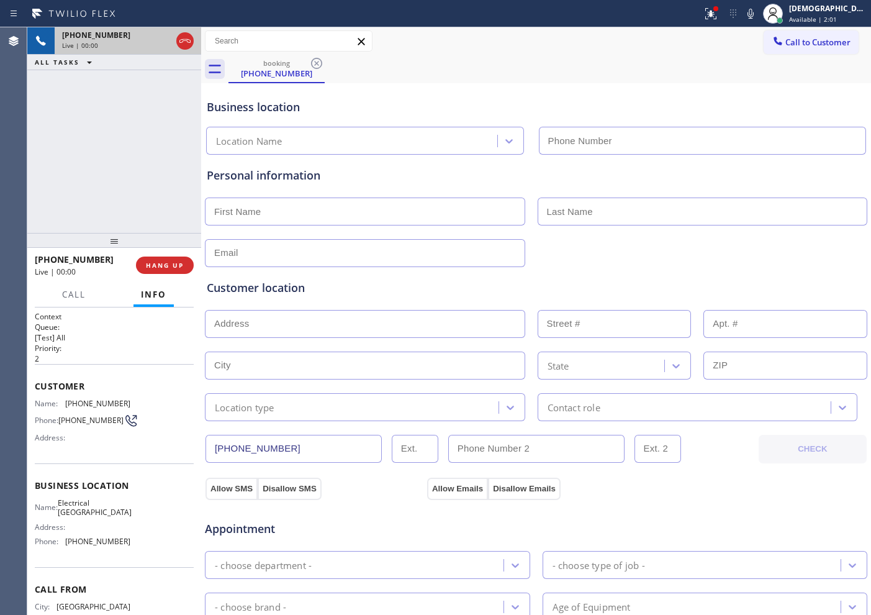
type input "[PHONE_NUMBER]"
click at [163, 38] on icon at bounding box center [162, 41] width 15 height 15
click at [162, 43] on icon at bounding box center [162, 41] width 9 height 9
click at [157, 43] on icon at bounding box center [162, 41] width 15 height 15
click at [73, 292] on span "Call" at bounding box center [74, 294] width 24 height 11
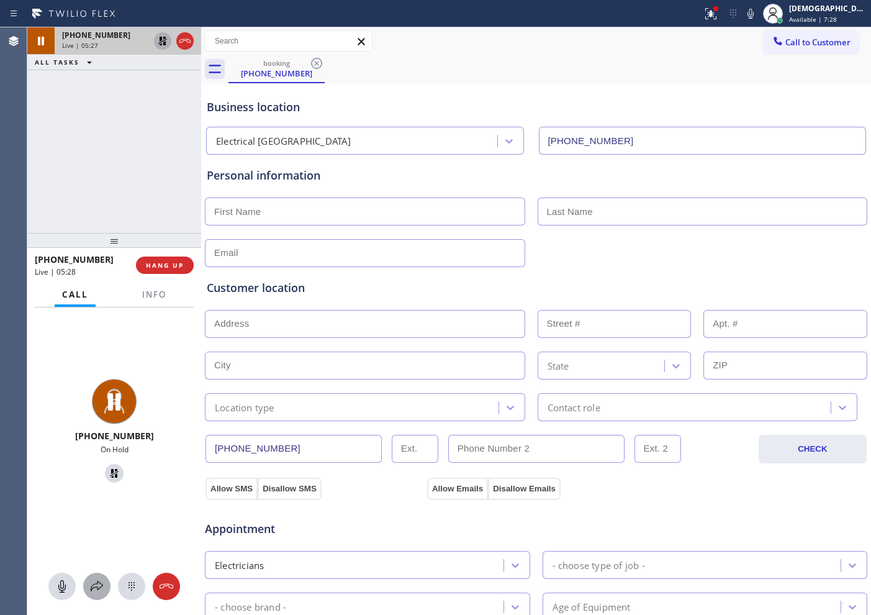
click at [94, 588] on icon at bounding box center [96, 586] width 15 height 15
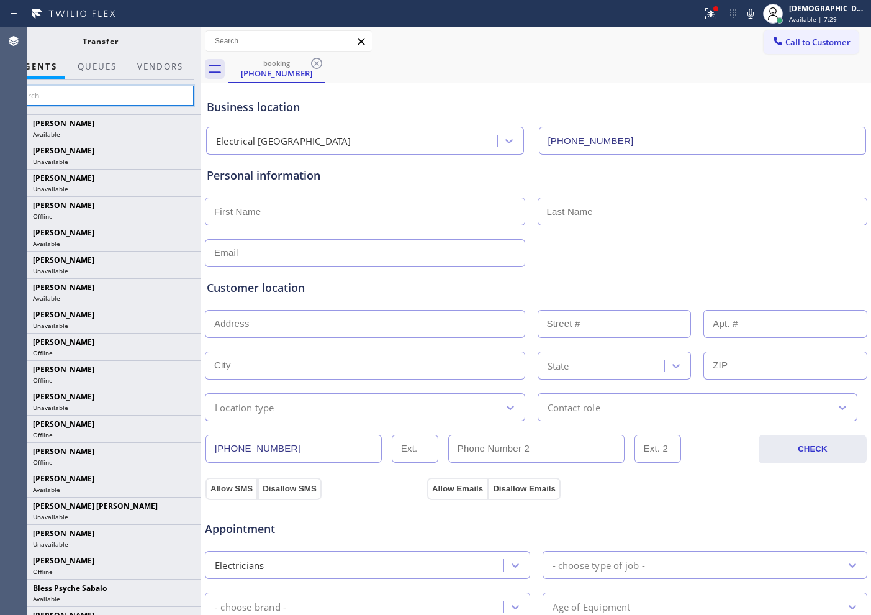
click at [101, 90] on input "text" at bounding box center [100, 96] width 187 height 20
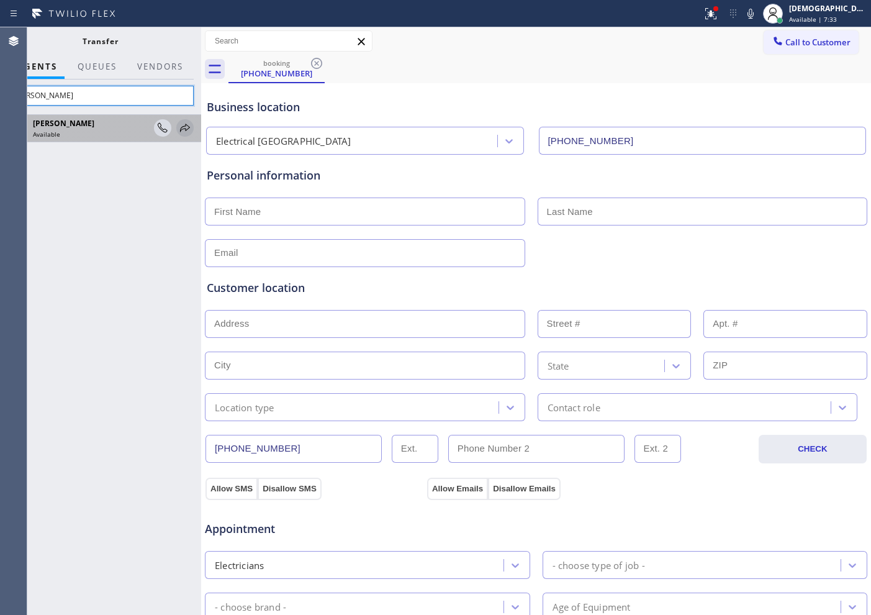
type input "[PERSON_NAME]"
click at [182, 129] on icon at bounding box center [185, 127] width 15 height 15
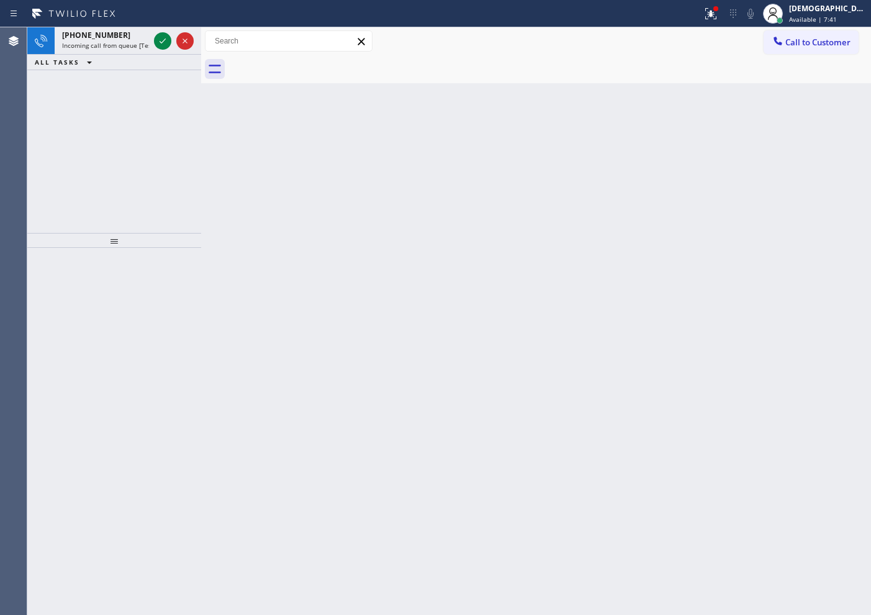
click at [39, 152] on div "[PHONE_NUMBER] Incoming call from queue [Test] All ALL TASKS ALL TASKS ACTIVE T…" at bounding box center [114, 130] width 174 height 206
click at [158, 45] on icon at bounding box center [162, 41] width 15 height 15
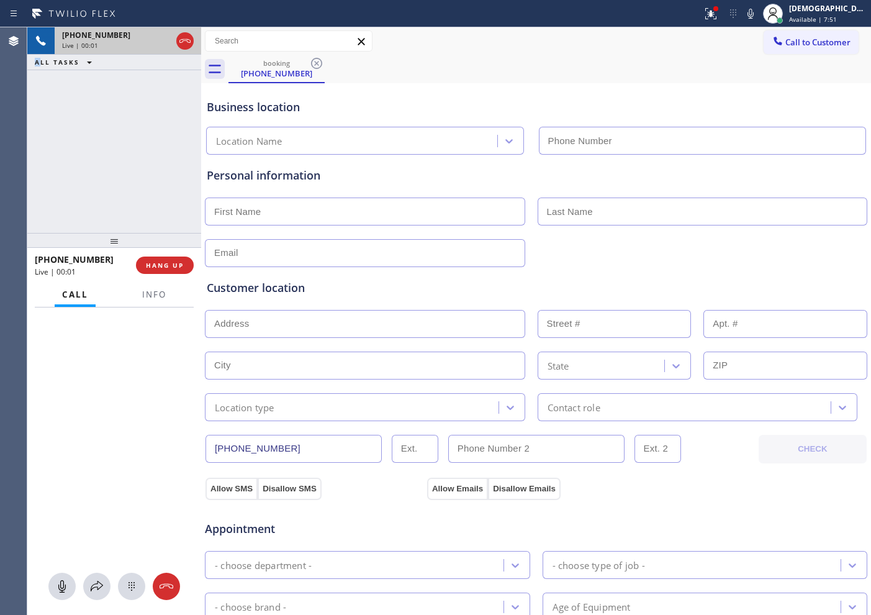
type input "[PHONE_NUMBER]"
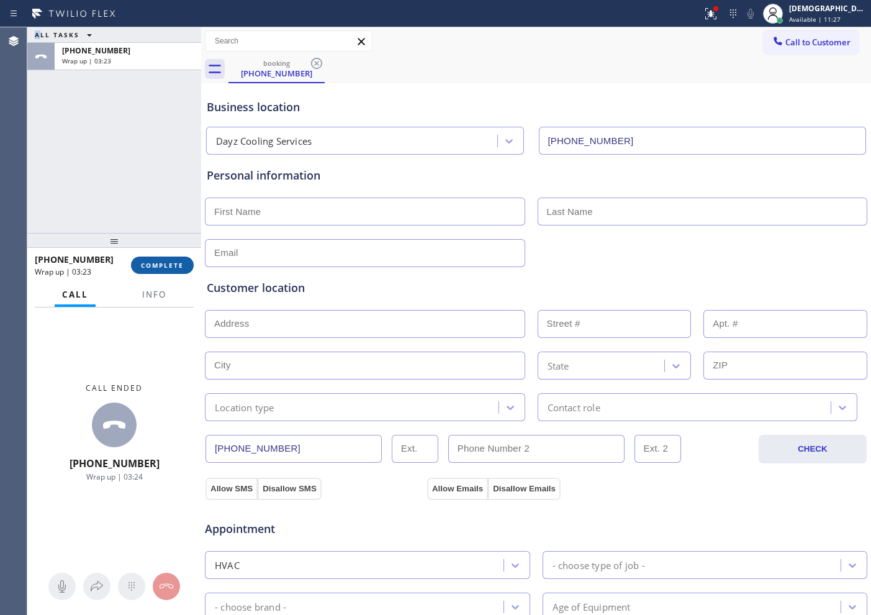
click at [173, 271] on button "COMPLETE" at bounding box center [162, 264] width 63 height 17
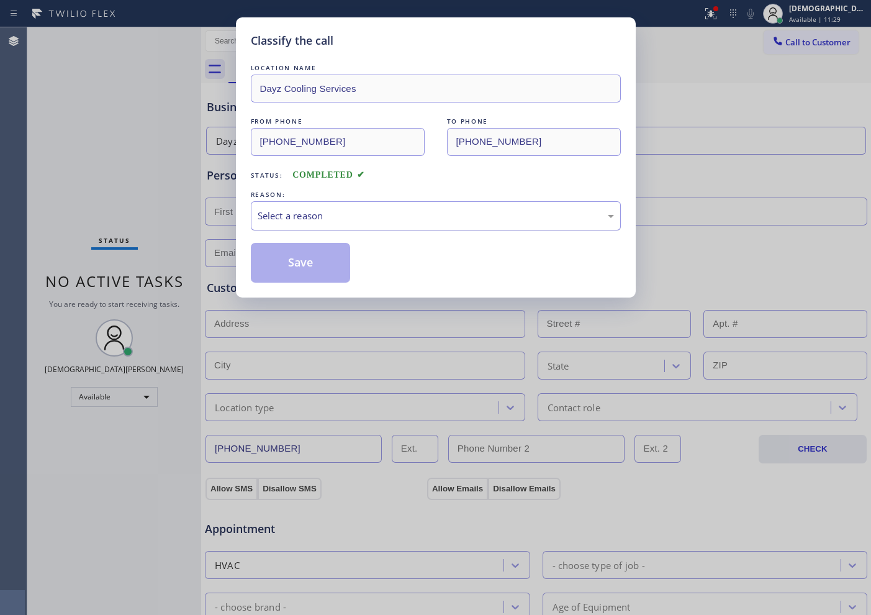
click at [371, 215] on div "Select a reason" at bounding box center [436, 216] width 356 height 14
click at [331, 260] on button "Save" at bounding box center [301, 263] width 100 height 40
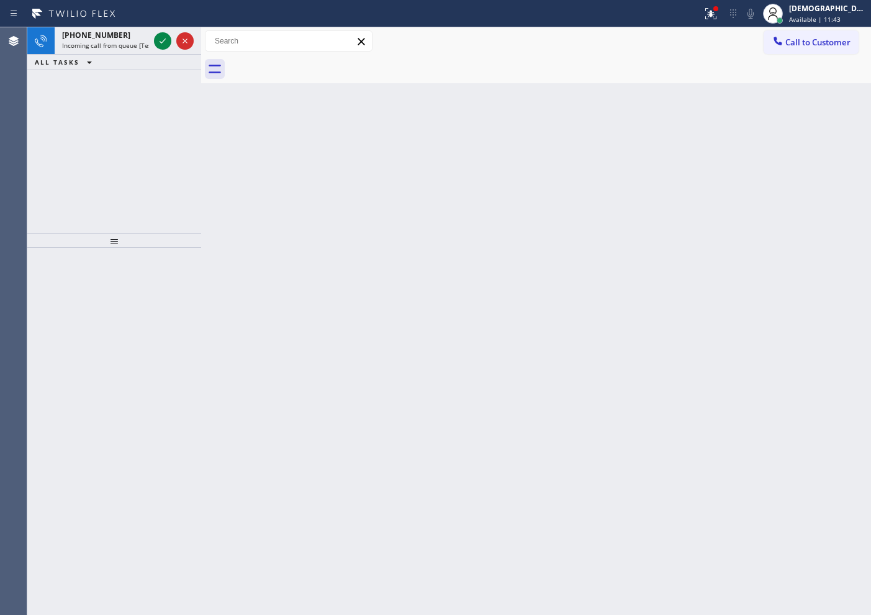
click at [29, 140] on div "[PHONE_NUMBER] Incoming call from queue [Test] All ALL TASKS ALL TASKS ACTIVE T…" at bounding box center [114, 130] width 174 height 206
click at [163, 45] on icon at bounding box center [162, 41] width 15 height 15
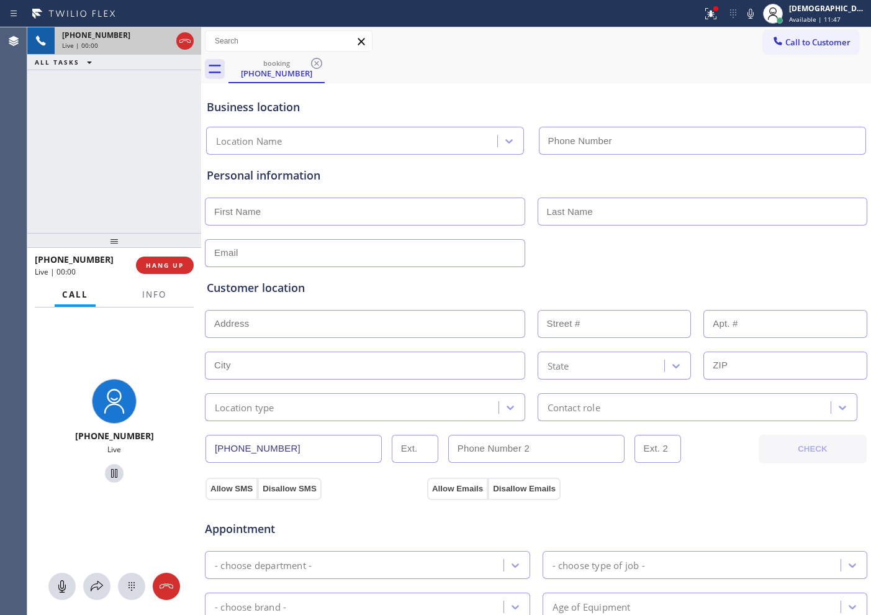
type input "[PHONE_NUMBER]"
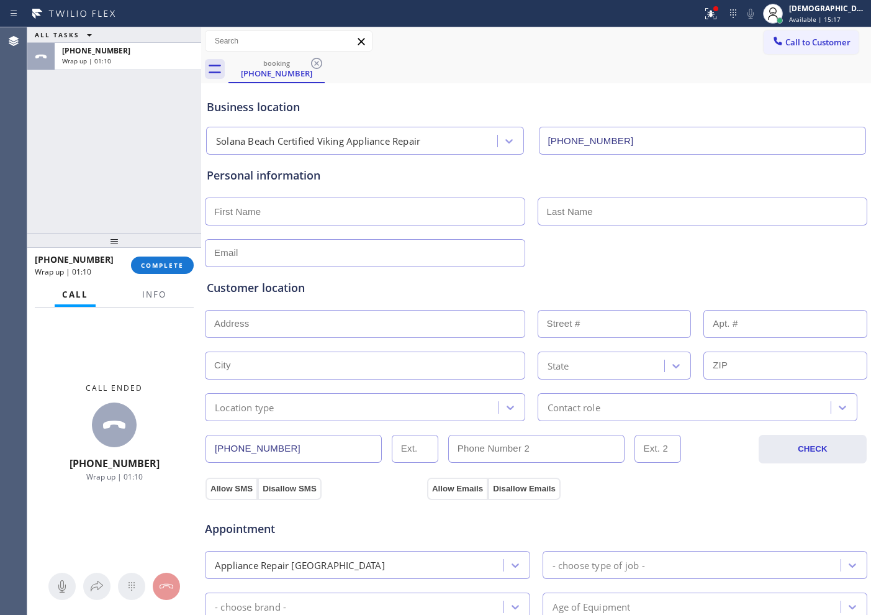
click at [307, 188] on div "Personal information" at bounding box center [536, 217] width 659 height 100
click at [307, 209] on input "text" at bounding box center [365, 211] width 320 height 28
type input "Mr"
click at [568, 210] on input "text" at bounding box center [703, 211] width 330 height 28
type input "[PERSON_NAME]"
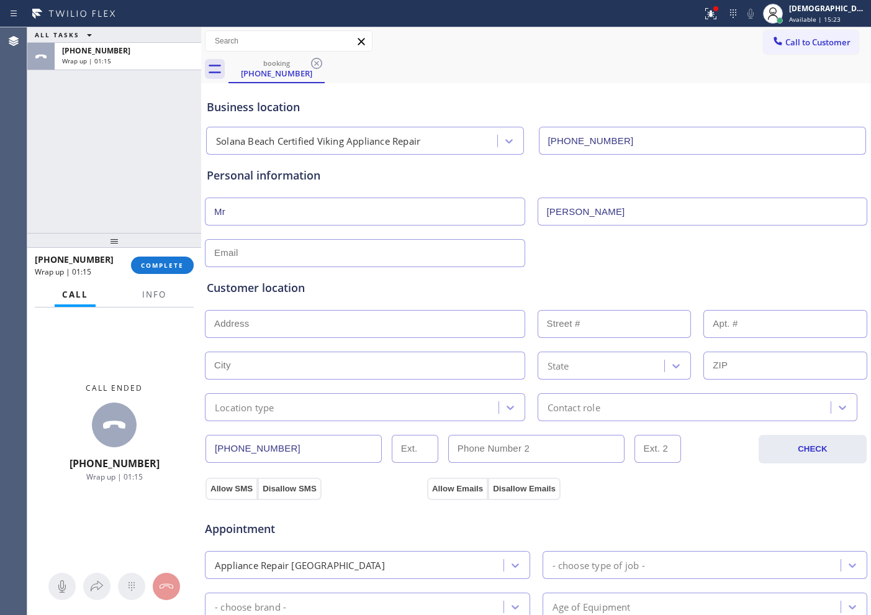
click at [384, 244] on input "text" at bounding box center [365, 253] width 320 height 28
type input "[EMAIL_ADDRESS][DOMAIN_NAME]"
click at [287, 323] on input "text" at bounding box center [365, 324] width 320 height 28
paste input "[GEOGRAPHIC_DATA]"
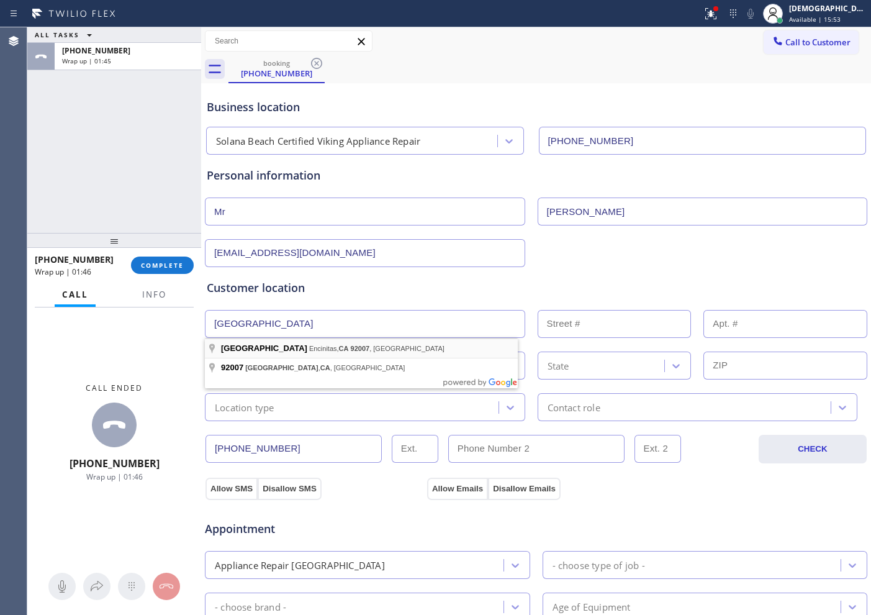
type input "[GEOGRAPHIC_DATA], [GEOGRAPHIC_DATA], [GEOGRAPHIC_DATA]"
type input "Encinitas"
type input "92007"
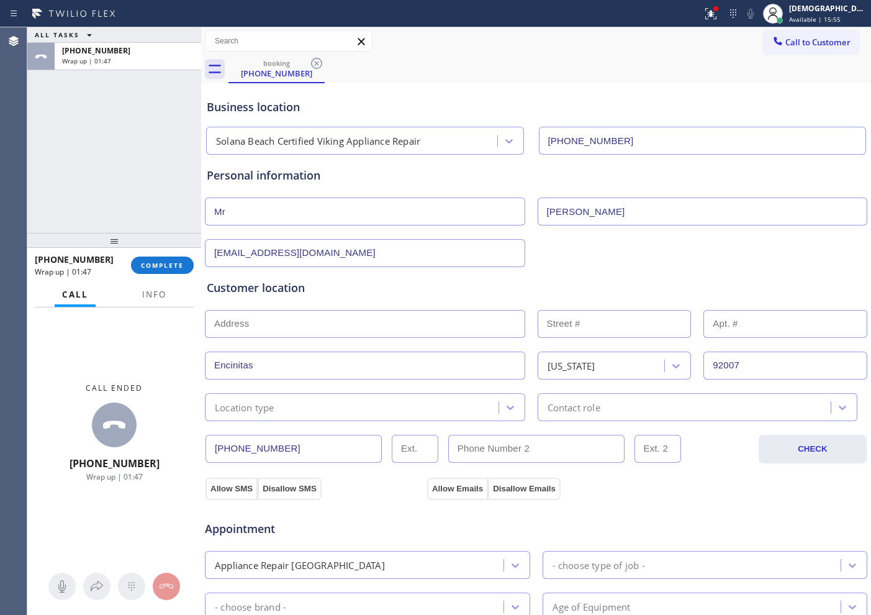
click at [299, 324] on input "text" at bounding box center [365, 324] width 320 height 28
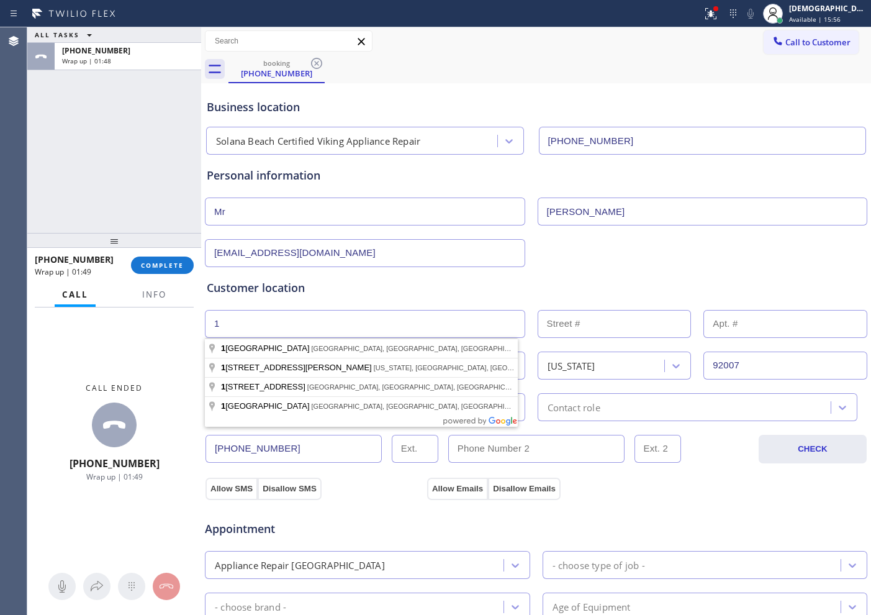
type input "1"
click at [594, 328] on input "text" at bounding box center [615, 324] width 154 height 28
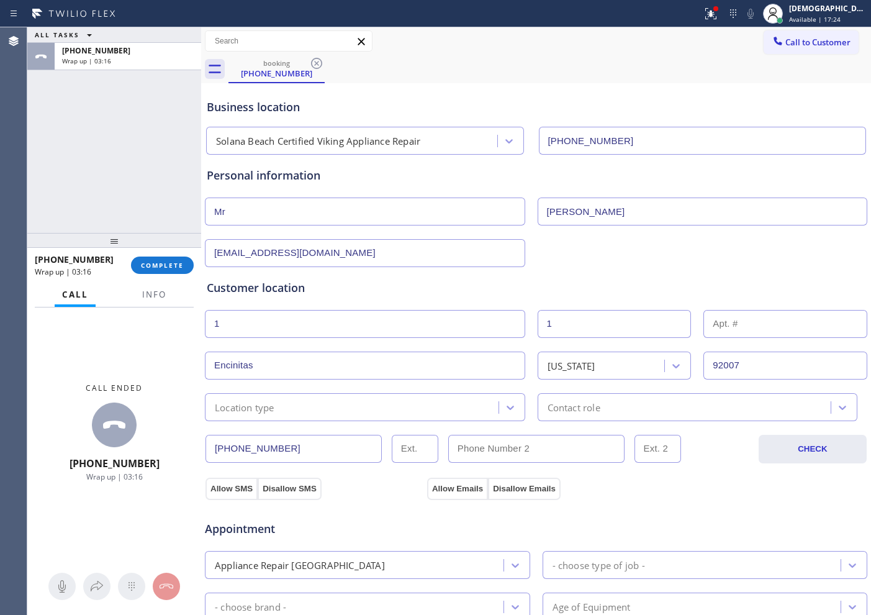
type input "1"
click at [395, 413] on div "Location type" at bounding box center [354, 407] width 290 height 22
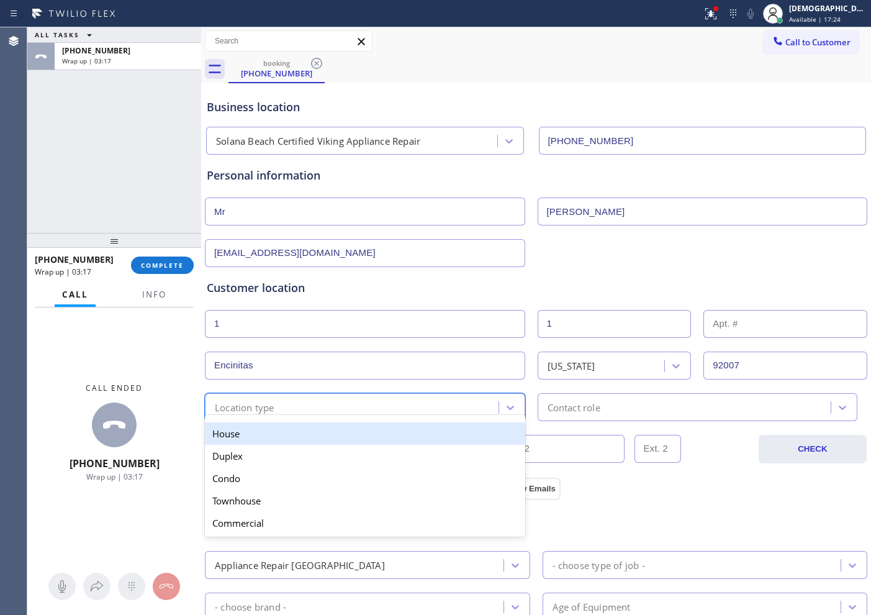
drag, startPoint x: 382, startPoint y: 432, endPoint x: 575, endPoint y: 425, distance: 192.6
click at [387, 432] on div "House" at bounding box center [365, 433] width 320 height 22
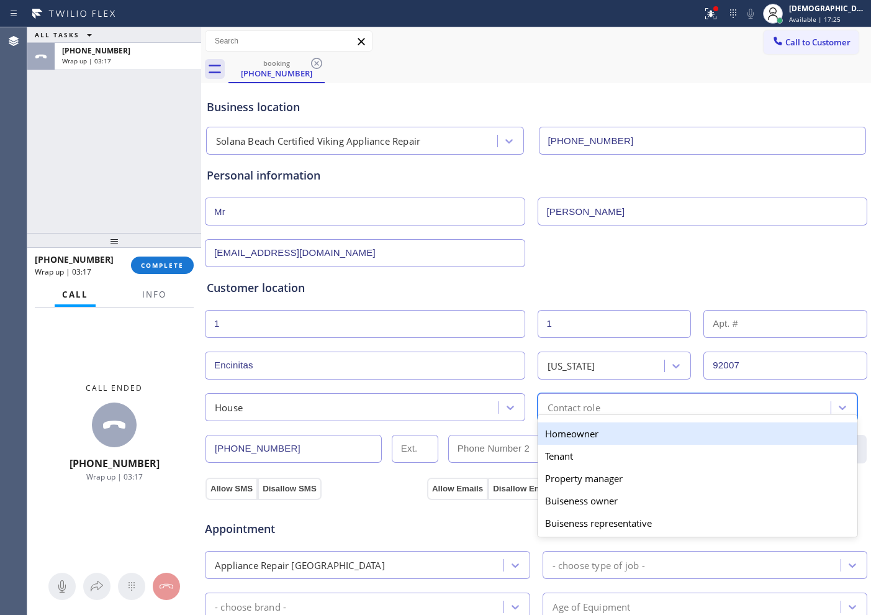
click at [590, 404] on div "Contact role" at bounding box center [574, 407] width 53 height 14
click at [573, 435] on div "Homeowner" at bounding box center [698, 433] width 320 height 22
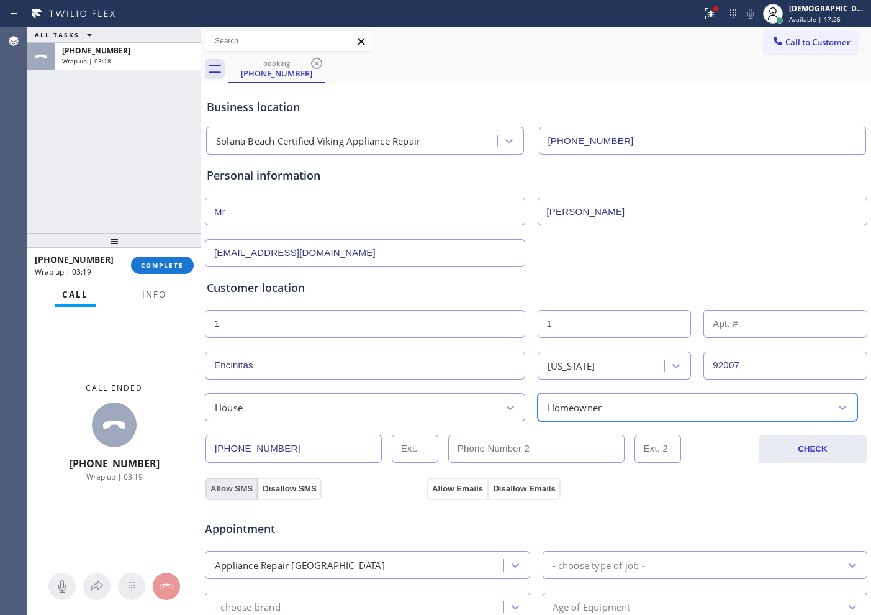
click at [233, 491] on button "Allow SMS" at bounding box center [232, 488] width 52 height 22
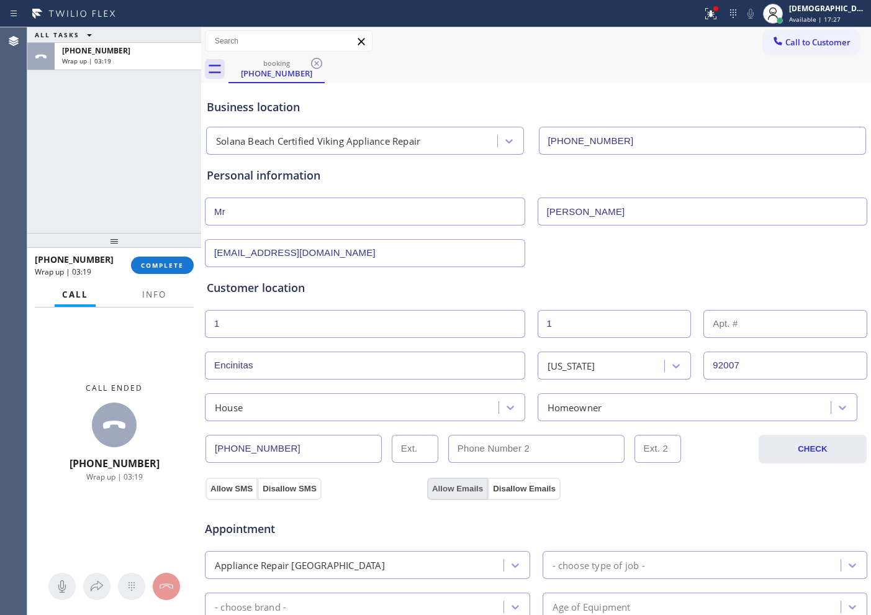
click at [436, 480] on button "Allow Emails" at bounding box center [457, 488] width 61 height 22
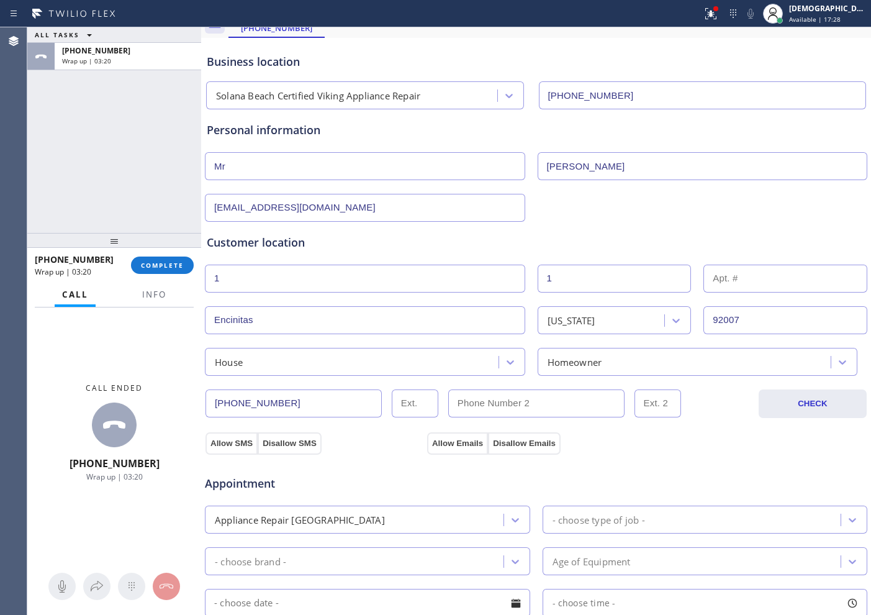
scroll to position [155, 0]
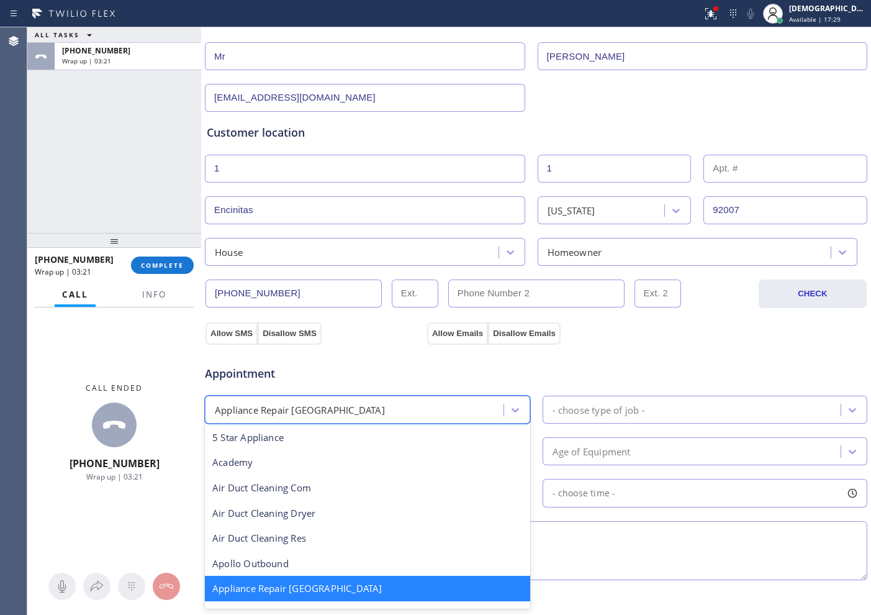
click at [369, 409] on div "Appliance Repair [GEOGRAPHIC_DATA]" at bounding box center [356, 410] width 295 height 22
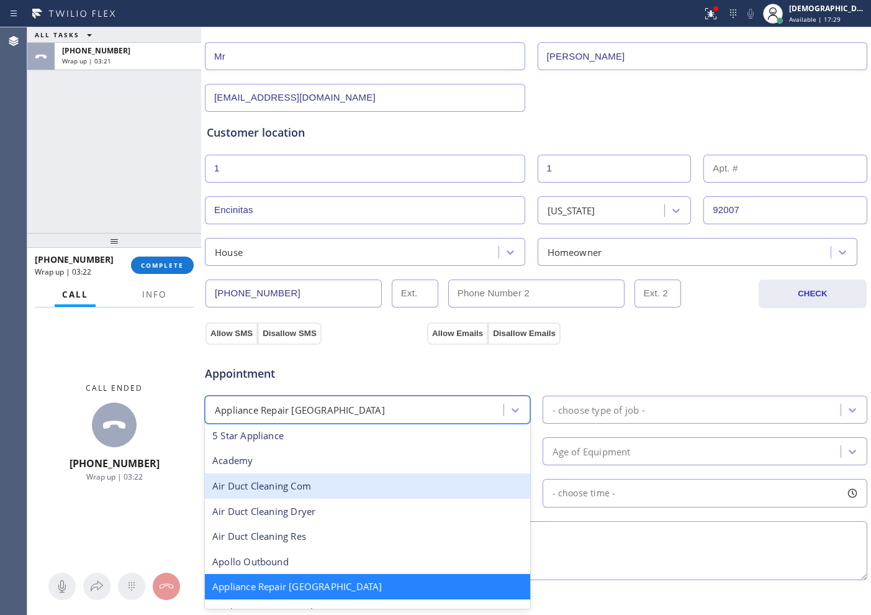
scroll to position [79, 0]
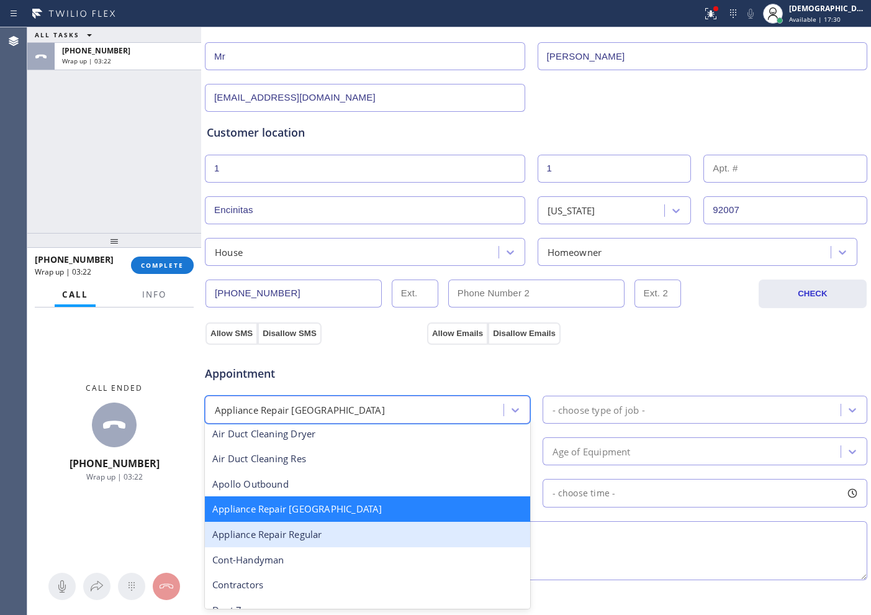
click at [340, 527] on div "Appliance Repair Regular" at bounding box center [367, 534] width 325 height 25
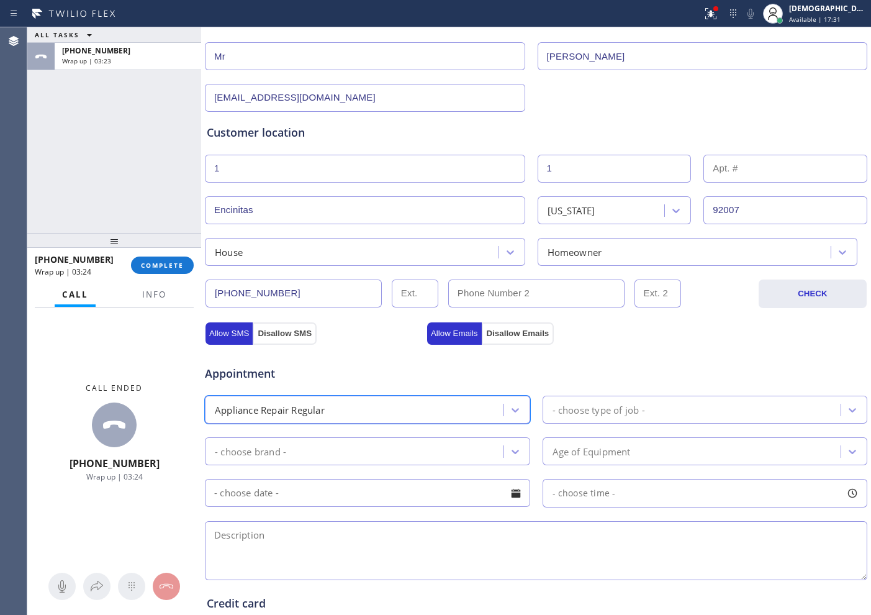
click at [613, 410] on div "- choose type of job -" at bounding box center [599, 409] width 93 height 14
click at [614, 410] on div "- choose type of job -" at bounding box center [599, 409] width 93 height 14
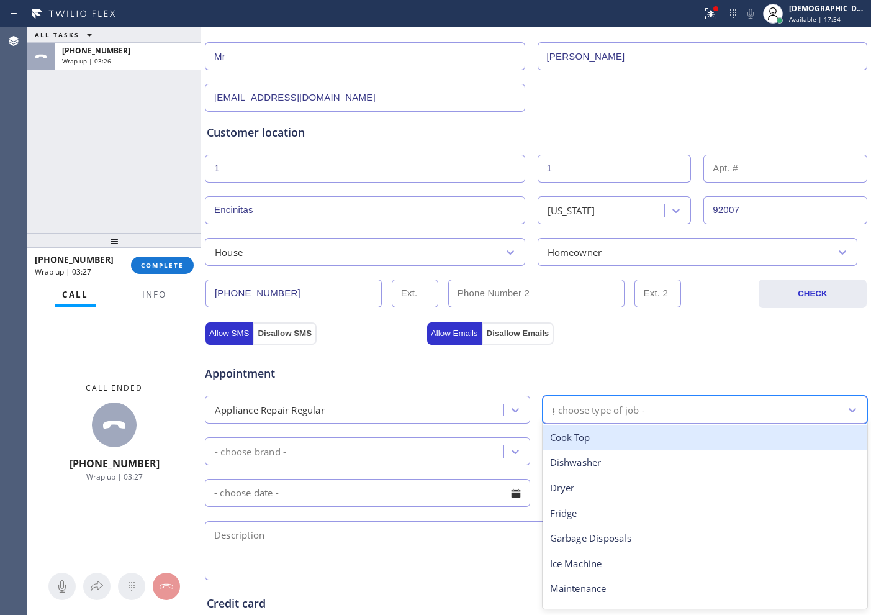
type input "ge"
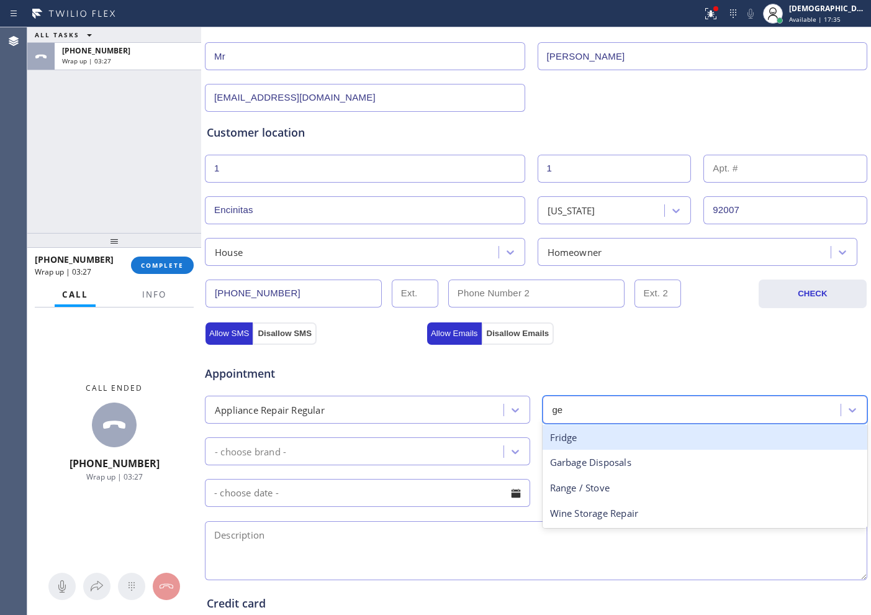
click at [595, 431] on div "Fridge" at bounding box center [705, 437] width 325 height 25
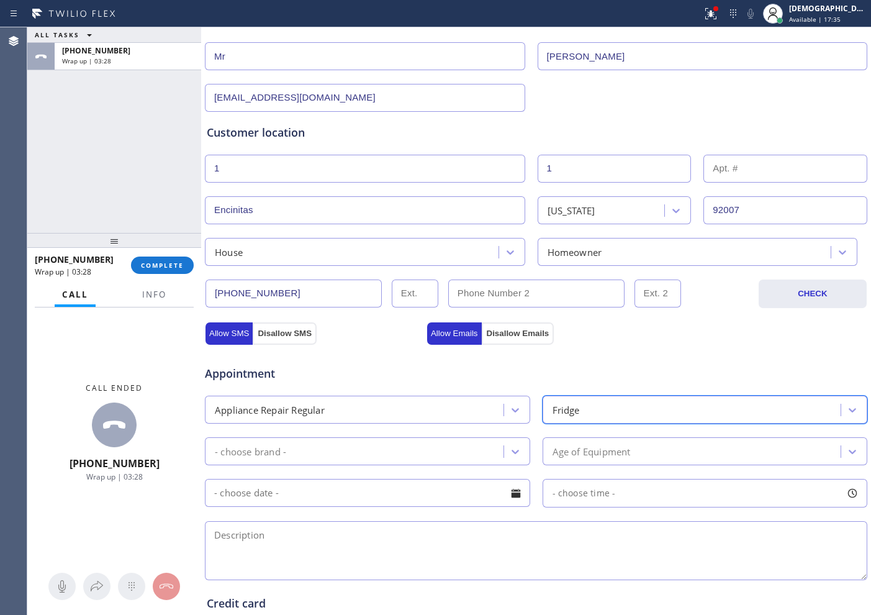
click at [598, 397] on div "Fridge" at bounding box center [705, 409] width 325 height 28
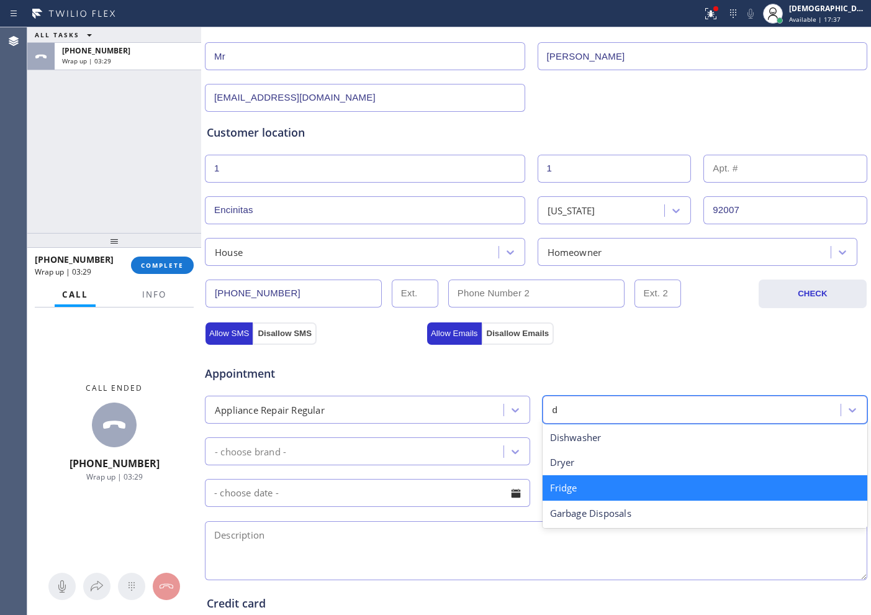
type input "dr"
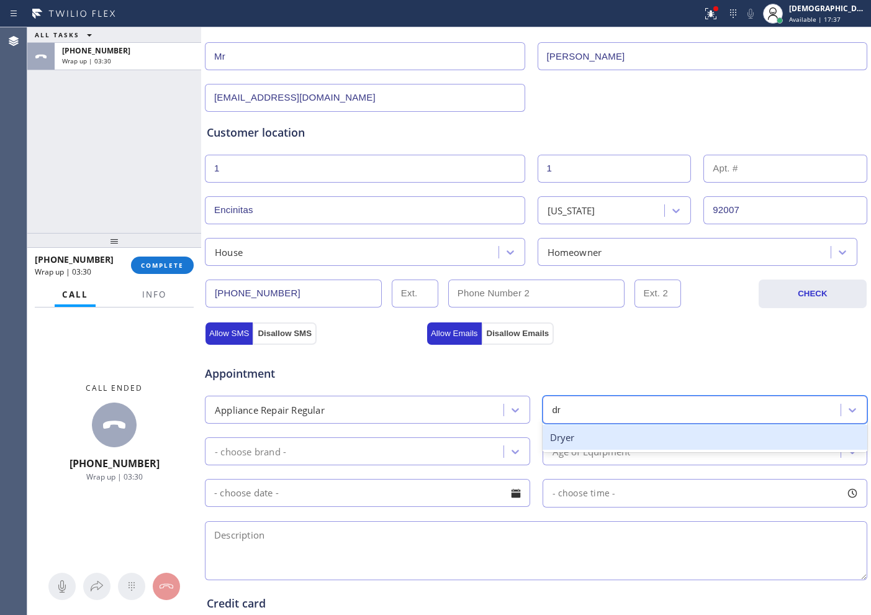
click at [575, 441] on div "Dryer" at bounding box center [705, 437] width 325 height 25
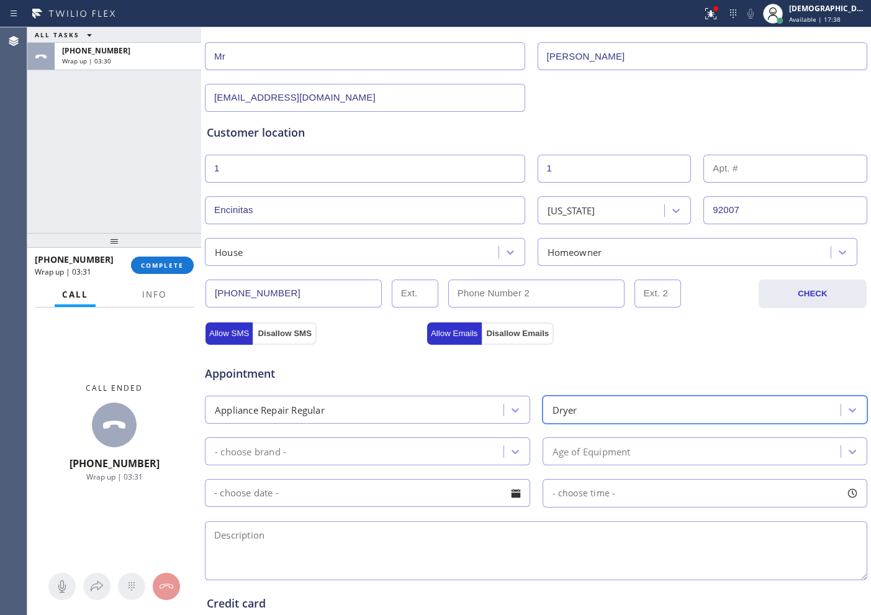
click at [355, 450] on div "- choose brand -" at bounding box center [356, 451] width 295 height 22
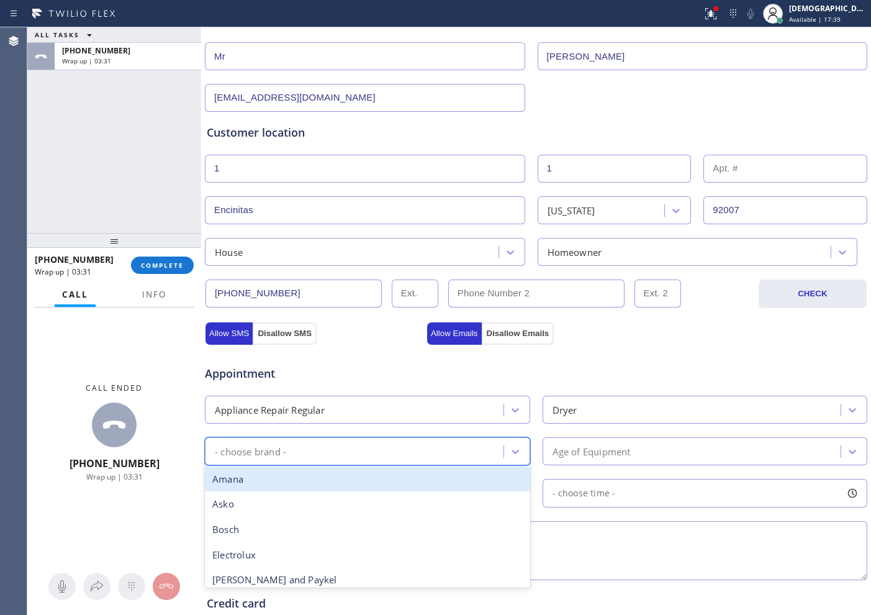
type input "g"
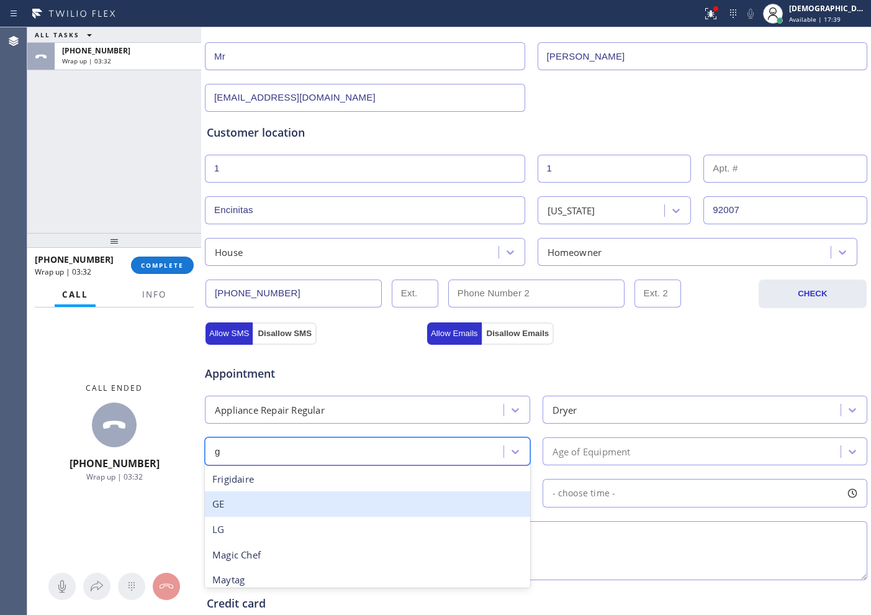
click at [316, 512] on div "GE" at bounding box center [367, 503] width 325 height 25
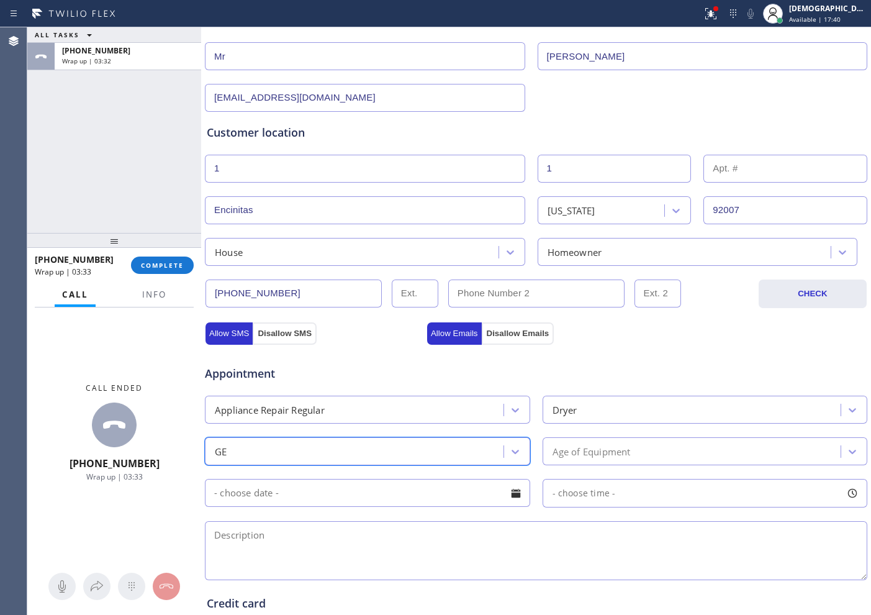
click at [600, 454] on div "Age of Equipment" at bounding box center [592, 451] width 78 height 14
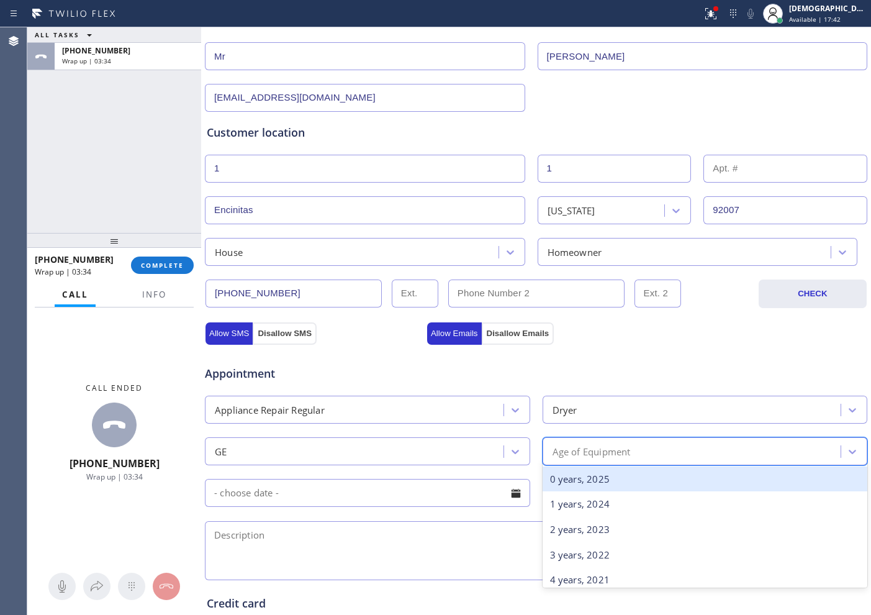
click at [595, 474] on div "0 years, 2025" at bounding box center [705, 478] width 325 height 25
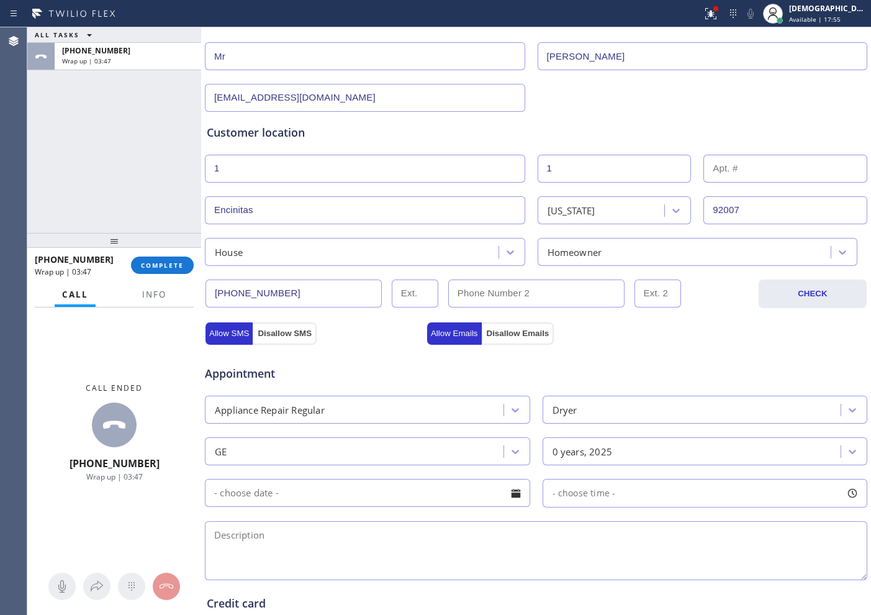
click at [235, 537] on textarea at bounding box center [536, 550] width 662 height 59
paste textarea "GE / Dryer / it wont turn on / 5 months"
click at [558, 535] on textarea "GE / Dryer / it wont turn on / 5 months / under warranty /" at bounding box center [536, 550] width 662 height 59
paste textarea "[GEOGRAPHIC_DATA]"
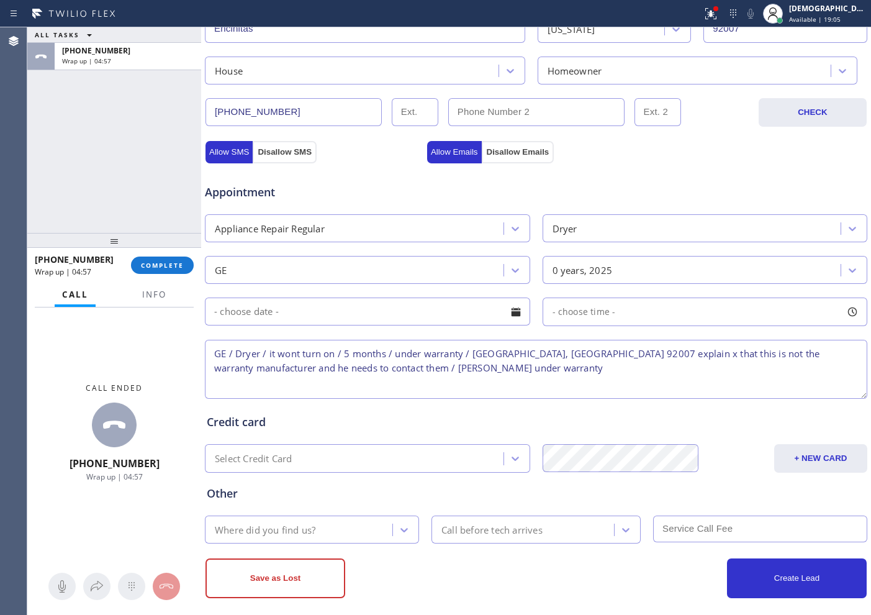
scroll to position [348, 0]
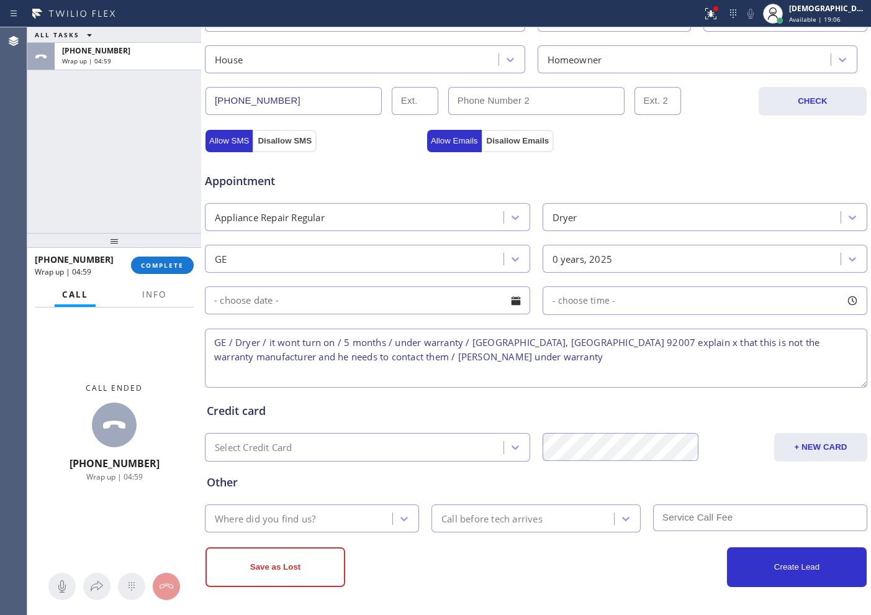
type textarea "GE / Dryer / it wont turn on / 5 months / under warranty / [GEOGRAPHIC_DATA], […"
click at [347, 505] on div "Where did you find us?" at bounding box center [312, 518] width 214 height 28
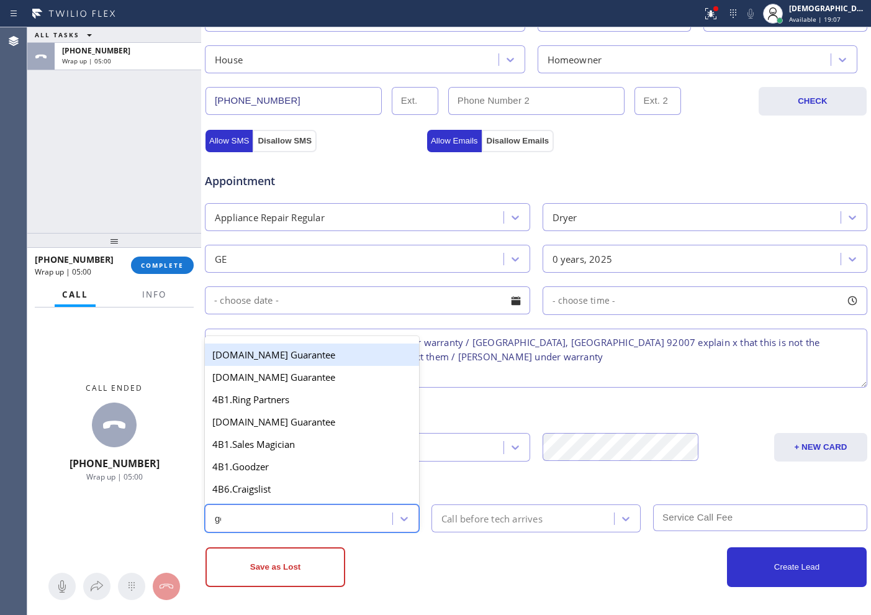
type input "goo"
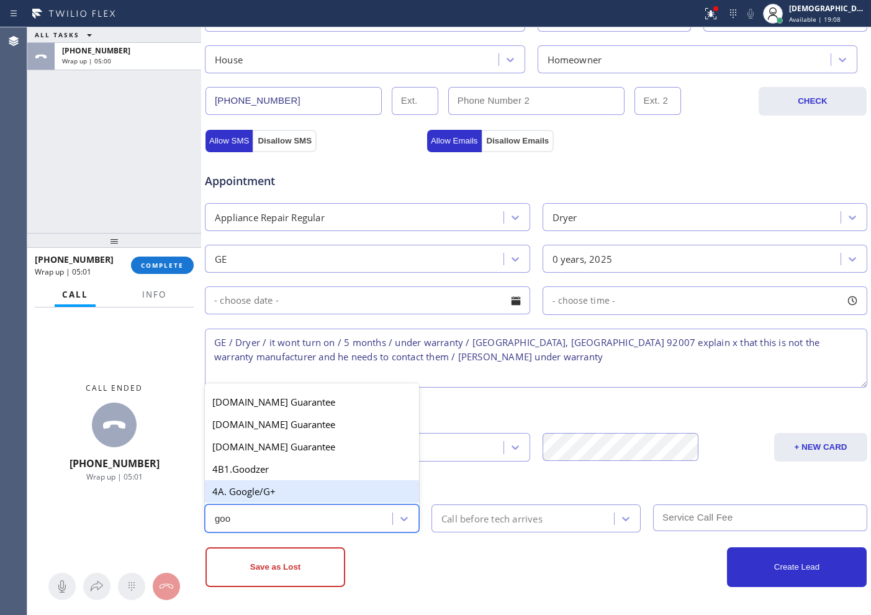
click at [314, 487] on div "4A. Google/G+" at bounding box center [312, 491] width 214 height 22
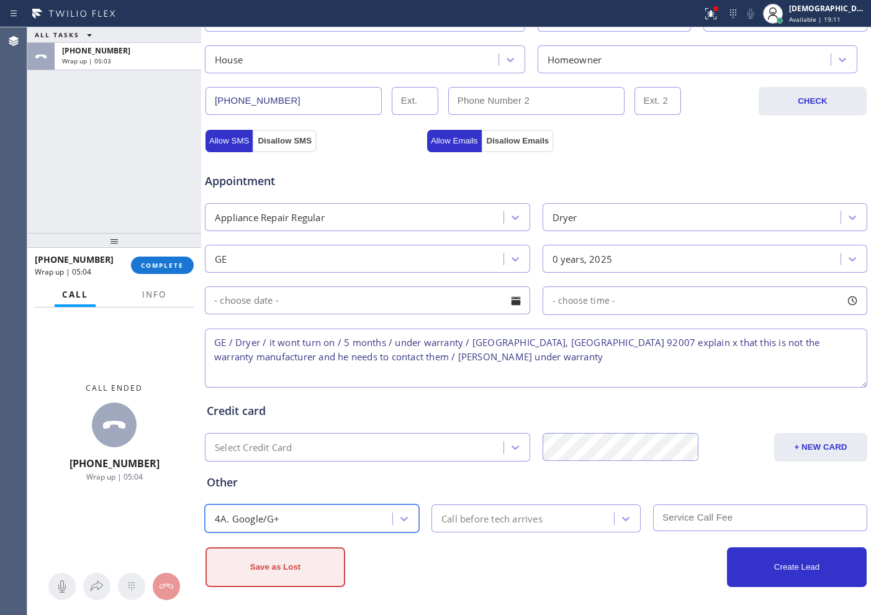
click at [304, 572] on button "Save as Lost" at bounding box center [276, 567] width 140 height 40
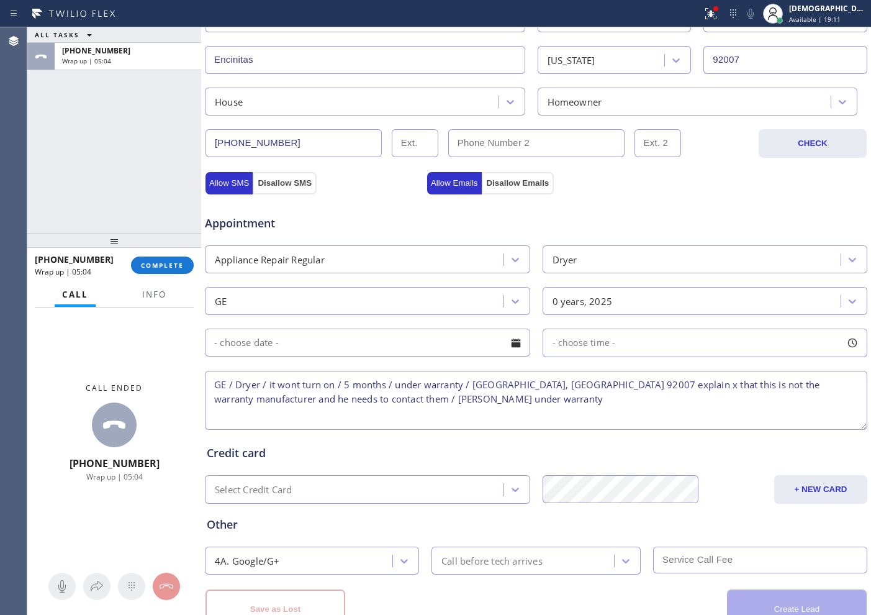
scroll to position [390, 0]
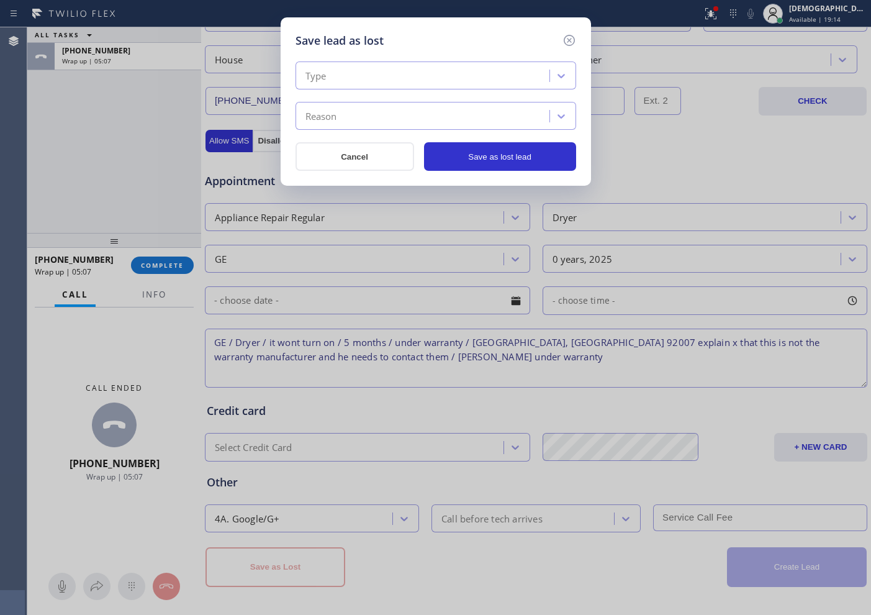
click at [366, 71] on div "Type" at bounding box center [424, 76] width 250 height 22
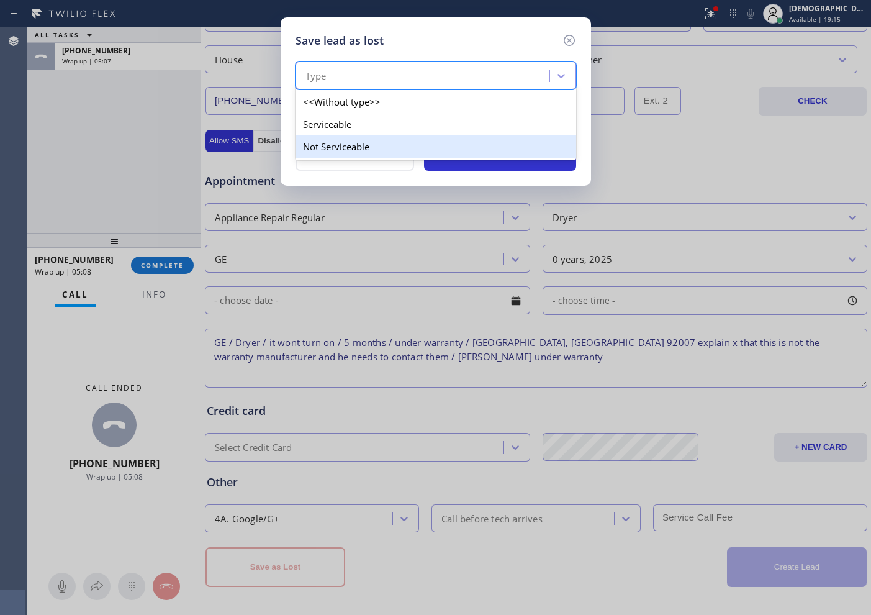
click at [350, 145] on div "Not Serviceable" at bounding box center [436, 146] width 281 height 22
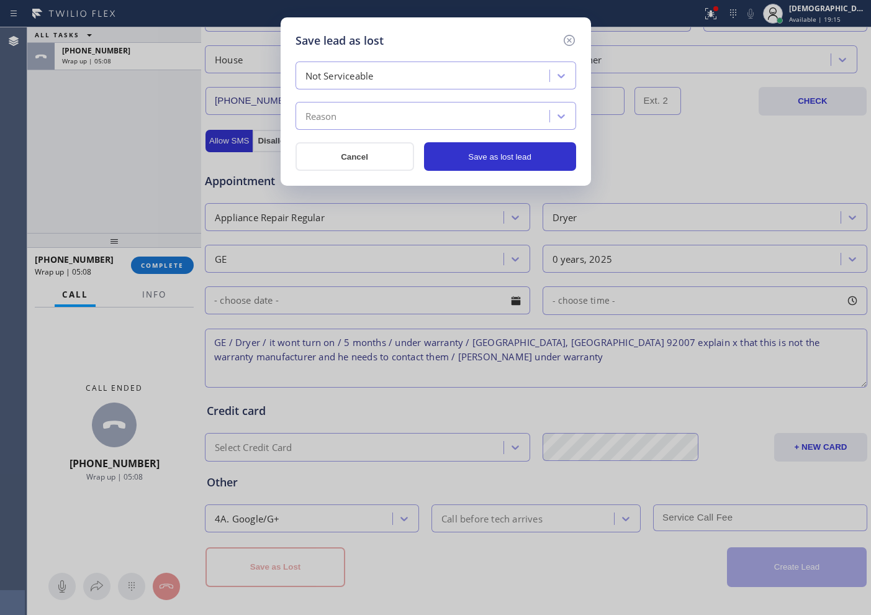
click at [363, 99] on div "Not Serviceable Reason" at bounding box center [436, 95] width 281 height 68
click at [363, 106] on div "Reason" at bounding box center [424, 117] width 250 height 22
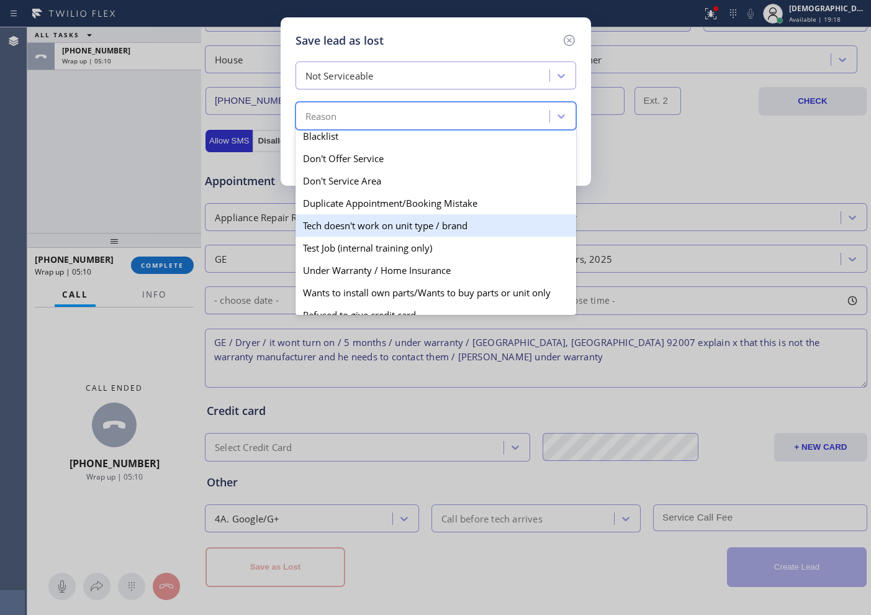
scroll to position [78, 0]
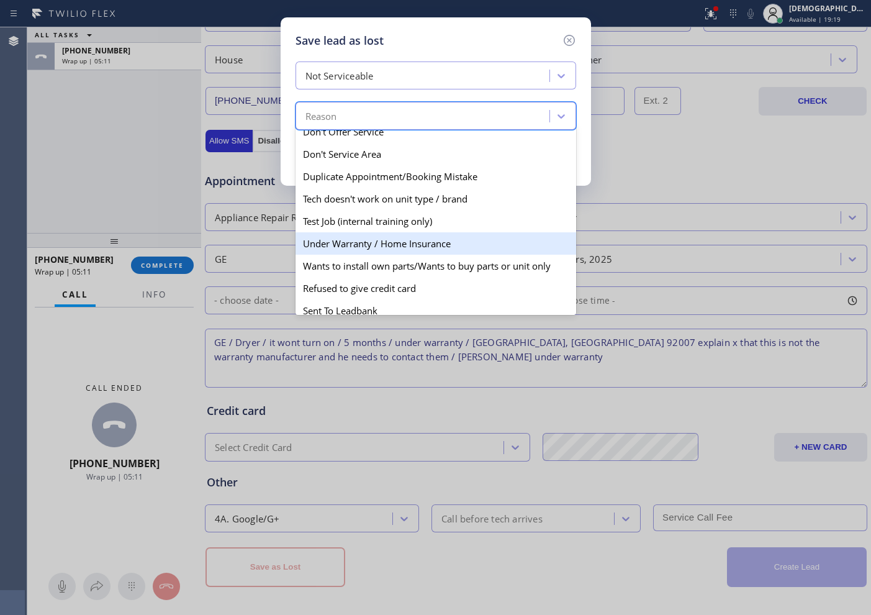
click at [381, 237] on div "Under Warranty / Home Insurance" at bounding box center [436, 243] width 281 height 22
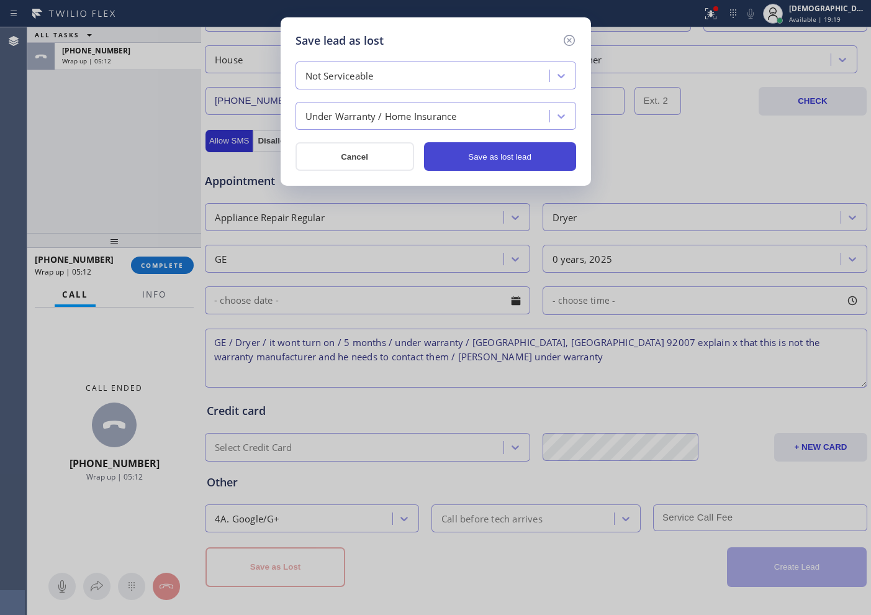
click at [494, 150] on button "Save as lost lead" at bounding box center [500, 156] width 152 height 29
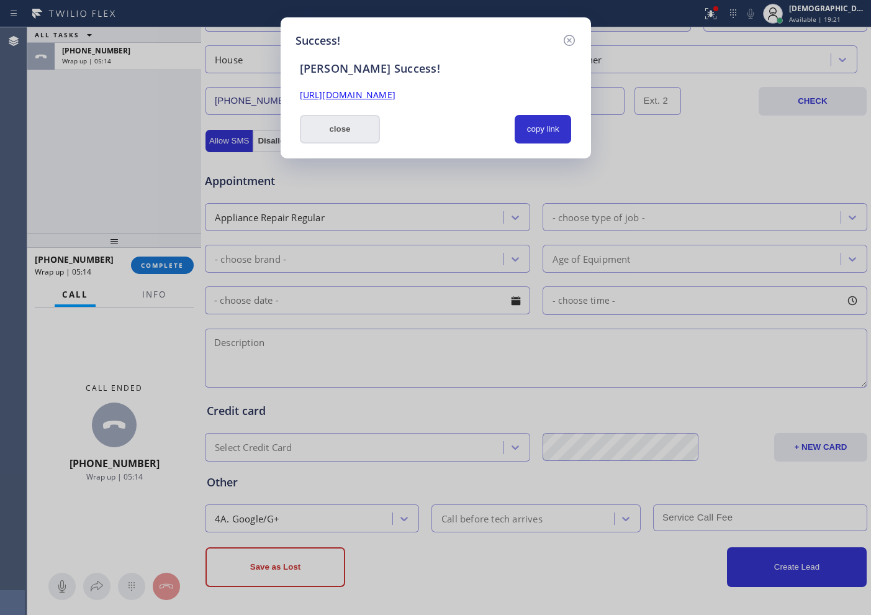
click at [349, 133] on button "close" at bounding box center [340, 129] width 81 height 29
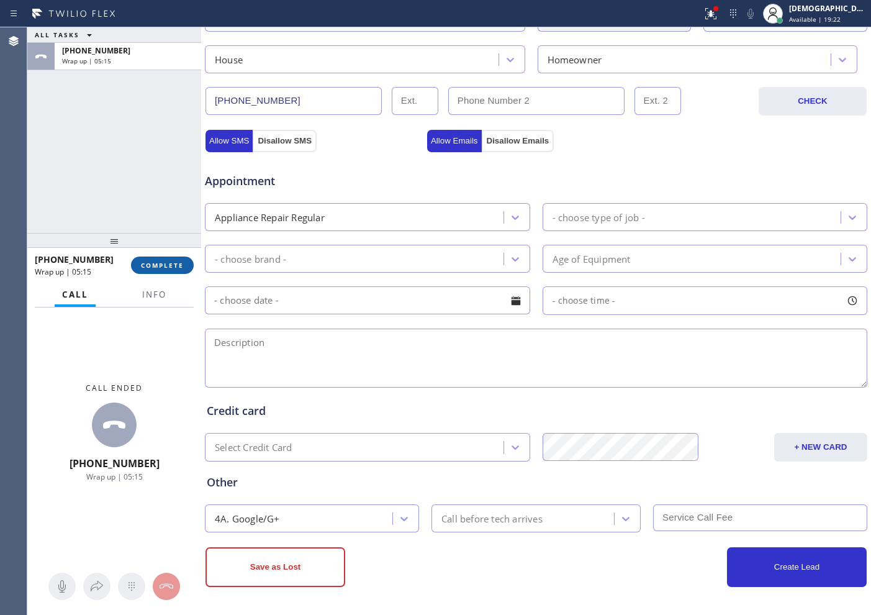
click at [180, 267] on span "COMPLETE" at bounding box center [162, 265] width 43 height 9
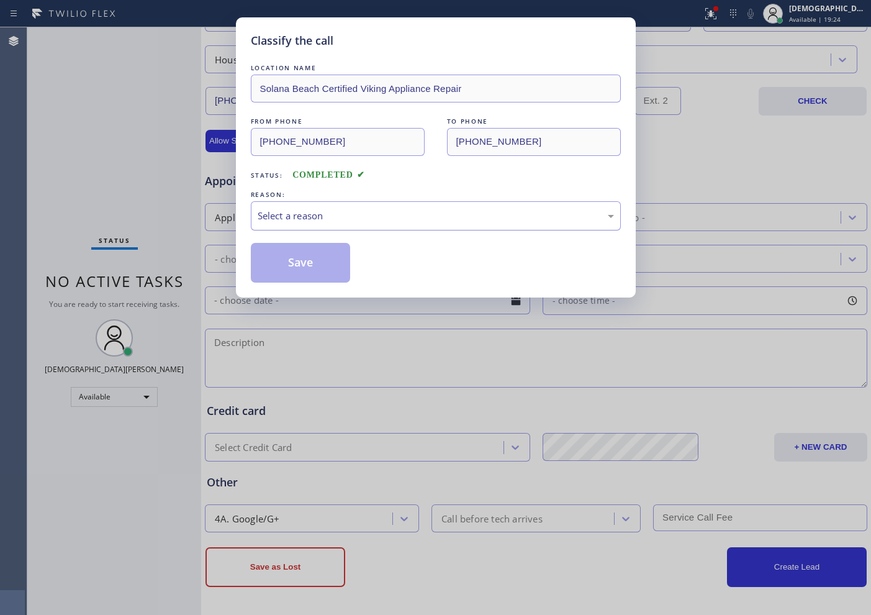
click at [332, 225] on div "Select a reason" at bounding box center [436, 215] width 370 height 29
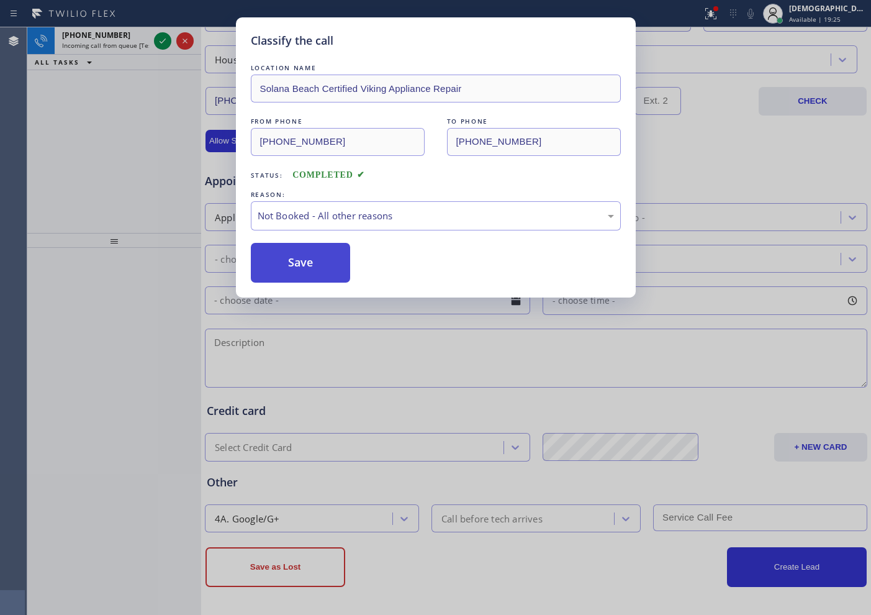
click at [312, 268] on button "Save" at bounding box center [301, 263] width 100 height 40
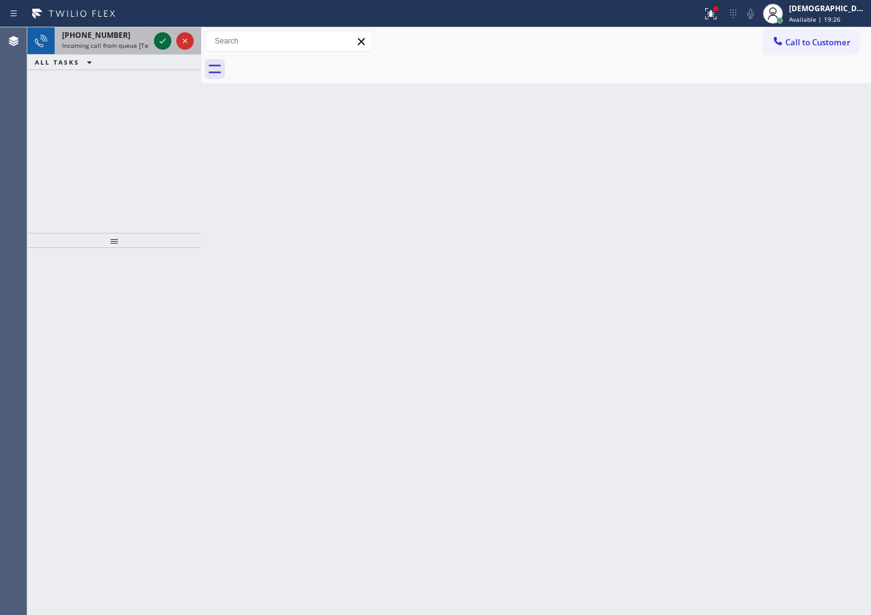
click at [161, 38] on icon at bounding box center [162, 41] width 15 height 15
click at [161, 43] on icon at bounding box center [162, 41] width 15 height 15
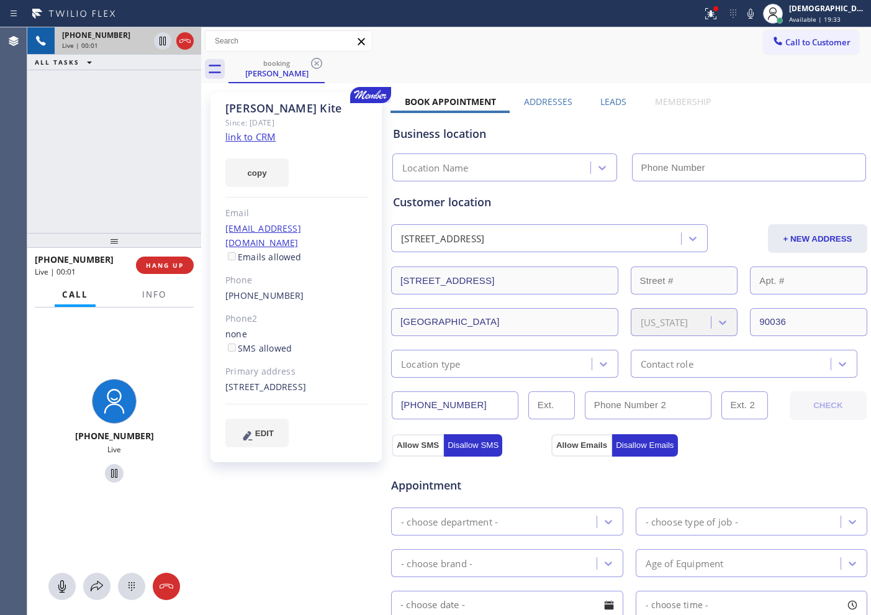
type input "[PHONE_NUMBER]"
click at [261, 135] on link "link to CRM" at bounding box center [250, 136] width 50 height 12
drag, startPoint x: 479, startPoint y: 404, endPoint x: 388, endPoint y: 403, distance: 91.3
click at [388, 403] on div "[PERSON_NAME] Since: [DATE] link to CRM copy Email [EMAIL_ADDRESS][DOMAIN_NAME]…" at bounding box center [536, 500] width 664 height 829
click at [666, 130] on div "Business location" at bounding box center [629, 133] width 472 height 17
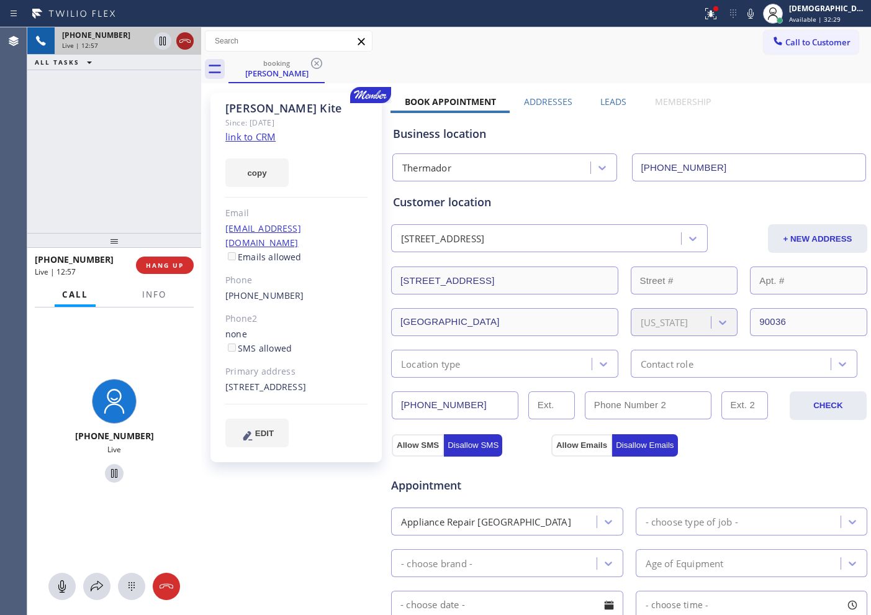
click at [182, 47] on icon at bounding box center [185, 41] width 15 height 15
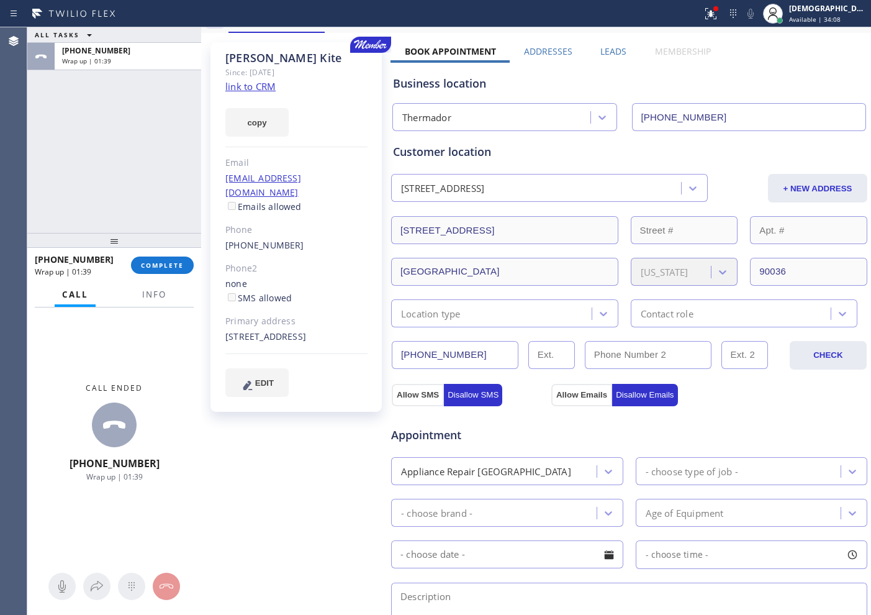
scroll to position [155, 0]
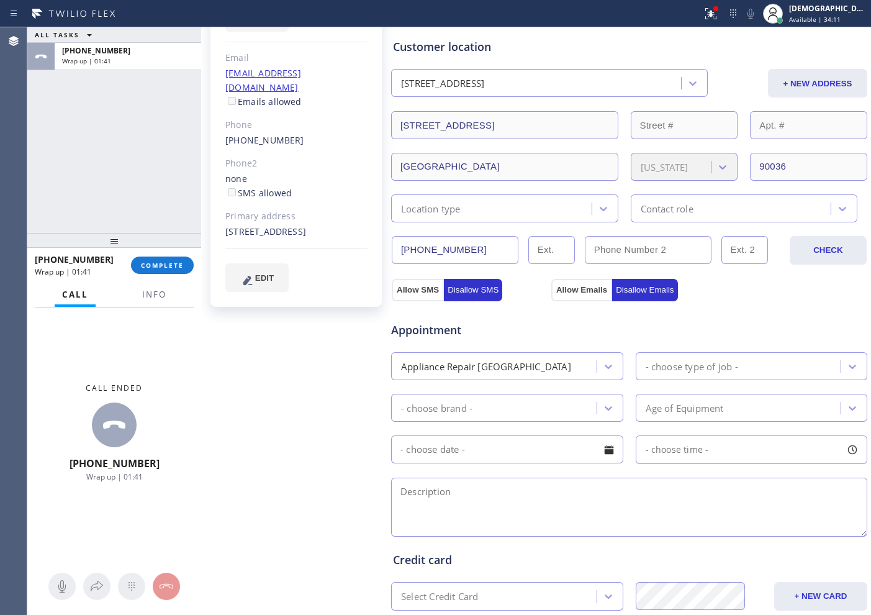
click at [680, 364] on div "- choose type of job -" at bounding box center [692, 366] width 93 height 14
type input "r"
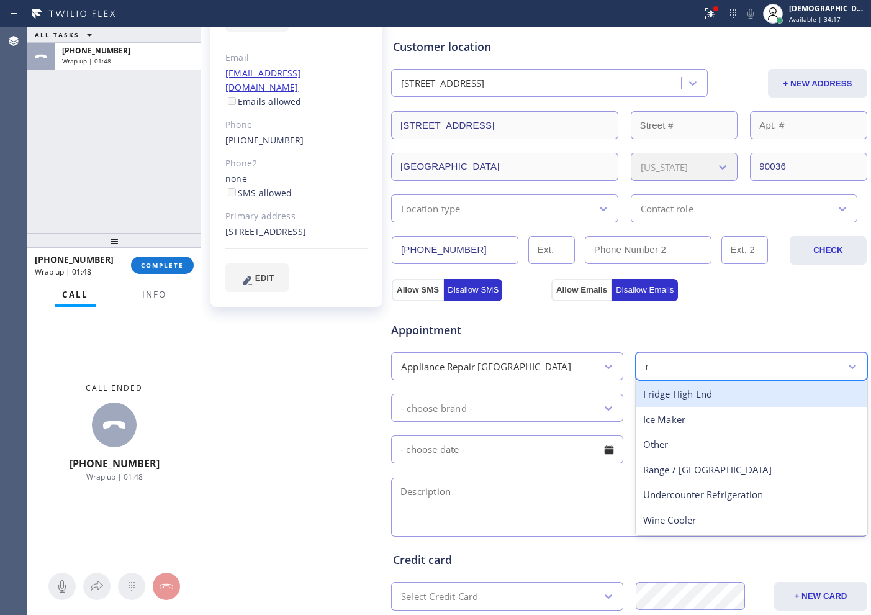
type input "ra"
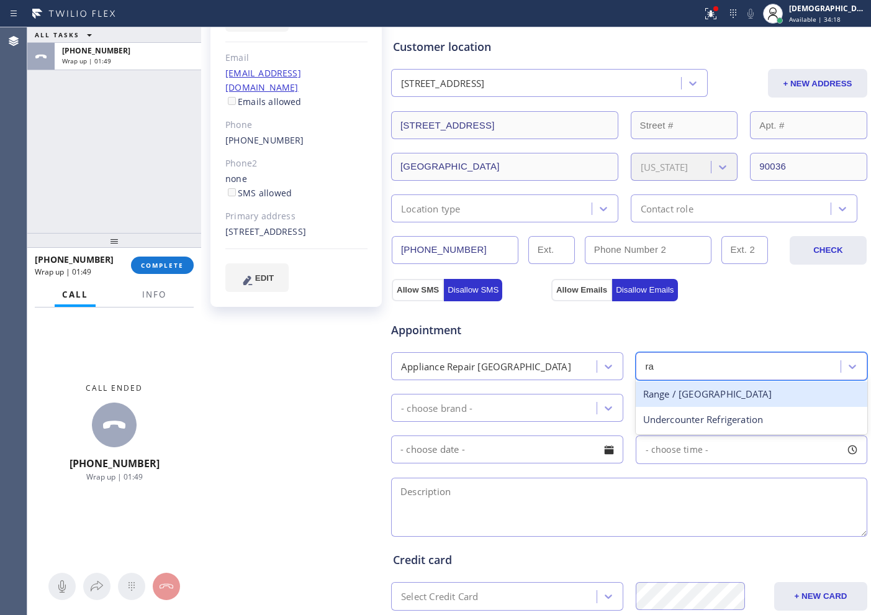
click at [666, 398] on div "Range / [GEOGRAPHIC_DATA]" at bounding box center [752, 393] width 232 height 25
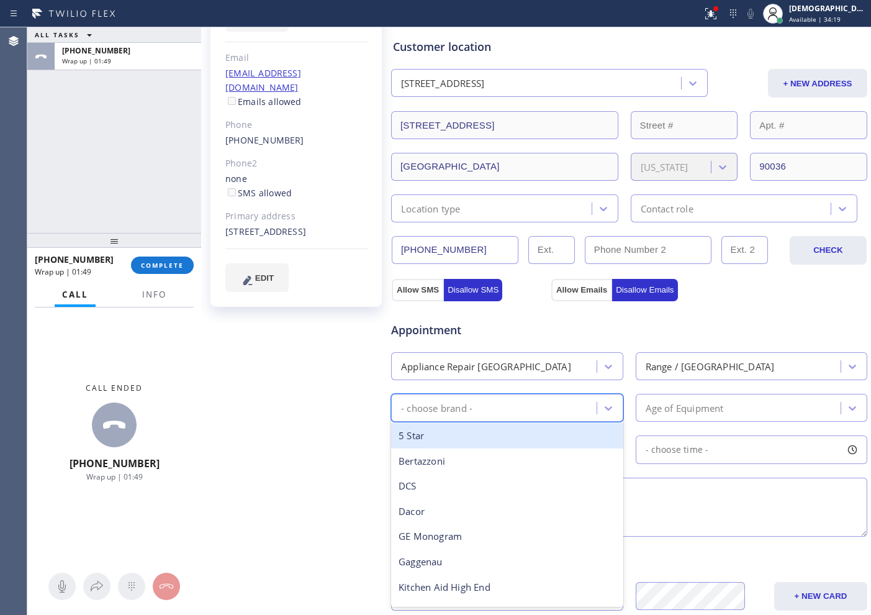
click at [495, 417] on div "- choose brand -" at bounding box center [496, 408] width 202 height 22
type input "ther"
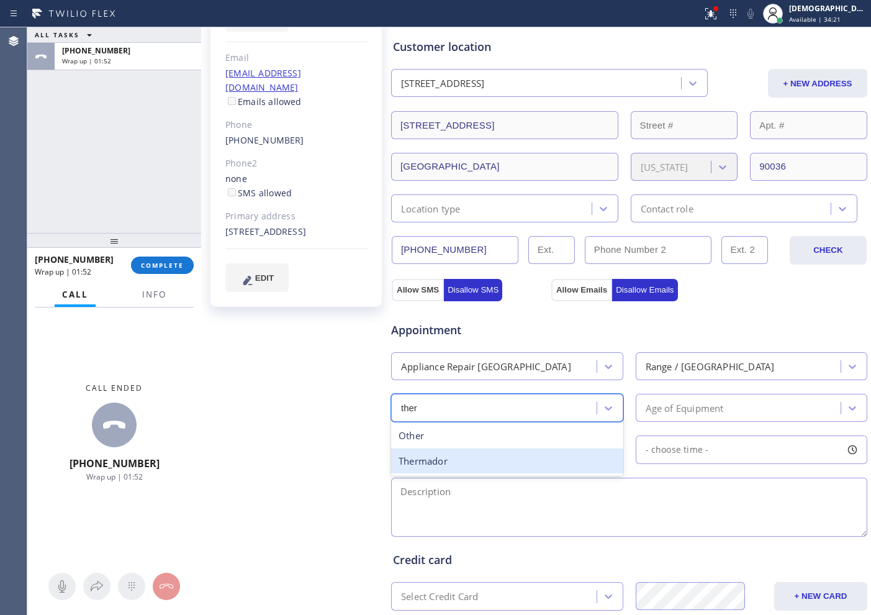
click at [469, 464] on div "Thermador" at bounding box center [507, 460] width 232 height 25
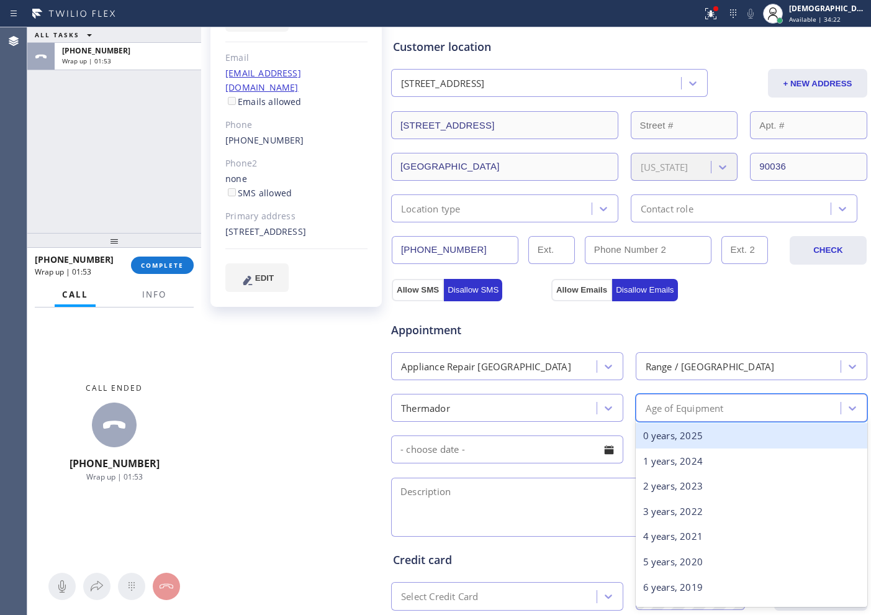
click at [721, 407] on div "Age of Equipment" at bounding box center [740, 408] width 202 height 22
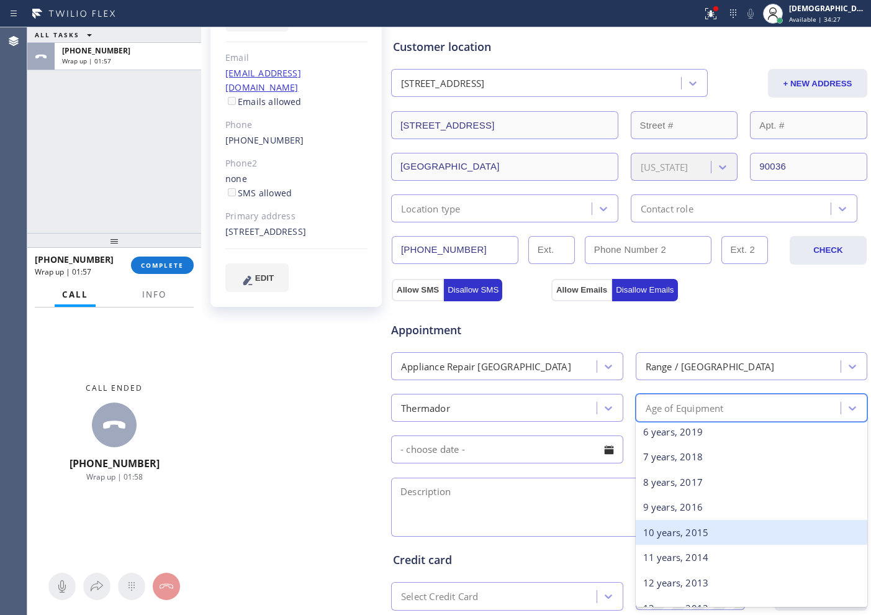
click at [669, 536] on div "10 years, 2015" at bounding box center [752, 532] width 232 height 25
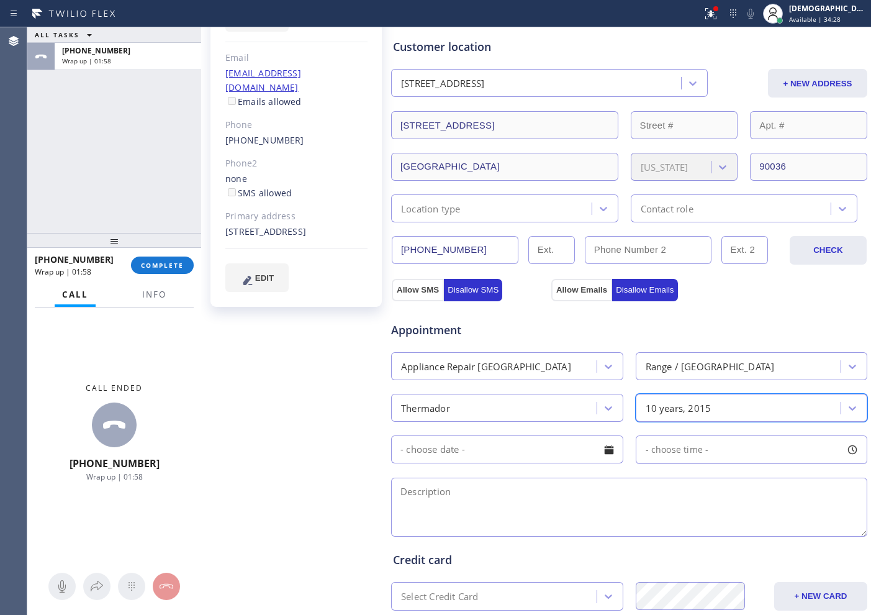
click at [427, 448] on input "text" at bounding box center [507, 449] width 232 height 28
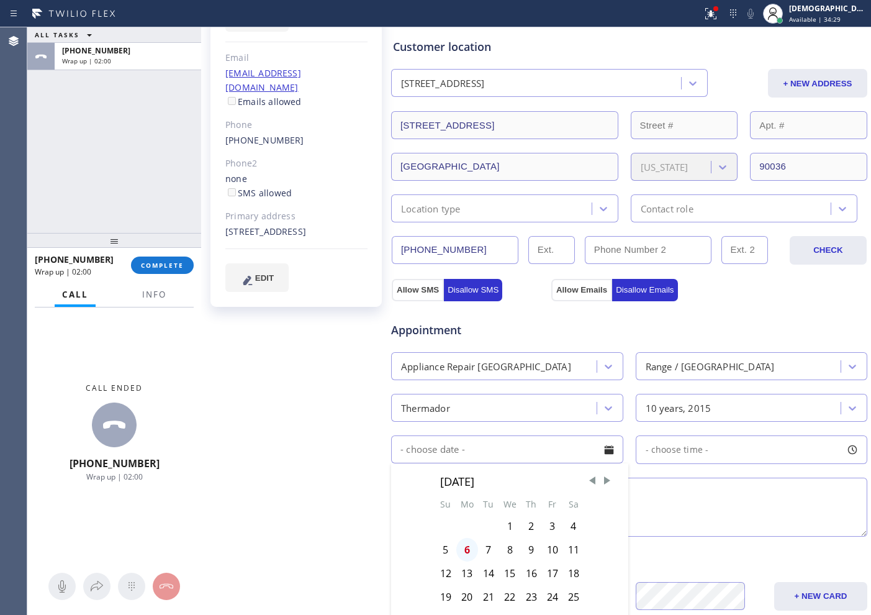
click at [466, 549] on div "6" at bounding box center [467, 550] width 22 height 24
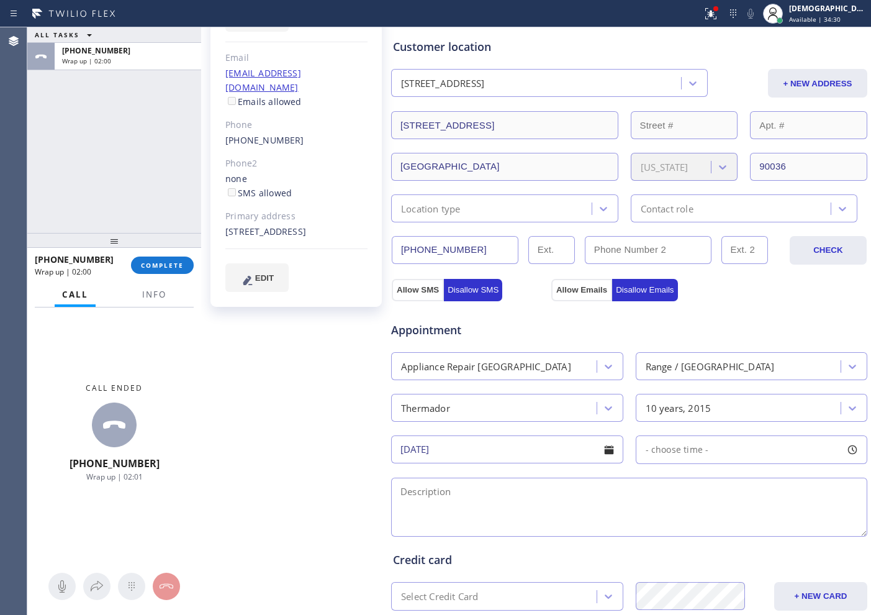
click at [474, 443] on input "[DATE]" at bounding box center [507, 449] width 232 height 28
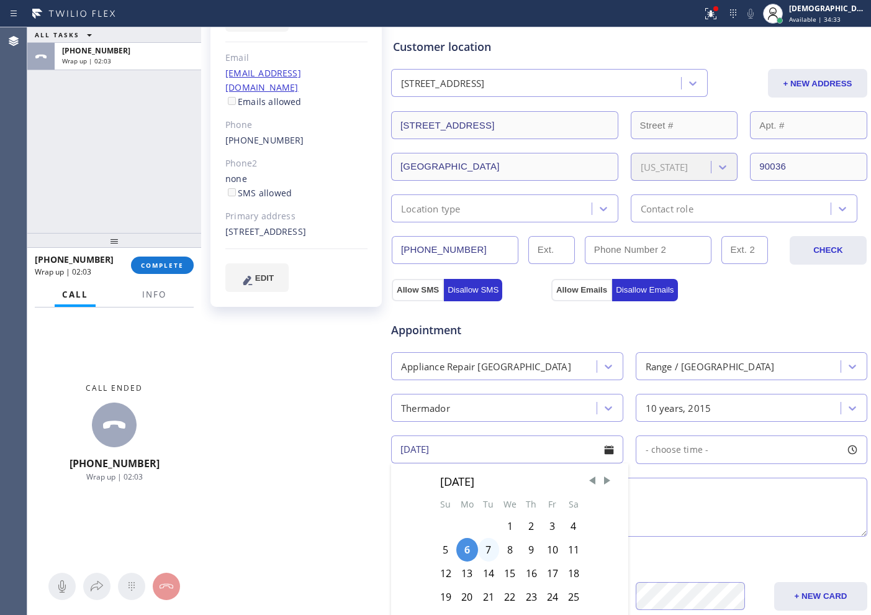
click at [488, 549] on div "7" at bounding box center [488, 550] width 21 height 24
type input "[DATE]"
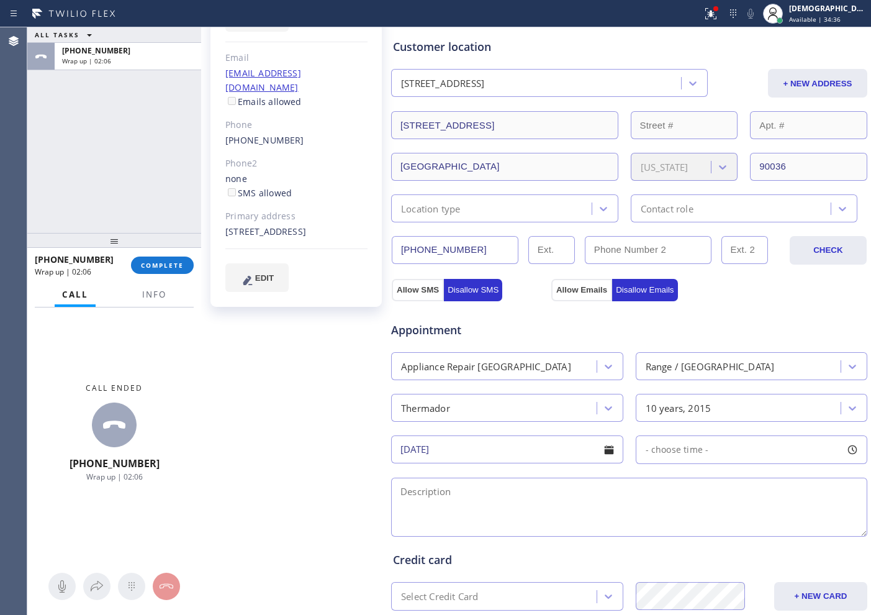
click at [679, 448] on span "- choose time -" at bounding box center [677, 449] width 63 height 12
click at [718, 315] on div "Appointment" at bounding box center [629, 323] width 479 height 32
click at [695, 447] on span "- choose time -" at bounding box center [677, 449] width 63 height 12
drag, startPoint x: 642, startPoint y: 524, endPoint x: 704, endPoint y: 528, distance: 62.2
click at [704, 528] on div at bounding box center [709, 525] width 15 height 26
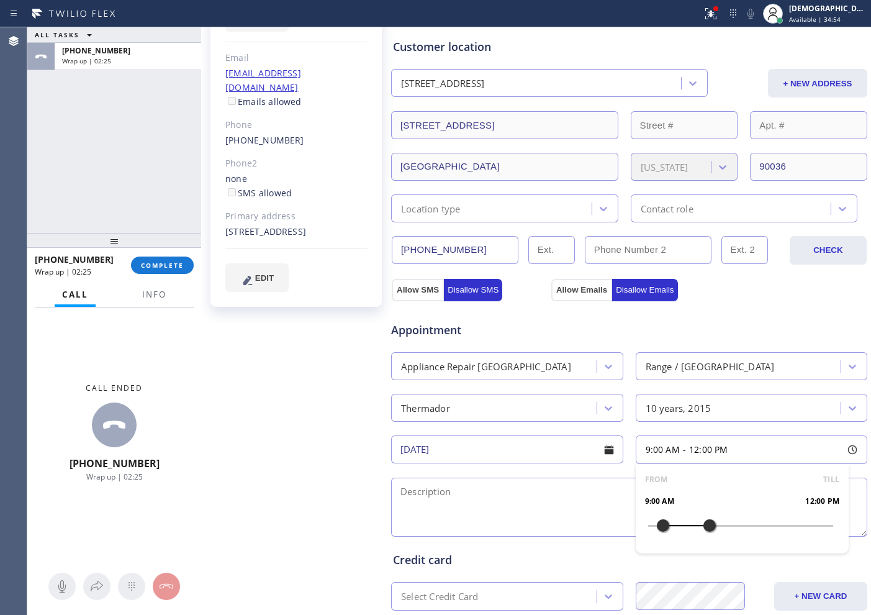
drag, startPoint x: 647, startPoint y: 525, endPoint x: 661, endPoint y: 525, distance: 13.7
click at [661, 525] on div at bounding box center [663, 525] width 15 height 26
click at [470, 500] on textarea at bounding box center [629, 506] width 476 height 59
click at [529, 496] on textarea "9-12 / Member /" at bounding box center [629, 506] width 476 height 59
paste textarea "Thermador /range/ is not responding / the pilot light is not responding/ model#…"
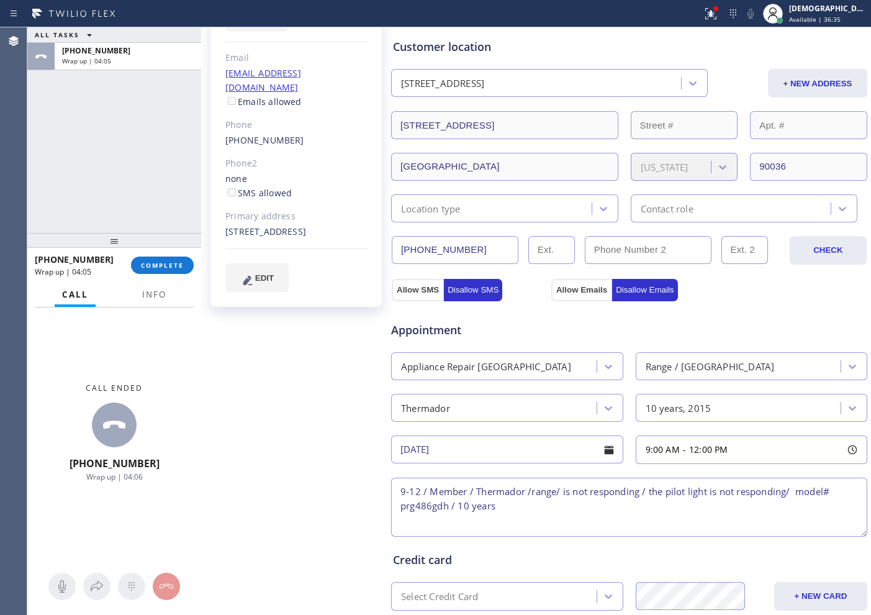
click at [718, 505] on textarea "9-12 / Member / Thermador /range/ is not responding / the pilot light is not re…" at bounding box center [629, 506] width 476 height 59
click at [569, 518] on textarea "9-12 / Member / Thermador /range/ is not responding / the pilot light is not re…" at bounding box center [629, 506] width 476 height 59
paste textarea "[STREET_ADDRESS]"
click at [149, 295] on span "Info" at bounding box center [154, 294] width 24 height 11
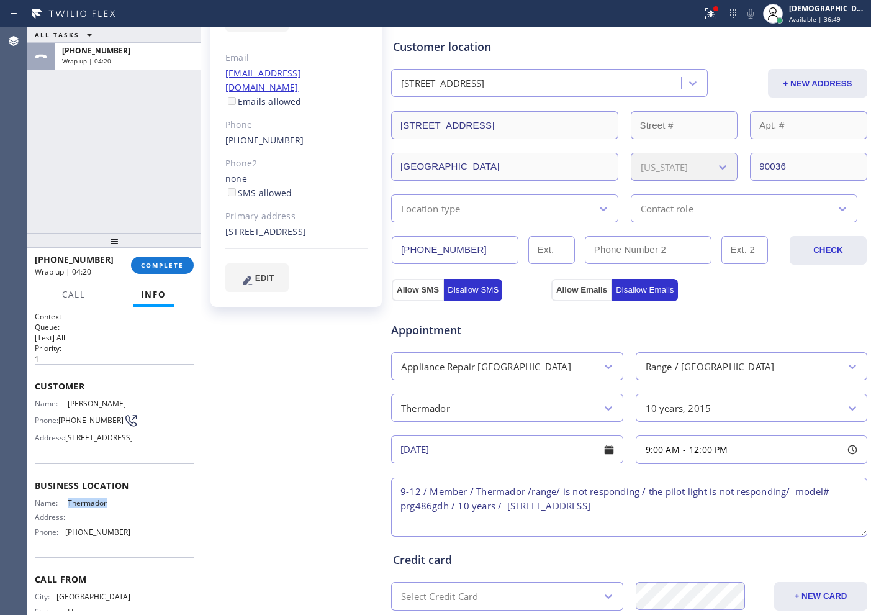
drag, startPoint x: 110, startPoint y: 531, endPoint x: 65, endPoint y: 528, distance: 44.8
click at [65, 528] on div "Name: Thermador Address: Phone: [PHONE_NUMBER]" at bounding box center [83, 519] width 96 height 43
copy span "Thermador"
click at [714, 503] on textarea "9-12 / Member / Thermador /range/ is not responding / the pilot light is not re…" at bounding box center [629, 506] width 476 height 59
paste textarea "Thermador"
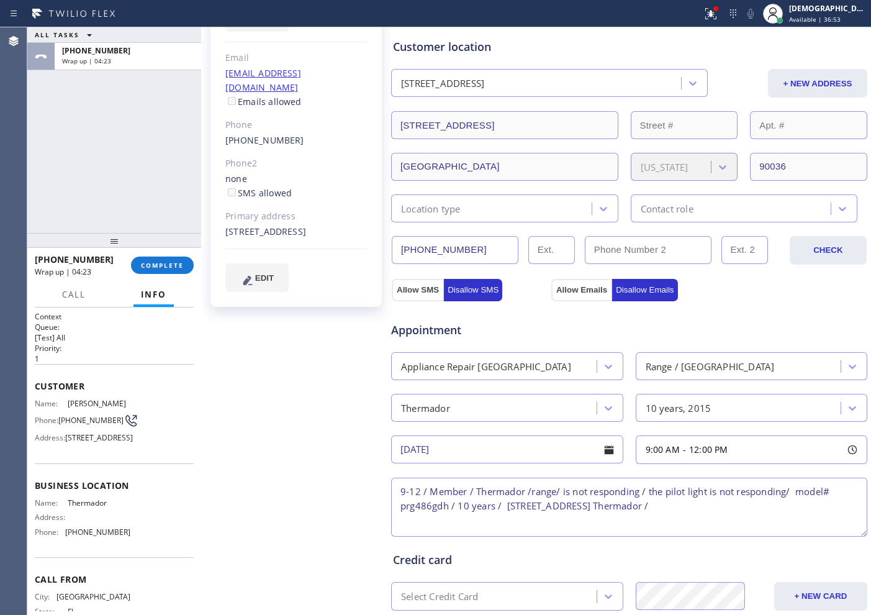
paste textarea "Thermador"
click at [803, 508] on textarea "9-12 / Member / Thermador /range/ is not responding / the pilot light is not re…" at bounding box center [629, 506] width 476 height 59
paste textarea "Please call customer 30 minutes prior to arrival"
click at [556, 523] on textarea "9-12 / Member / Thermador /range/ is not responding / the pilot light is not re…" at bounding box center [629, 506] width 476 height 59
paste textarea "10% off towards labor cost"
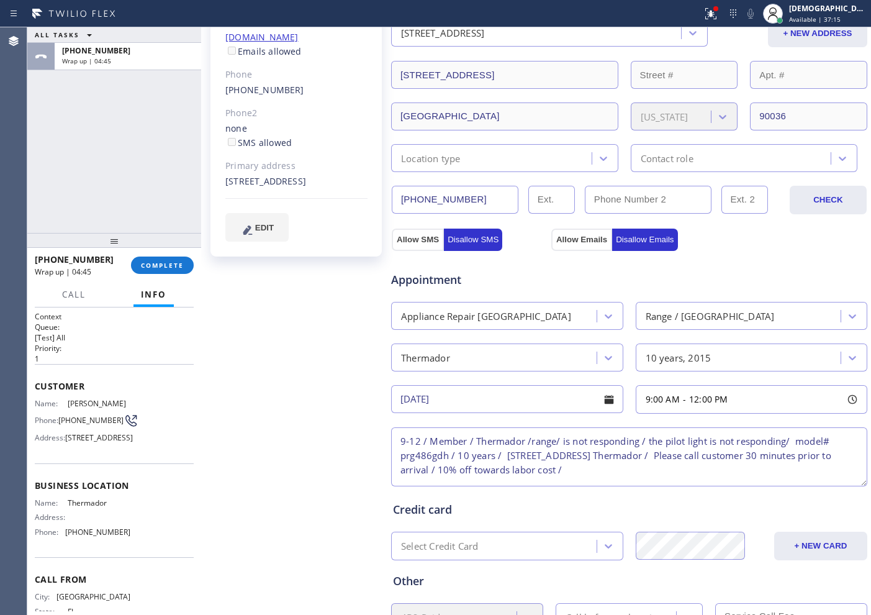
scroll to position [233, 0]
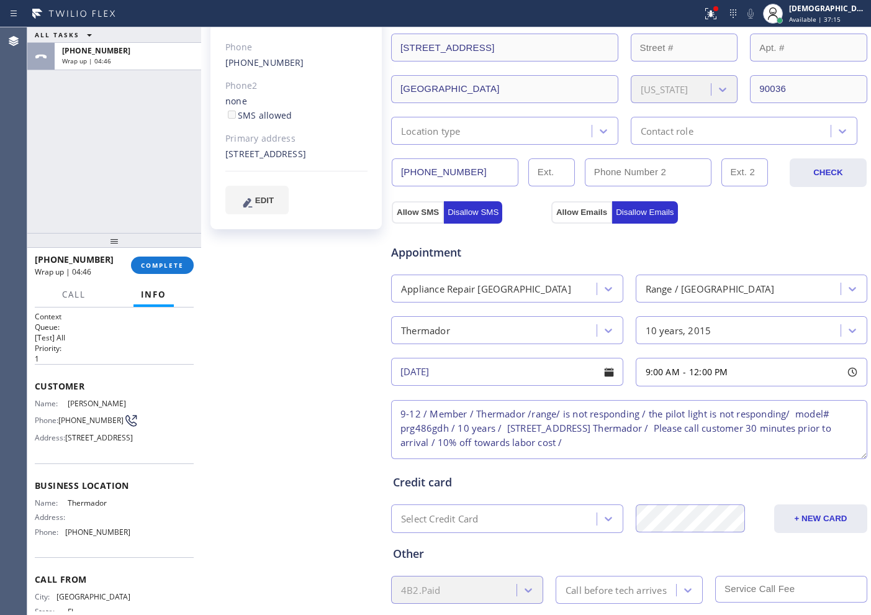
click at [674, 440] on textarea "9-12 / Member / Thermador /range/ is not responding / the pilot light is not re…" at bounding box center [629, 429] width 476 height 59
click at [713, 440] on textarea "9-12 / Member / Thermador /range/ is not responding / the pilot light is not re…" at bounding box center [629, 429] width 476 height 59
paste textarea "marisa -323 495 2355"
click at [820, 441] on textarea "9-12 / Member / Thermador /range/ is not responding / the pilot light is not re…" at bounding box center [629, 429] width 476 height 59
click at [813, 443] on textarea "9-12 / Member / Thermador /range/ is not responding / the pilot light is not re…" at bounding box center [629, 429] width 476 height 59
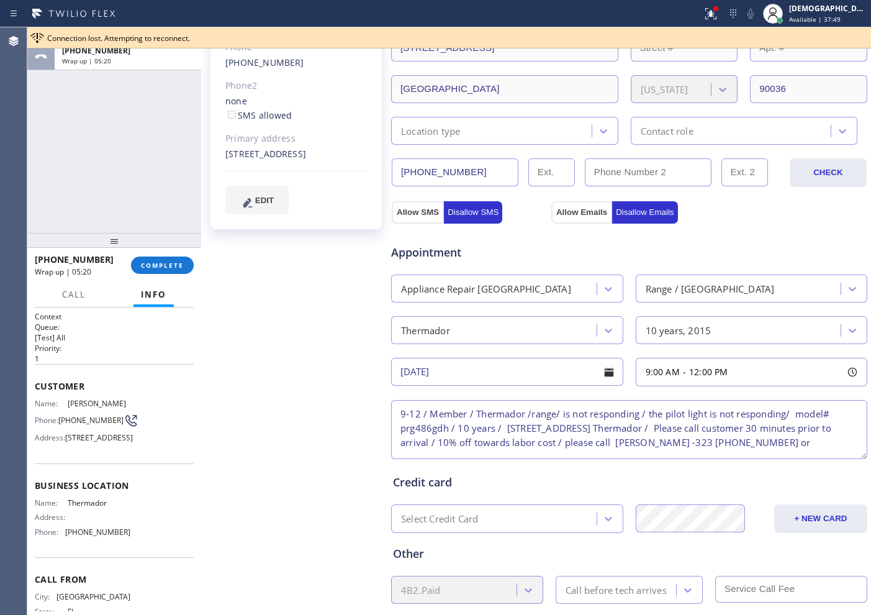
paste textarea "[PERSON_NAME] //2028192810"
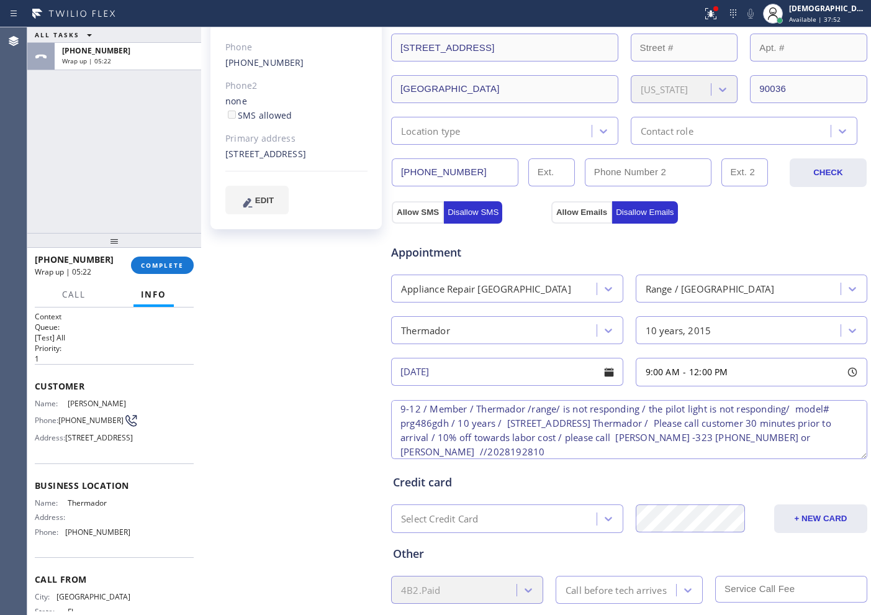
click at [566, 451] on textarea "9-12 / Member / Thermador /range/ is not responding / the pilot light is not re…" at bounding box center [629, 429] width 476 height 59
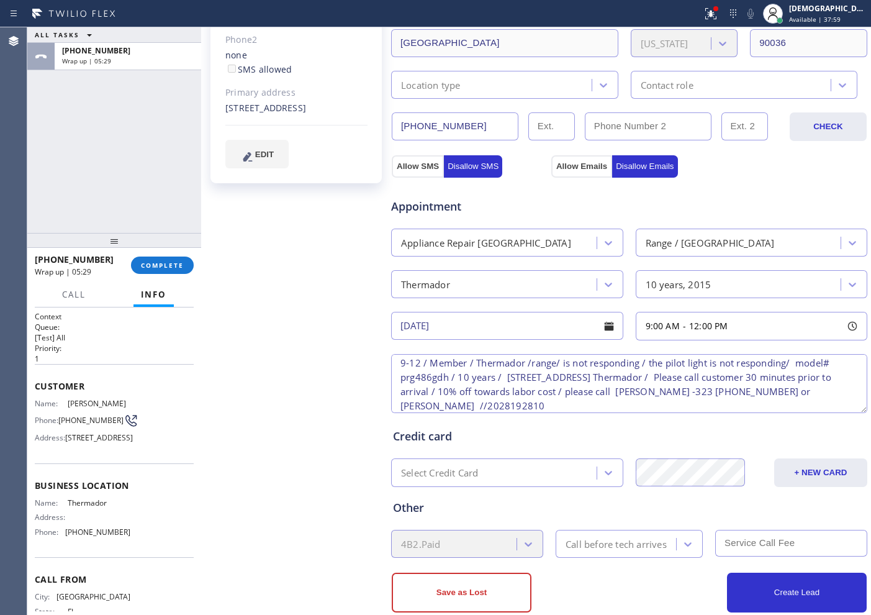
scroll to position [304, 0]
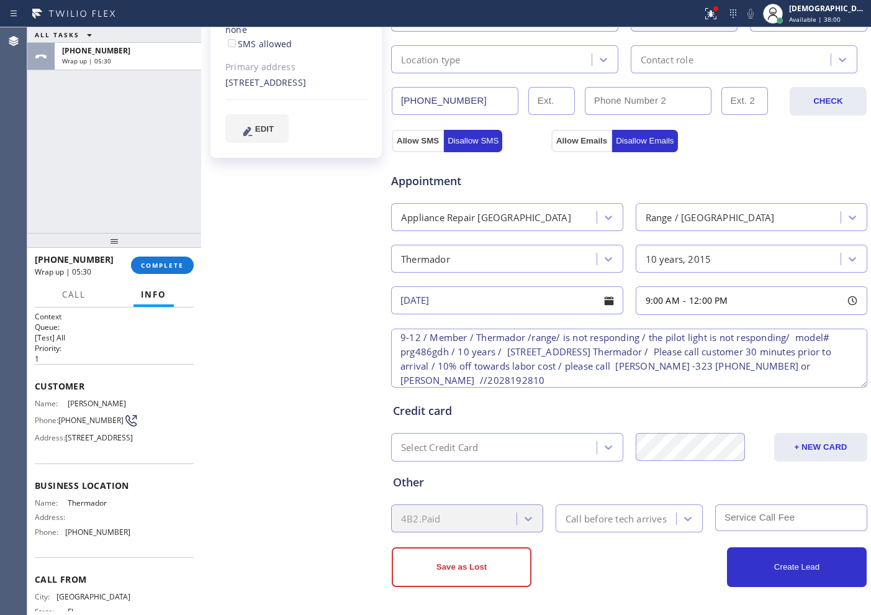
type textarea "9-12 / Member / Thermador /range/ is not responding / the pilot light is not re…"
click at [607, 513] on div "Call before tech arrives" at bounding box center [616, 518] width 101 height 14
type input "30"
click at [605, 489] on div "30 min" at bounding box center [629, 491] width 147 height 22
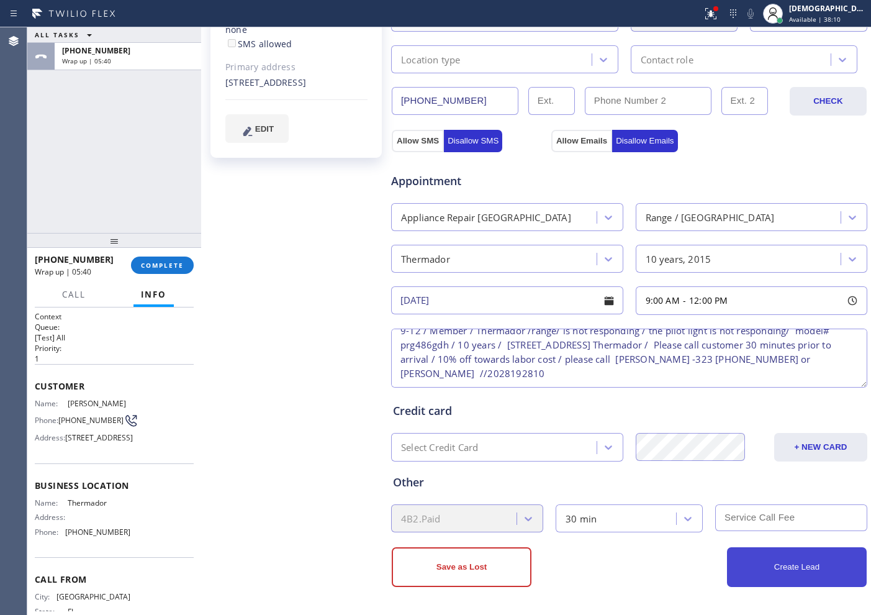
click at [783, 576] on button "Create Lead" at bounding box center [797, 567] width 140 height 40
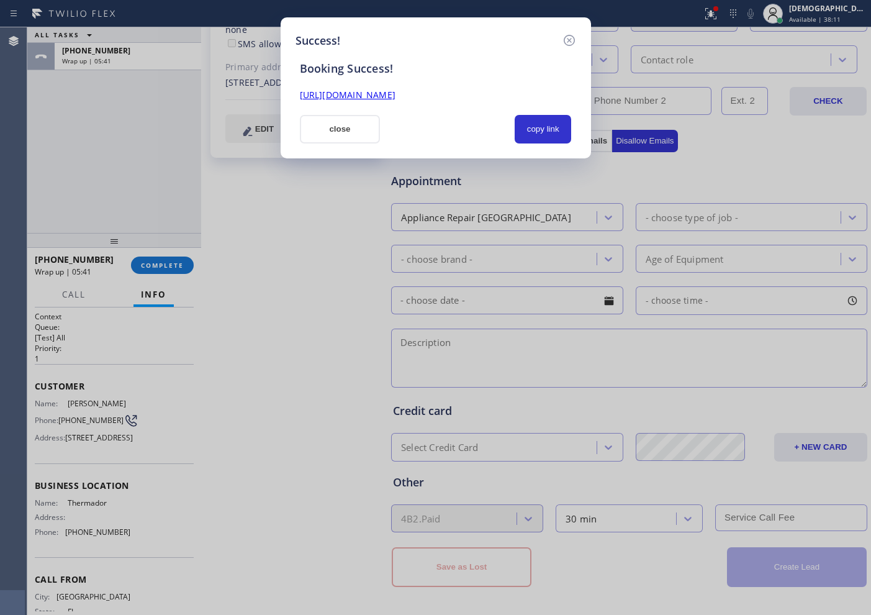
scroll to position [0, 0]
click at [539, 134] on button "copy link" at bounding box center [543, 129] width 57 height 29
click at [395, 89] on link "[URL][DOMAIN_NAME]" at bounding box center [348, 95] width 96 height 12
click at [337, 119] on button "close" at bounding box center [340, 129] width 81 height 29
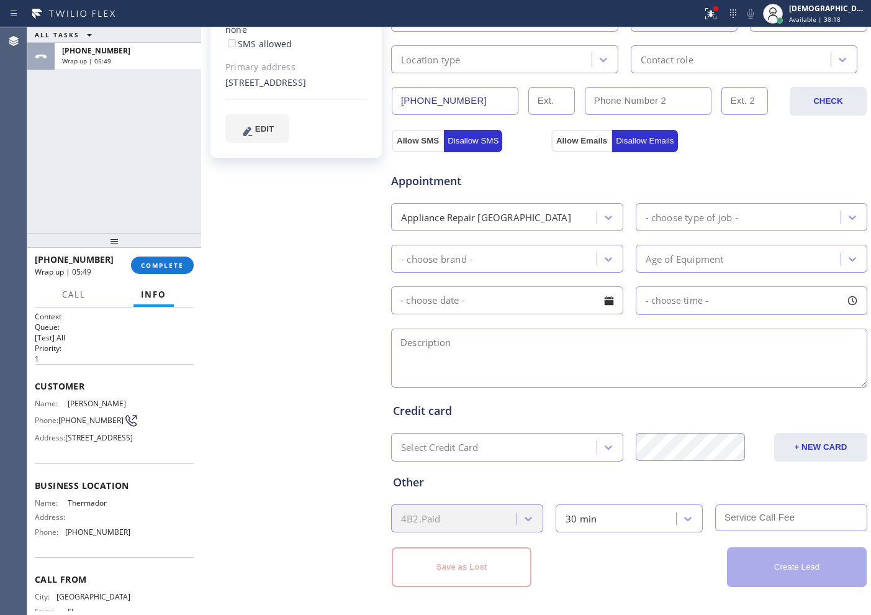
drag, startPoint x: 830, startPoint y: 12, endPoint x: 822, endPoint y: 32, distance: 22.0
click at [830, 11] on div "[DEMOGRAPHIC_DATA][PERSON_NAME]" at bounding box center [828, 8] width 78 height 11
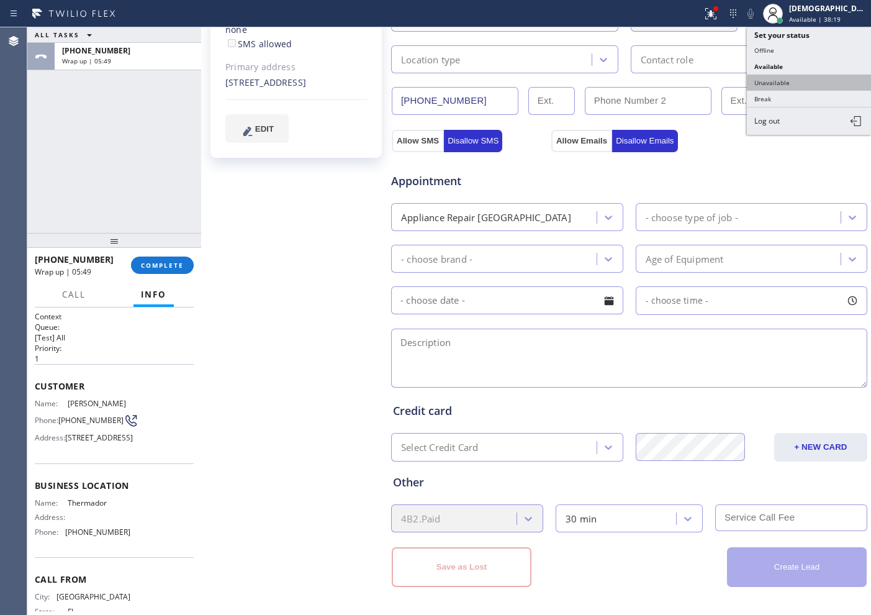
click at [790, 85] on button "Unavailable" at bounding box center [809, 83] width 124 height 16
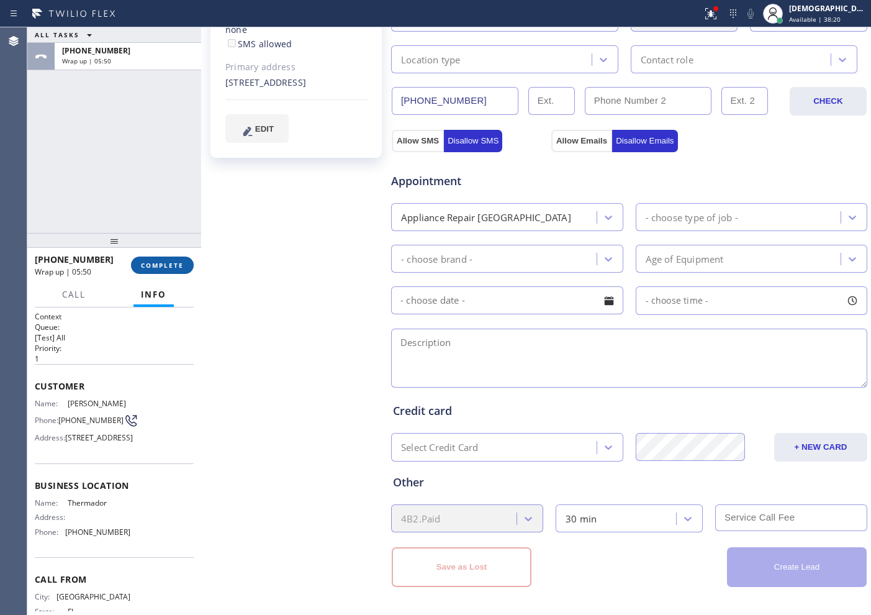
click at [153, 262] on span "COMPLETE" at bounding box center [162, 265] width 43 height 9
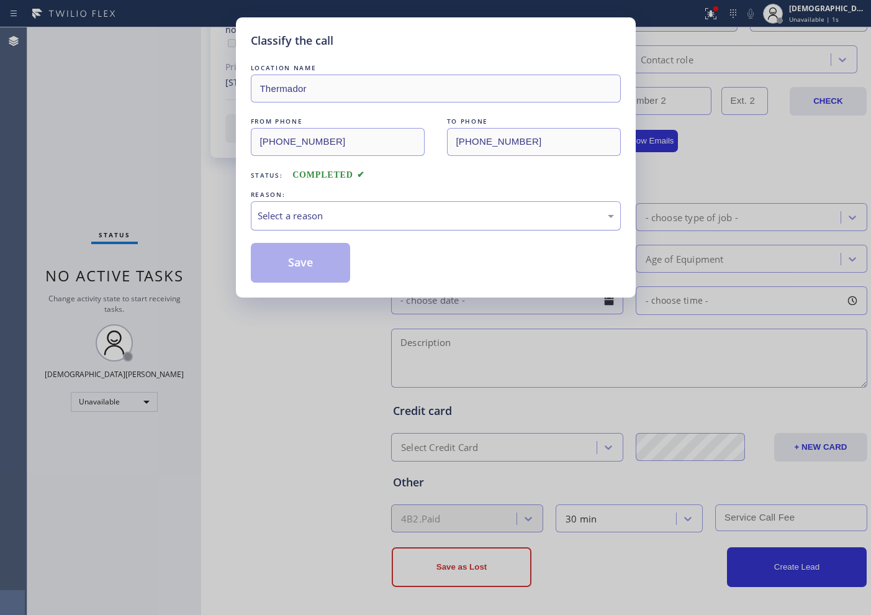
click at [298, 215] on div "Select a reason" at bounding box center [436, 216] width 356 height 14
click at [294, 263] on button "Save" at bounding box center [301, 263] width 100 height 40
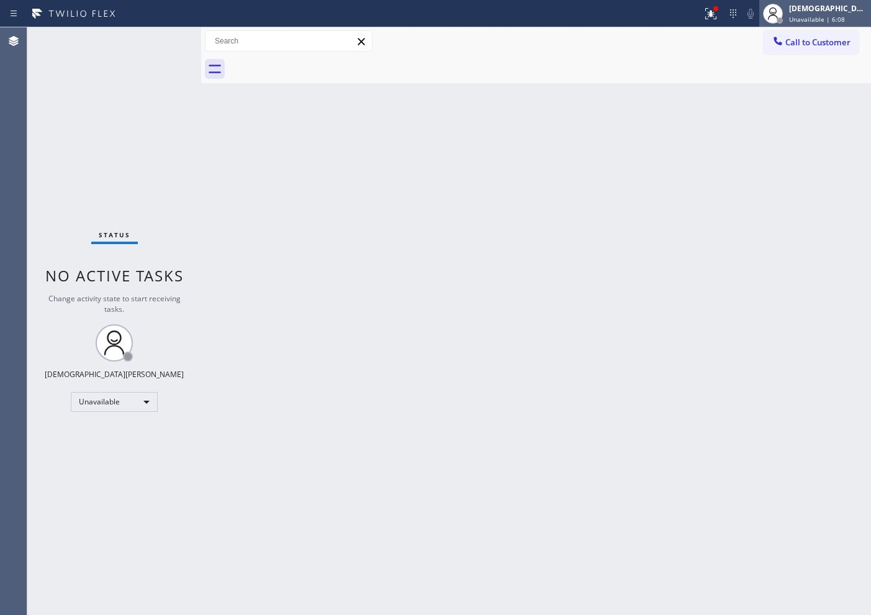
click at [843, 18] on span "Unavailable | 6:08" at bounding box center [817, 19] width 56 height 9
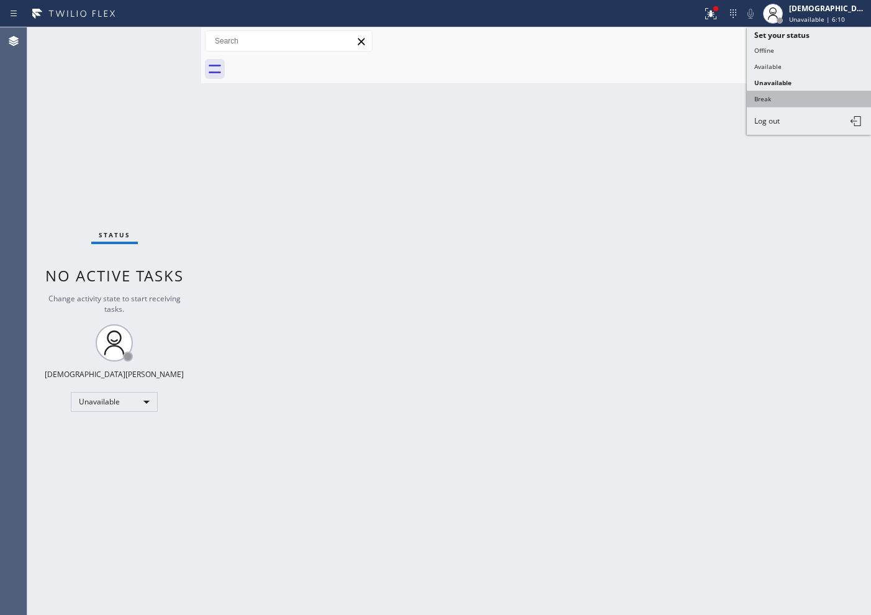
click at [806, 91] on button "Break" at bounding box center [809, 99] width 124 height 16
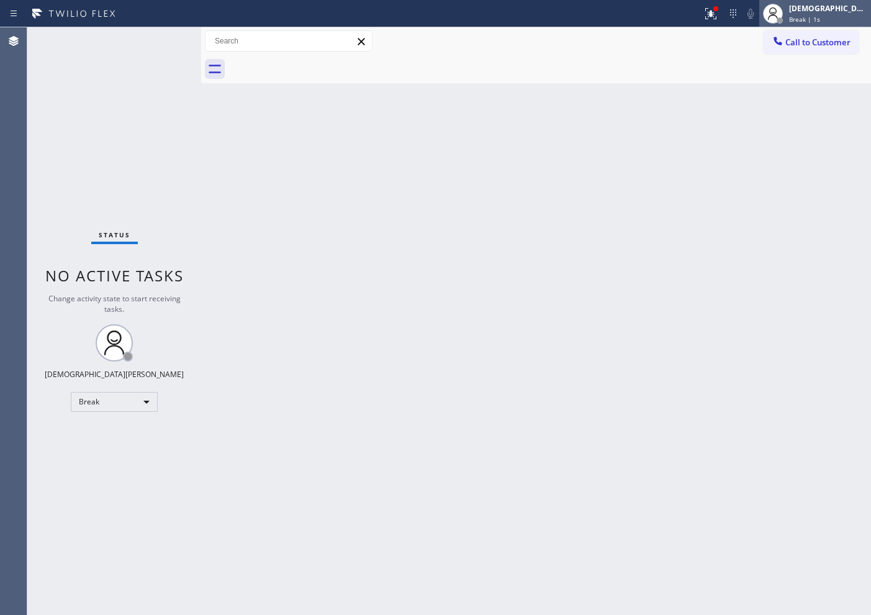
click at [820, 19] on span "Break | 1s" at bounding box center [804, 19] width 31 height 9
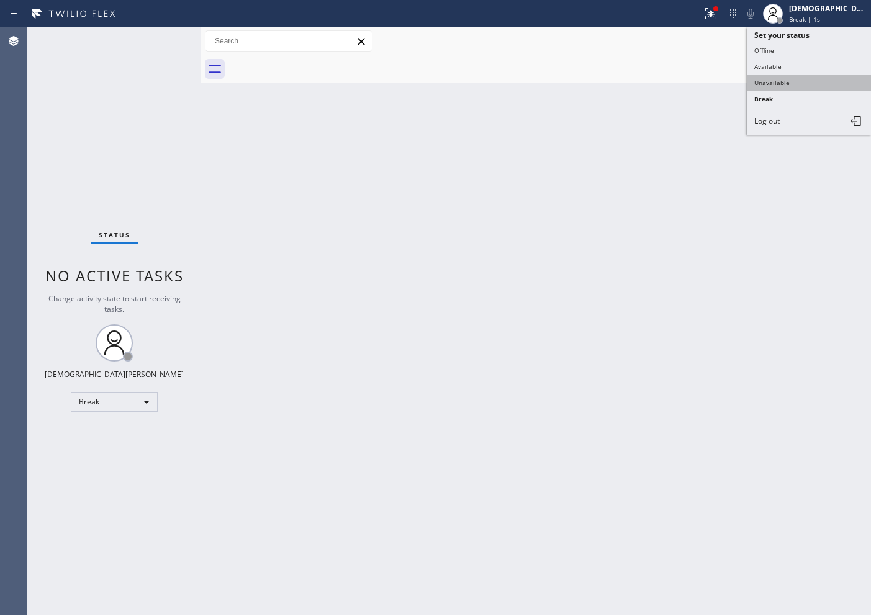
click at [796, 77] on button "Unavailable" at bounding box center [809, 83] width 124 height 16
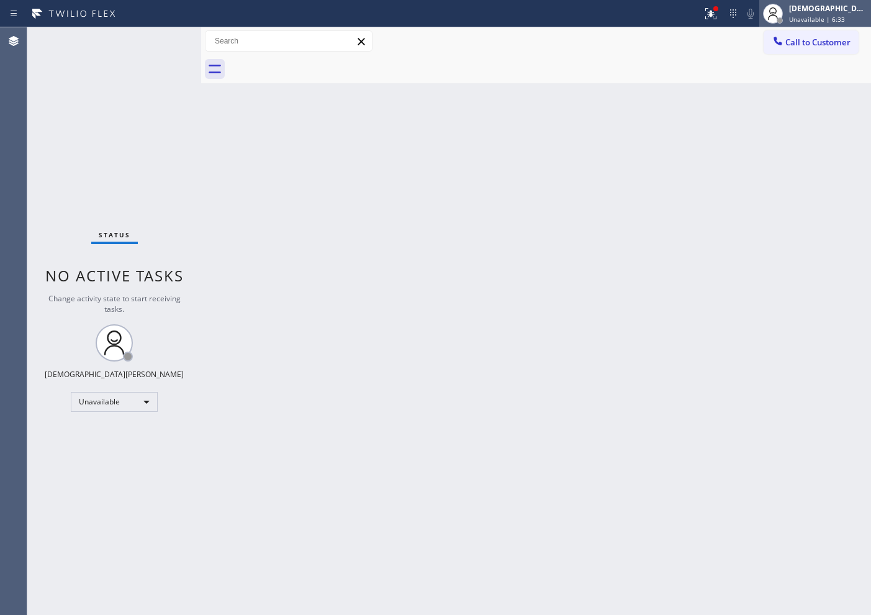
click at [837, 9] on div "[DEMOGRAPHIC_DATA][PERSON_NAME]" at bounding box center [828, 8] width 78 height 11
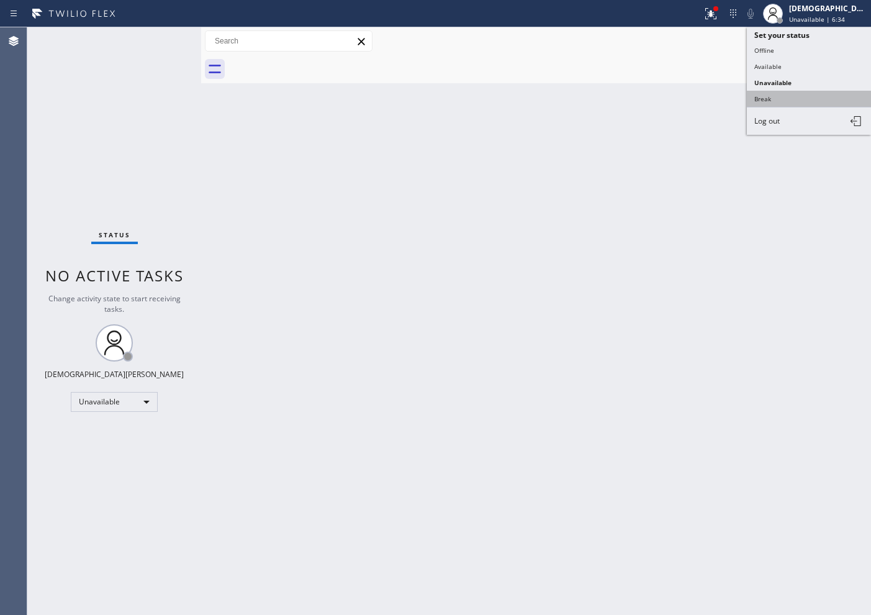
click at [775, 98] on button "Break" at bounding box center [809, 99] width 124 height 16
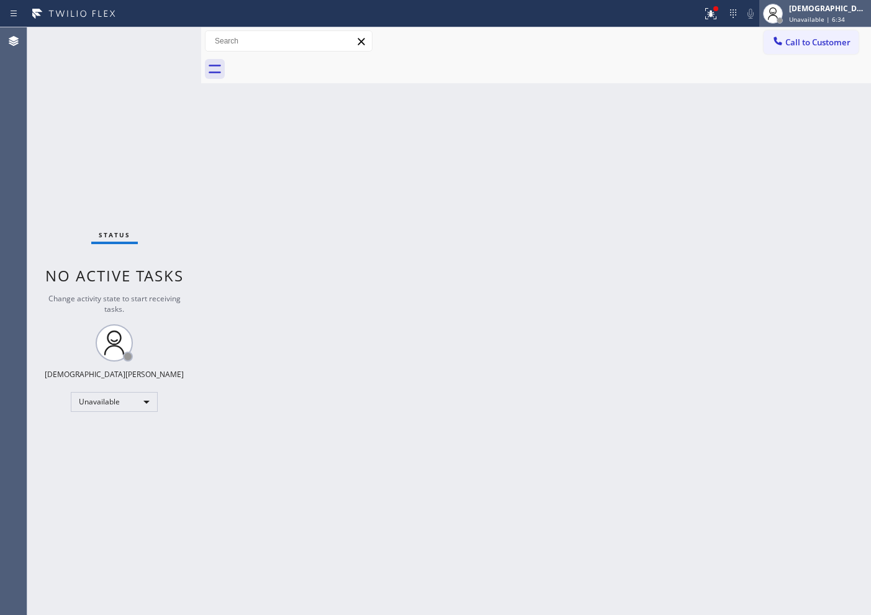
click at [825, 15] on span "Unavailable | 6:34" at bounding box center [817, 19] width 56 height 9
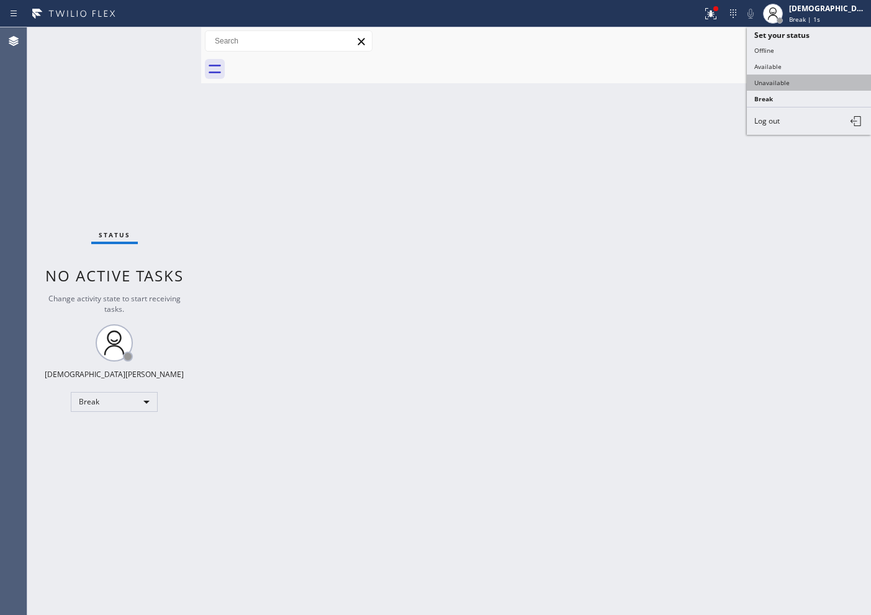
click at [796, 79] on button "Unavailable" at bounding box center [809, 83] width 124 height 16
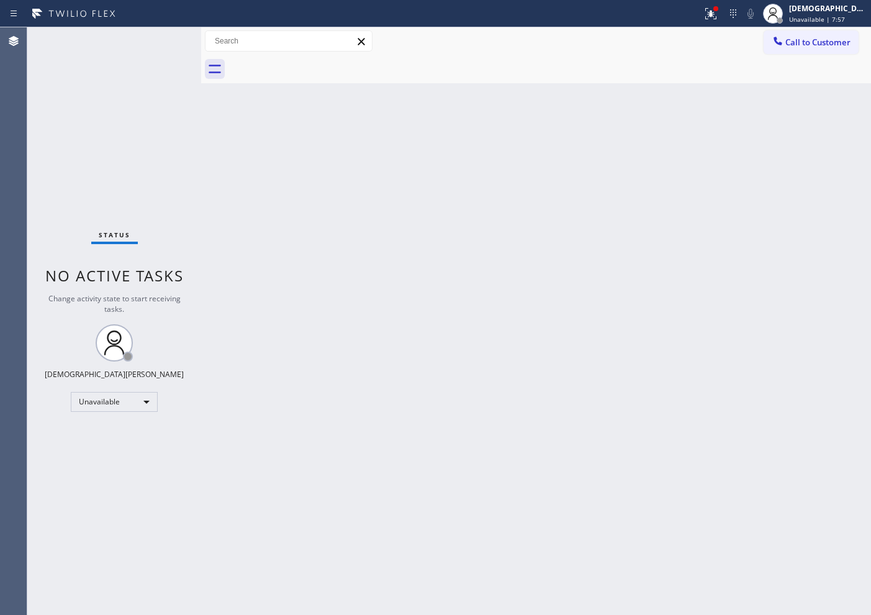
drag, startPoint x: 90, startPoint y: 119, endPoint x: 90, endPoint y: 128, distance: 9.3
click at [90, 119] on div "Status No active tasks Change activity state to start receiving tasks. [PERSON_…" at bounding box center [114, 320] width 174 height 587
click at [140, 401] on div "Unavailable" at bounding box center [114, 402] width 87 height 20
click at [127, 428] on li "Available" at bounding box center [113, 434] width 84 height 15
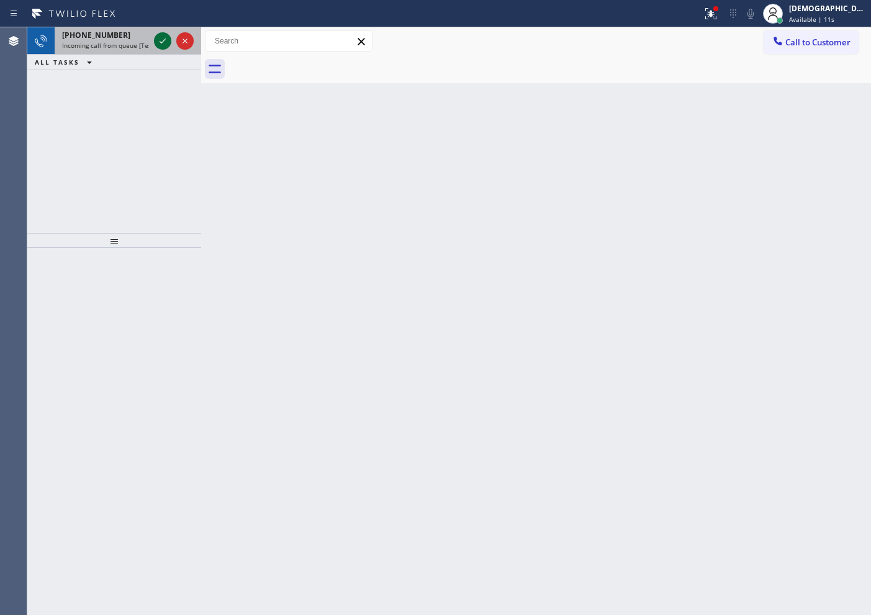
click at [163, 37] on icon at bounding box center [162, 41] width 15 height 15
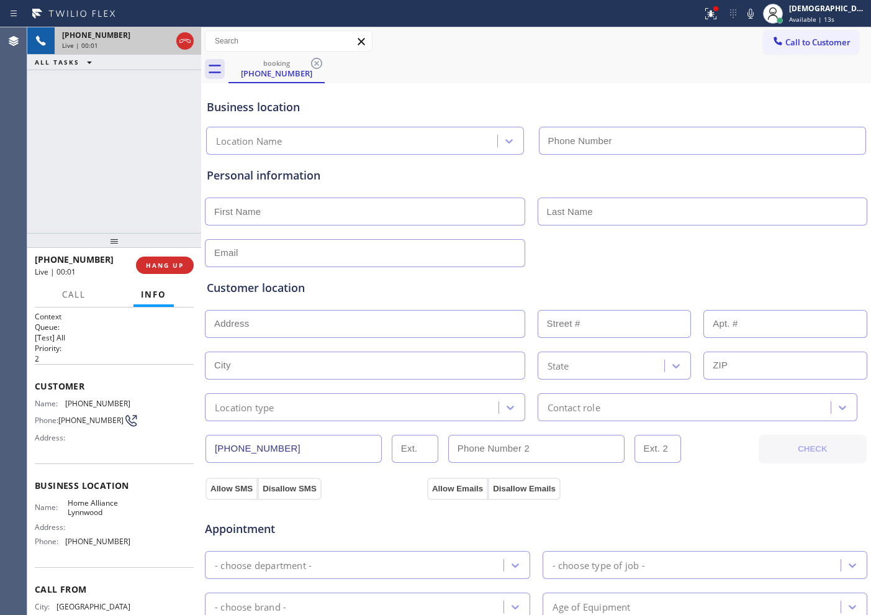
type input "[PHONE_NUMBER]"
click at [184, 43] on icon at bounding box center [185, 41] width 15 height 15
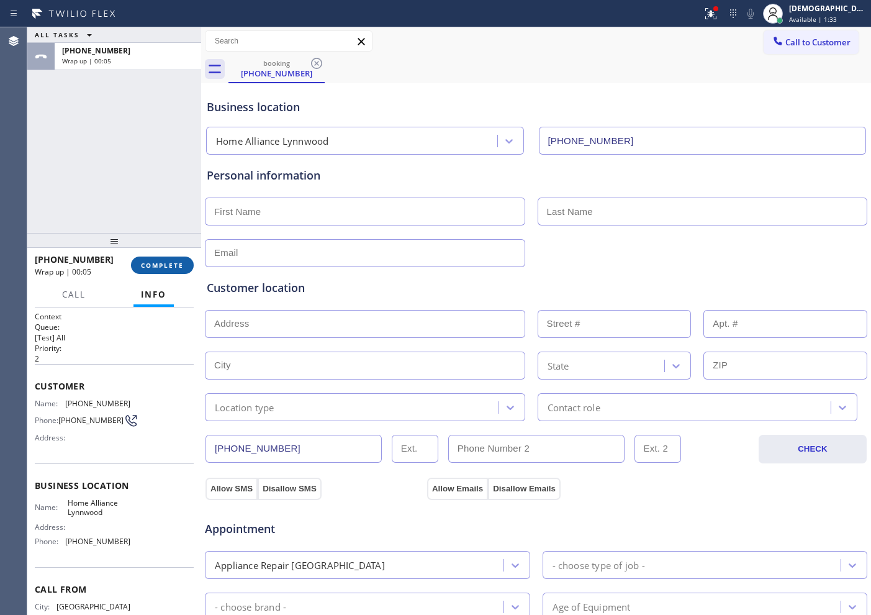
click at [156, 269] on button "COMPLETE" at bounding box center [162, 264] width 63 height 17
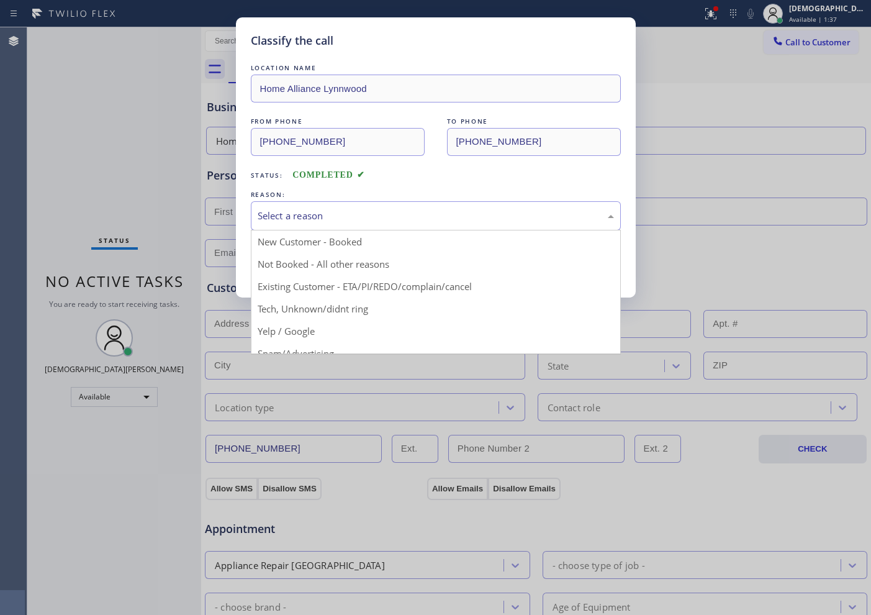
click at [291, 214] on div "Select a reason" at bounding box center [436, 216] width 356 height 14
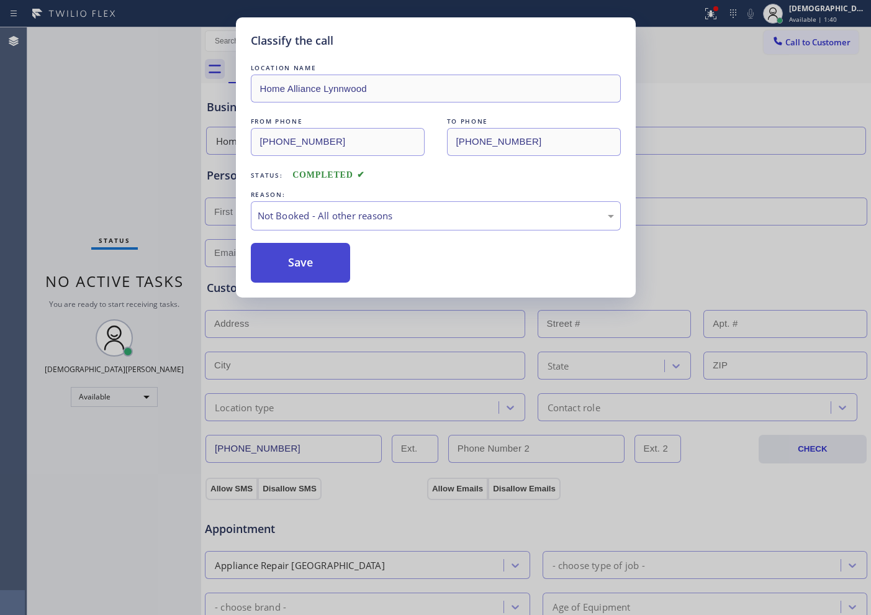
click at [297, 262] on button "Save" at bounding box center [301, 263] width 100 height 40
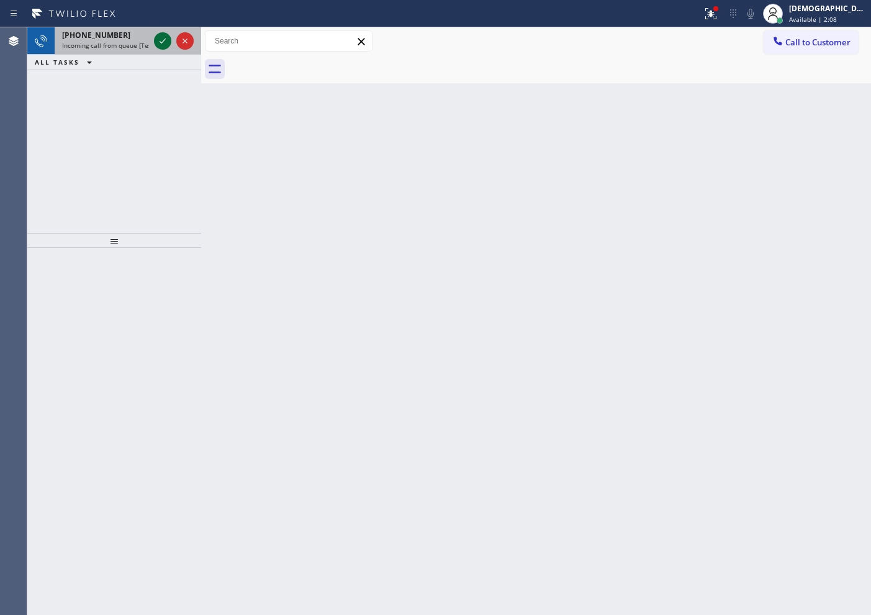
click at [163, 45] on icon at bounding box center [162, 41] width 15 height 15
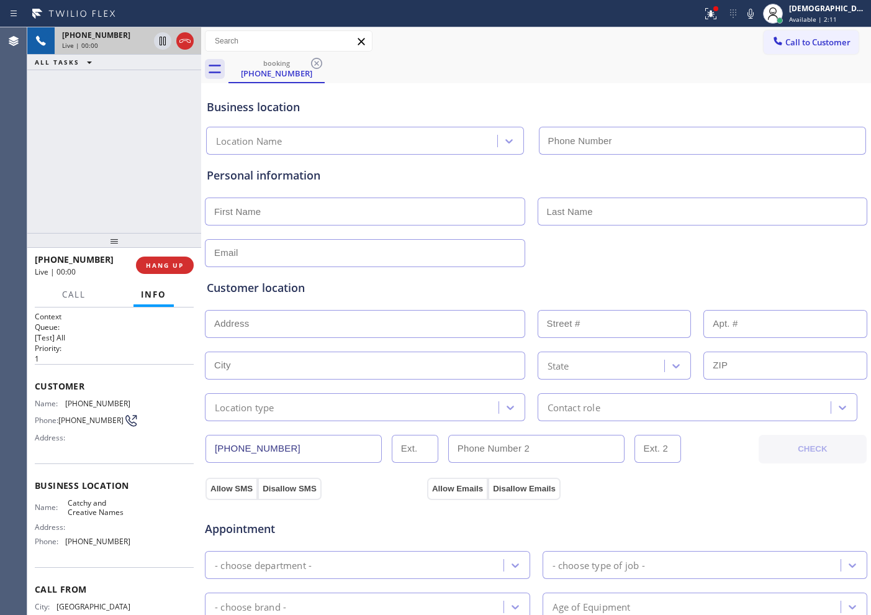
type input "[PHONE_NUMBER]"
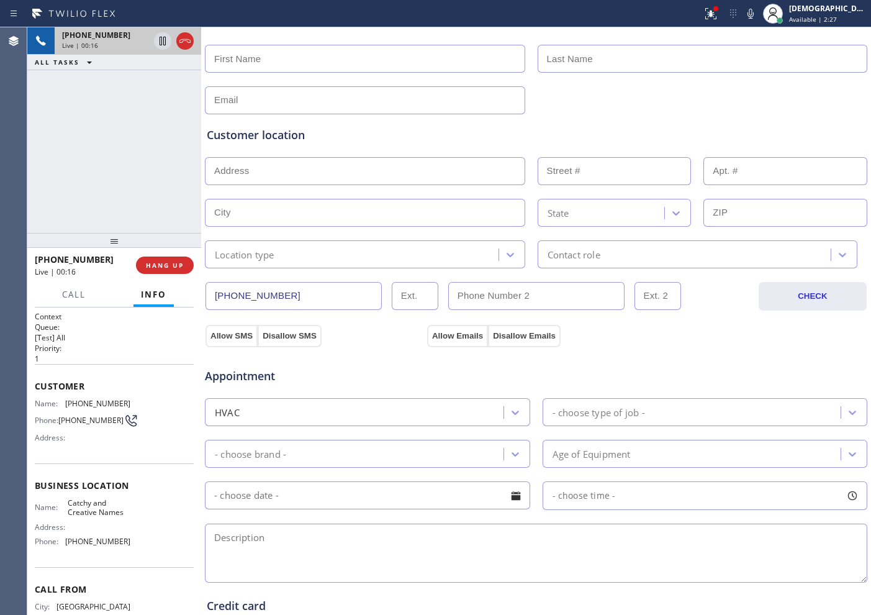
scroll to position [155, 0]
click at [185, 47] on icon at bounding box center [185, 41] width 15 height 15
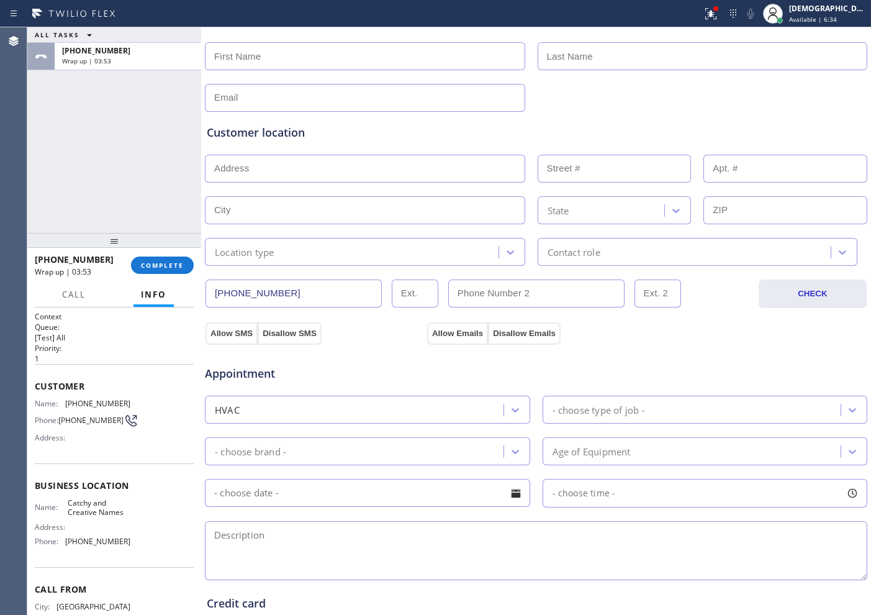
click at [47, 188] on div "ALL TASKS ALL TASKS ACTIVE TASKS TASKS IN WRAP UP [PHONE_NUMBER] Wrap up | 03:53" at bounding box center [114, 130] width 174 height 206
click at [149, 262] on span "COMPLETE" at bounding box center [162, 265] width 43 height 9
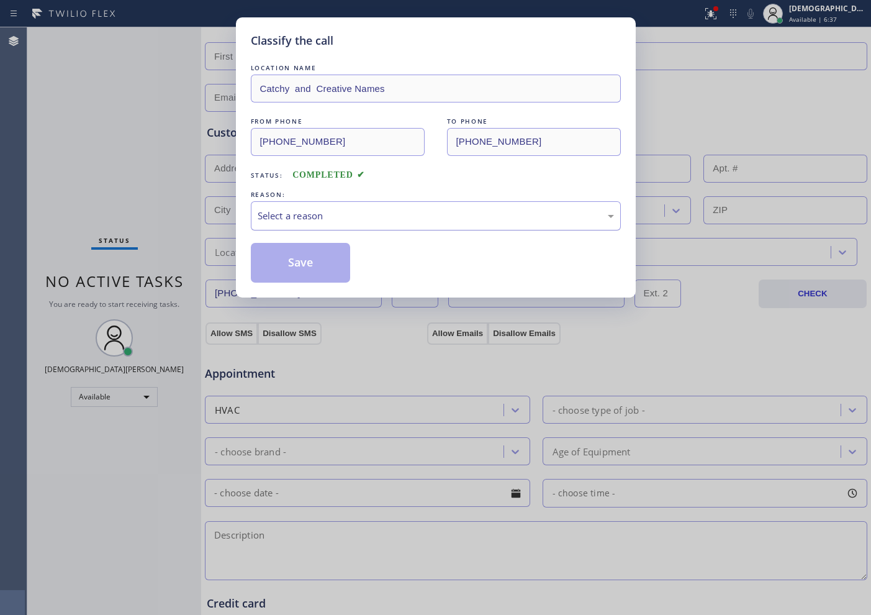
click at [298, 206] on div "Select a reason" at bounding box center [436, 215] width 370 height 29
click at [287, 258] on button "Save" at bounding box center [301, 263] width 100 height 40
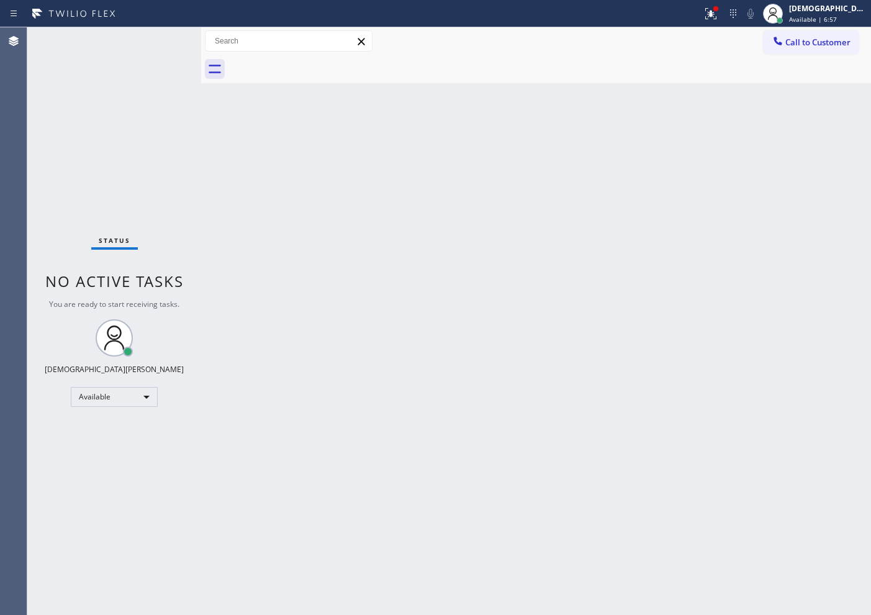
click at [43, 176] on div "Status No active tasks You are ready to start receiving tasks. Christian Cinco …" at bounding box center [114, 320] width 174 height 587
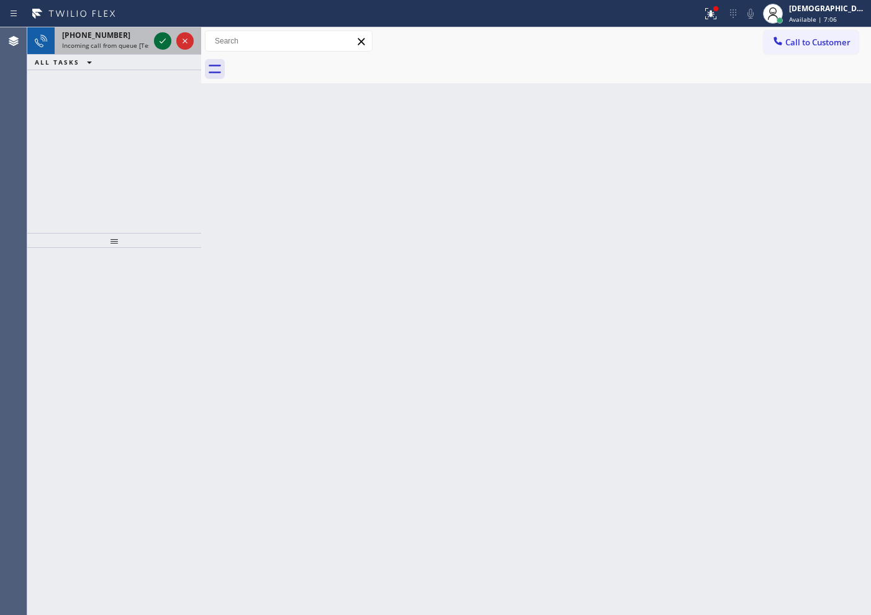
click at [160, 38] on icon at bounding box center [162, 41] width 15 height 15
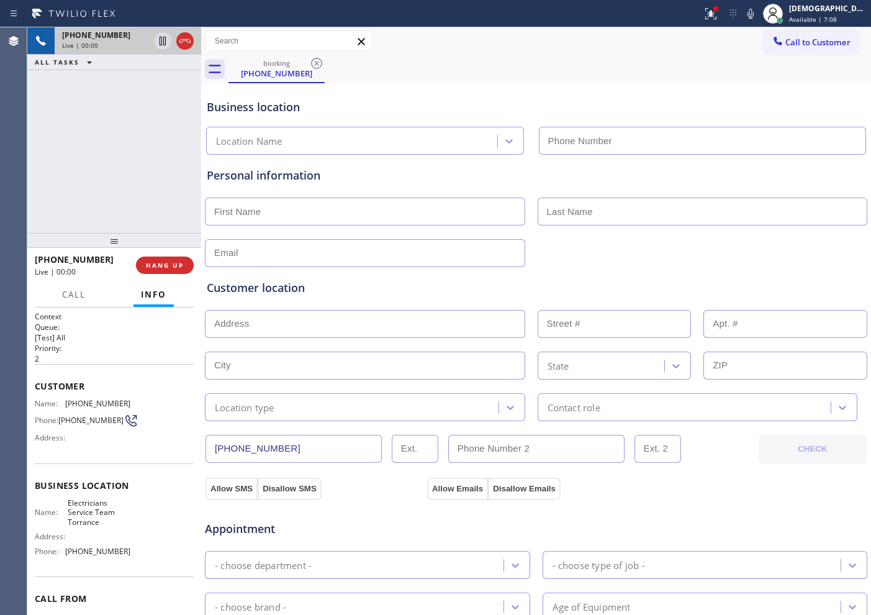
type input "[PHONE_NUMBER]"
click at [192, 41] on div at bounding box center [184, 41] width 17 height 15
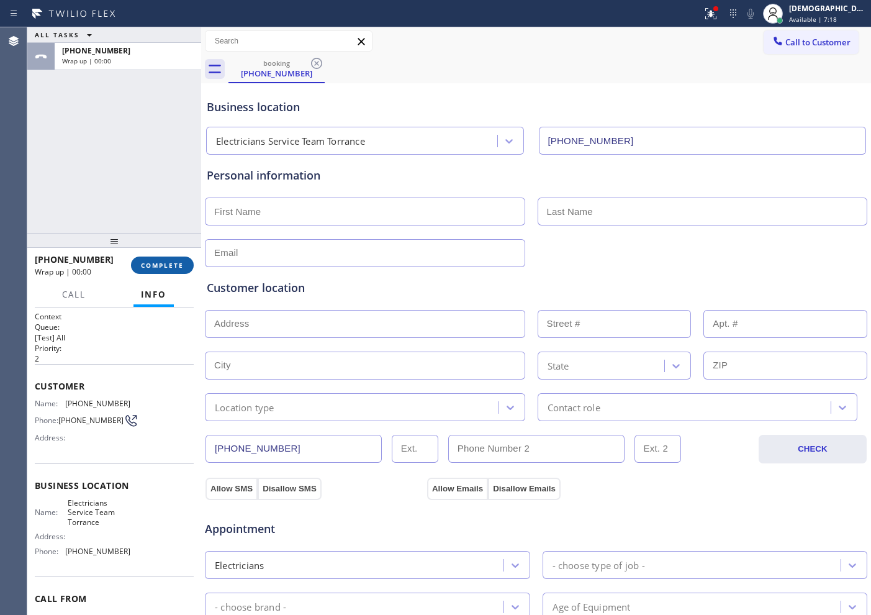
click at [186, 265] on button "COMPLETE" at bounding box center [162, 264] width 63 height 17
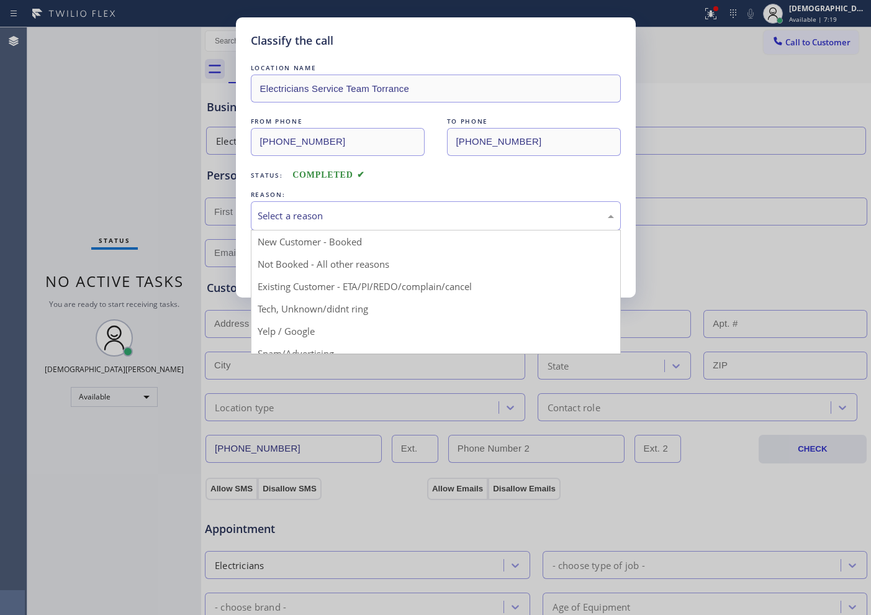
click at [271, 216] on div "Select a reason" at bounding box center [436, 216] width 356 height 14
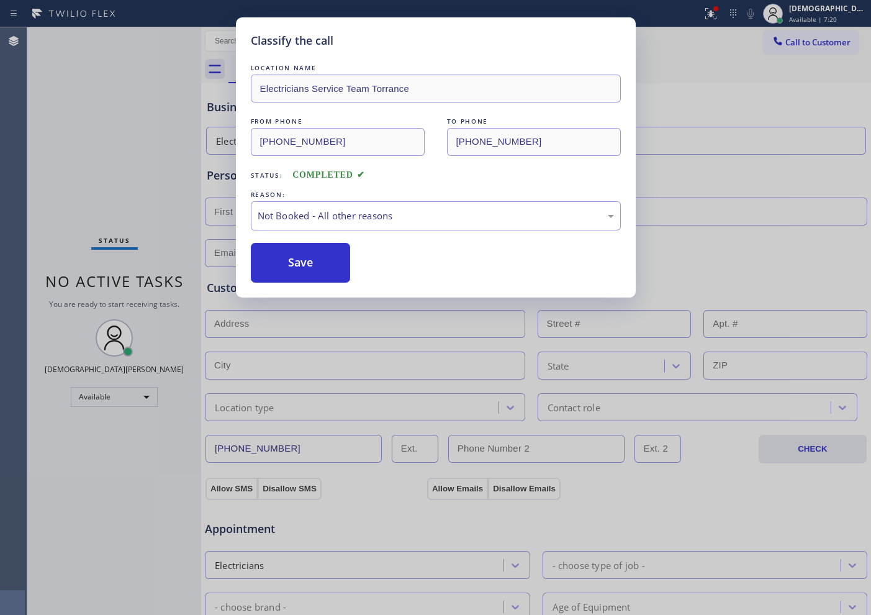
click at [274, 265] on button "Save" at bounding box center [301, 263] width 100 height 40
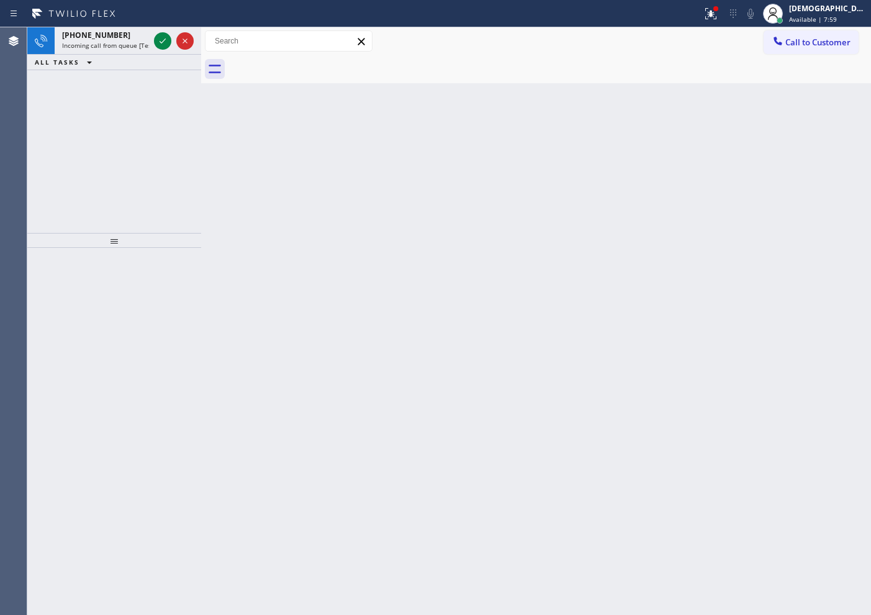
drag, startPoint x: 55, startPoint y: 134, endPoint x: 72, endPoint y: 121, distance: 21.7
click at [55, 133] on div "[PHONE_NUMBER] Incoming call from queue [Test] All ALL TASKS ALL TASKS ACTIVE T…" at bounding box center [114, 130] width 174 height 206
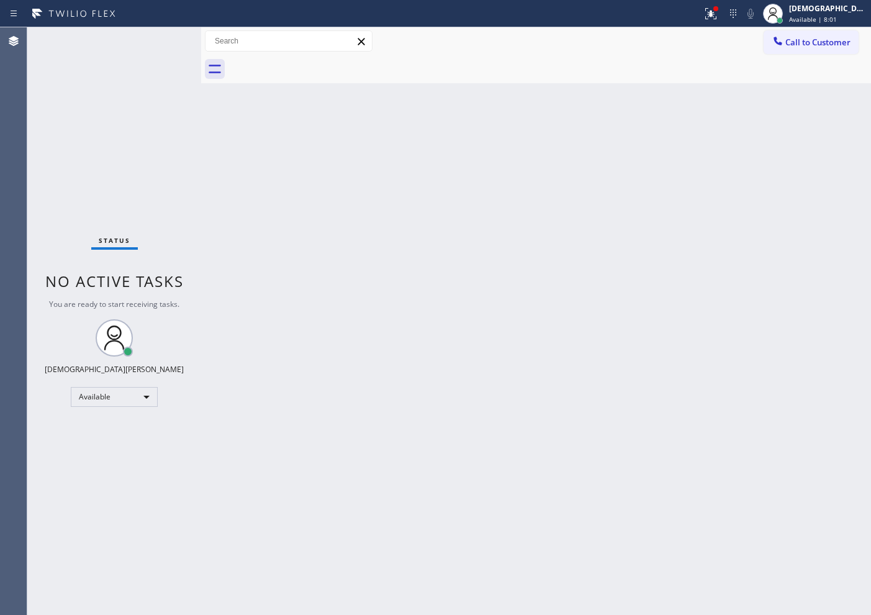
click at [161, 41] on div "Status No active tasks You are ready to start receiving tasks. Christian Cinco …" at bounding box center [114, 320] width 174 height 587
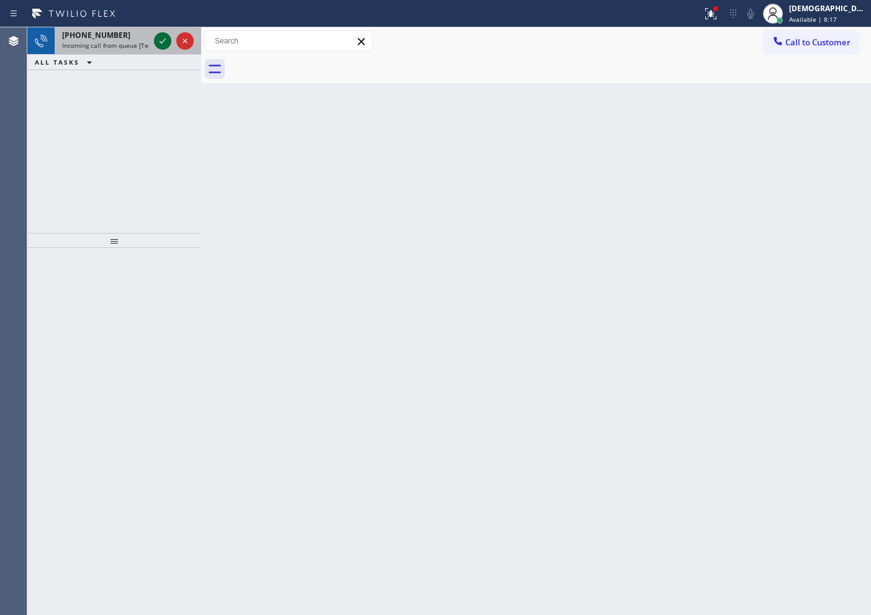
click at [162, 37] on icon at bounding box center [162, 41] width 15 height 15
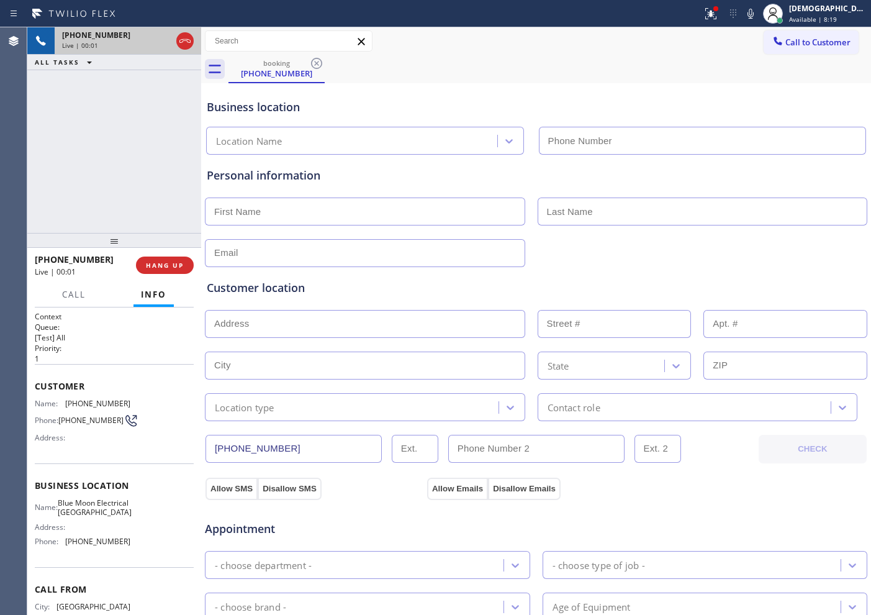
type input "[PHONE_NUMBER]"
drag, startPoint x: 181, startPoint y: 38, endPoint x: 187, endPoint y: 34, distance: 7.1
click at [181, 38] on icon at bounding box center [185, 41] width 15 height 15
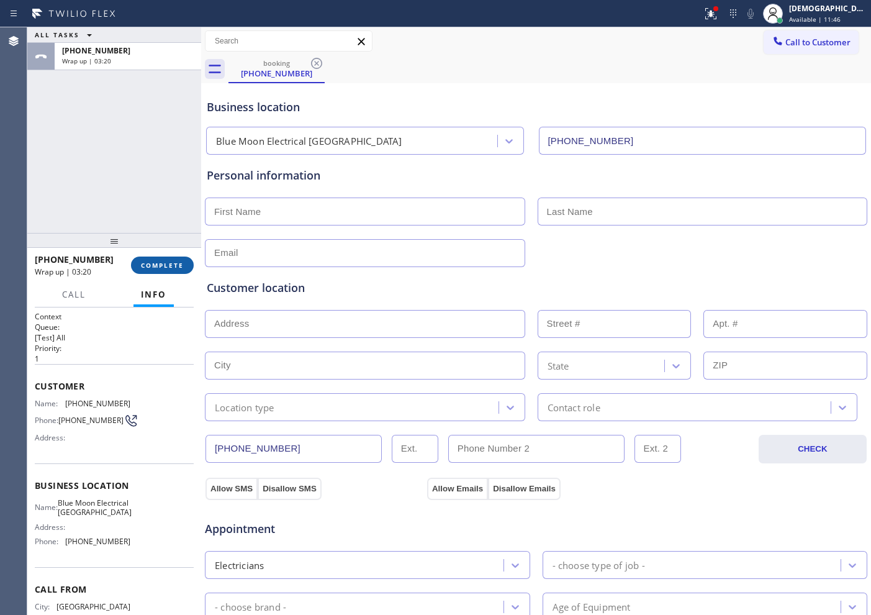
click at [157, 261] on span "COMPLETE" at bounding box center [162, 265] width 43 height 9
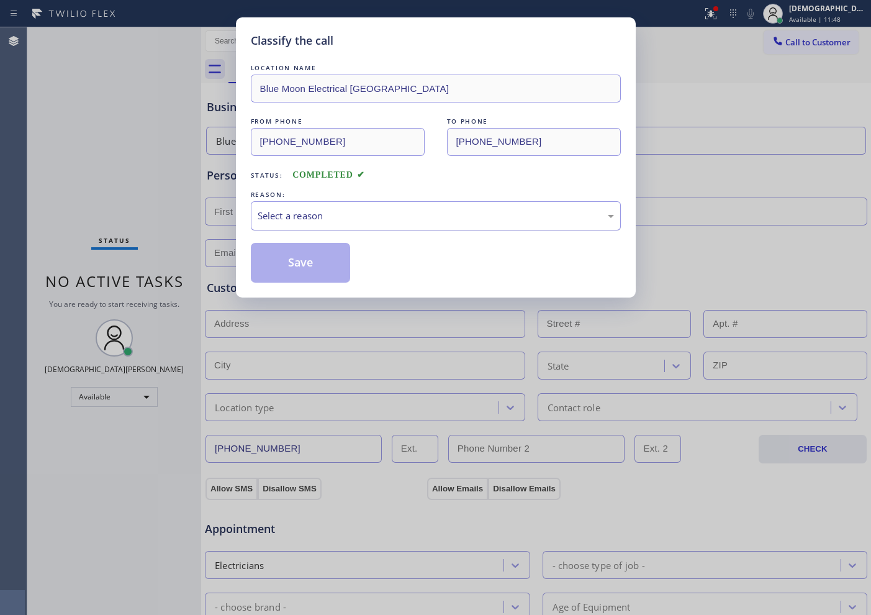
click at [337, 223] on div "Select a reason" at bounding box center [436, 215] width 370 height 29
click at [327, 269] on button "Save" at bounding box center [301, 263] width 100 height 40
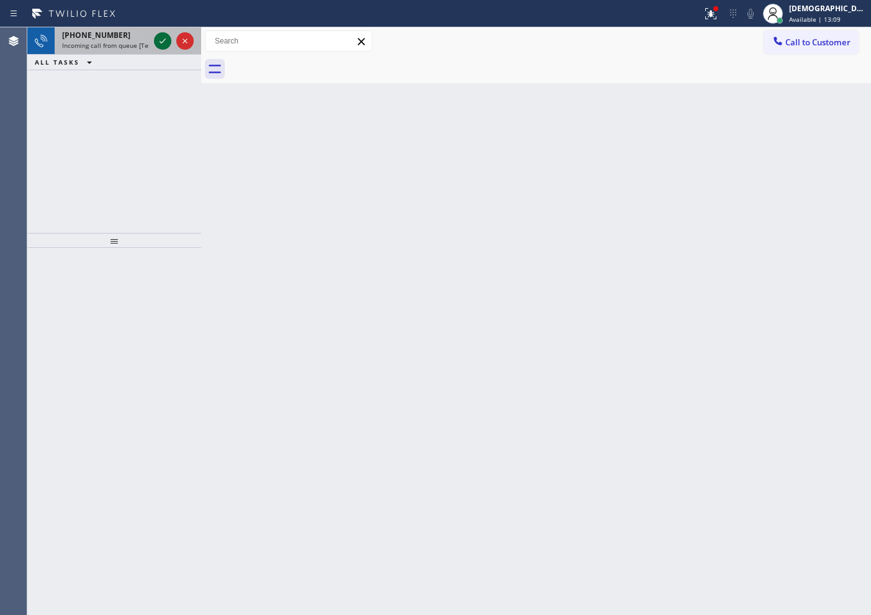
click at [160, 40] on icon at bounding box center [162, 41] width 15 height 15
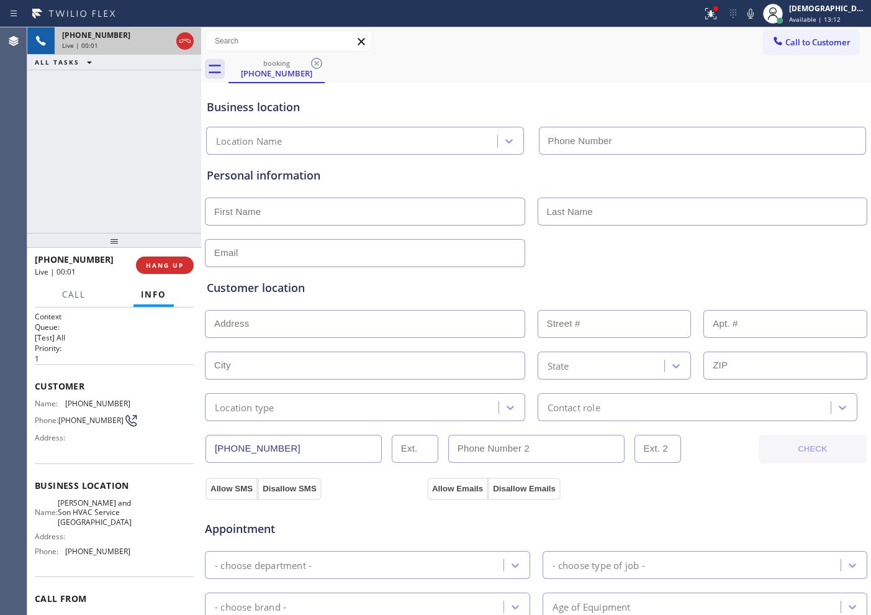
type input "[PHONE_NUMBER]"
click at [188, 47] on icon at bounding box center [185, 41] width 15 height 15
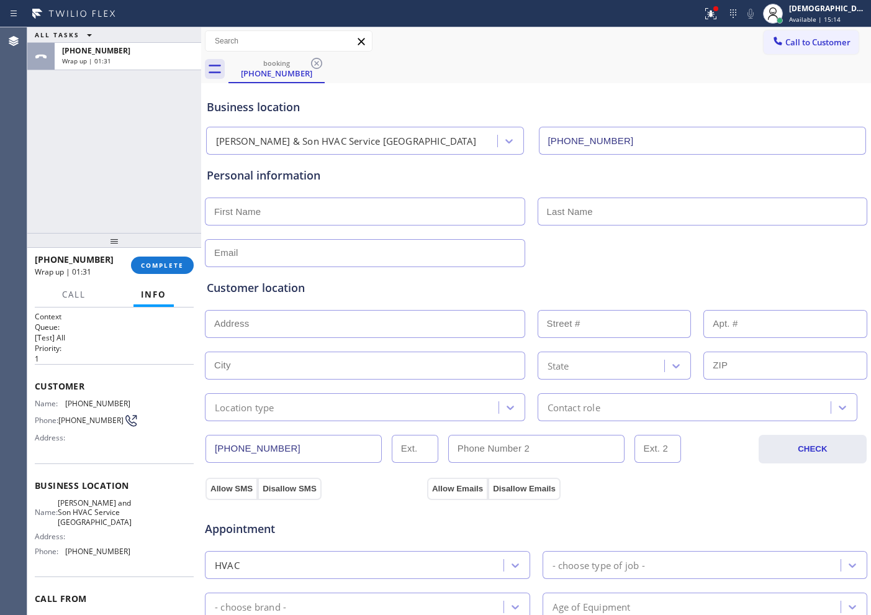
click at [95, 201] on div "ALL TASKS ALL TASKS ACTIVE TASKS TASKS IN WRAP UP [PHONE_NUMBER] Wrap up | 01:31" at bounding box center [114, 130] width 174 height 206
click at [48, 210] on div "ALL TASKS ALL TASKS ACTIVE TASKS TASKS IN WRAP UP [PHONE_NUMBER] Wrap up | 02:00" at bounding box center [114, 130] width 174 height 206
click at [166, 270] on button "COMPLETE" at bounding box center [162, 264] width 63 height 17
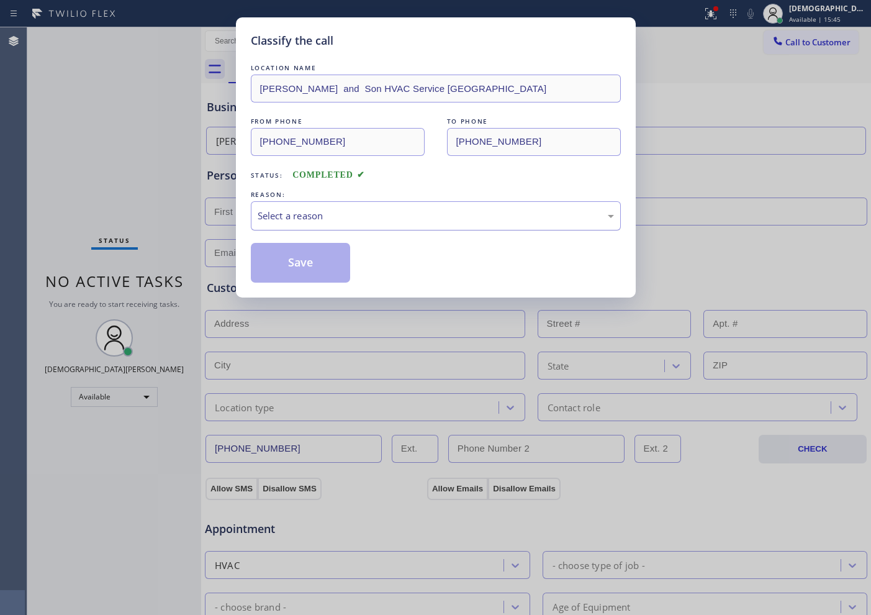
click at [258, 220] on div "Select a reason" at bounding box center [436, 216] width 356 height 14
click at [274, 258] on button "Save" at bounding box center [301, 263] width 100 height 40
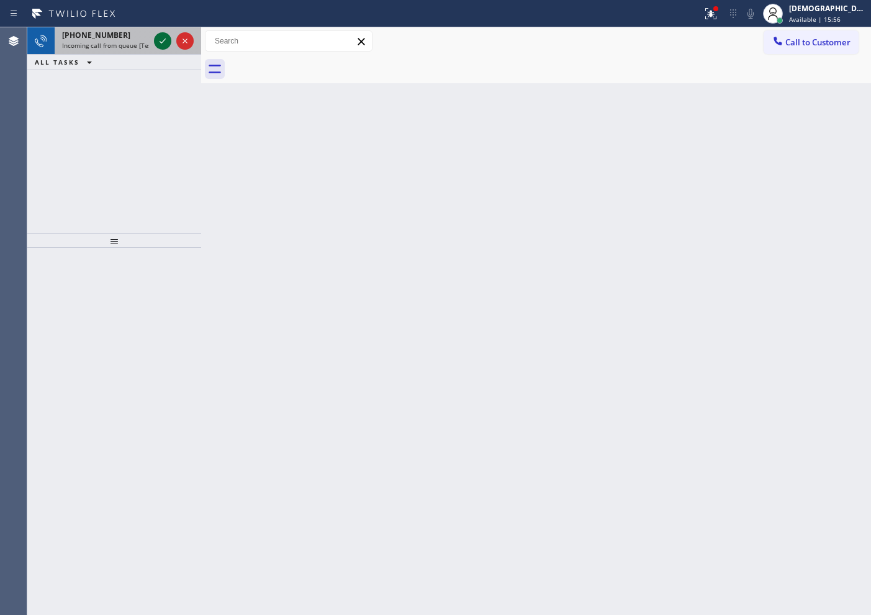
click at [157, 40] on icon at bounding box center [162, 41] width 15 height 15
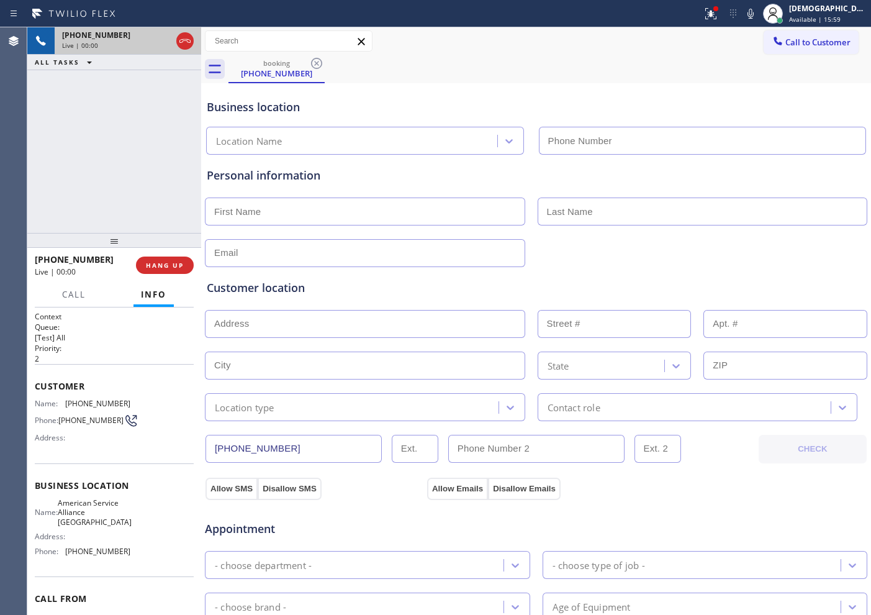
type input "[PHONE_NUMBER]"
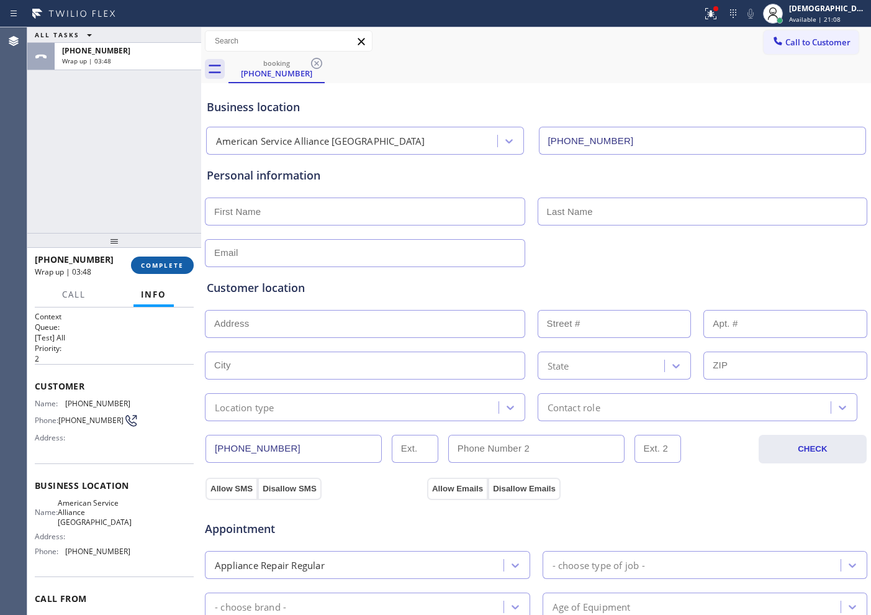
click at [173, 264] on span "COMPLETE" at bounding box center [162, 265] width 43 height 9
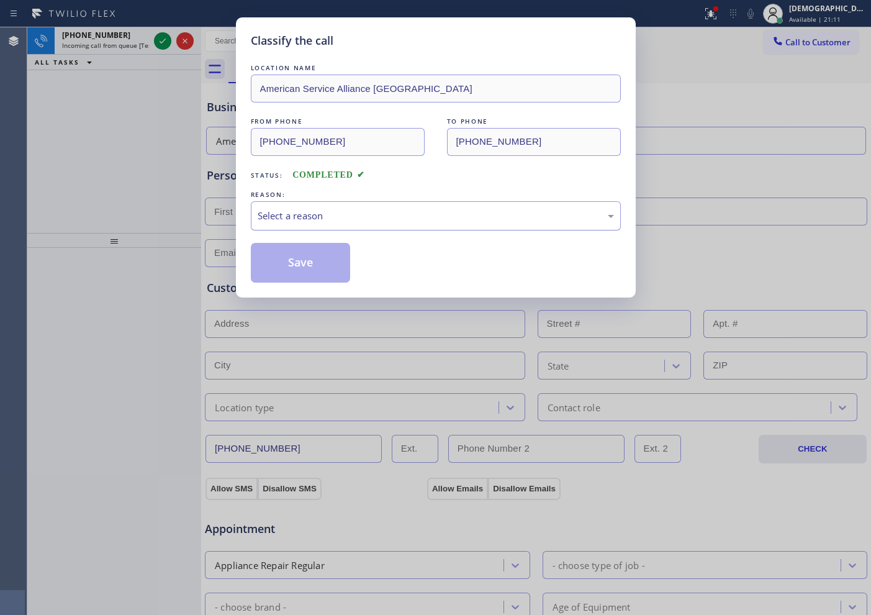
click at [264, 214] on div "Select a reason" at bounding box center [436, 216] width 356 height 14
click at [287, 262] on button "Save" at bounding box center [301, 263] width 100 height 40
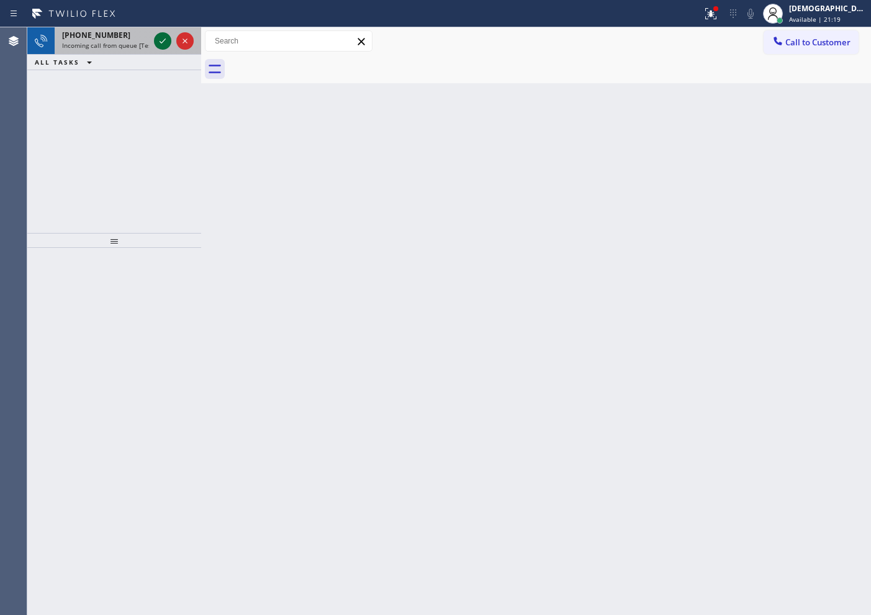
click at [163, 40] on icon at bounding box center [162, 41] width 15 height 15
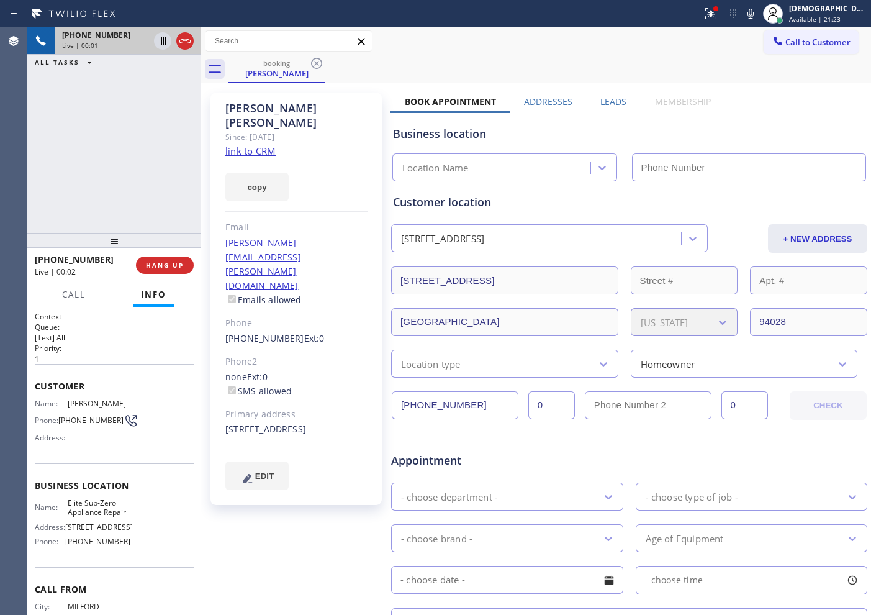
type input "[PHONE_NUMBER]"
click at [263, 145] on link "link to CRM" at bounding box center [250, 151] width 50 height 12
click at [155, 38] on div at bounding box center [173, 40] width 45 height 27
click at [158, 42] on icon at bounding box center [162, 41] width 15 height 15
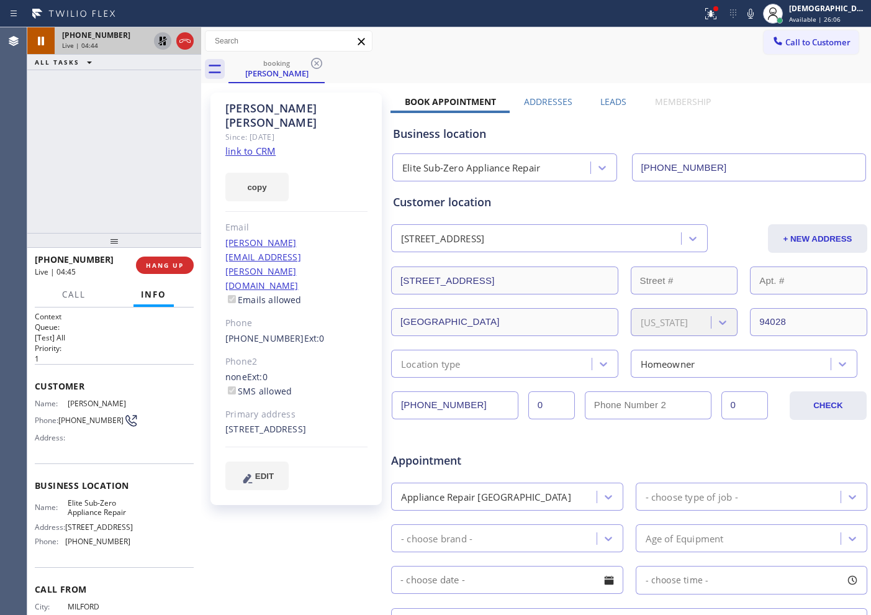
click at [158, 37] on icon at bounding box center [162, 41] width 15 height 15
click at [163, 43] on icon at bounding box center [163, 41] width 6 height 9
click at [93, 105] on div "[PHONE_NUMBER] Live | 06:27 ALL TASKS ALL TASKS ACTIVE TASKS TASKS IN WRAP UP" at bounding box center [114, 130] width 174 height 206
click at [159, 42] on icon at bounding box center [162, 41] width 15 height 15
click at [70, 182] on div "[PHONE_NUMBER] Live | 06:44 ALL TASKS ALL TASKS ACTIVE TASKS TASKS IN WRAP UP" at bounding box center [114, 130] width 174 height 206
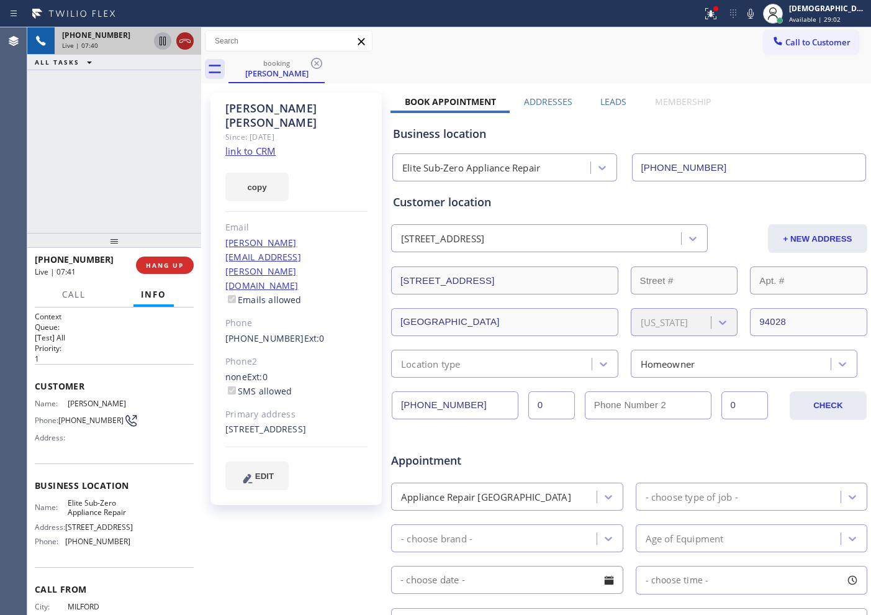
click at [189, 43] on icon at bounding box center [185, 41] width 15 height 15
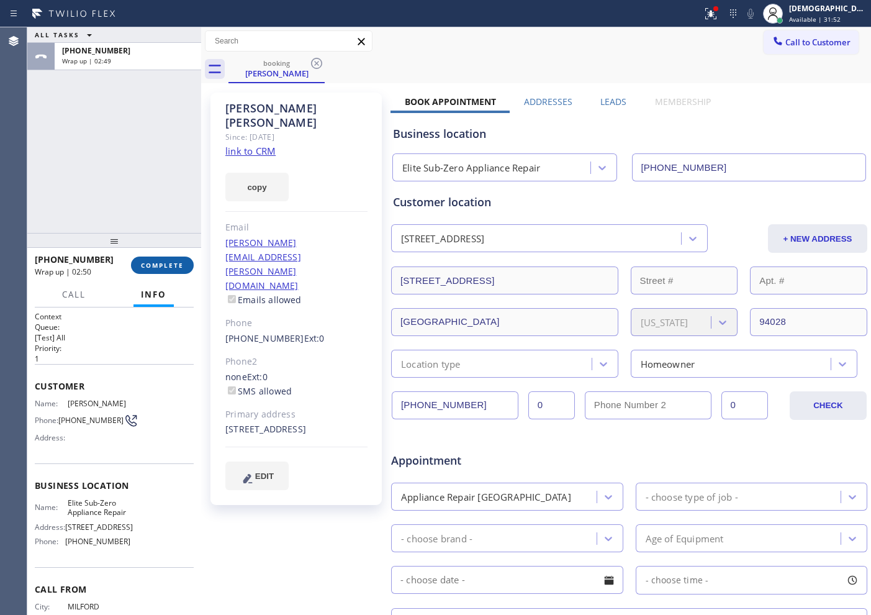
drag, startPoint x: 141, startPoint y: 263, endPoint x: 149, endPoint y: 263, distance: 8.1
click at [141, 263] on span "COMPLETE" at bounding box center [162, 265] width 43 height 9
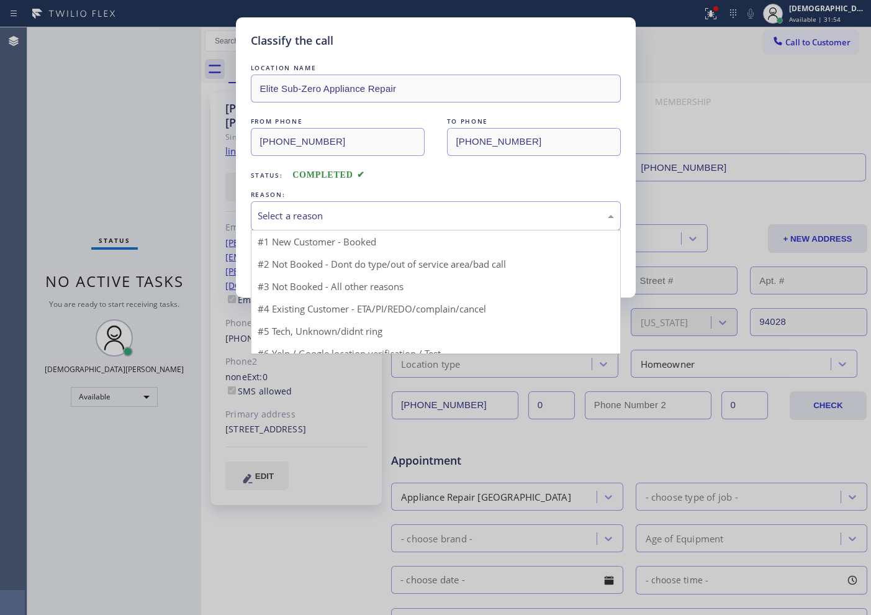
click at [279, 219] on div "Select a reason" at bounding box center [436, 216] width 356 height 14
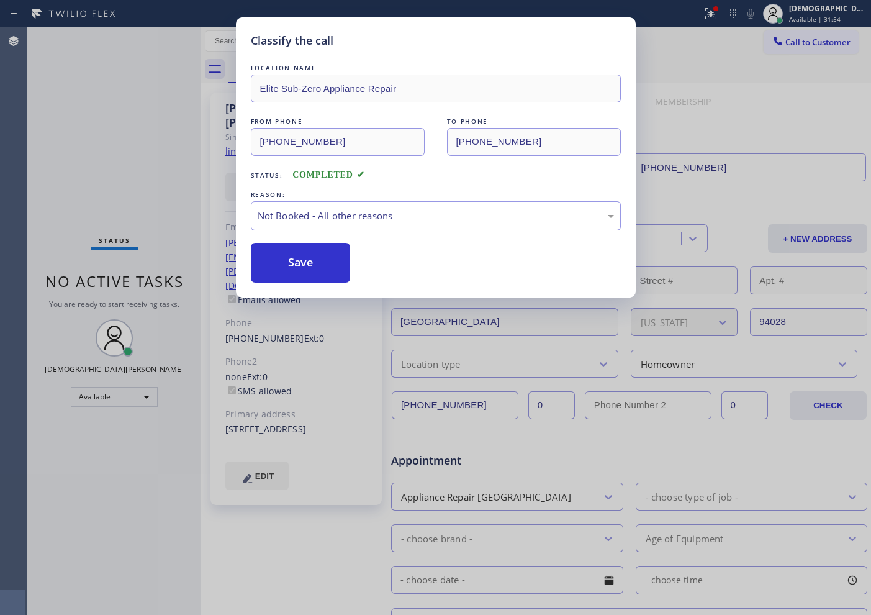
click at [268, 265] on button "Save" at bounding box center [301, 263] width 100 height 40
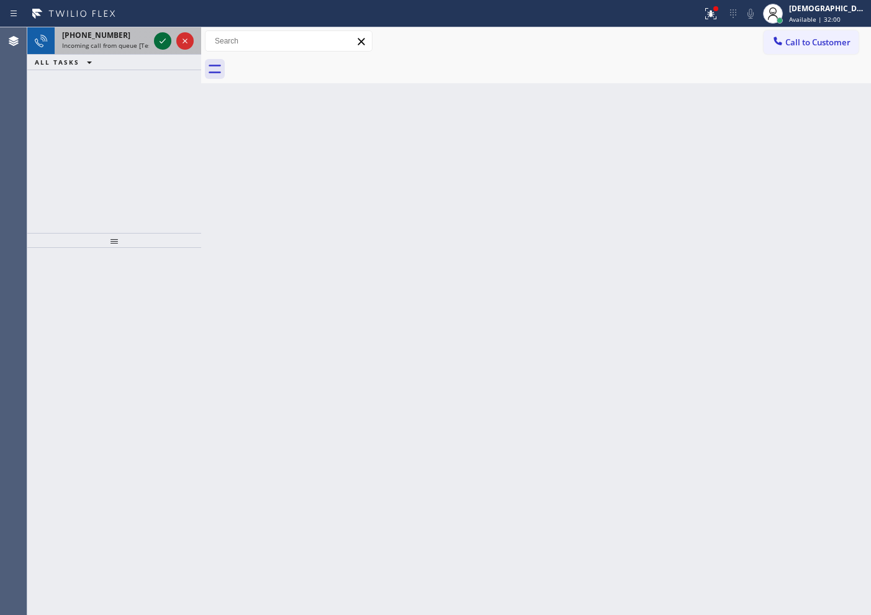
click at [155, 41] on icon at bounding box center [162, 41] width 15 height 15
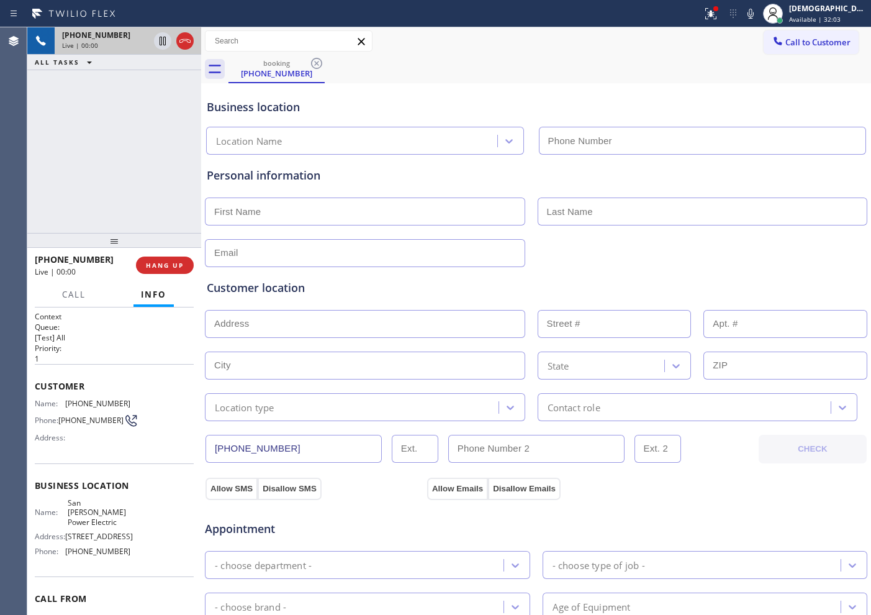
type input "(424) 533-5426"
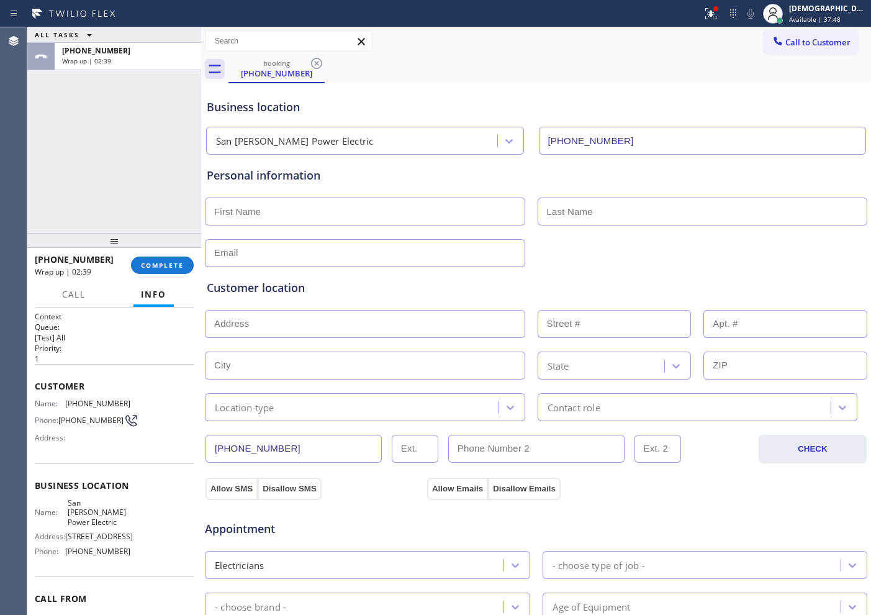
drag, startPoint x: 67, startPoint y: 199, endPoint x: 71, endPoint y: 208, distance: 10.0
click at [67, 199] on div "ALL TASKS ALL TASKS ACTIVE TASKS TASKS IN WRAP UP +15597987188 Wrap up | 02:39" at bounding box center [114, 130] width 174 height 206
click at [161, 251] on div "+15597987188 Wrap up | 02:41 COMPLETE" at bounding box center [114, 265] width 159 height 32
click at [161, 256] on button "COMPLETE" at bounding box center [162, 264] width 63 height 17
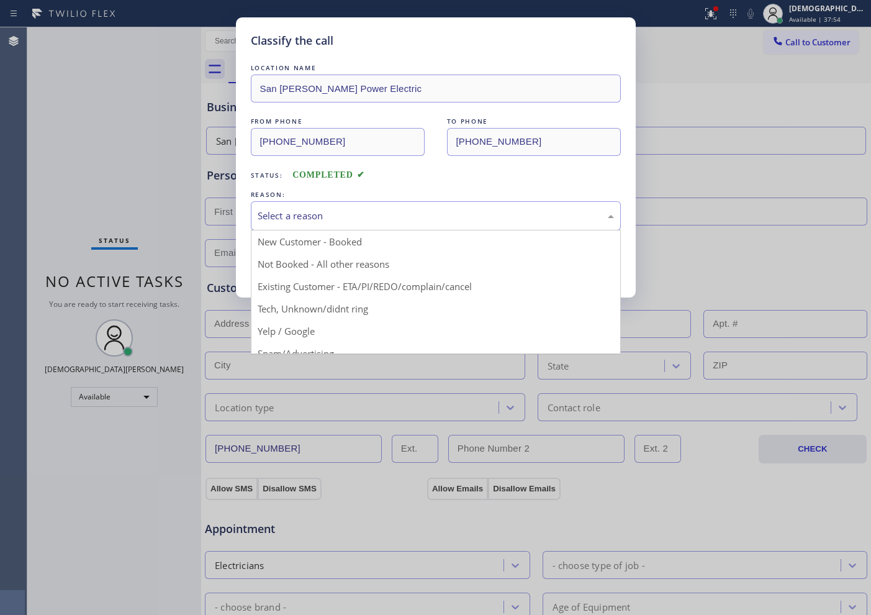
click at [271, 218] on div "Select a reason" at bounding box center [436, 216] width 356 height 14
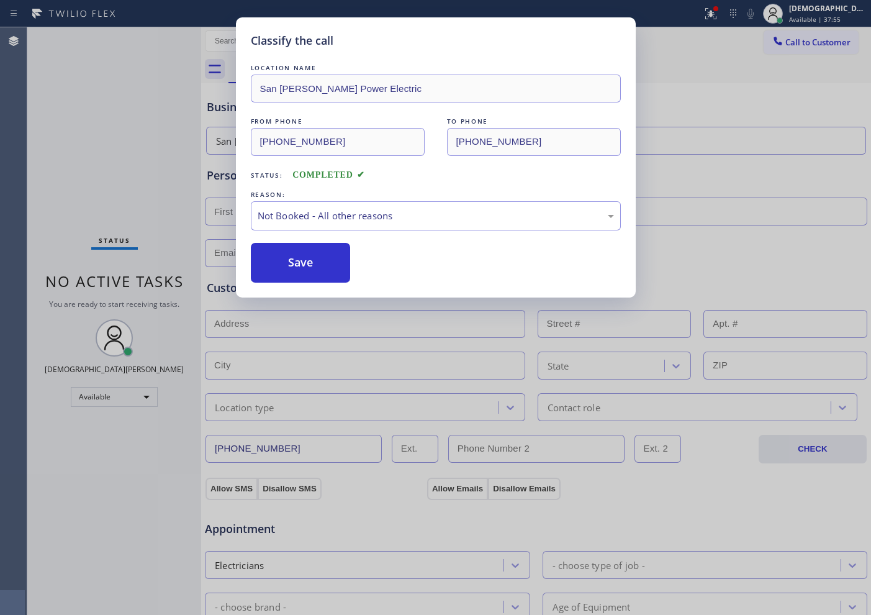
click at [278, 258] on button "Save" at bounding box center [301, 263] width 100 height 40
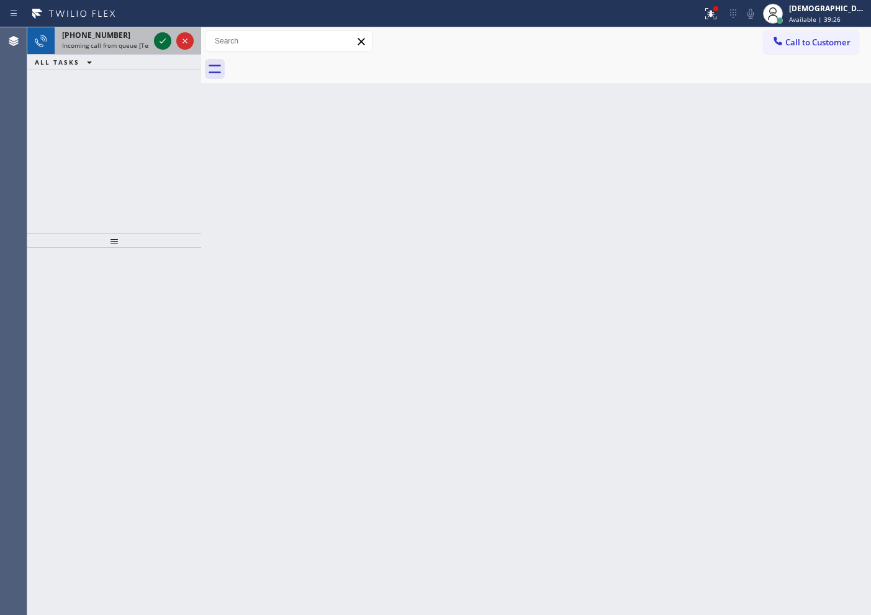
click at [161, 42] on icon at bounding box center [162, 41] width 15 height 15
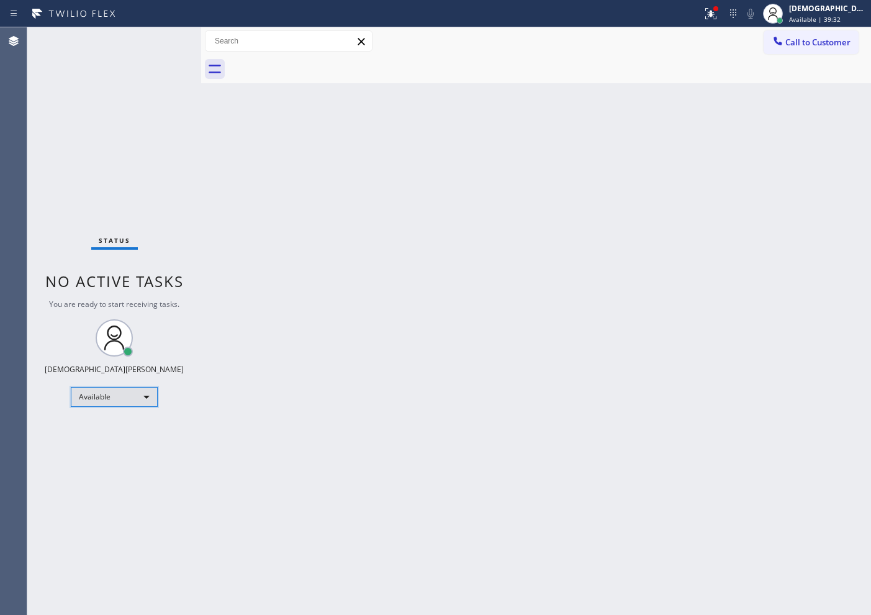
click at [129, 394] on div "Available" at bounding box center [114, 397] width 87 height 20
click at [109, 409] on li "Offline" at bounding box center [113, 414] width 84 height 15
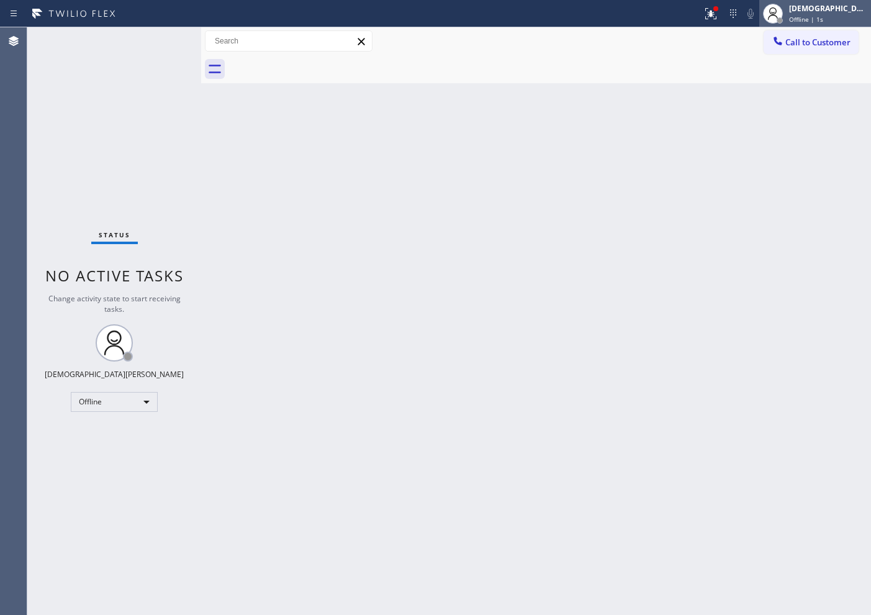
click at [816, 13] on div "[DEMOGRAPHIC_DATA][PERSON_NAME]" at bounding box center [828, 8] width 78 height 11
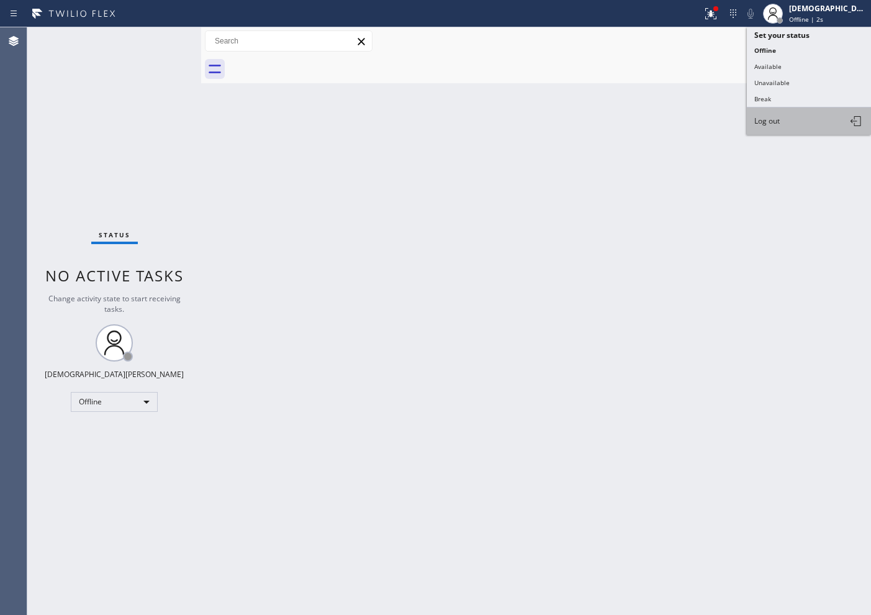
click at [782, 125] on button "Log out" at bounding box center [809, 120] width 124 height 27
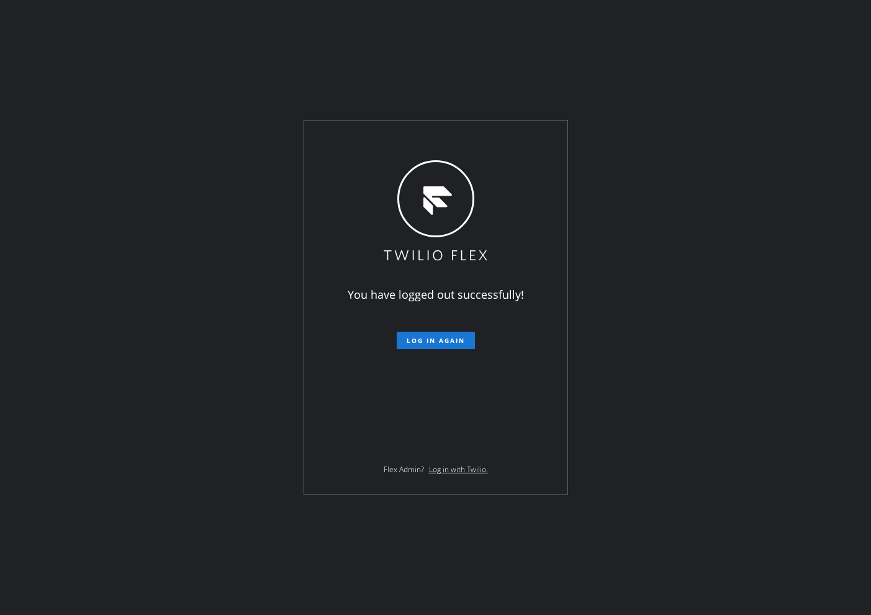
click at [1, 99] on div "You have logged out successfully! Log in again Flex Admin? Log in with Twilio." at bounding box center [435, 307] width 871 height 615
